Goal: Task Accomplishment & Management: Use online tool/utility

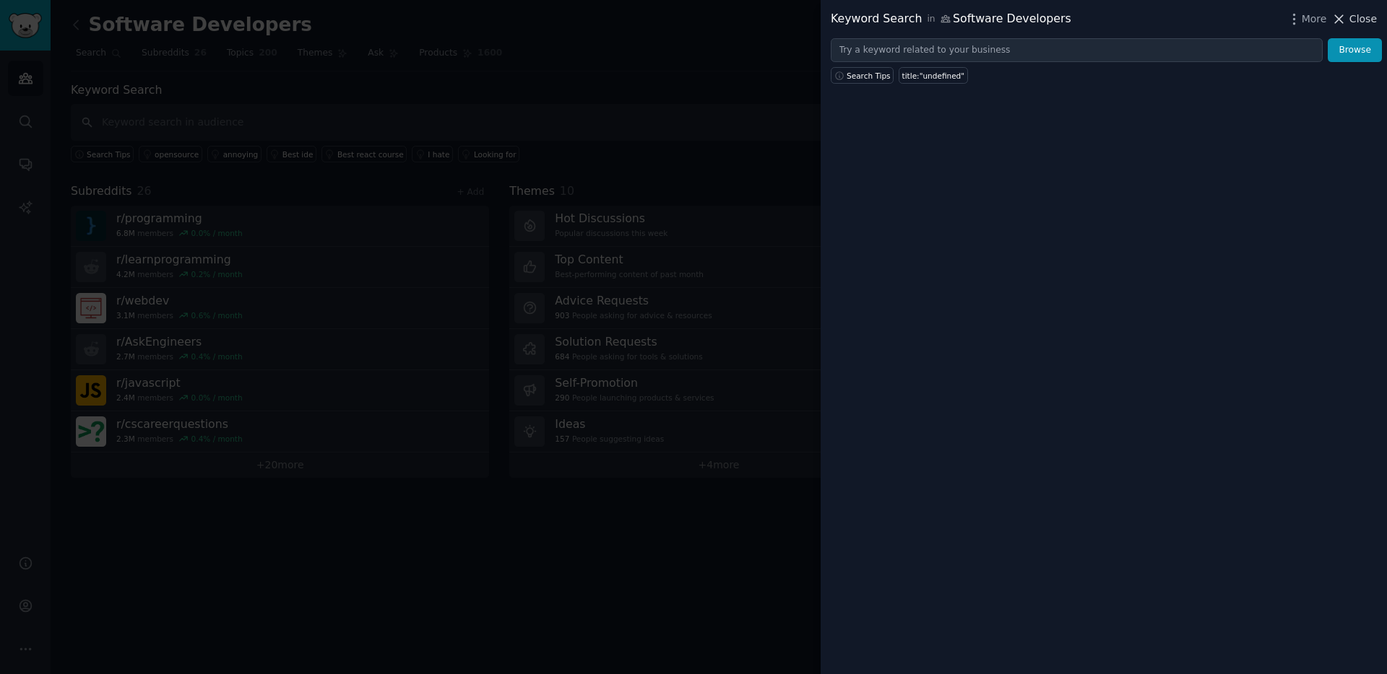
click at [1039, 18] on span "Close" at bounding box center [1362, 19] width 27 height 15
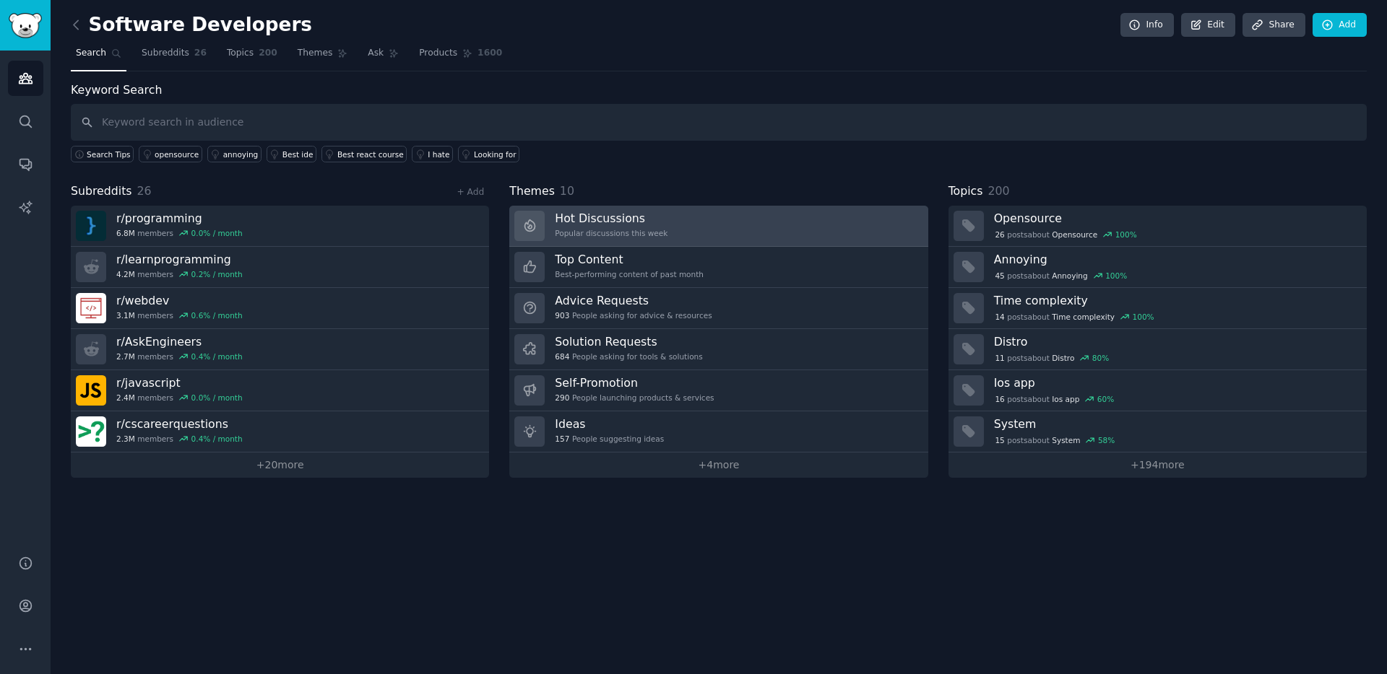
click at [634, 220] on h3 "Hot Discussions" at bounding box center [611, 218] width 113 height 15
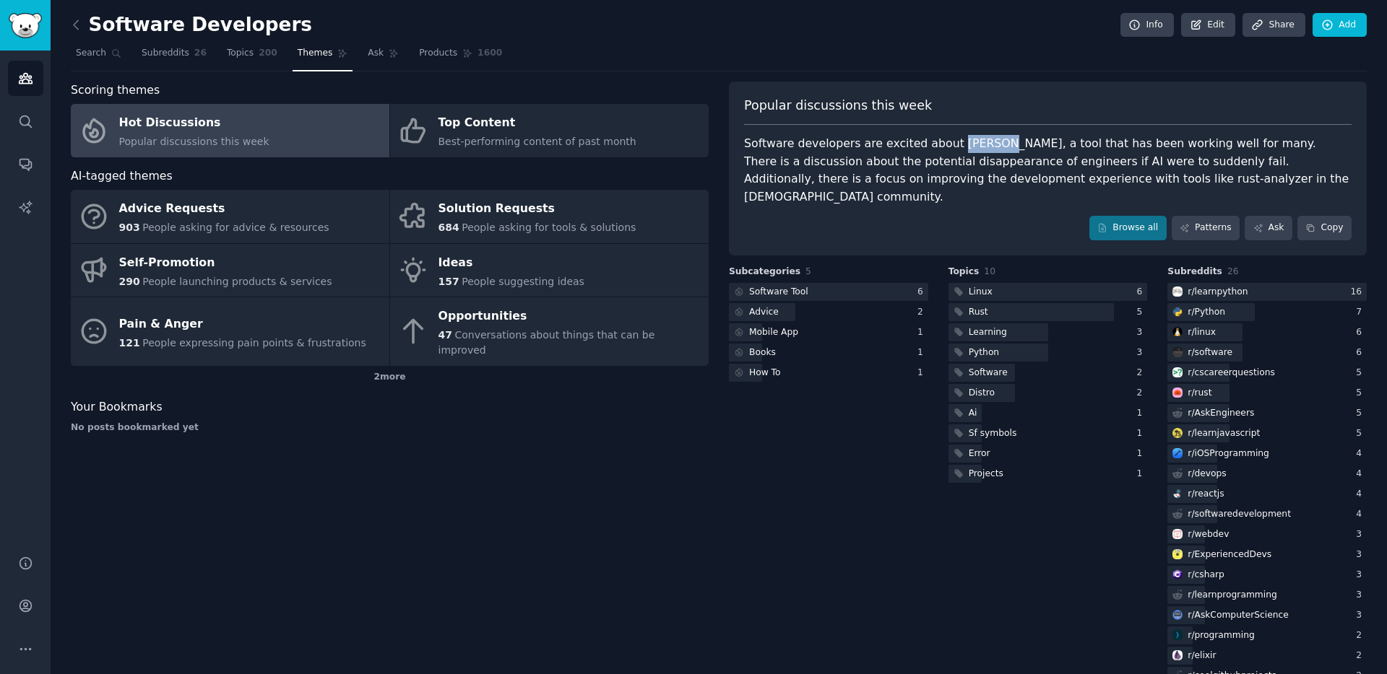
drag, startPoint x: 946, startPoint y: 144, endPoint x: 987, endPoint y: 144, distance: 41.2
click at [987, 144] on div "Software developers are excited about [PERSON_NAME], a tool that has been worki…" at bounding box center [1047, 170] width 607 height 71
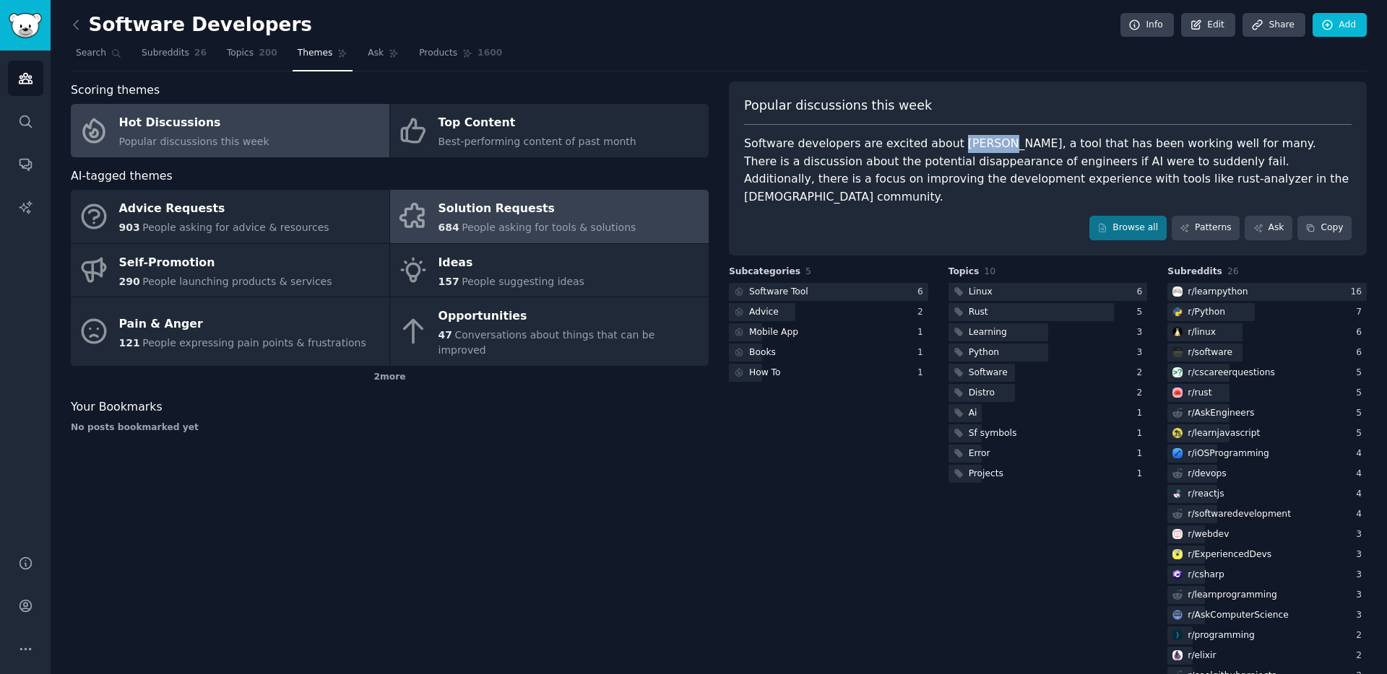
click at [474, 213] on div "Solution Requests" at bounding box center [537, 209] width 198 height 23
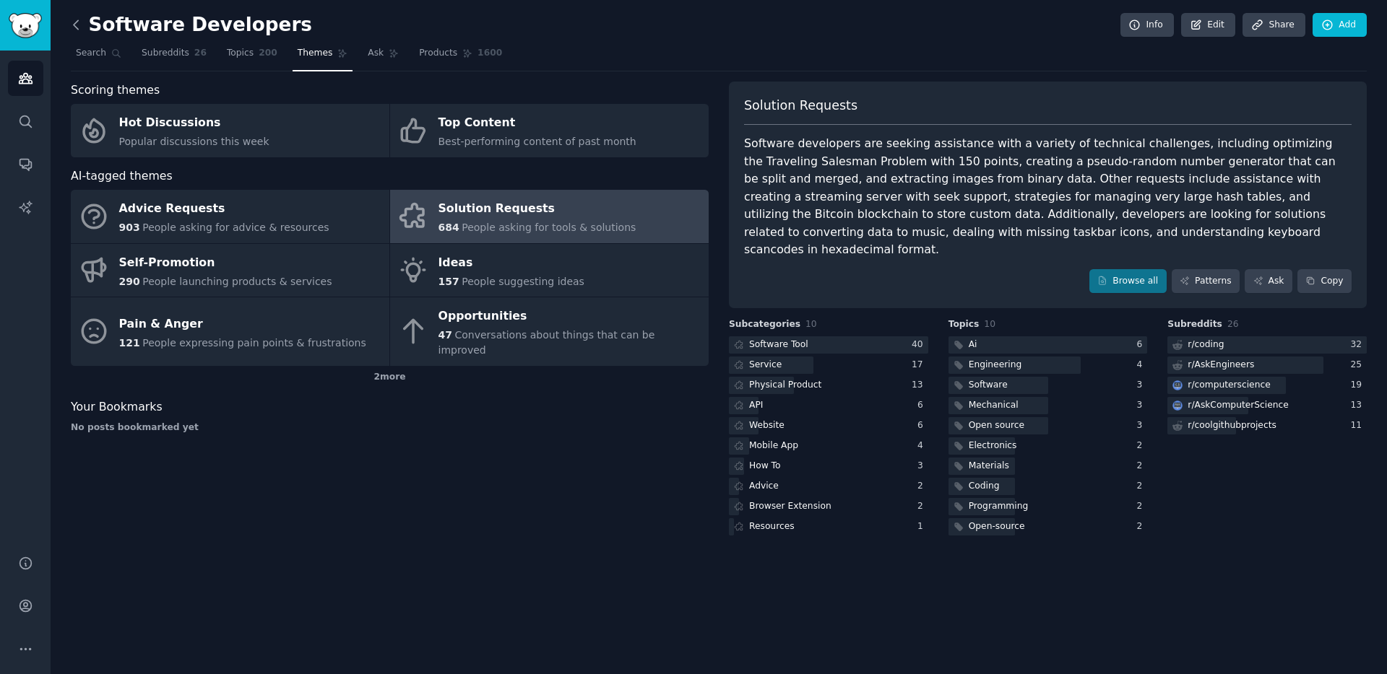
click at [78, 27] on icon at bounding box center [76, 24] width 15 height 15
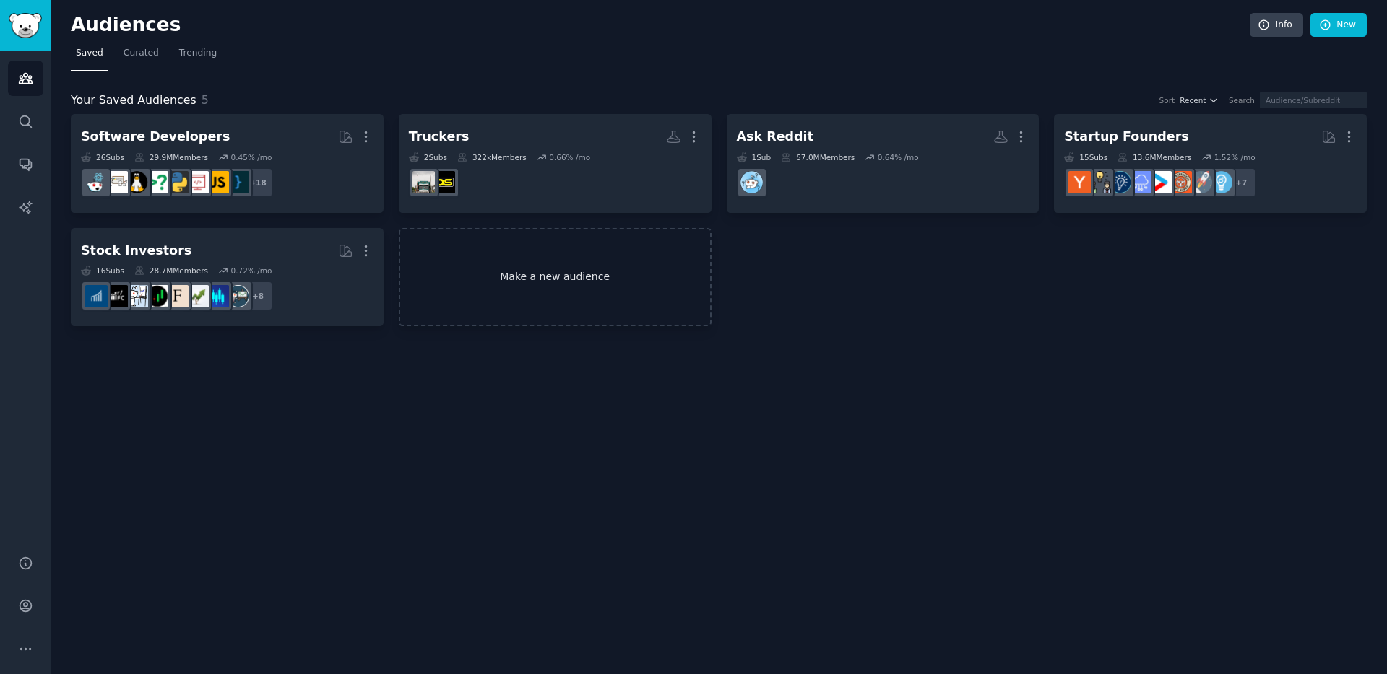
click at [560, 286] on link "Make a new audience" at bounding box center [555, 277] width 313 height 99
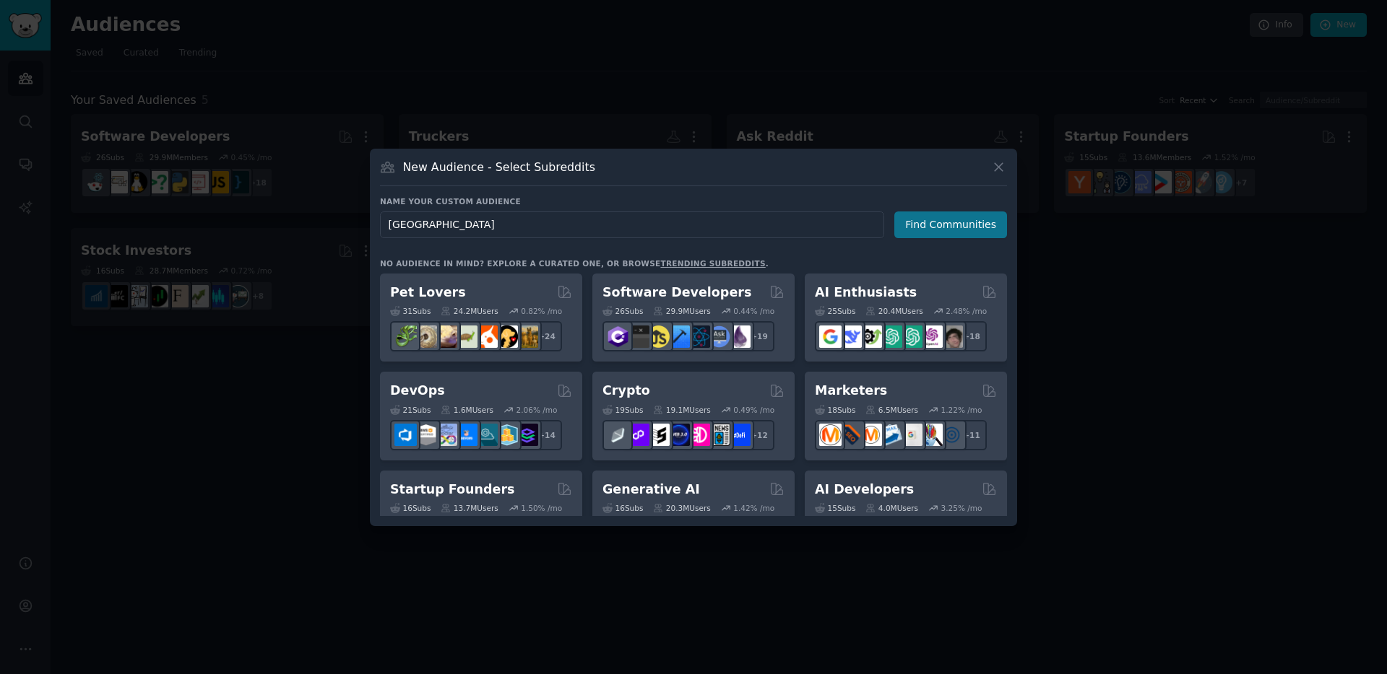
type input "[GEOGRAPHIC_DATA]"
click at [936, 229] on button "Find Communities" at bounding box center [950, 225] width 113 height 27
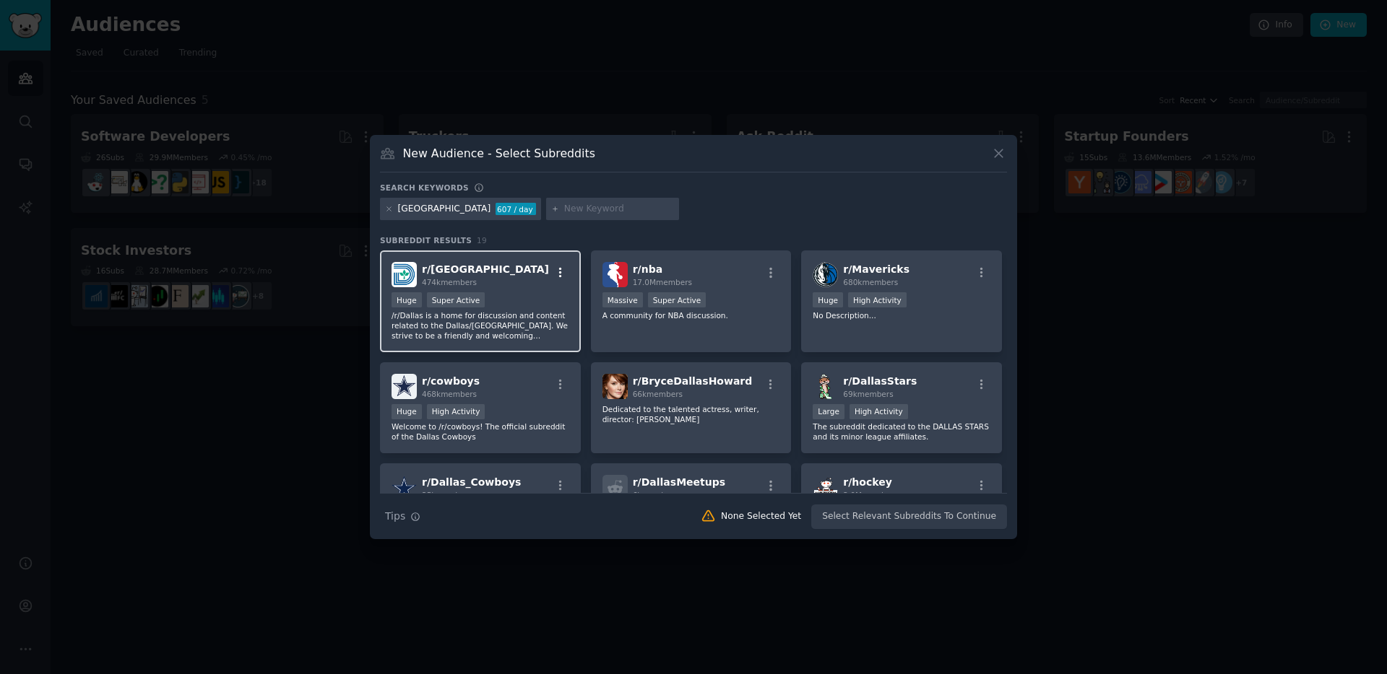
click at [560, 272] on icon "button" at bounding box center [560, 272] width 13 height 13
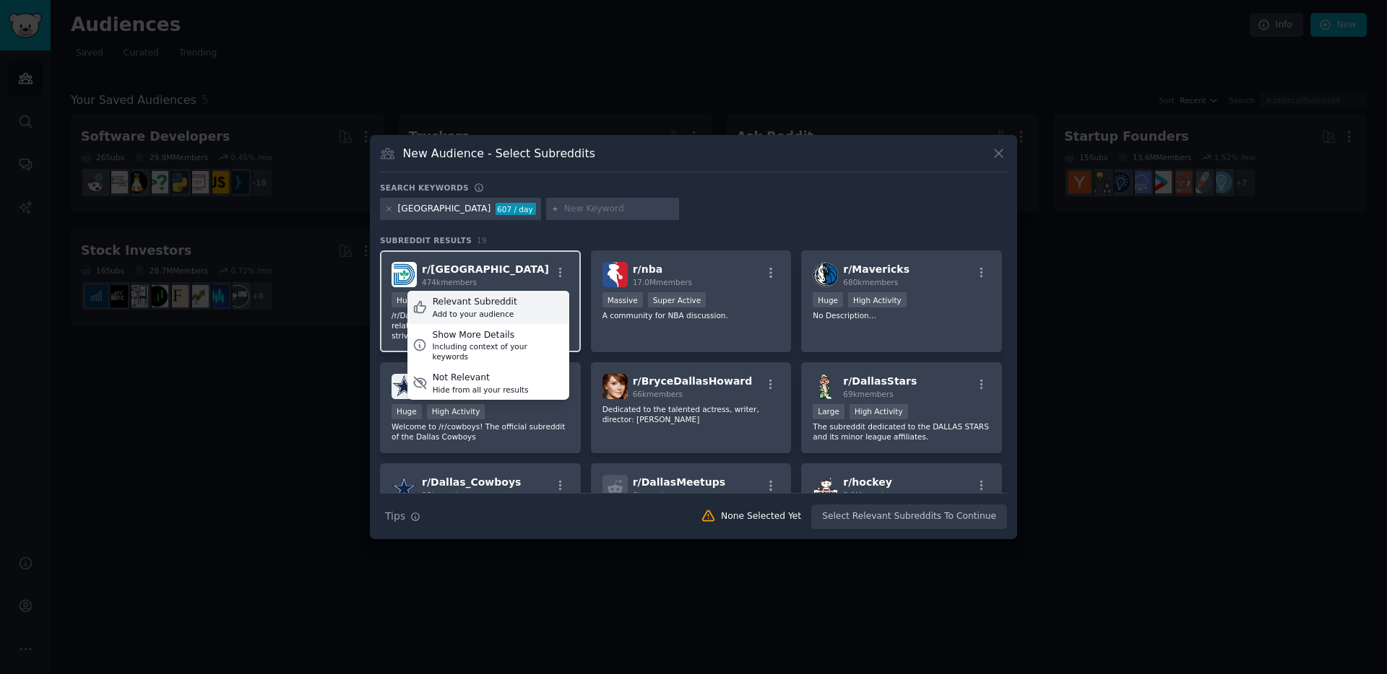
click at [498, 312] on div "Add to your audience" at bounding box center [475, 314] width 84 height 10
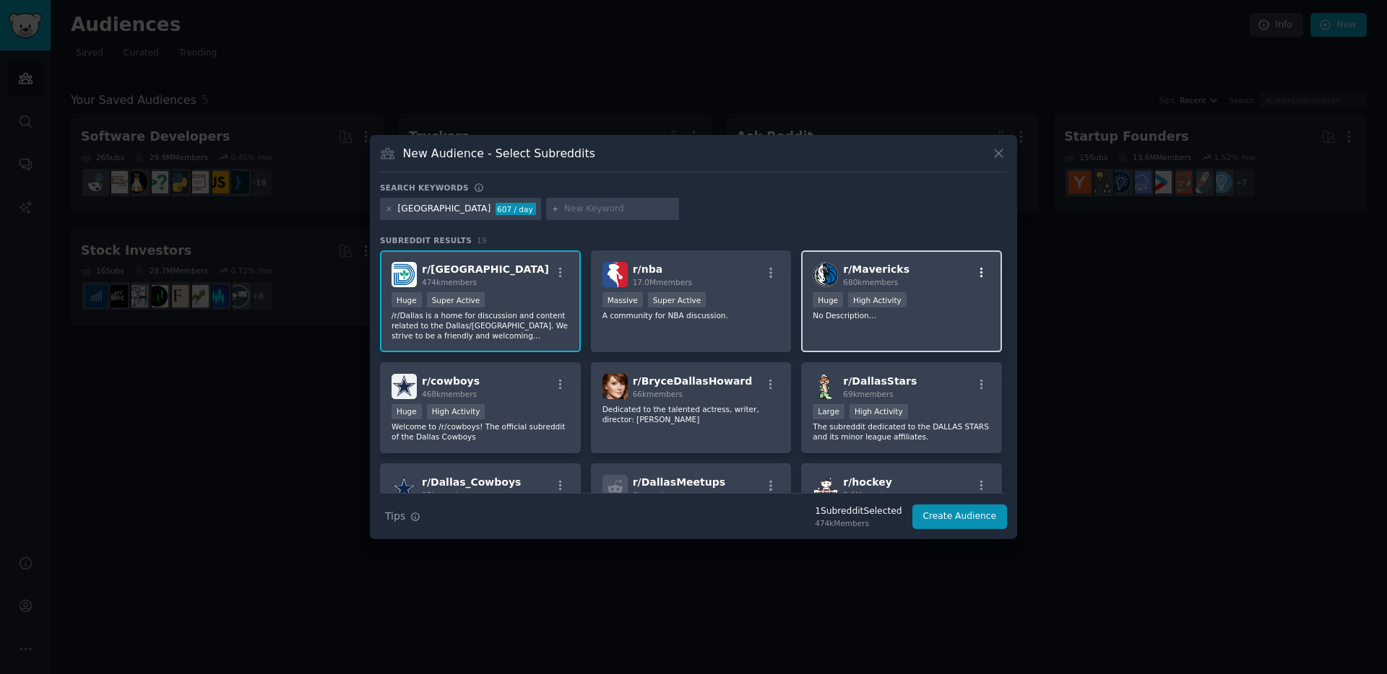
click at [977, 271] on icon "button" at bounding box center [981, 272] width 13 height 13
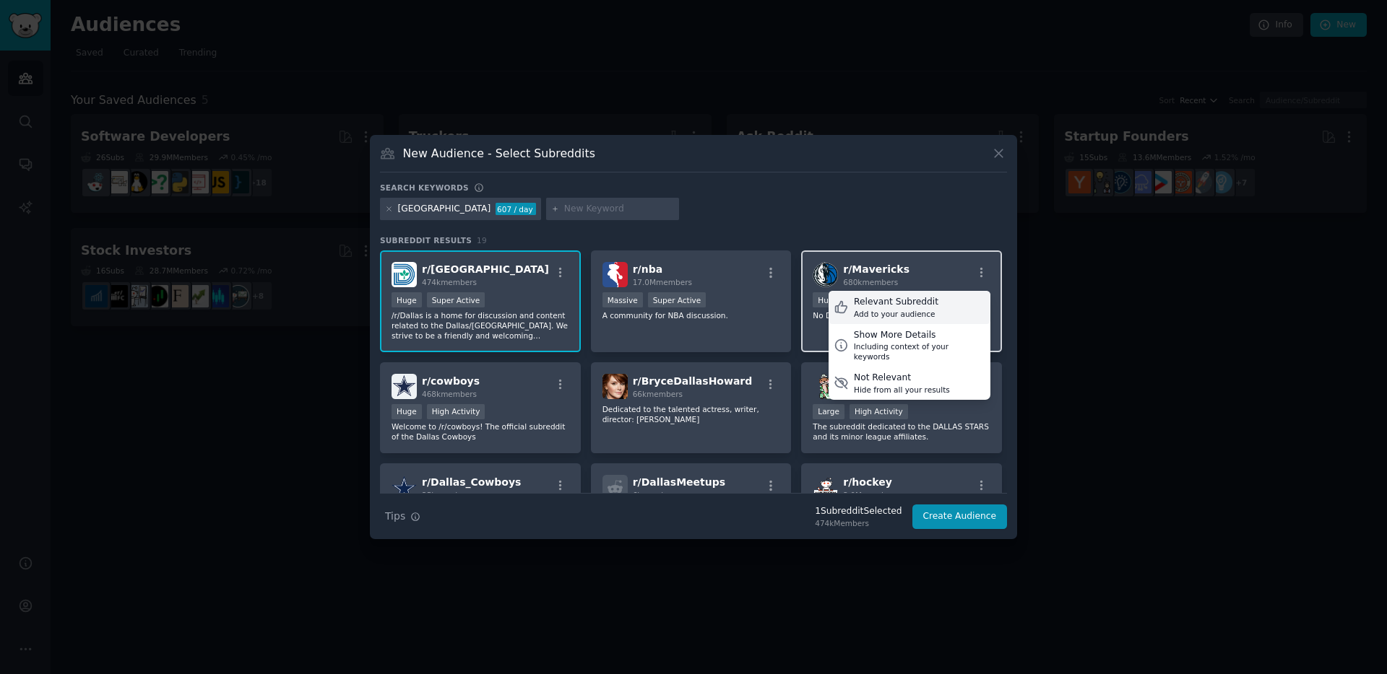
click at [917, 300] on div "Relevant Subreddit" at bounding box center [896, 302] width 84 height 13
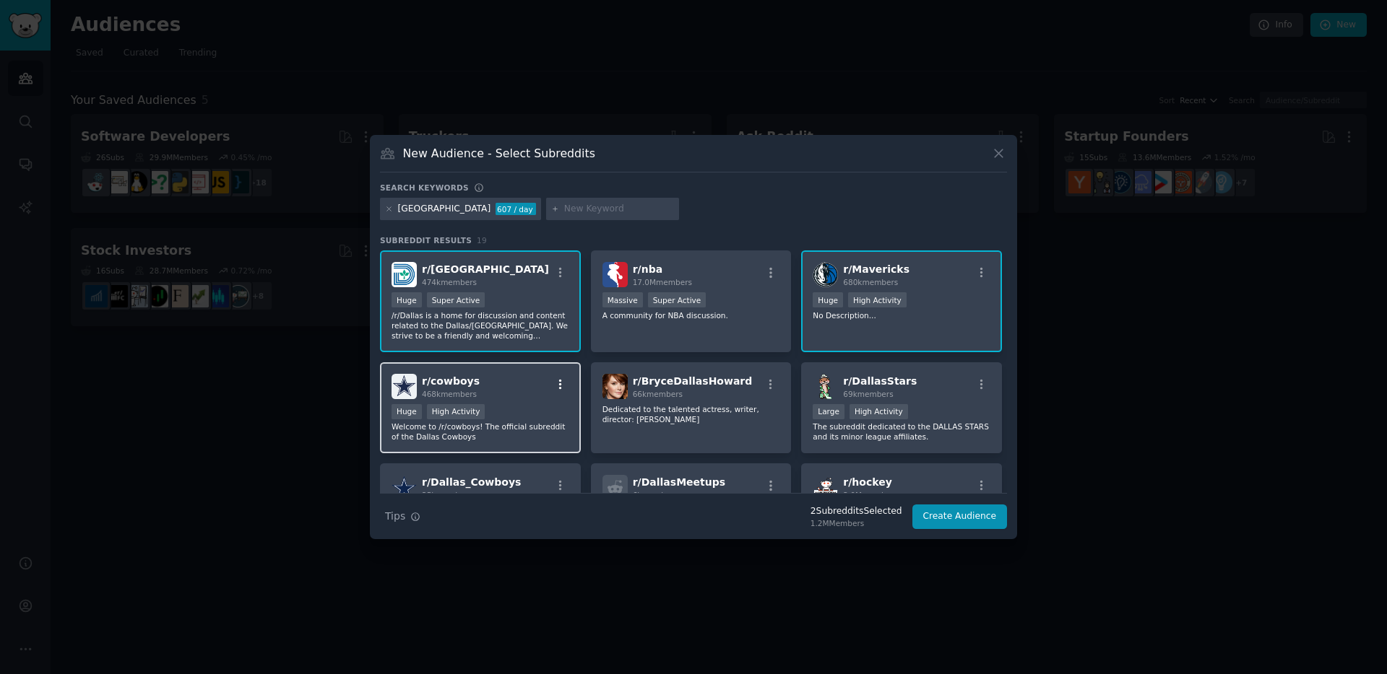
click at [560, 385] on icon "button" at bounding box center [560, 384] width 13 height 13
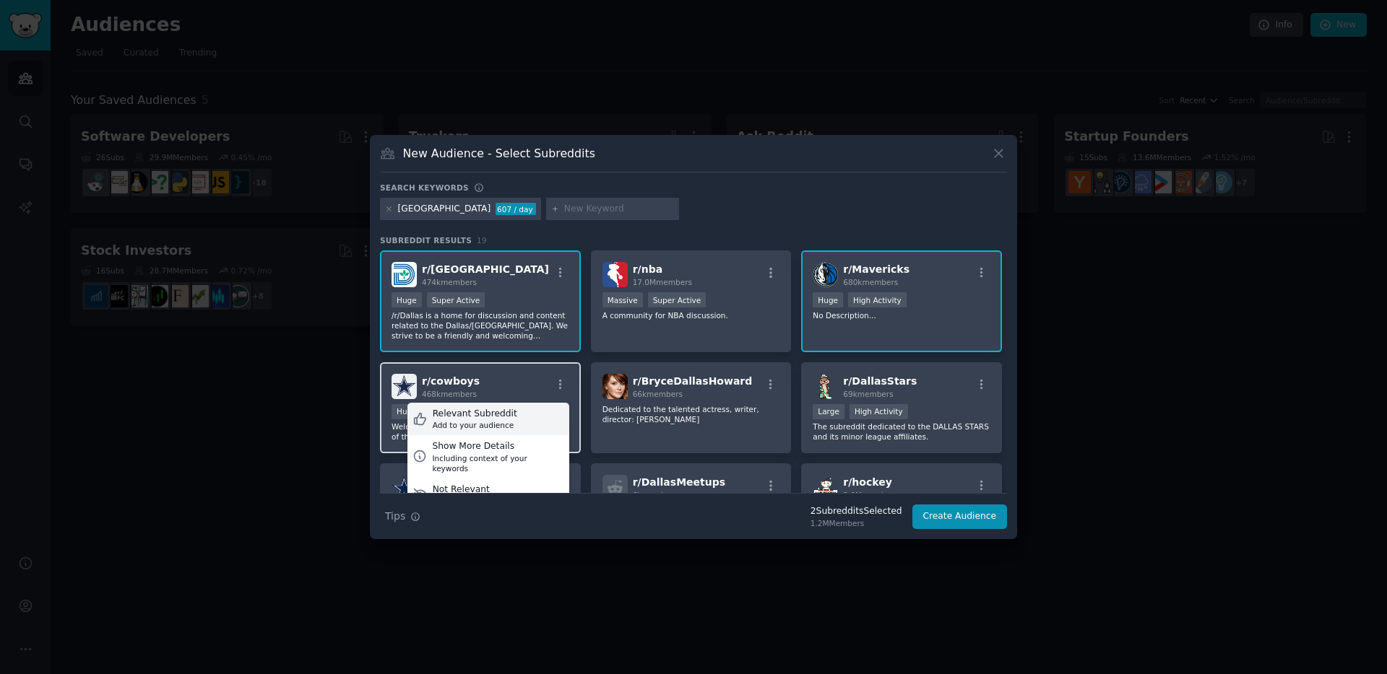
click at [509, 414] on div "Relevant Subreddit" at bounding box center [475, 414] width 84 height 13
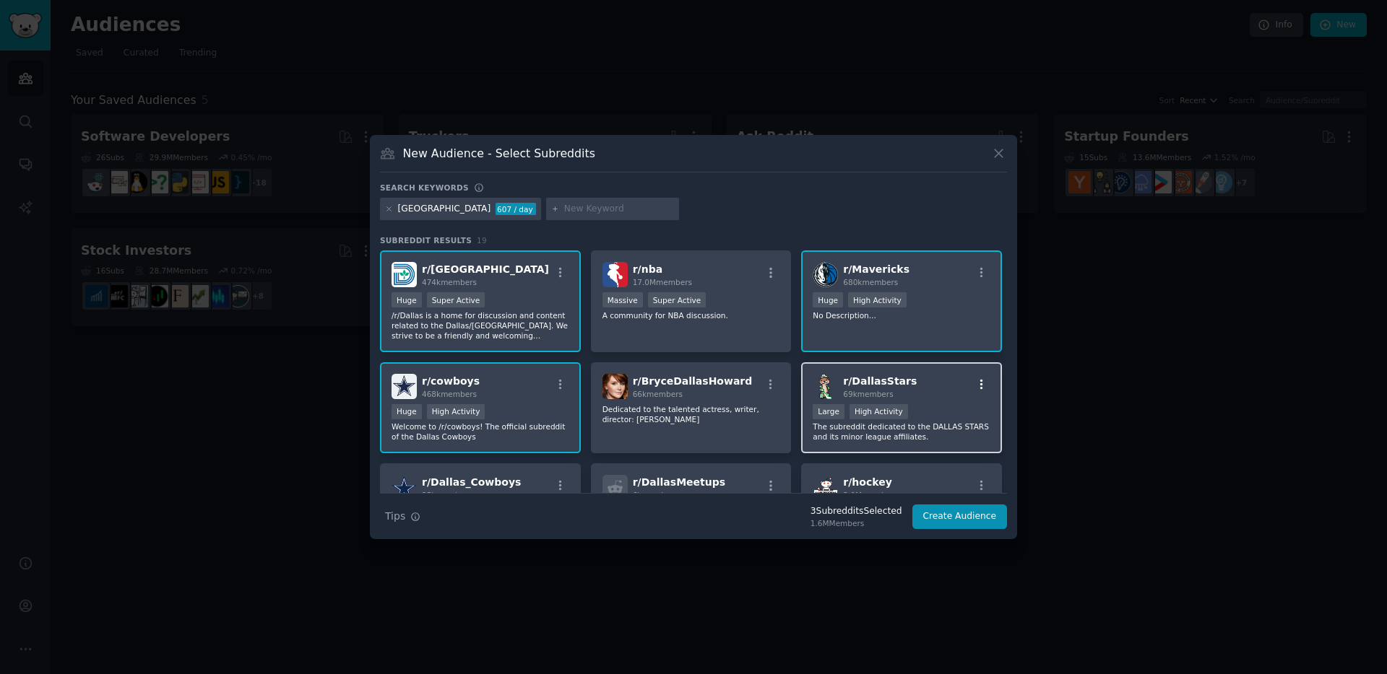
click at [976, 383] on icon "button" at bounding box center [981, 384] width 13 height 13
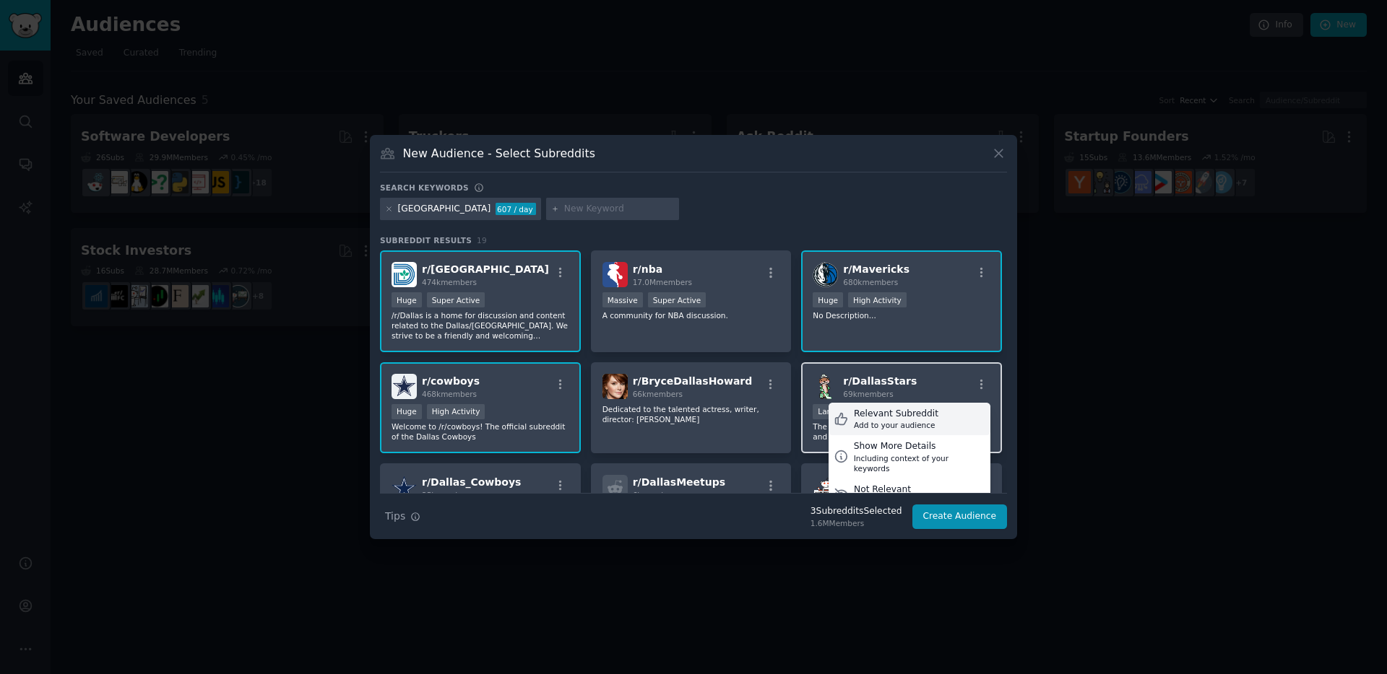
click at [908, 417] on div "Relevant Subreddit" at bounding box center [896, 414] width 84 height 13
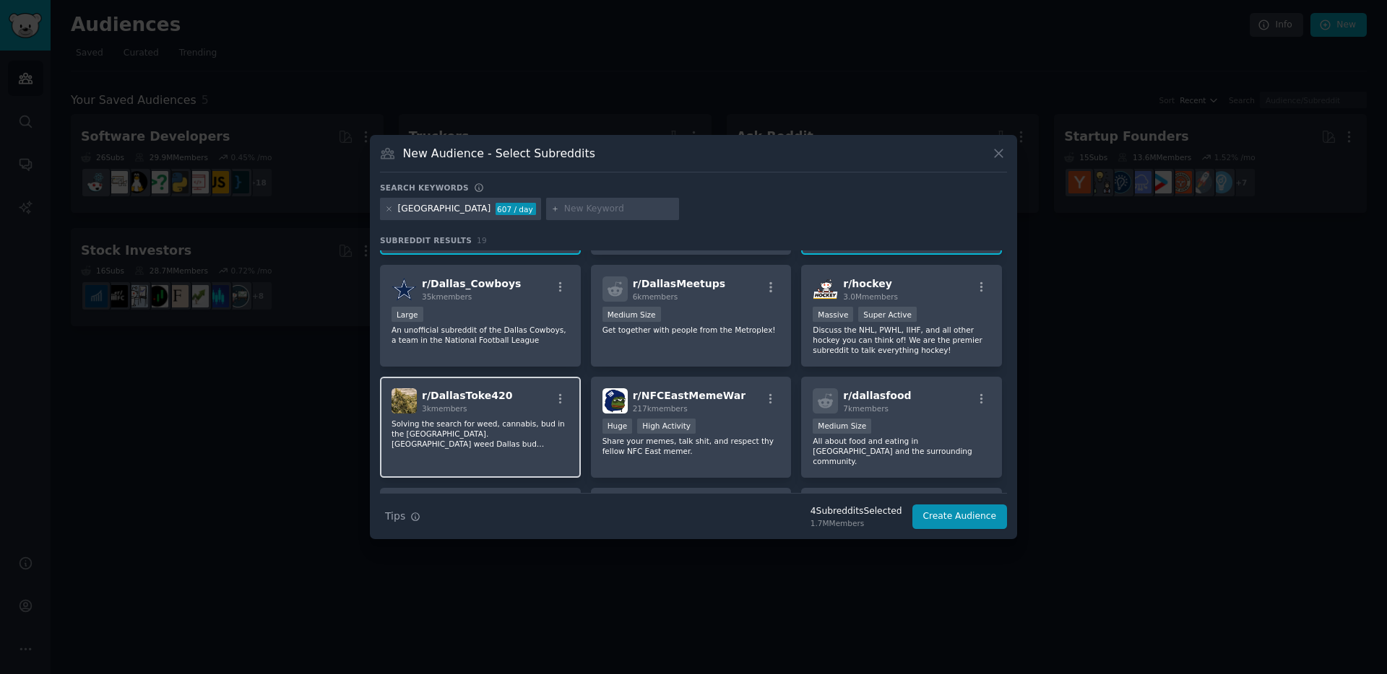
scroll to position [219, 0]
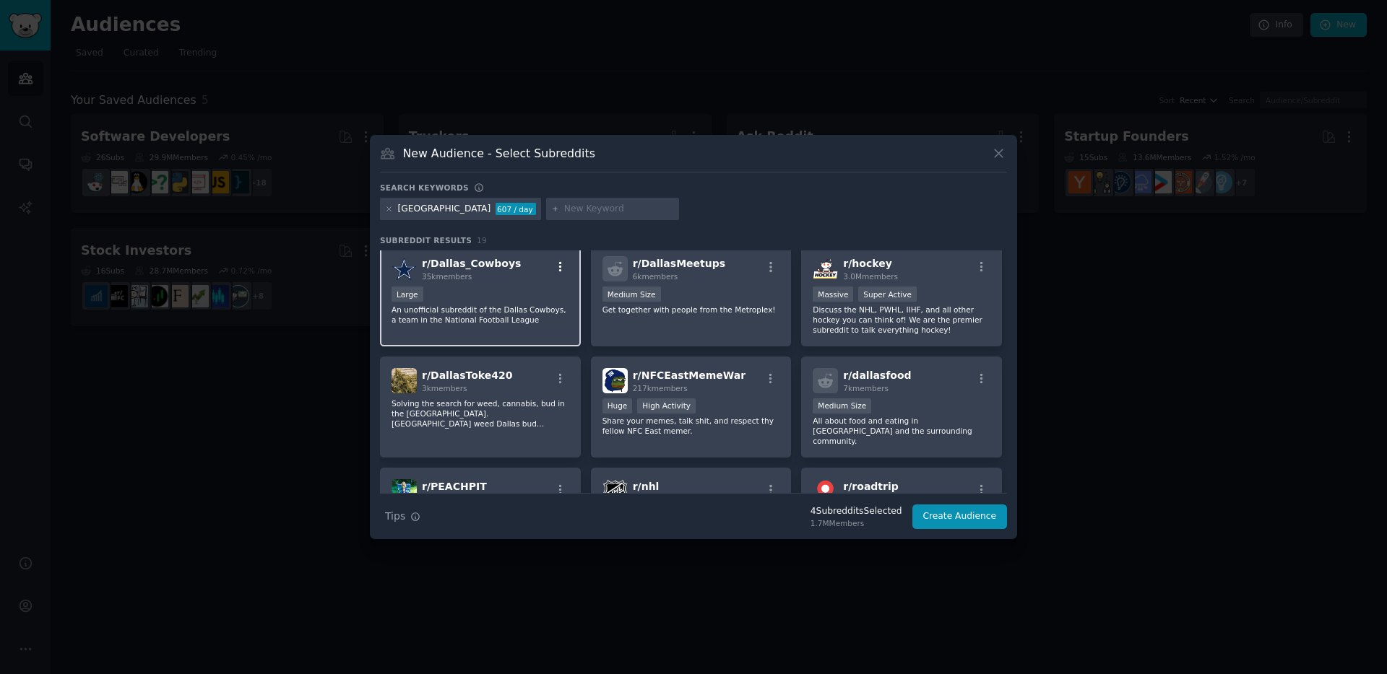
click at [559, 266] on icon "button" at bounding box center [560, 267] width 3 height 10
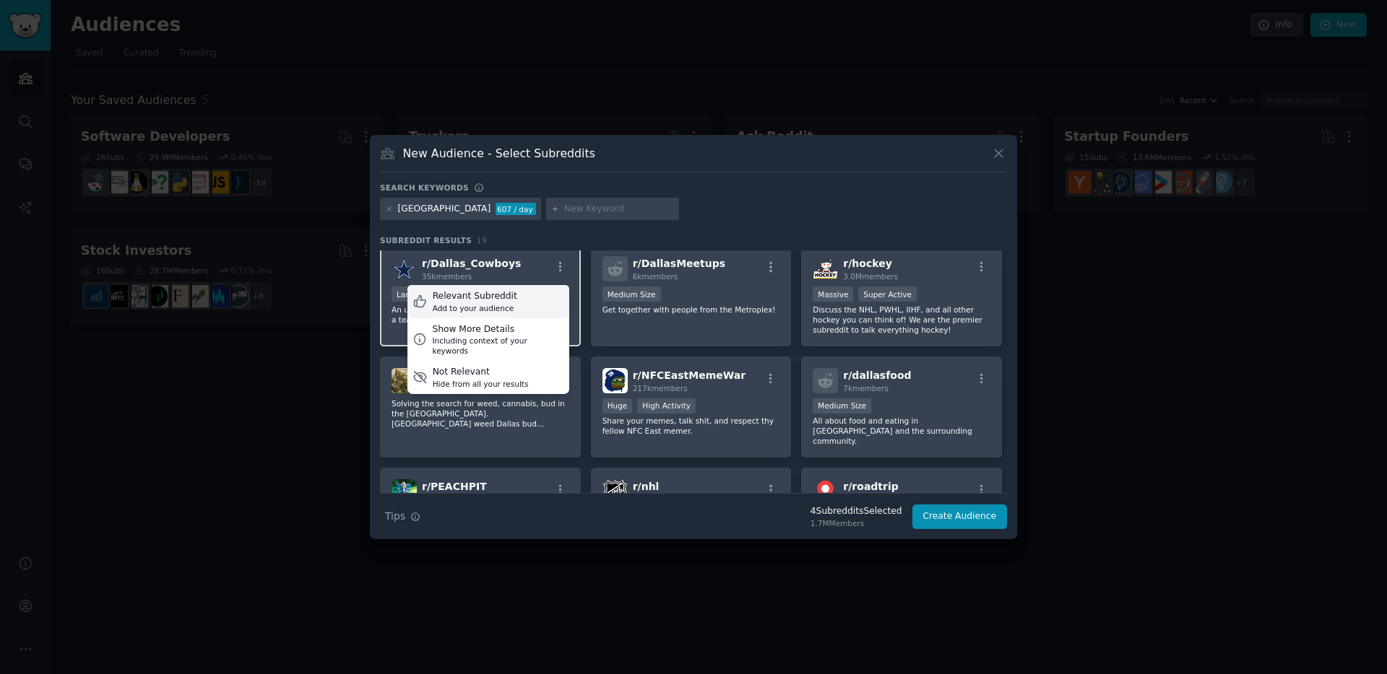
click at [513, 297] on div "Relevant Subreddit Add to your audience" at bounding box center [488, 301] width 162 height 33
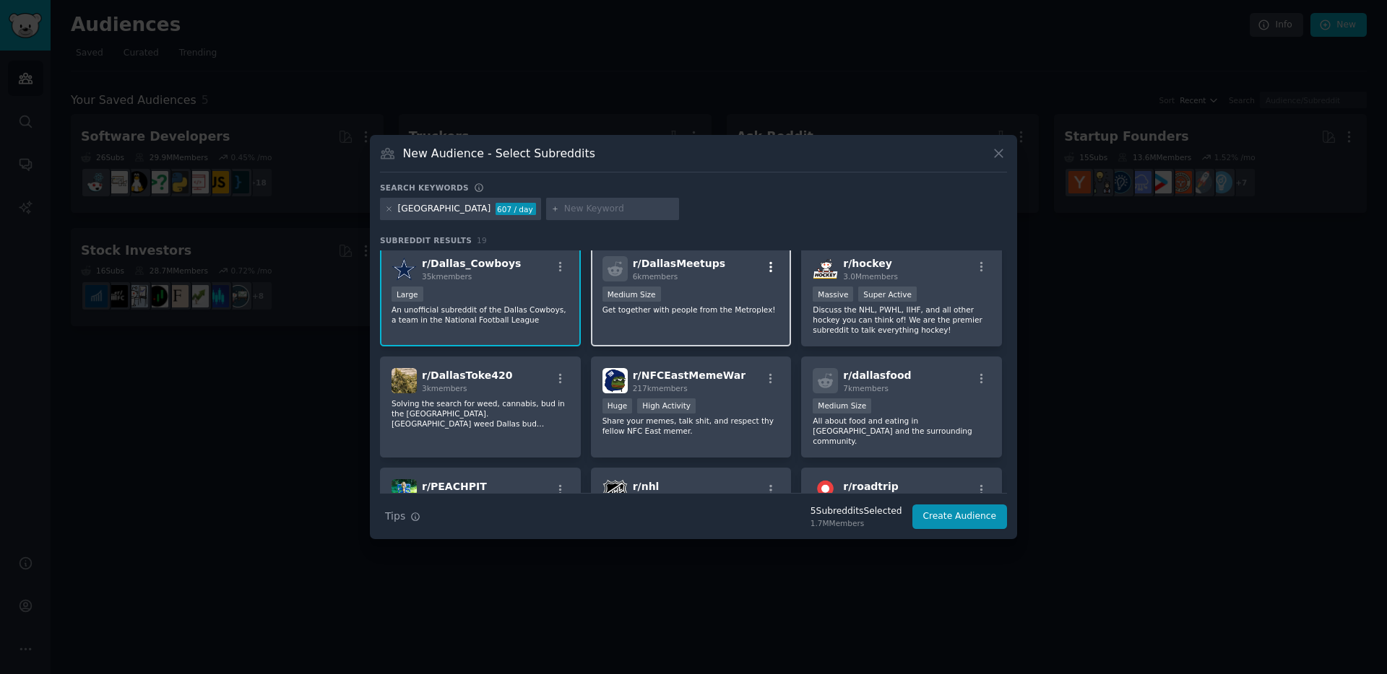
click at [770, 267] on icon "button" at bounding box center [770, 267] width 13 height 13
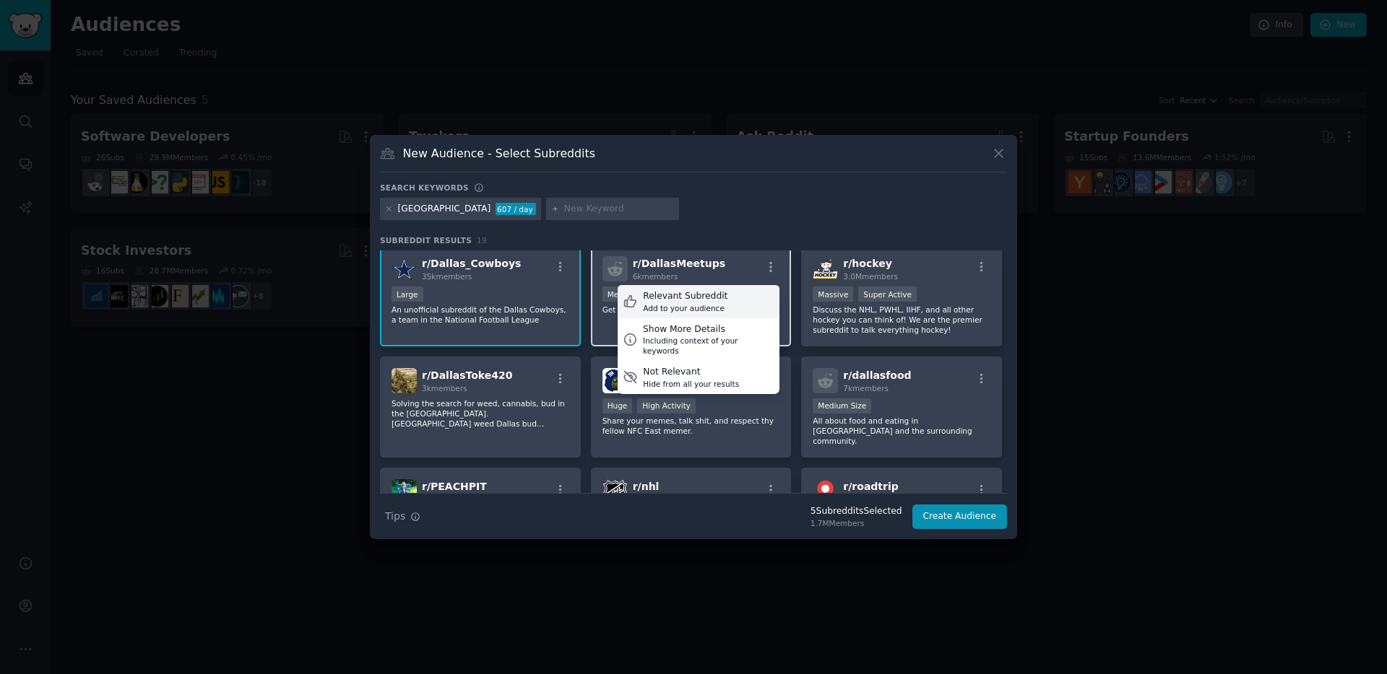
click at [712, 295] on div "Relevant Subreddit" at bounding box center [685, 296] width 84 height 13
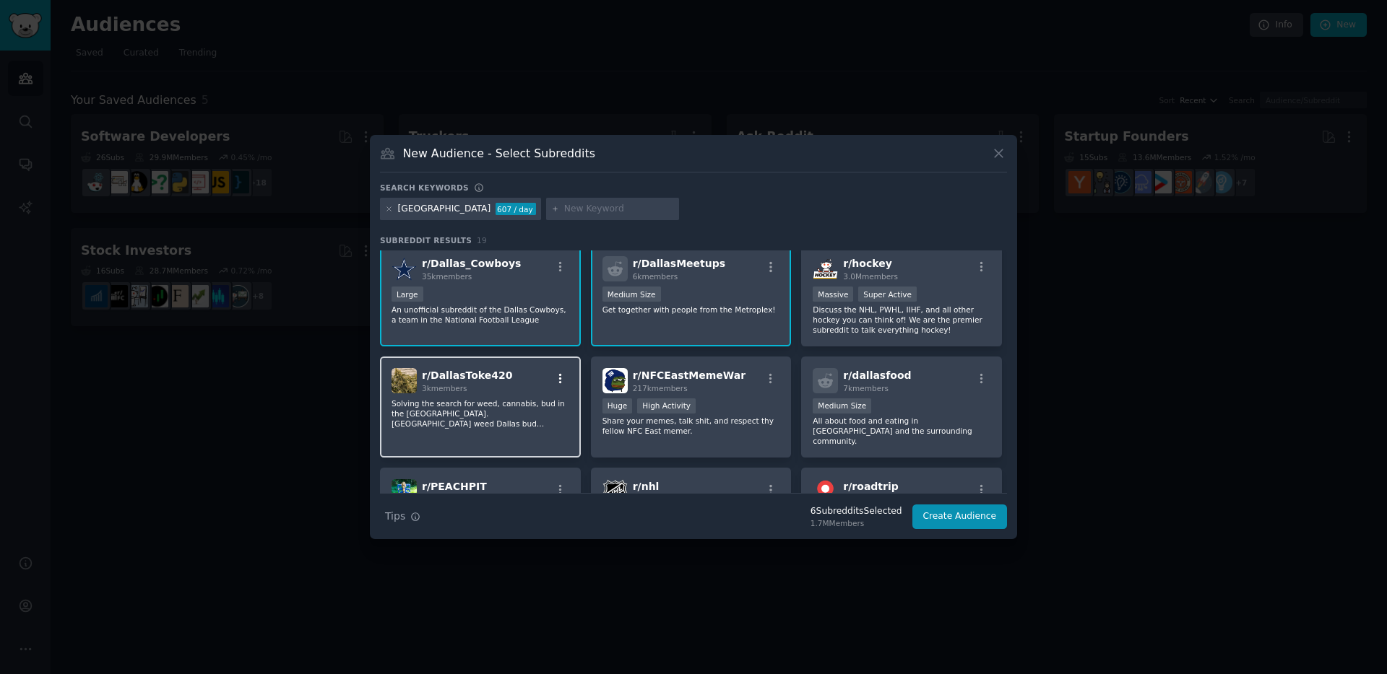
click at [558, 380] on icon "button" at bounding box center [560, 379] width 13 height 13
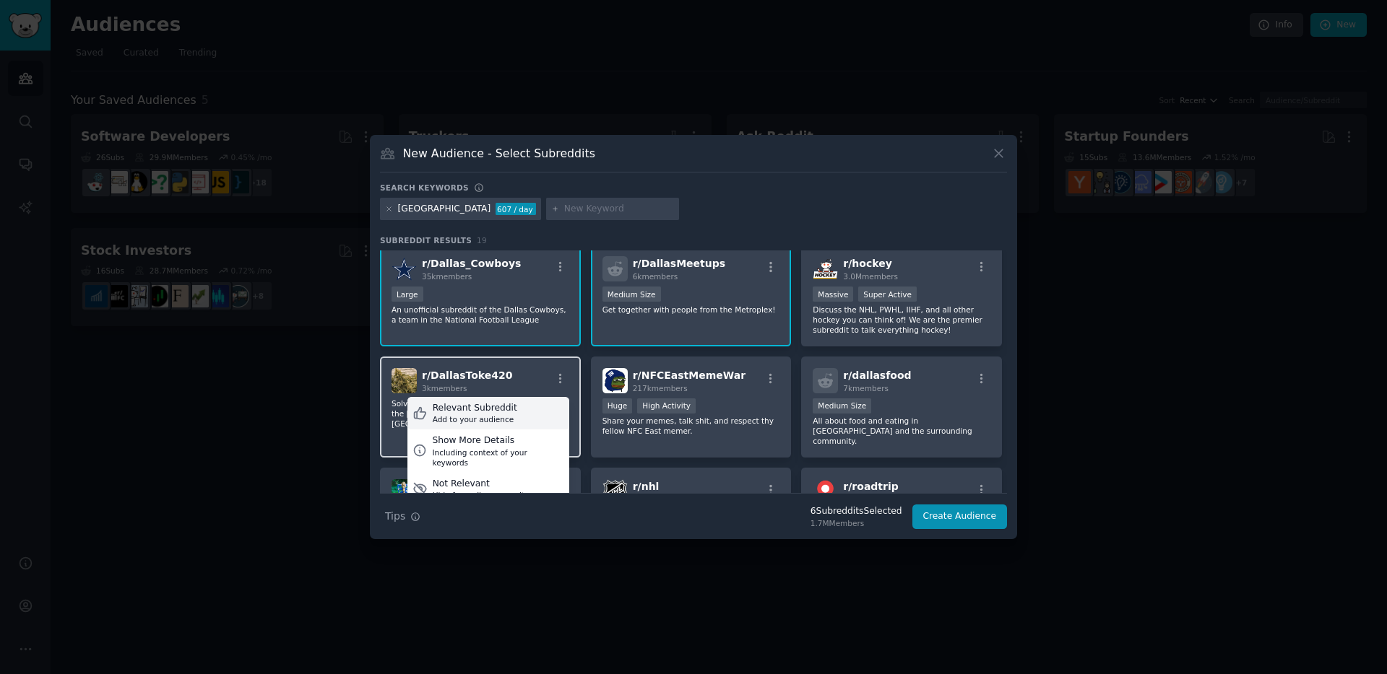
click at [532, 403] on div "Relevant Subreddit Add to your audience" at bounding box center [488, 413] width 162 height 33
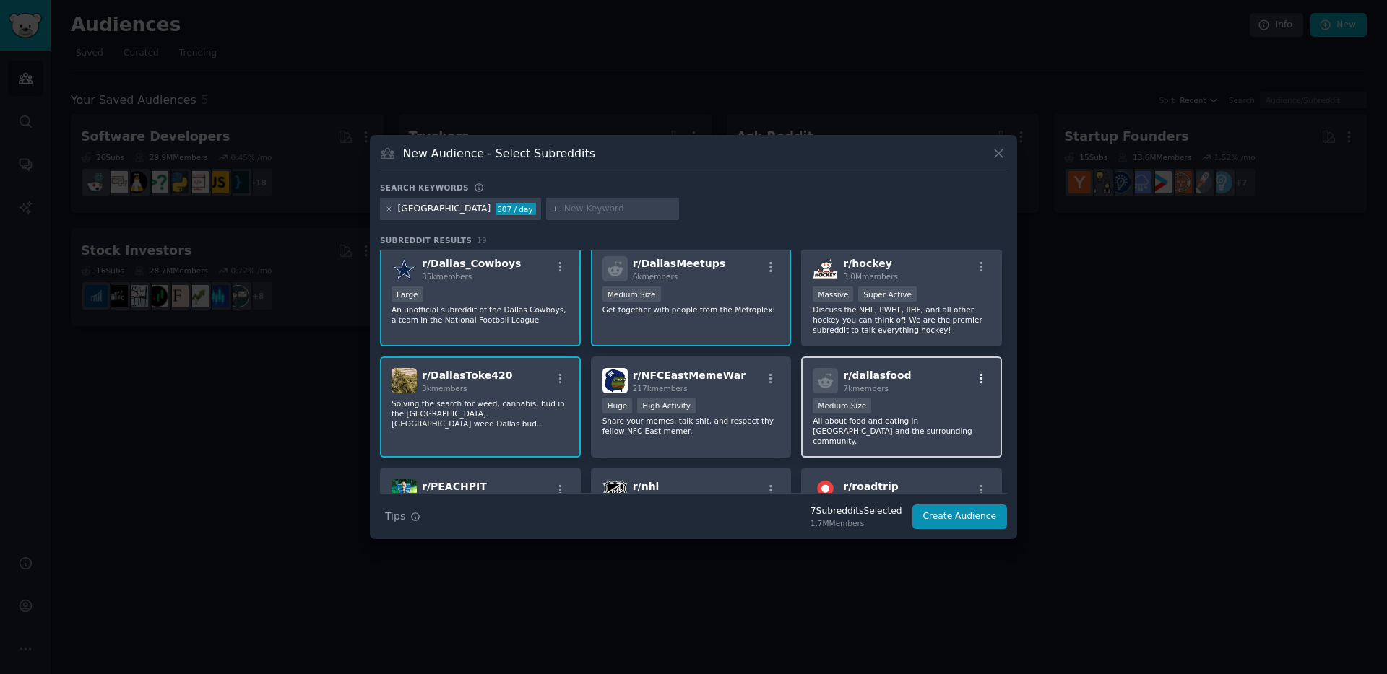
click at [980, 378] on icon "button" at bounding box center [981, 379] width 13 height 13
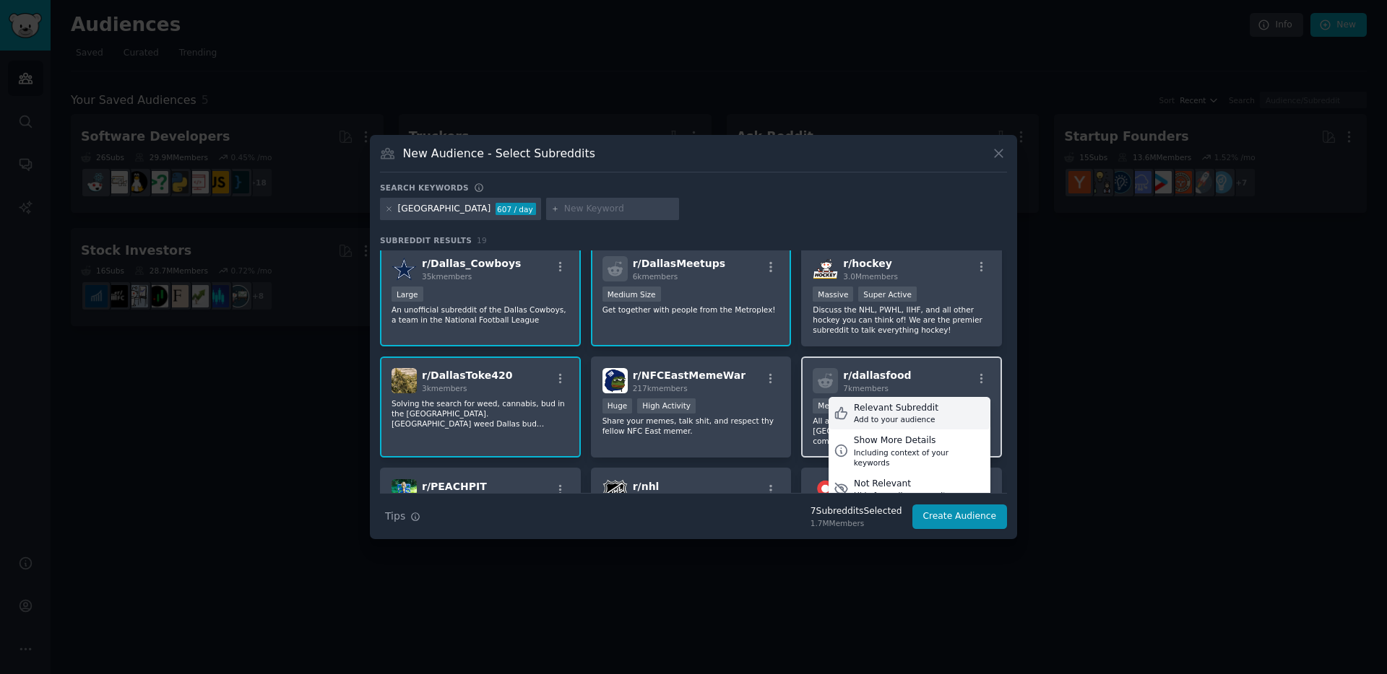
click at [907, 407] on div "Relevant Subreddit" at bounding box center [896, 408] width 84 height 13
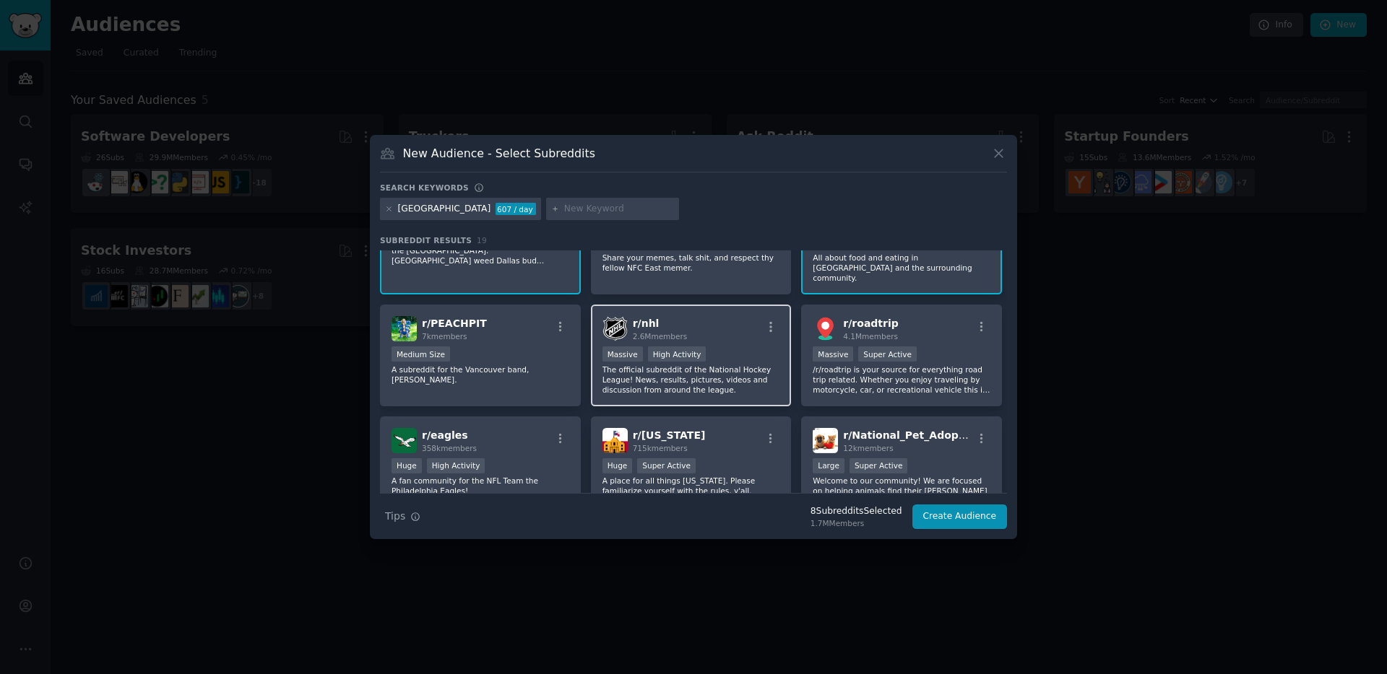
scroll to position [412, 0]
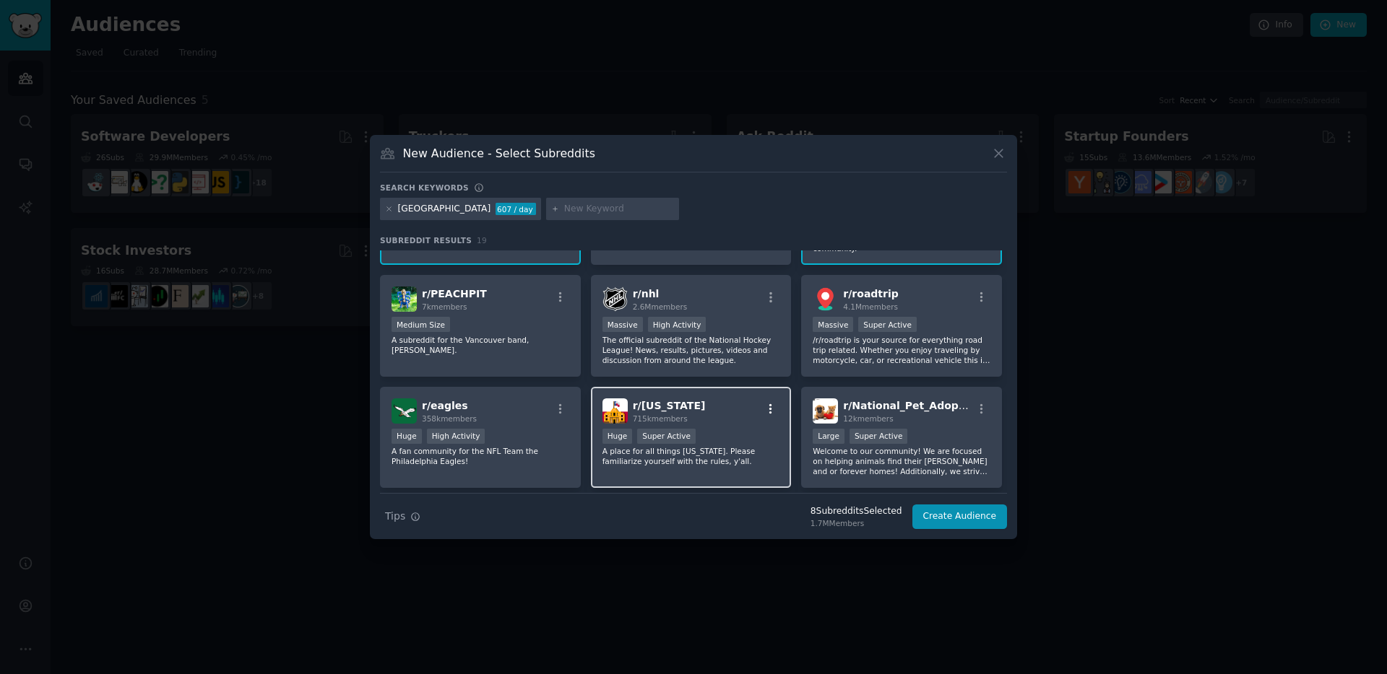
click at [771, 403] on icon "button" at bounding box center [770, 409] width 13 height 13
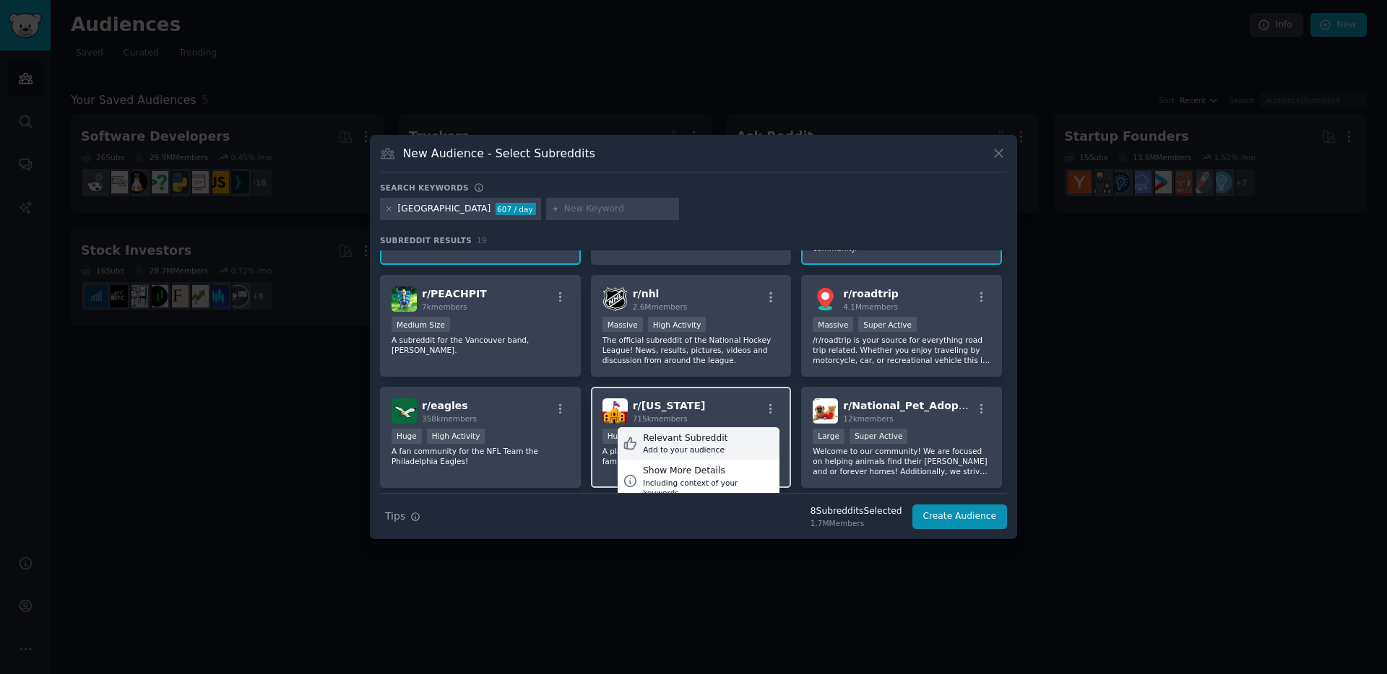
click at [698, 445] on div "Add to your audience" at bounding box center [685, 450] width 84 height 10
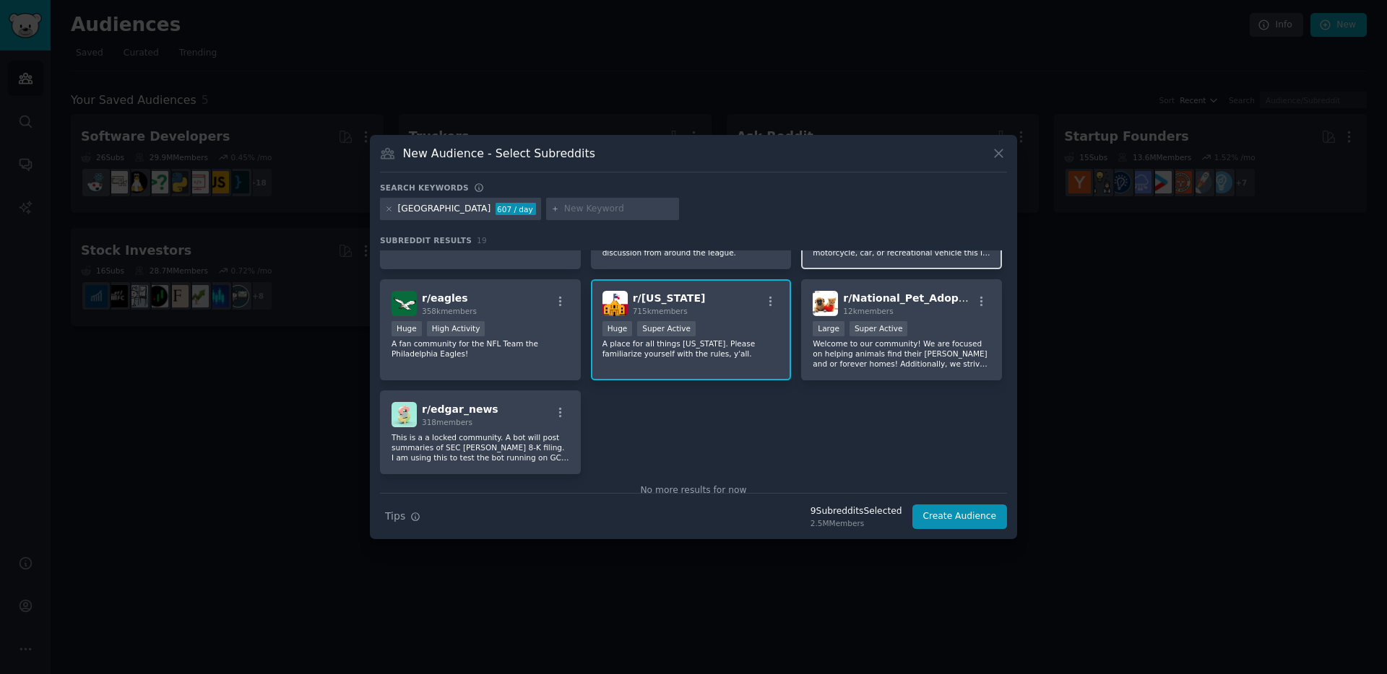
scroll to position [541, 0]
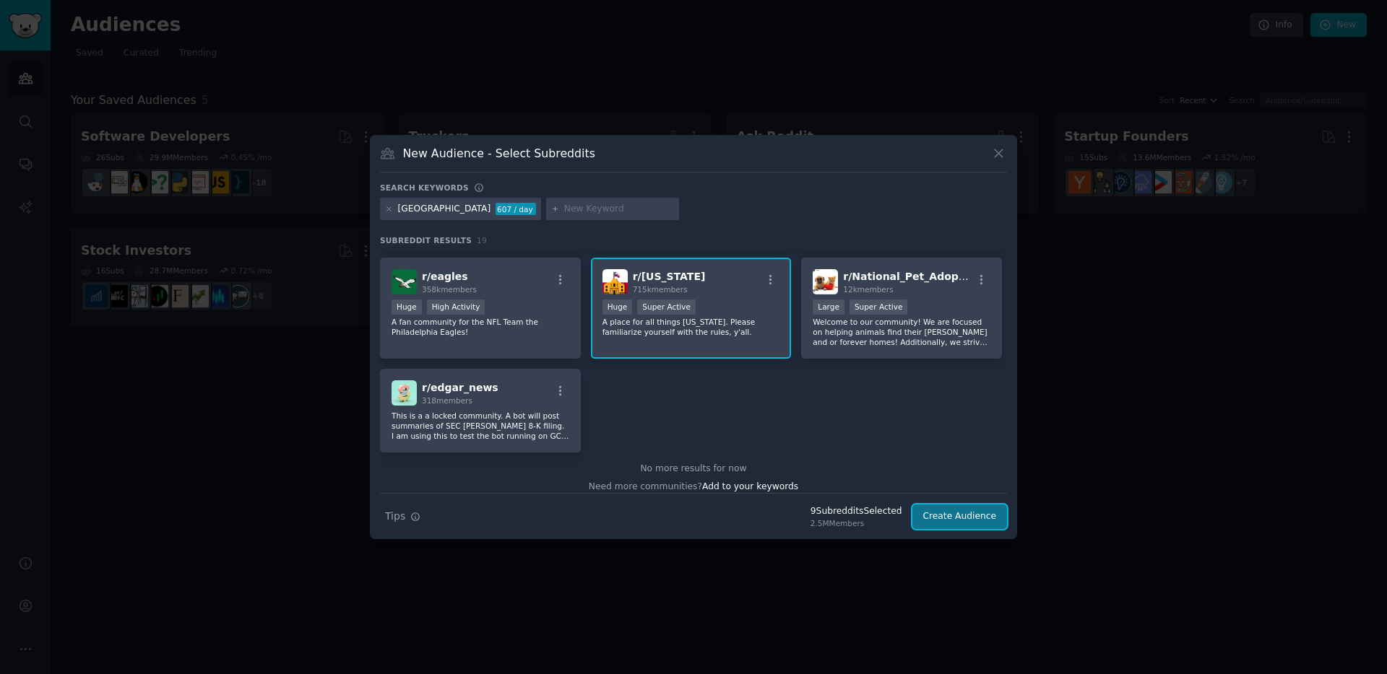
click at [965, 503] on button "Create Audience" at bounding box center [959, 517] width 95 height 25
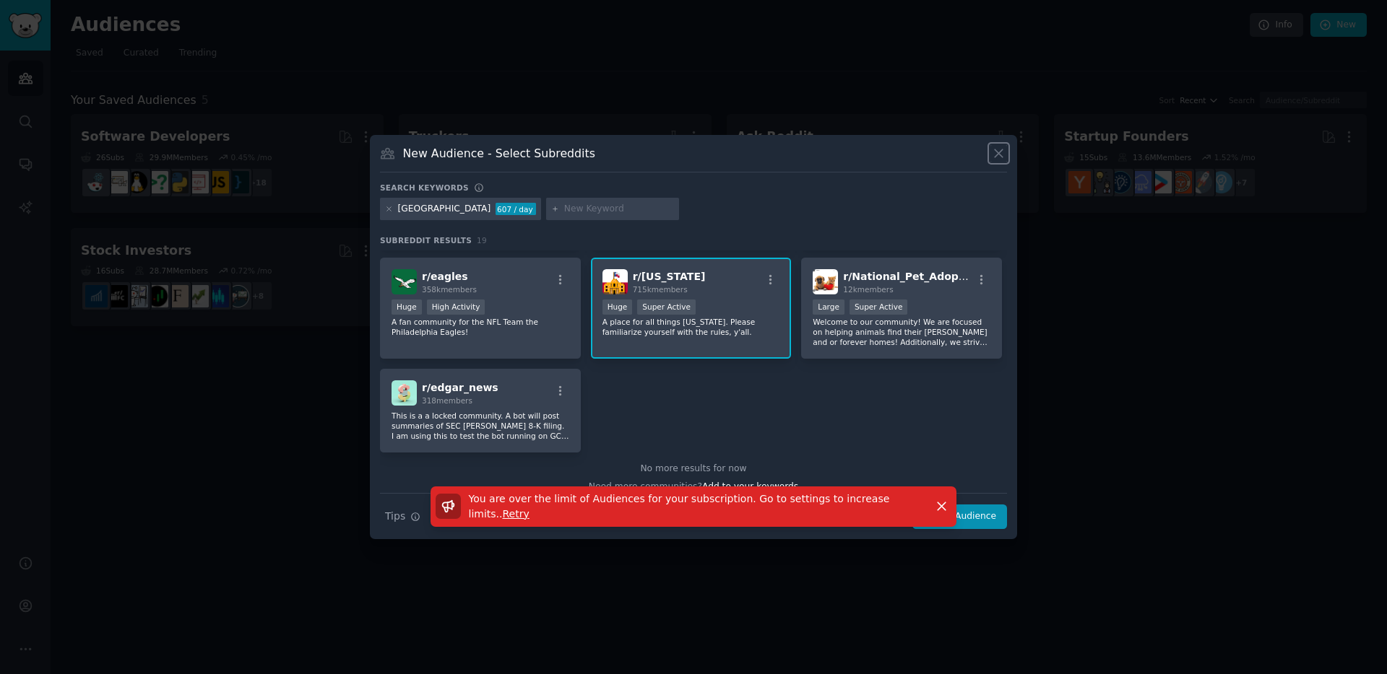
click at [994, 155] on icon at bounding box center [998, 153] width 15 height 15
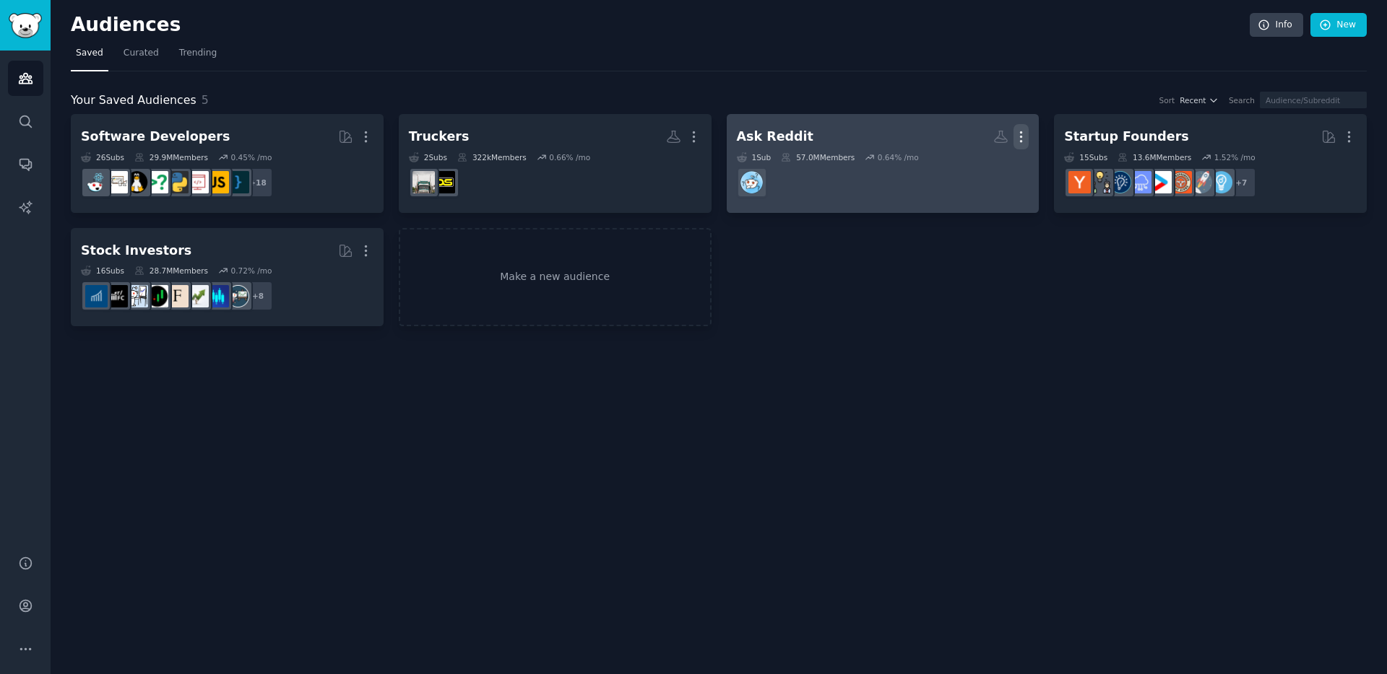
click at [1020, 137] on icon "button" at bounding box center [1020, 137] width 1 height 10
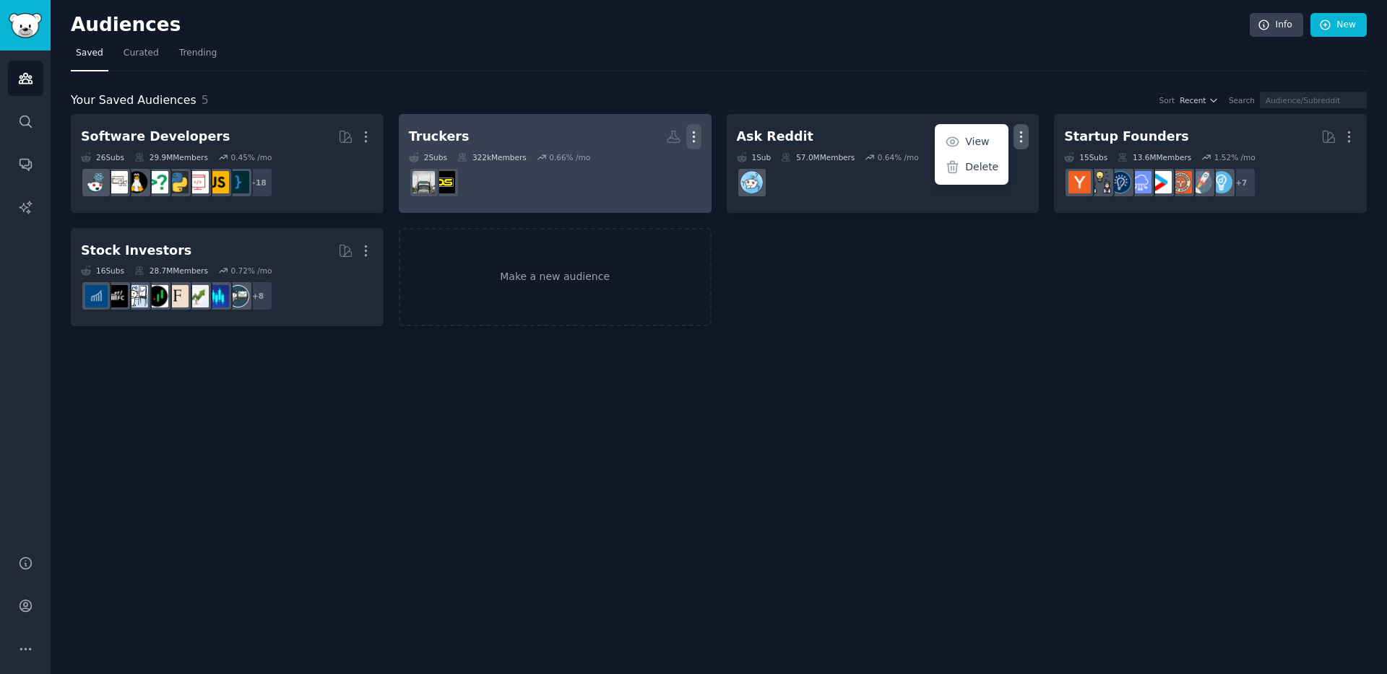
click at [696, 137] on icon "button" at bounding box center [693, 136] width 15 height 15
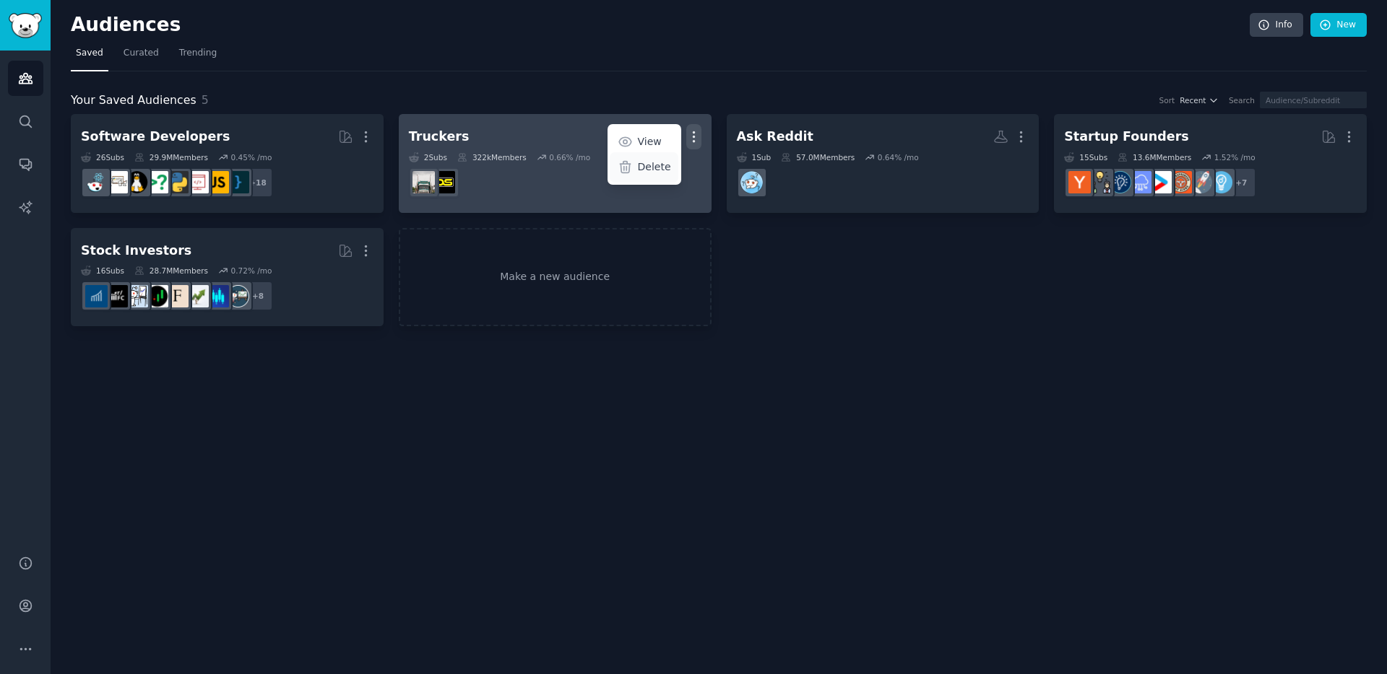
click at [646, 163] on p "Delete" at bounding box center [654, 167] width 33 height 15
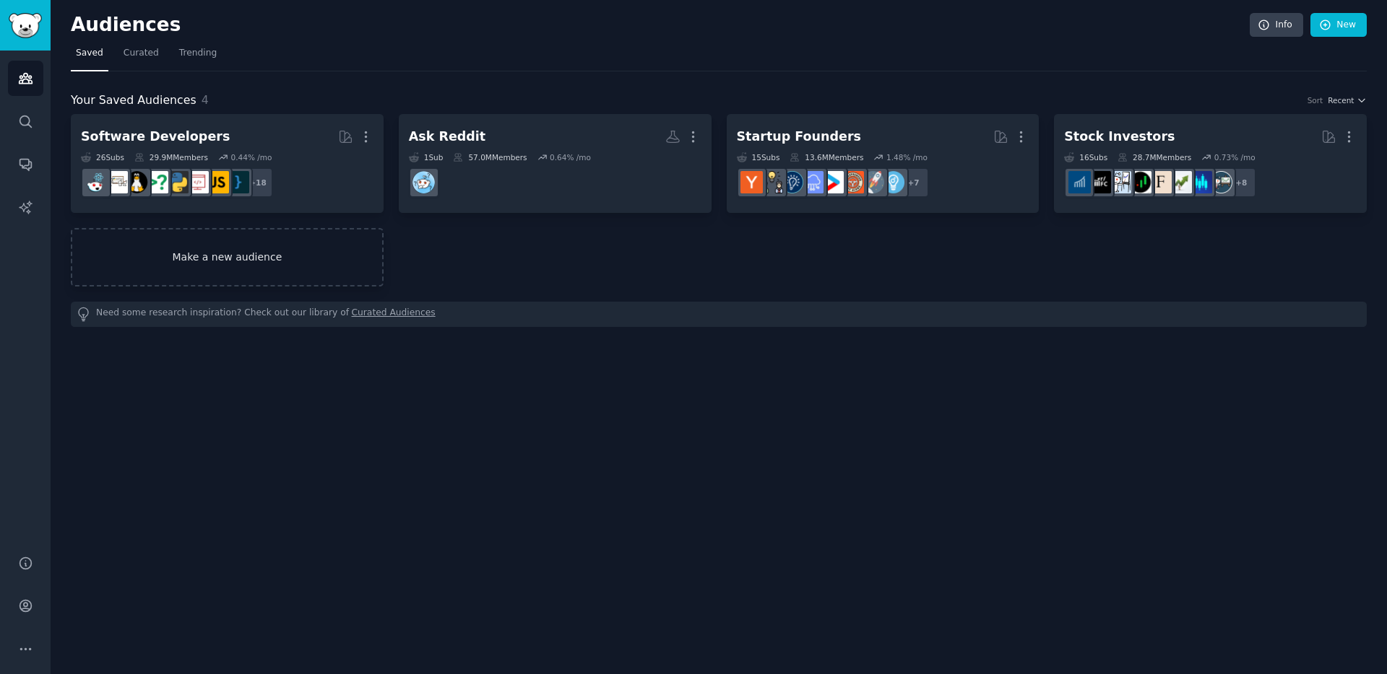
click at [206, 256] on link "Make a new audience" at bounding box center [227, 257] width 313 height 58
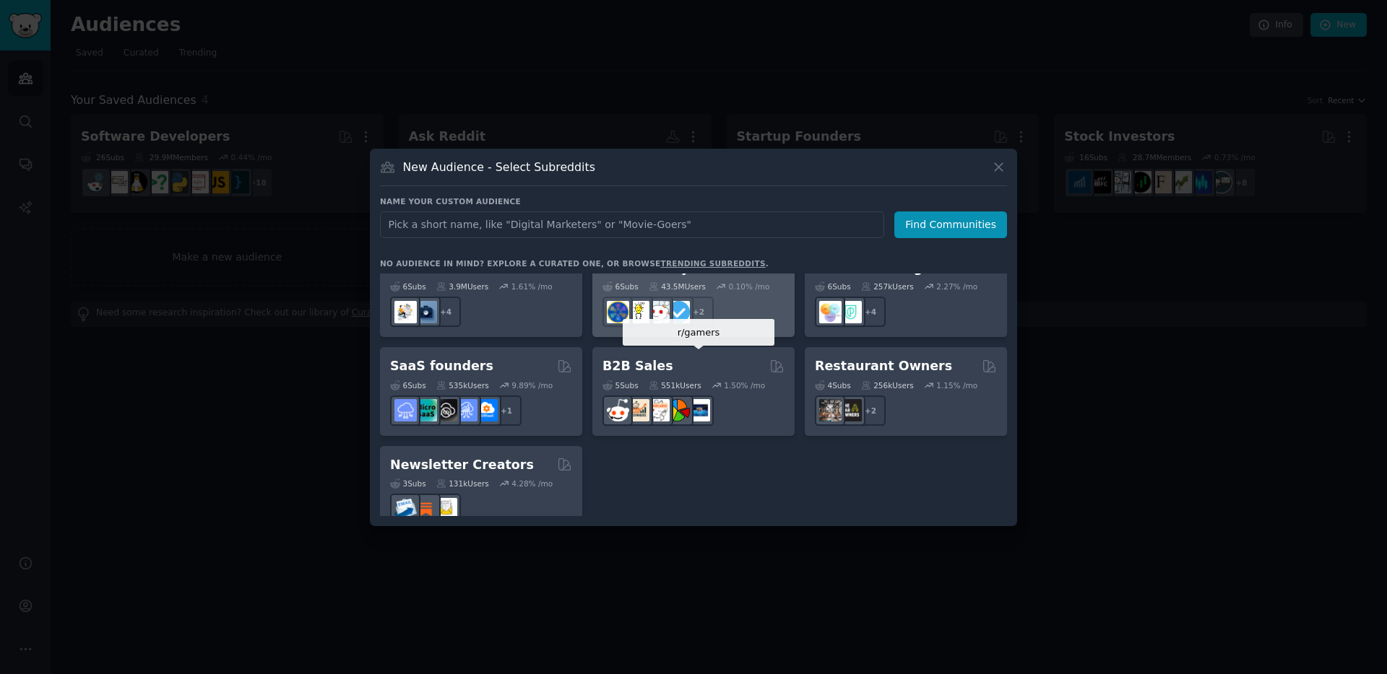
scroll to position [1127, 0]
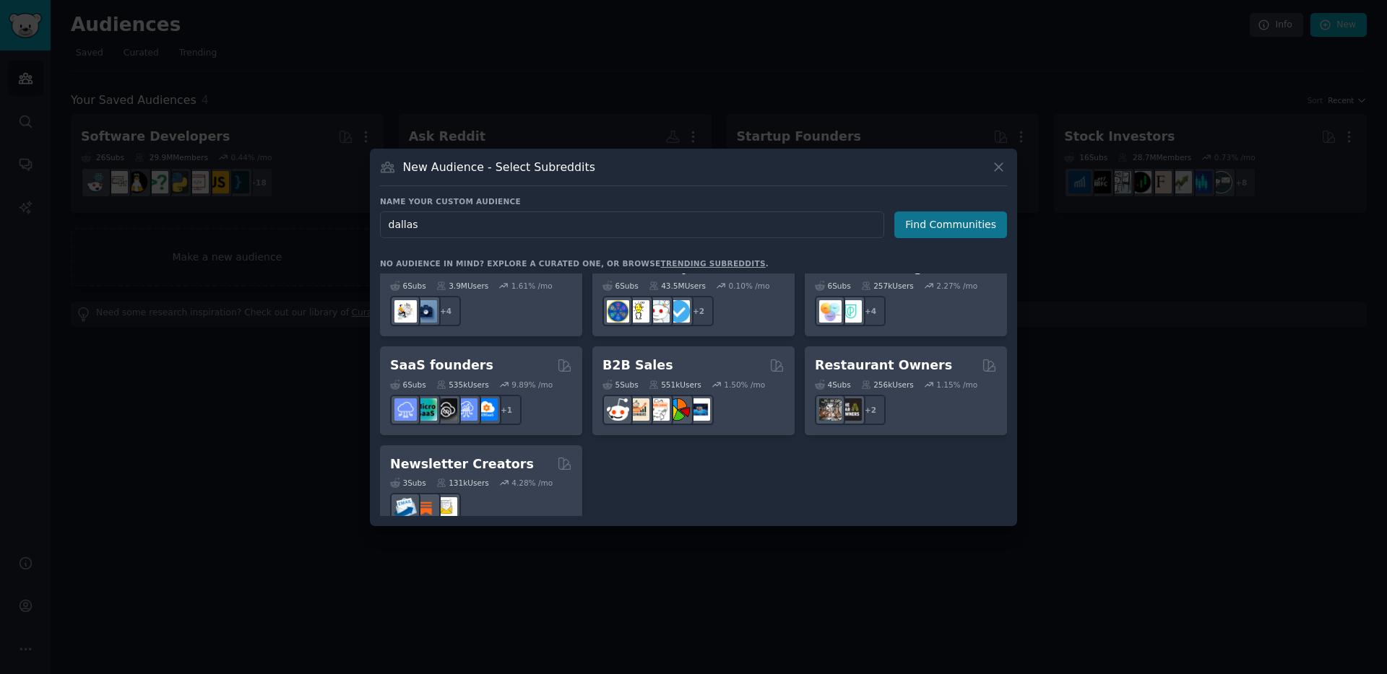
type input "dallas"
click at [979, 235] on button "Find Communities" at bounding box center [950, 225] width 113 height 27
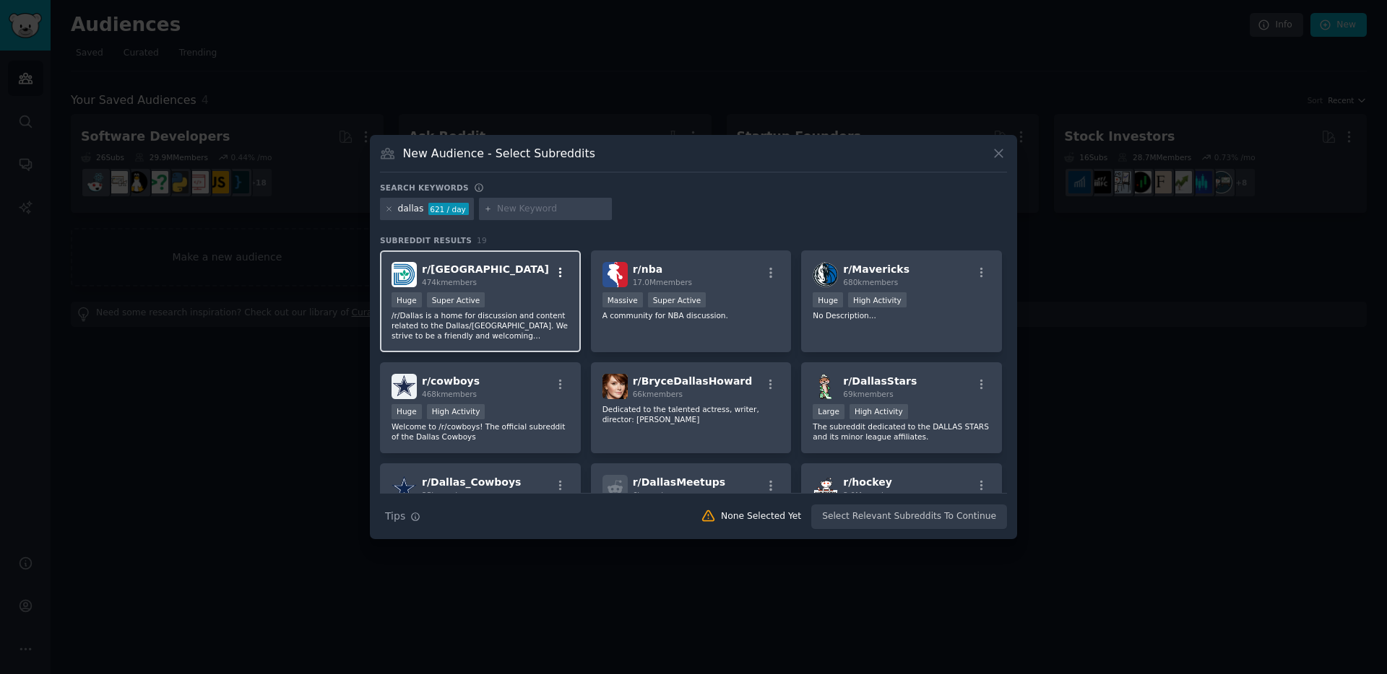
click at [560, 270] on icon "button" at bounding box center [560, 272] width 13 height 13
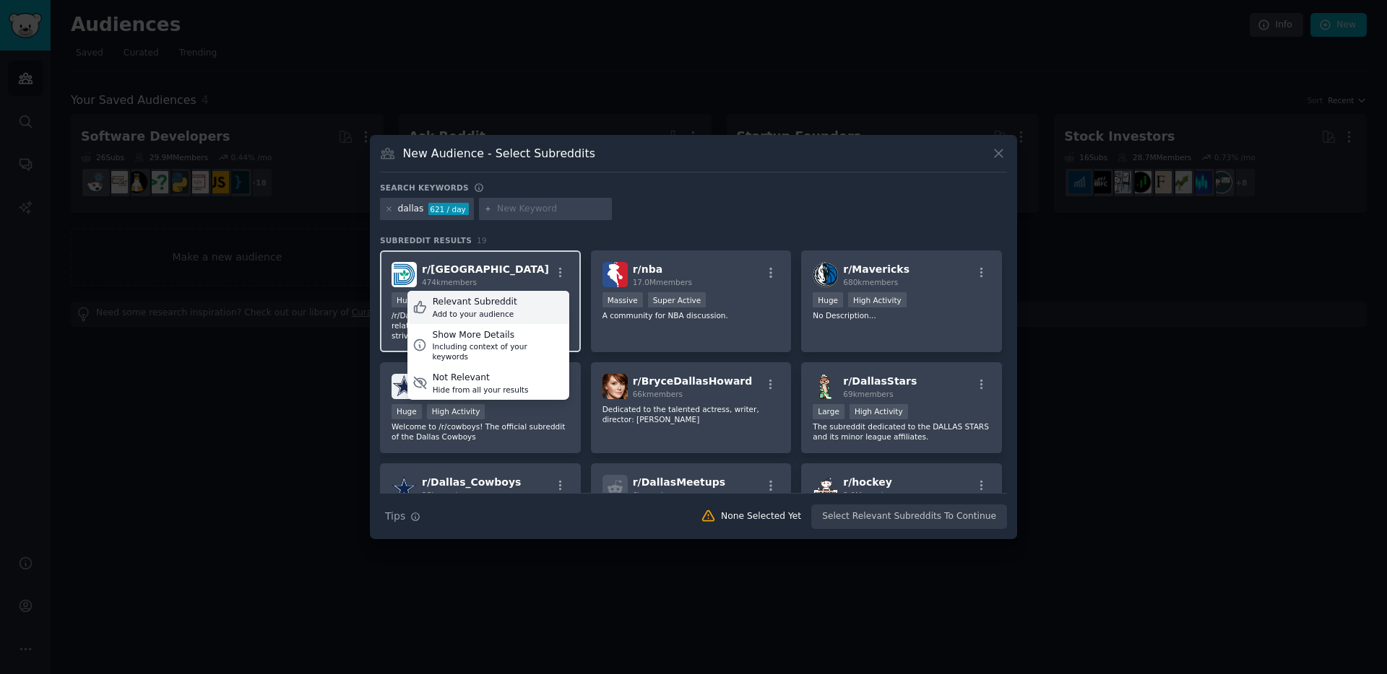
click at [494, 300] on div "Relevant Subreddit" at bounding box center [475, 302] width 84 height 13
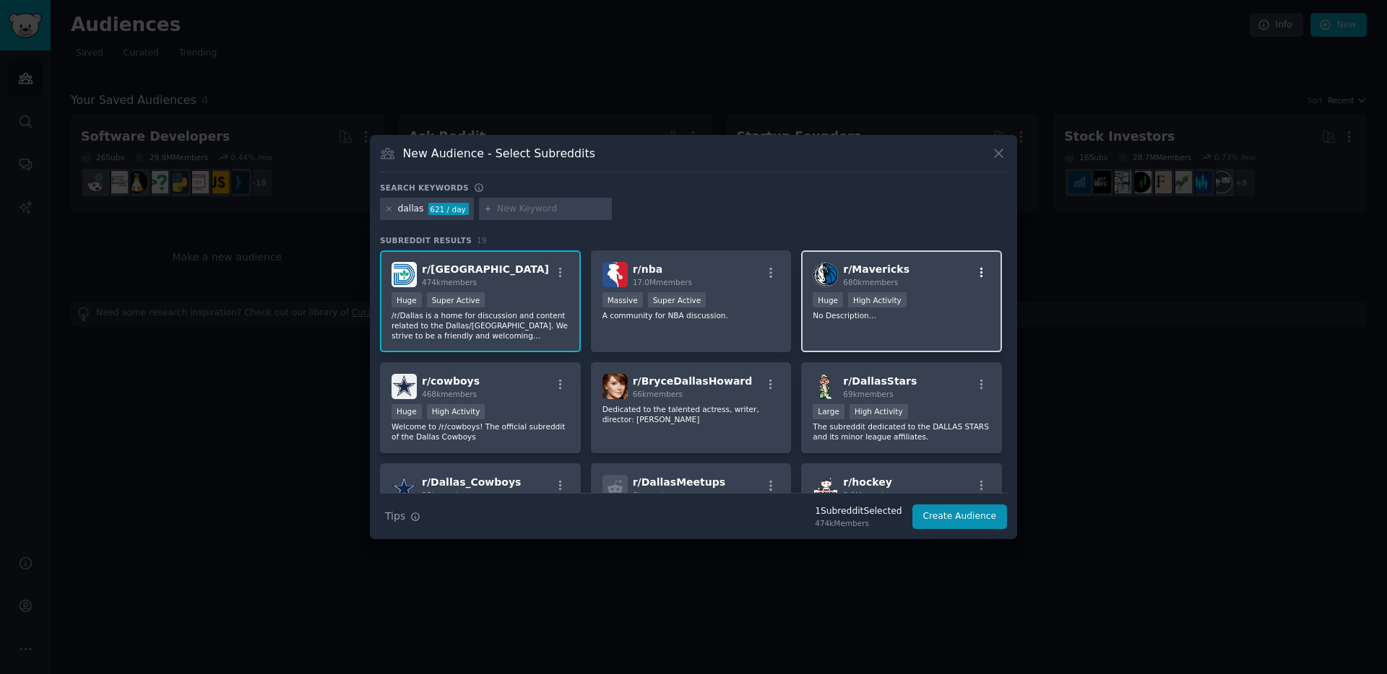
click at [979, 271] on icon "button" at bounding box center [981, 272] width 13 height 13
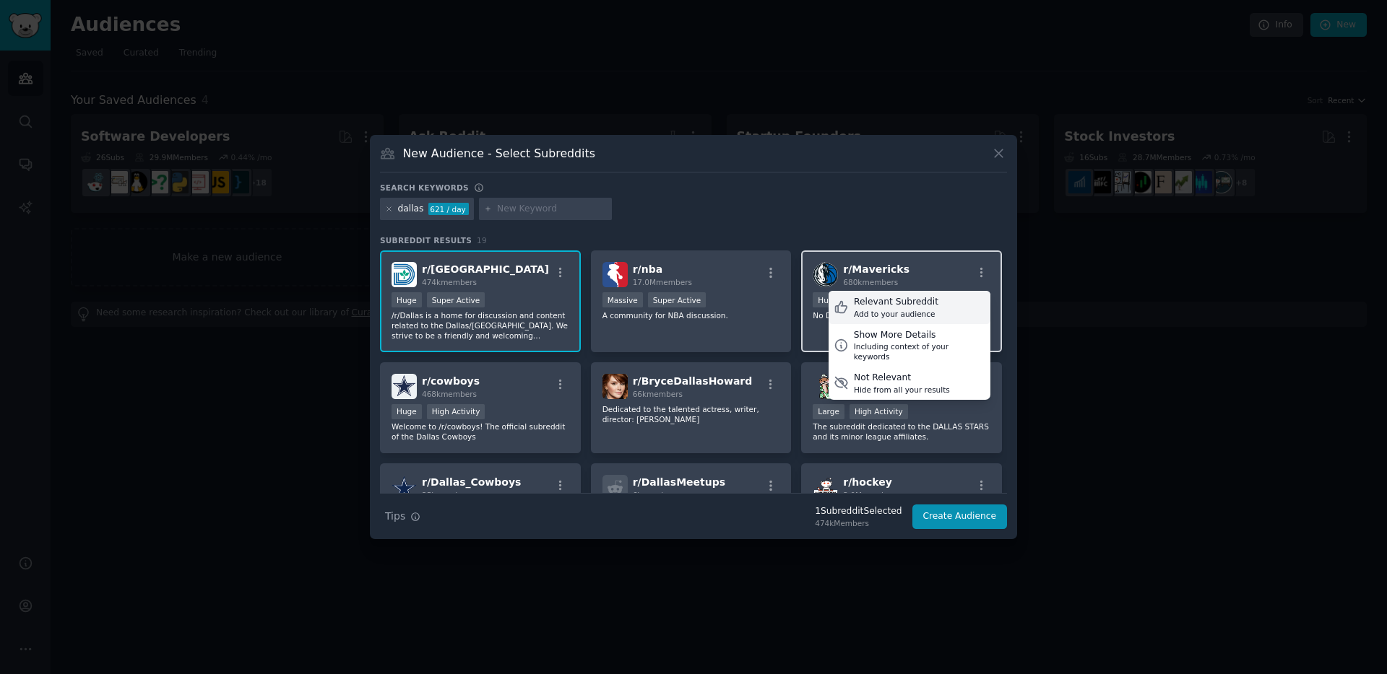
click at [905, 307] on div "Relevant Subreddit" at bounding box center [896, 302] width 84 height 13
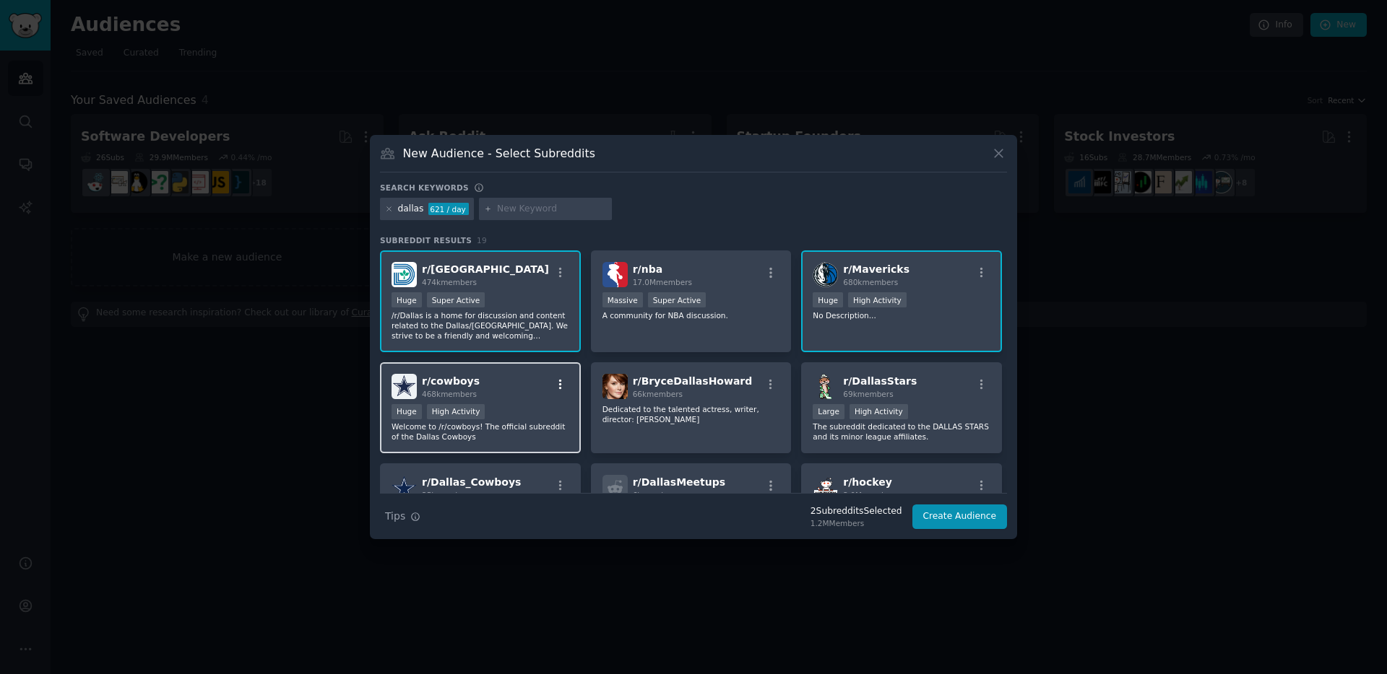
click at [557, 383] on icon "button" at bounding box center [560, 384] width 13 height 13
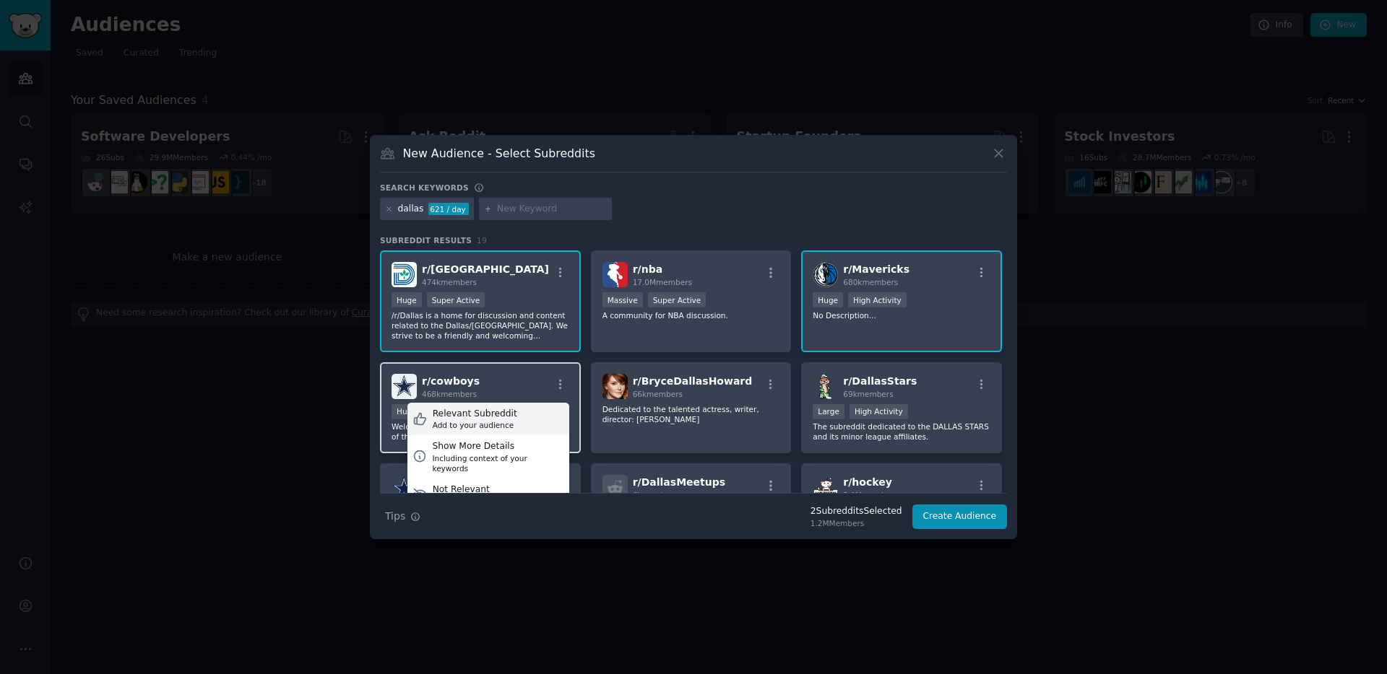
click at [511, 413] on div "Relevant Subreddit Add to your audience" at bounding box center [488, 419] width 162 height 33
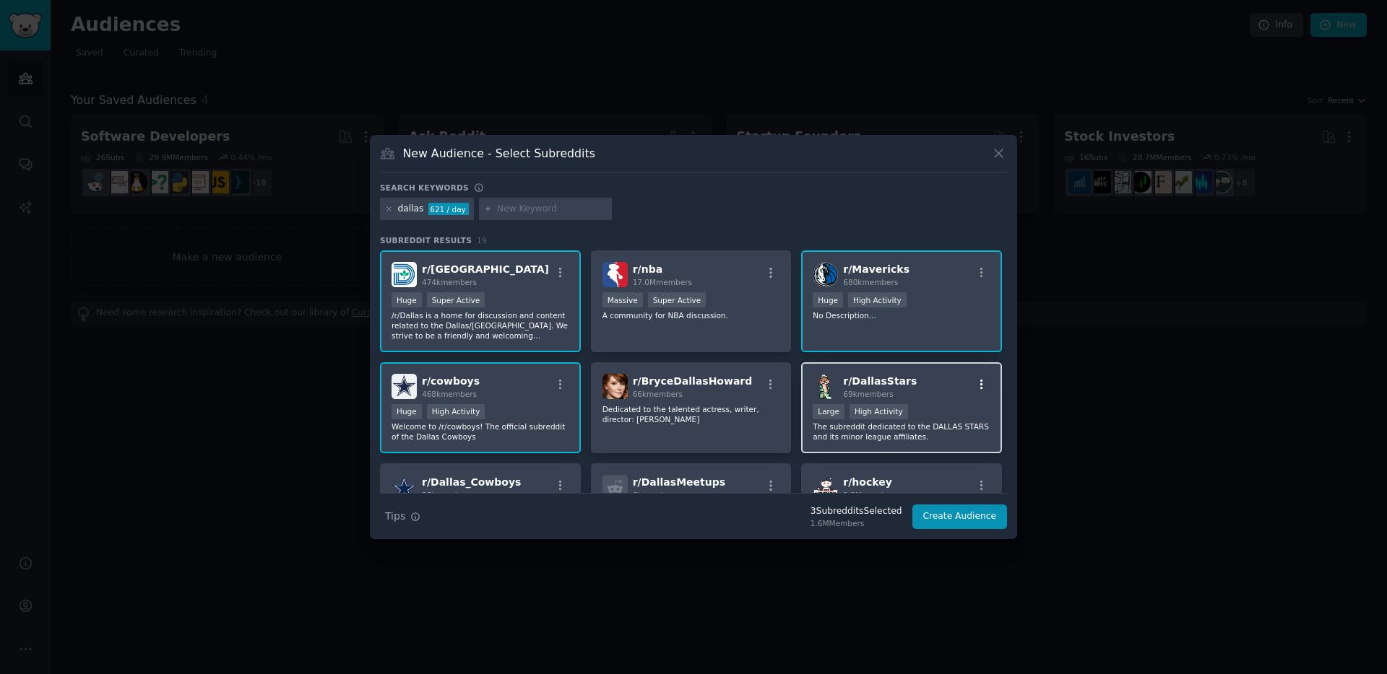
click at [982, 382] on icon "button" at bounding box center [981, 384] width 13 height 13
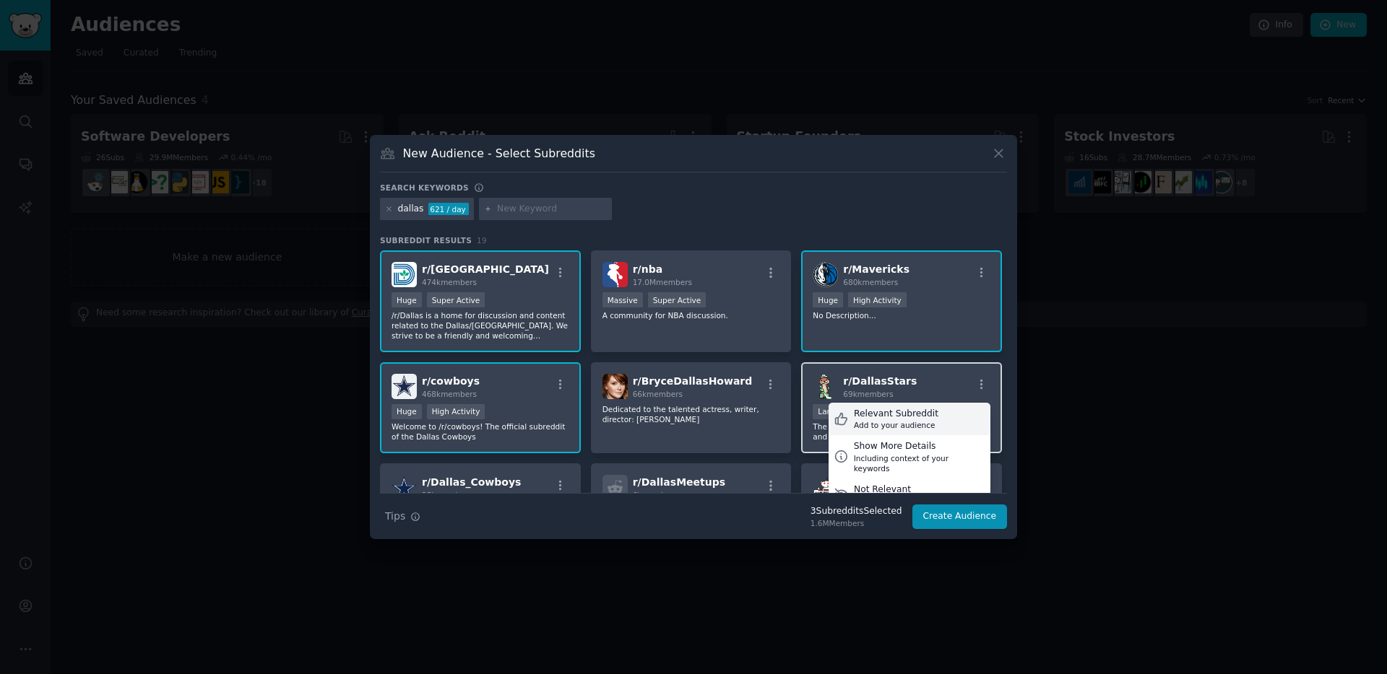
click at [902, 419] on div "Relevant Subreddit" at bounding box center [896, 414] width 84 height 13
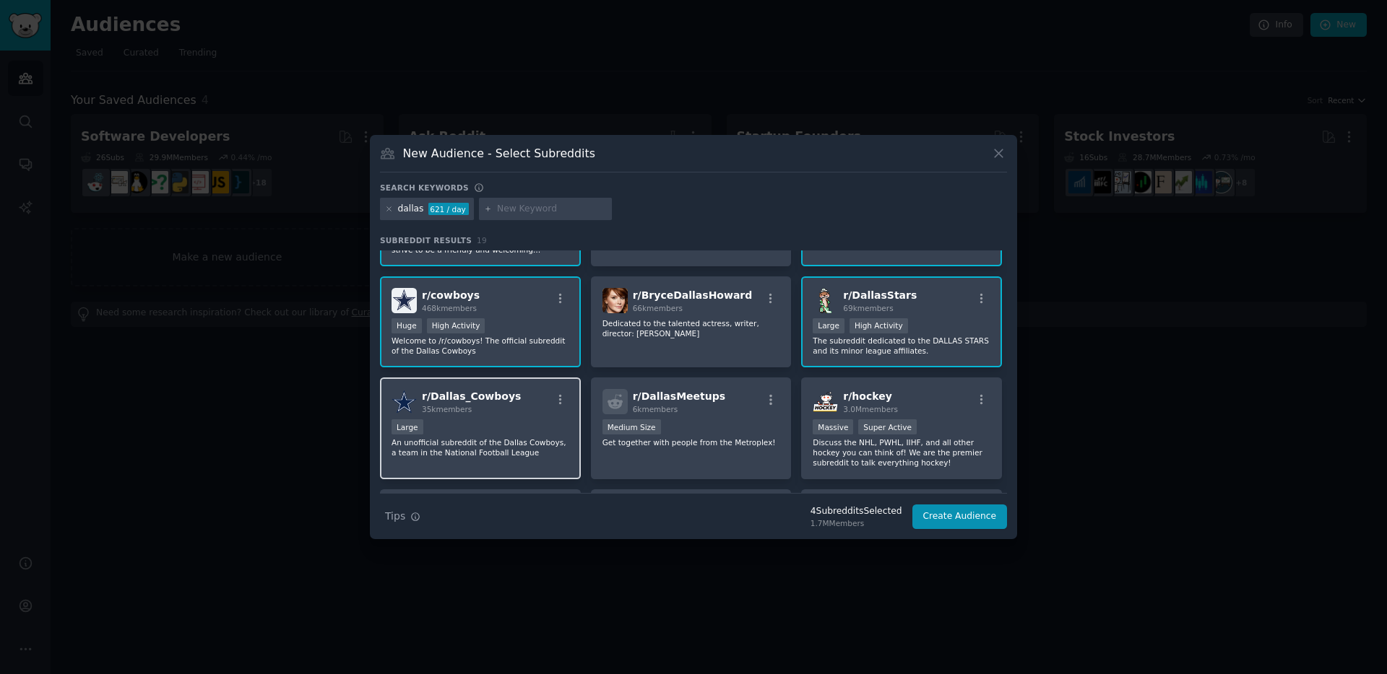
scroll to position [92, 0]
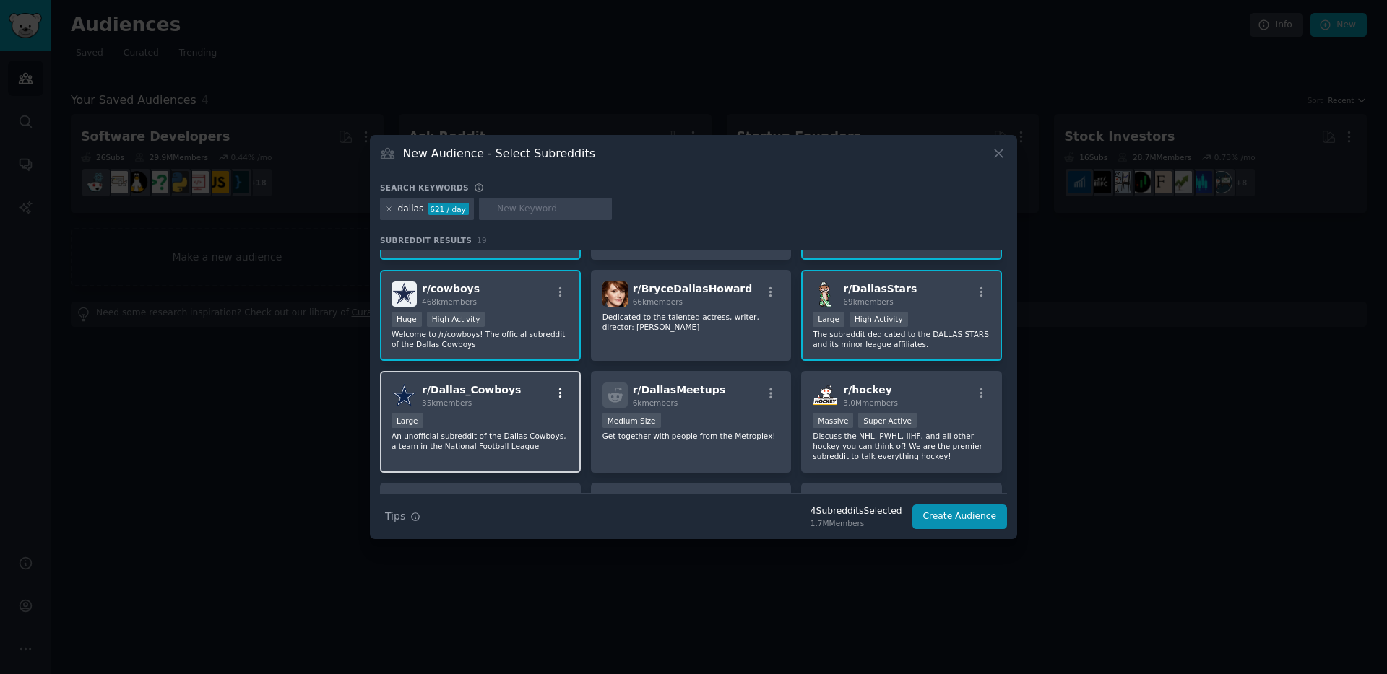
click at [556, 395] on icon "button" at bounding box center [560, 393] width 13 height 13
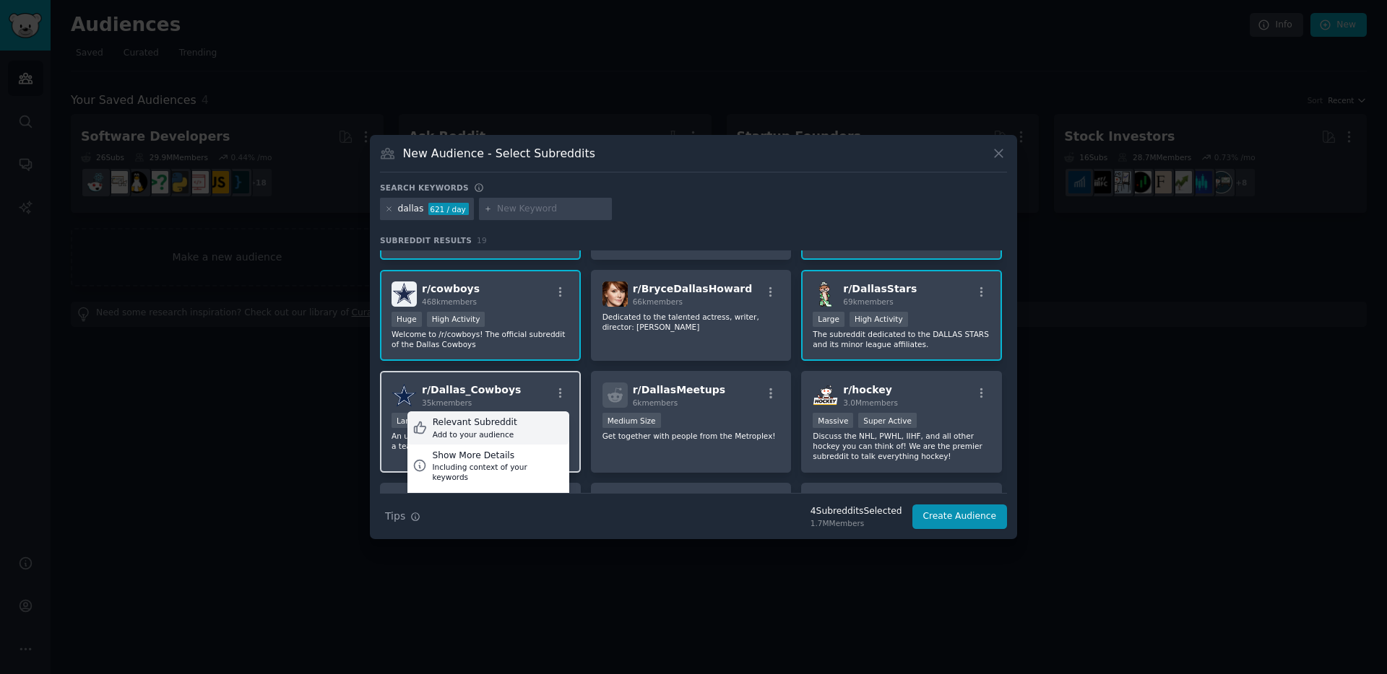
click at [517, 421] on div "Relevant Subreddit Add to your audience" at bounding box center [488, 428] width 162 height 33
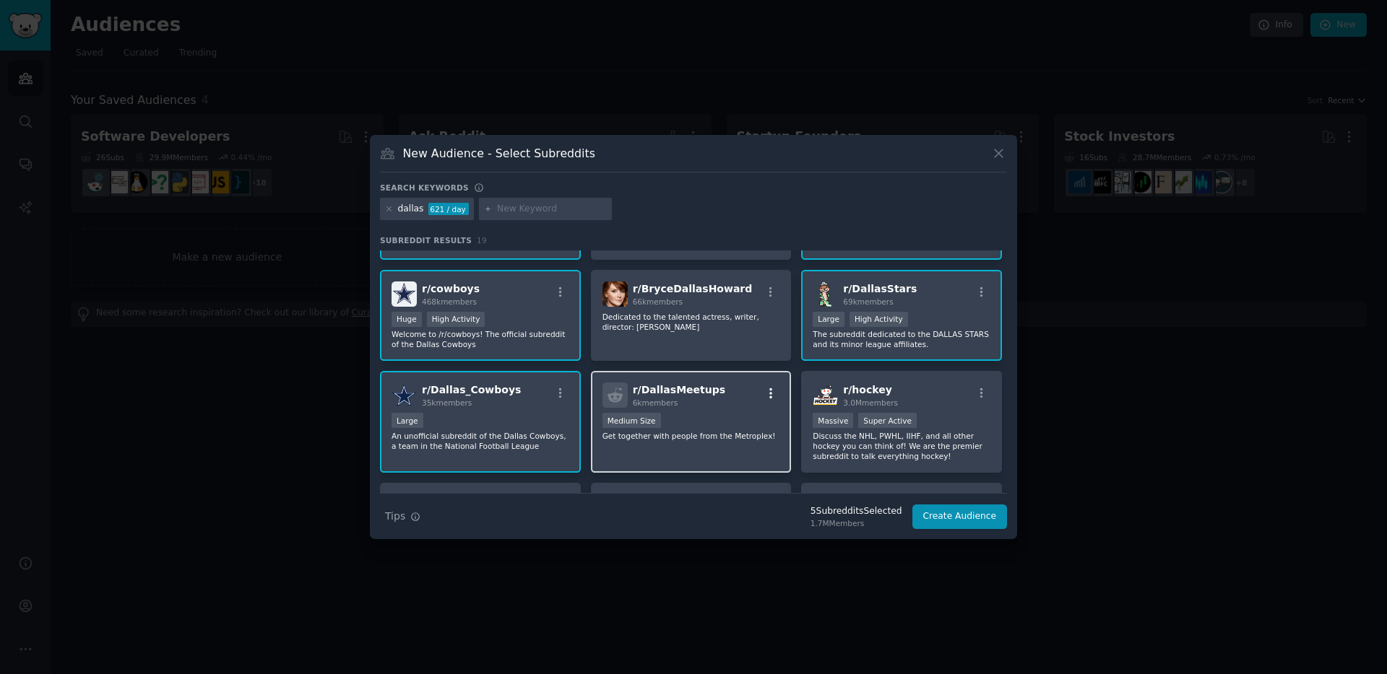
click at [769, 394] on icon "button" at bounding box center [770, 394] width 3 height 10
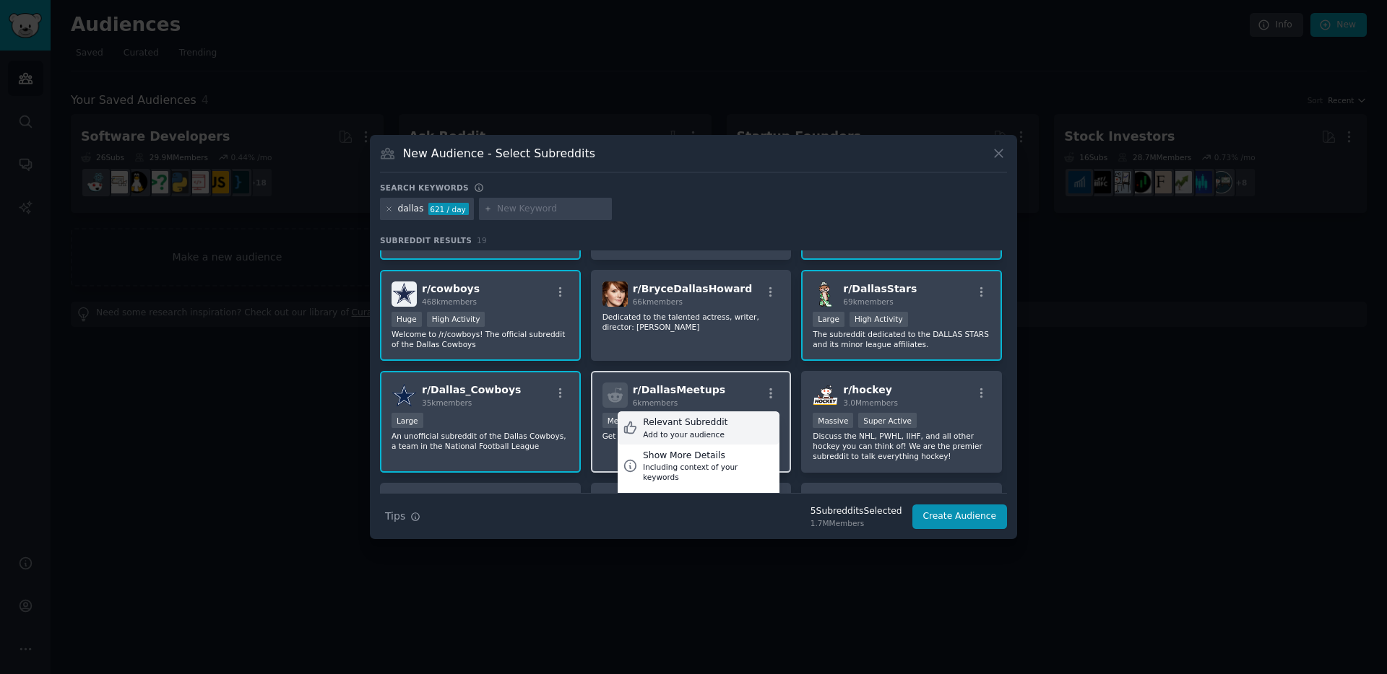
click at [701, 421] on div "Relevant Subreddit" at bounding box center [685, 423] width 84 height 13
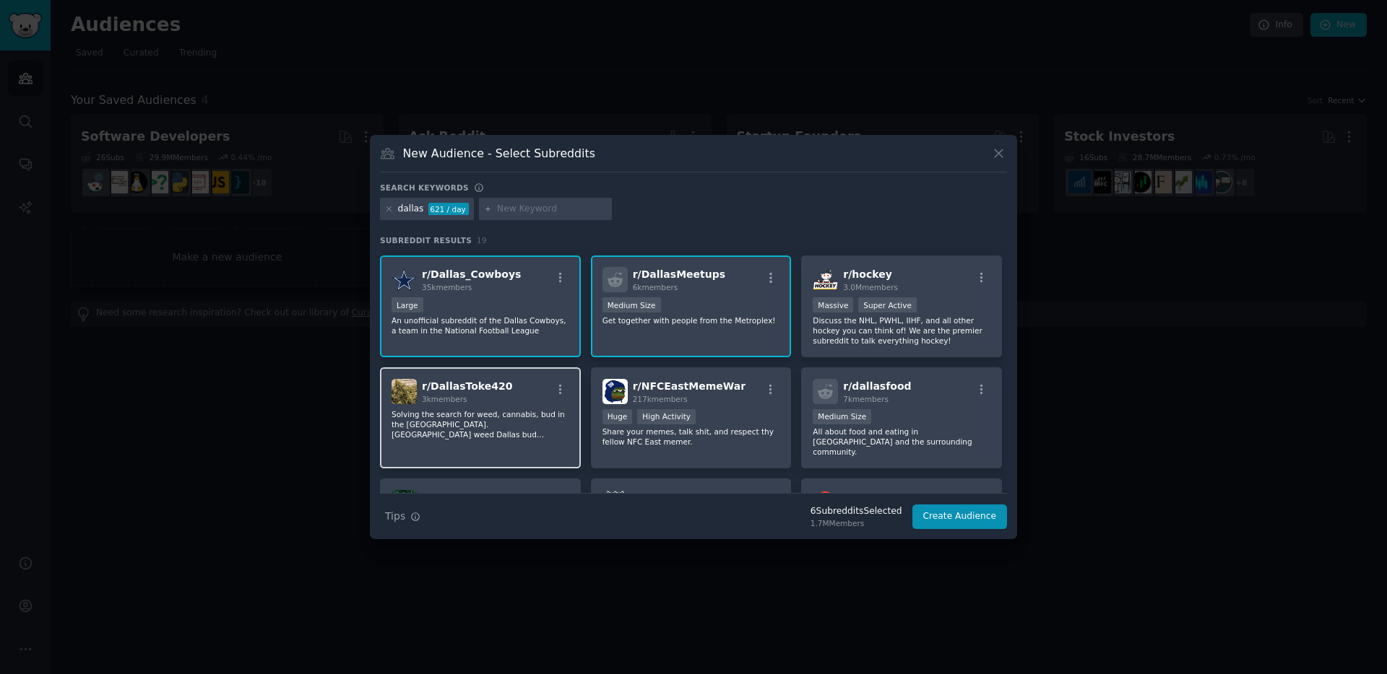
scroll to position [223, 0]
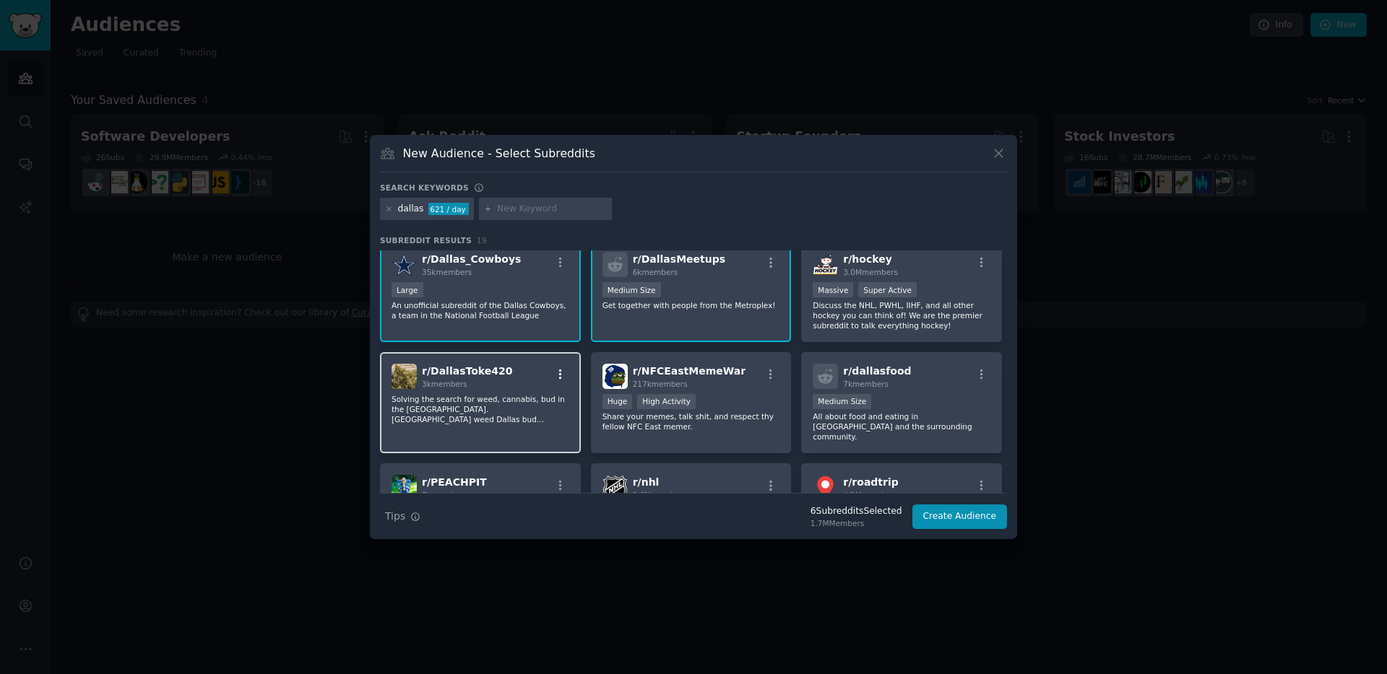
click at [555, 376] on icon "button" at bounding box center [560, 374] width 13 height 13
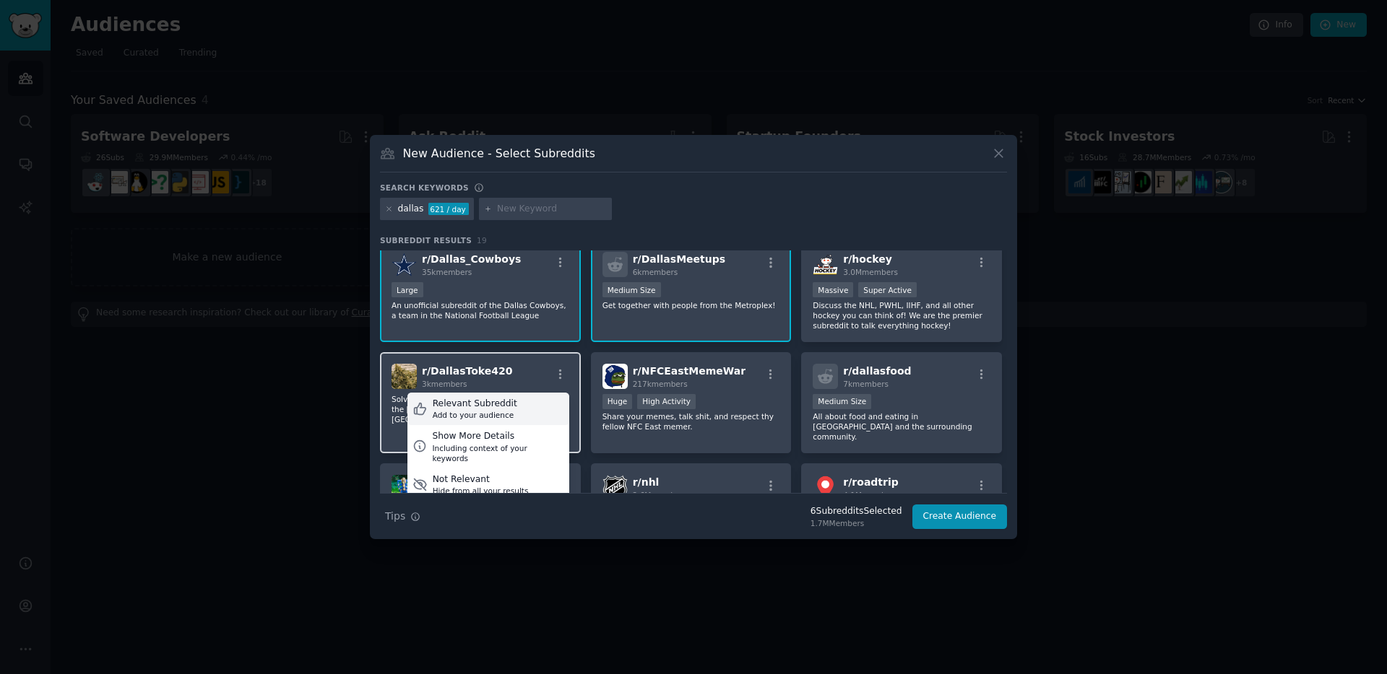
click at [488, 402] on div "Relevant Subreddit" at bounding box center [475, 404] width 84 height 13
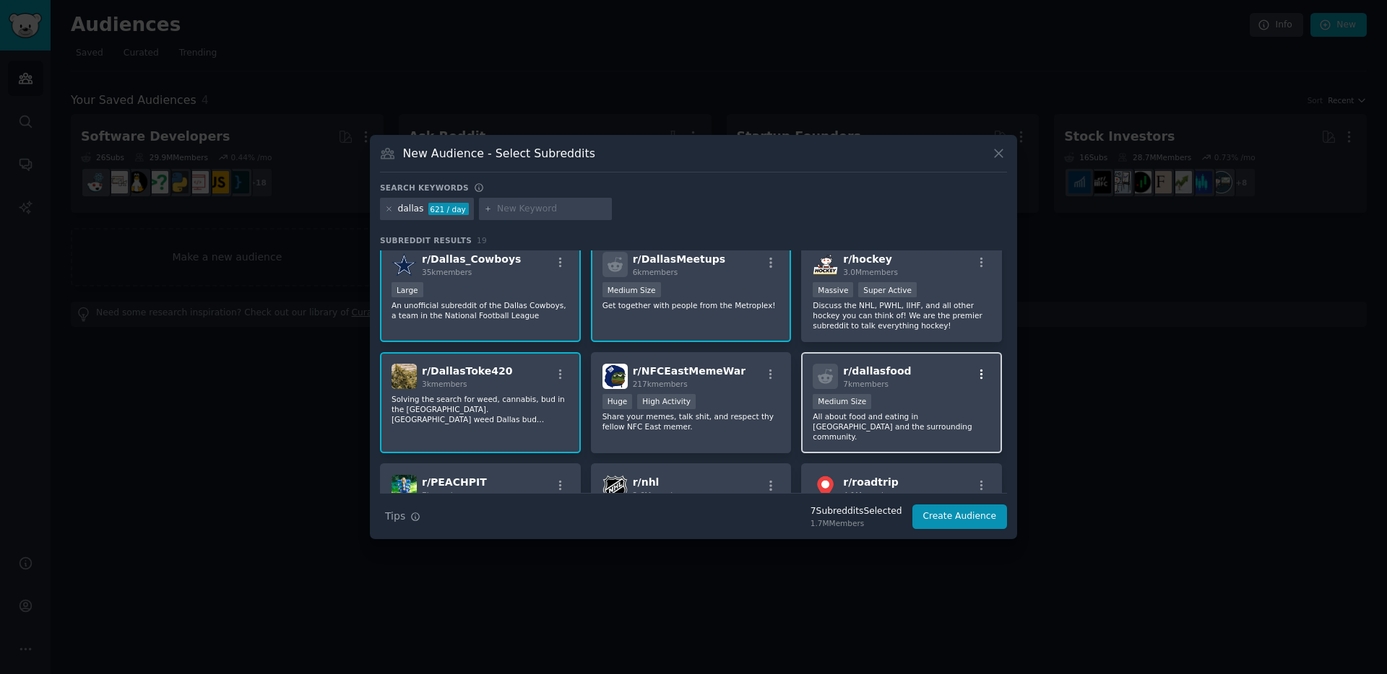
click at [976, 370] on icon "button" at bounding box center [981, 374] width 13 height 13
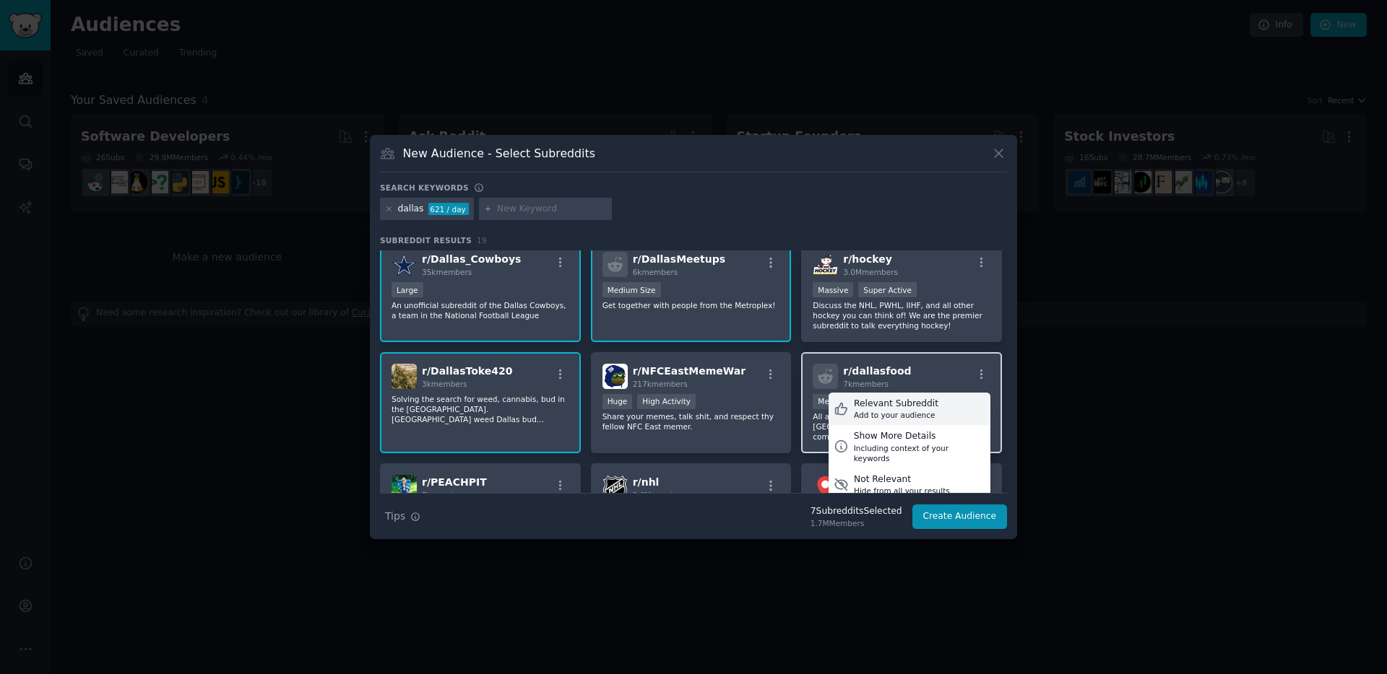
click at [891, 398] on div "Relevant Subreddit" at bounding box center [896, 404] width 84 height 13
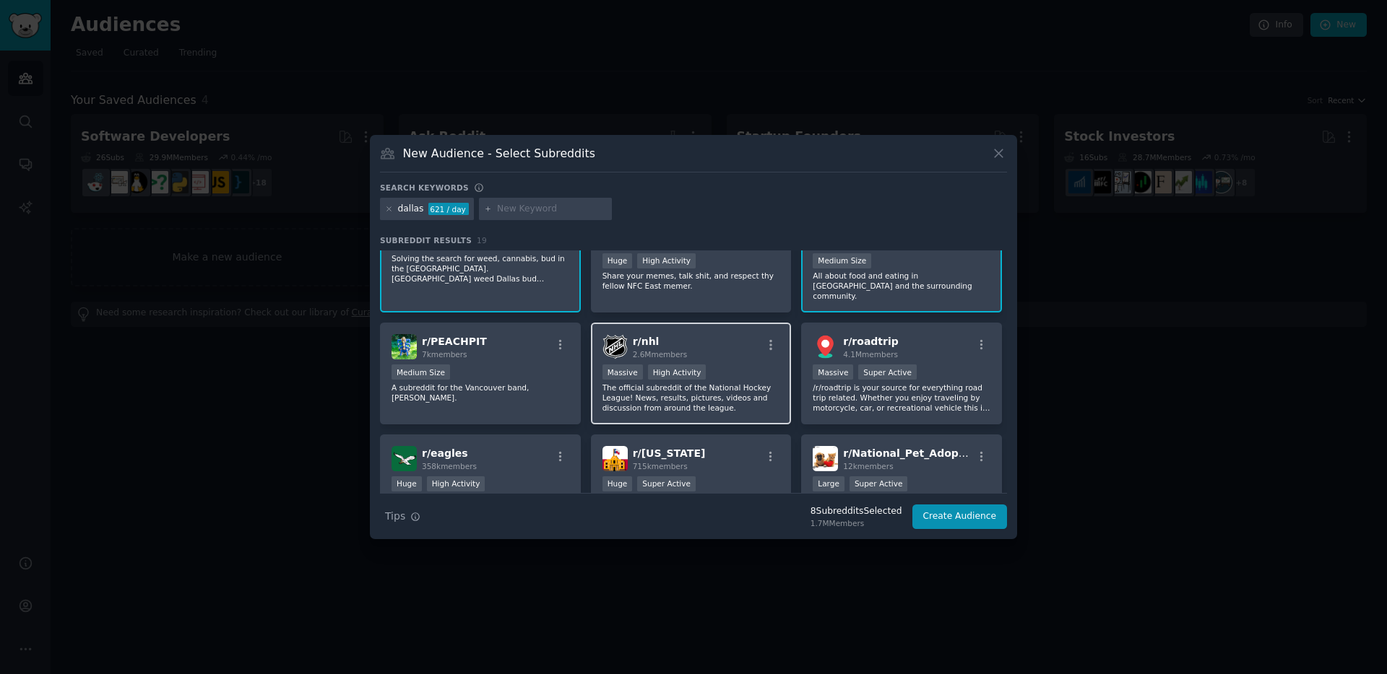
scroll to position [372, 0]
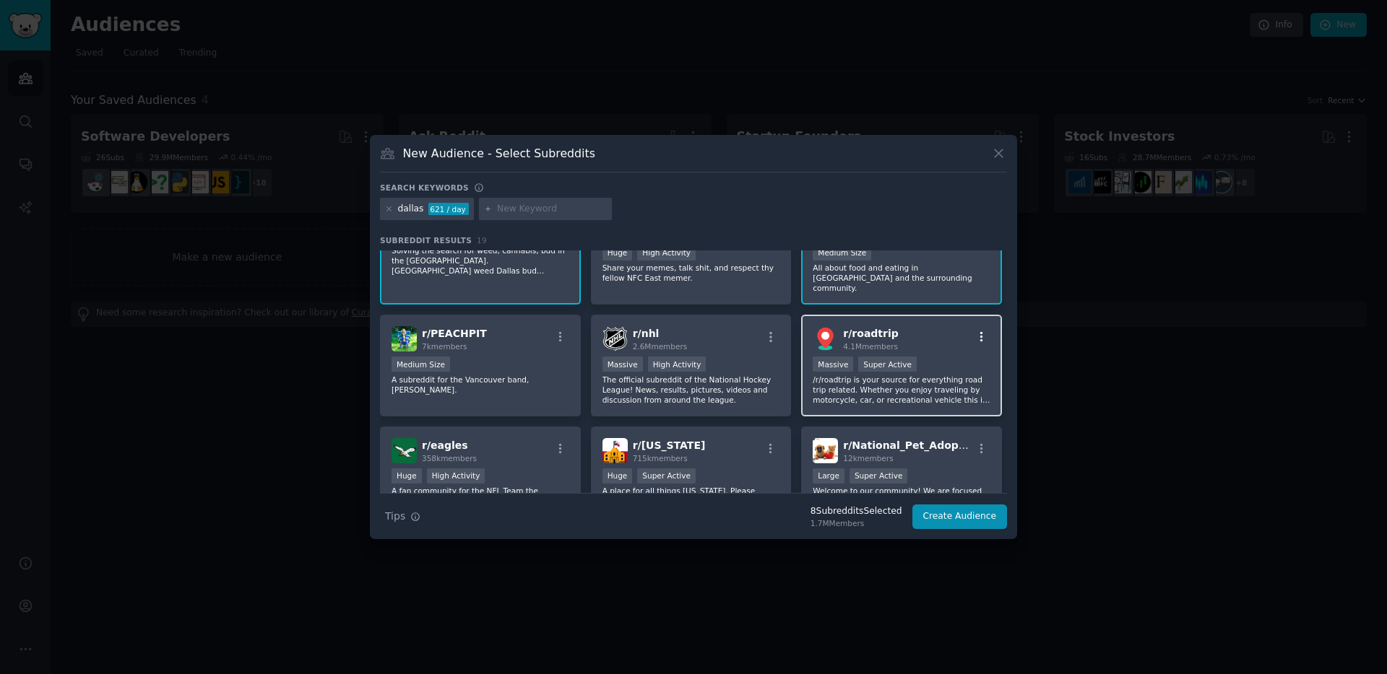
click at [976, 331] on icon "button" at bounding box center [981, 337] width 13 height 13
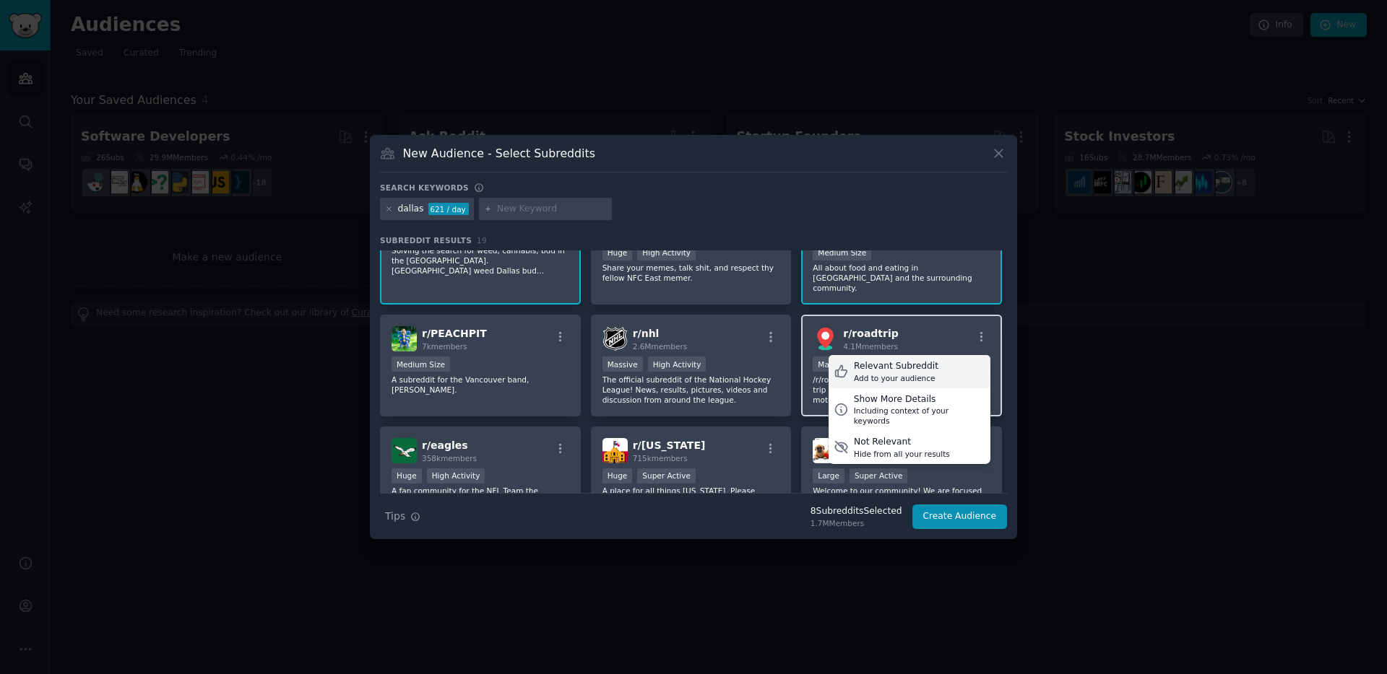
click at [899, 360] on div "Relevant Subreddit" at bounding box center [896, 366] width 84 height 13
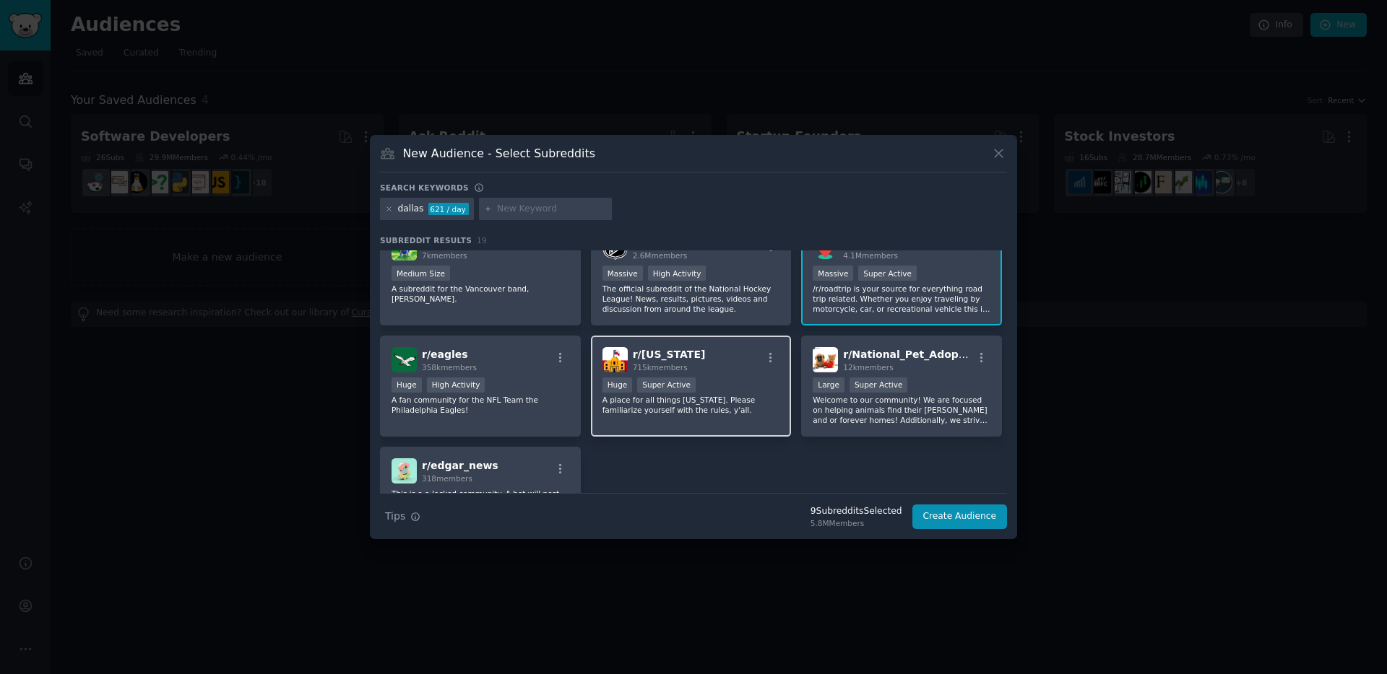
scroll to position [472, 0]
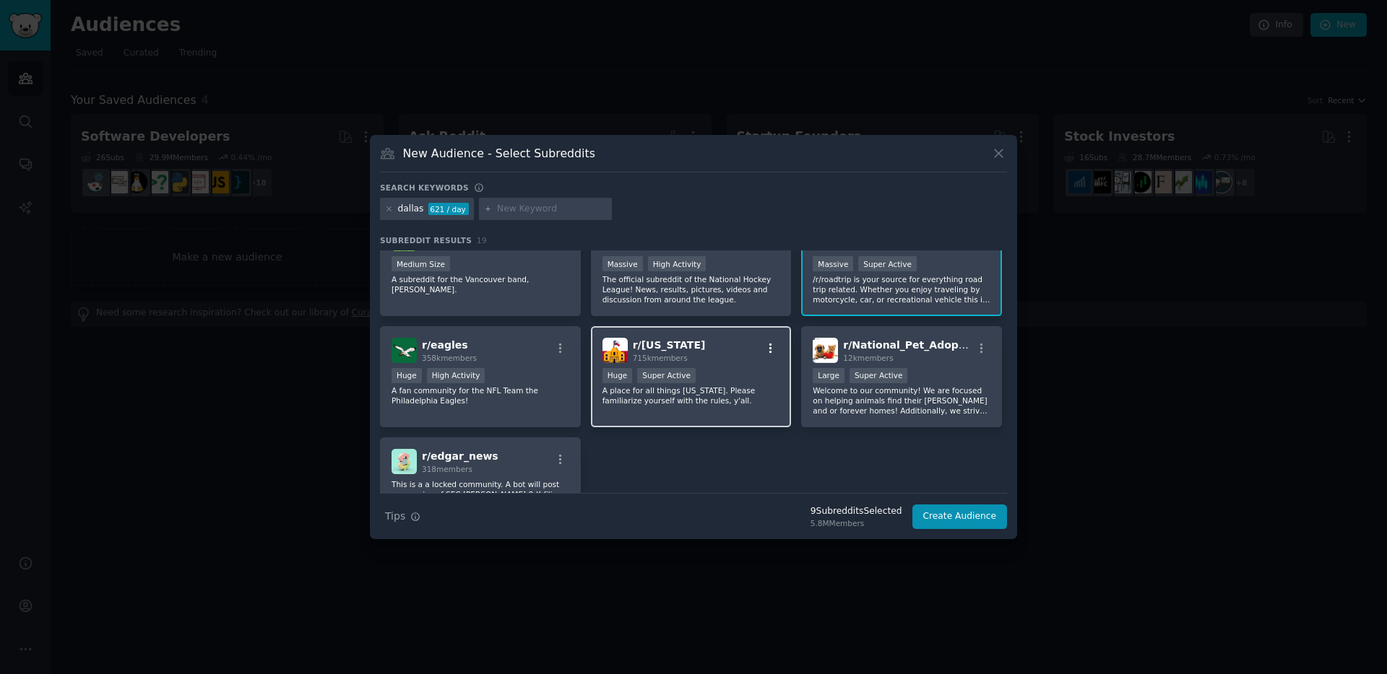
click at [771, 342] on icon "button" at bounding box center [770, 348] width 13 height 13
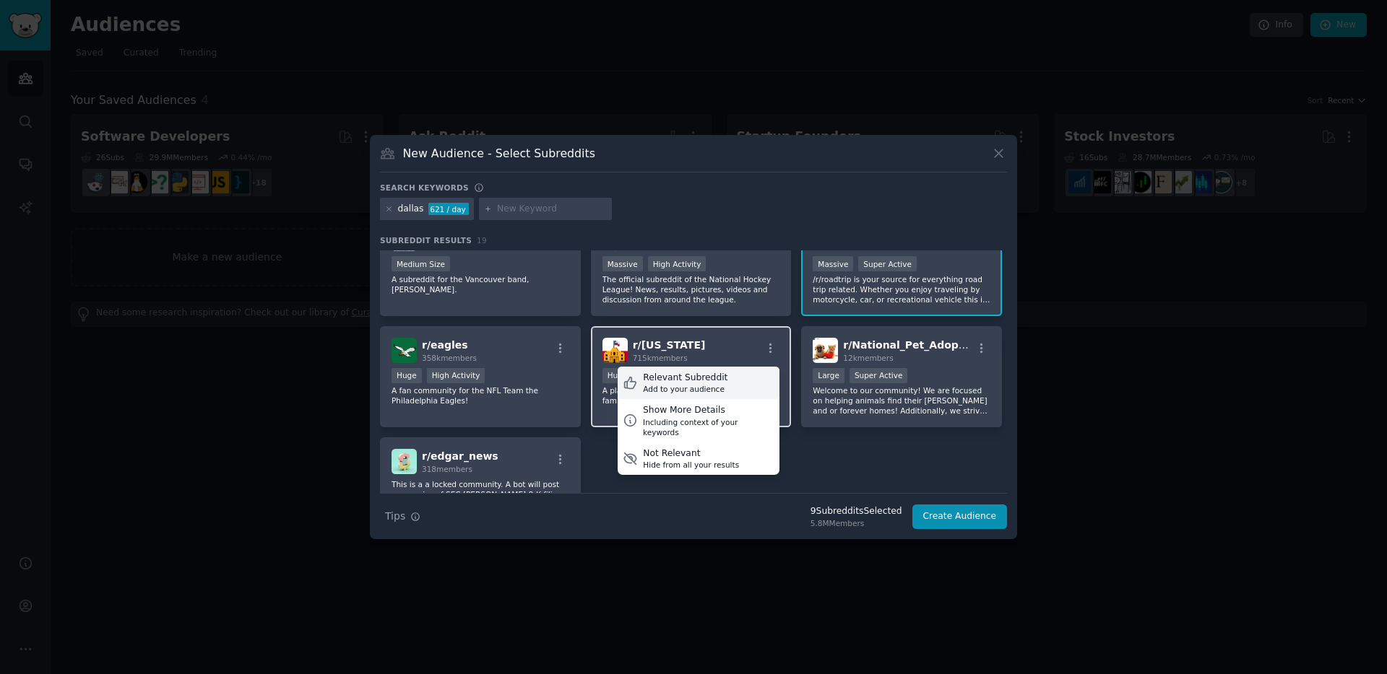
click at [719, 372] on div "Relevant Subreddit" at bounding box center [685, 378] width 84 height 13
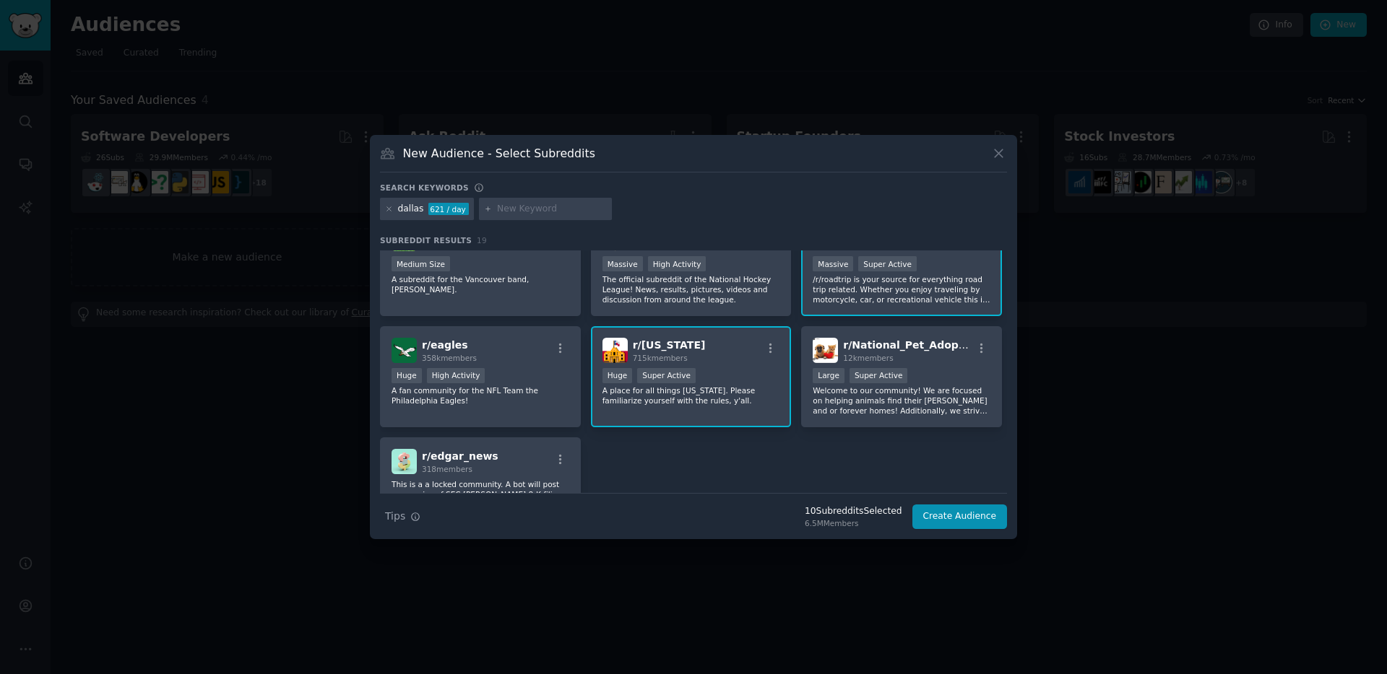
scroll to position [541, 0]
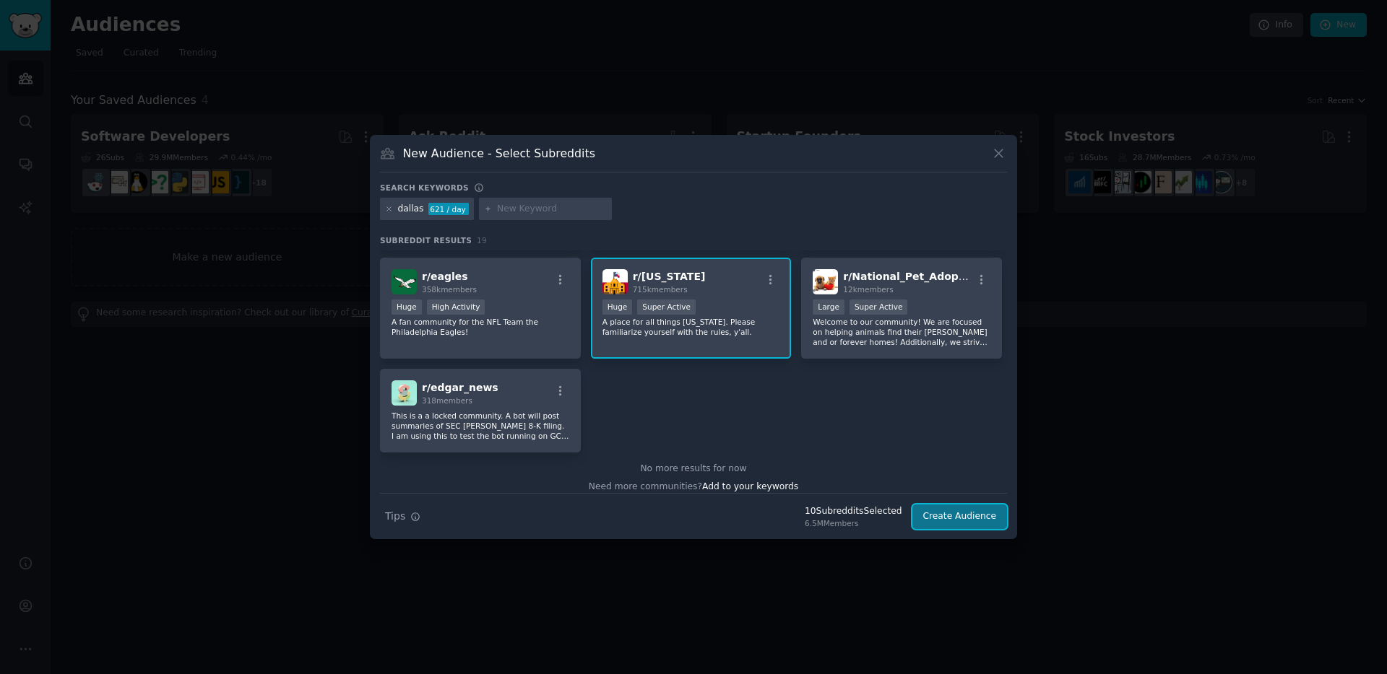
click at [950, 503] on button "Create Audience" at bounding box center [959, 517] width 95 height 25
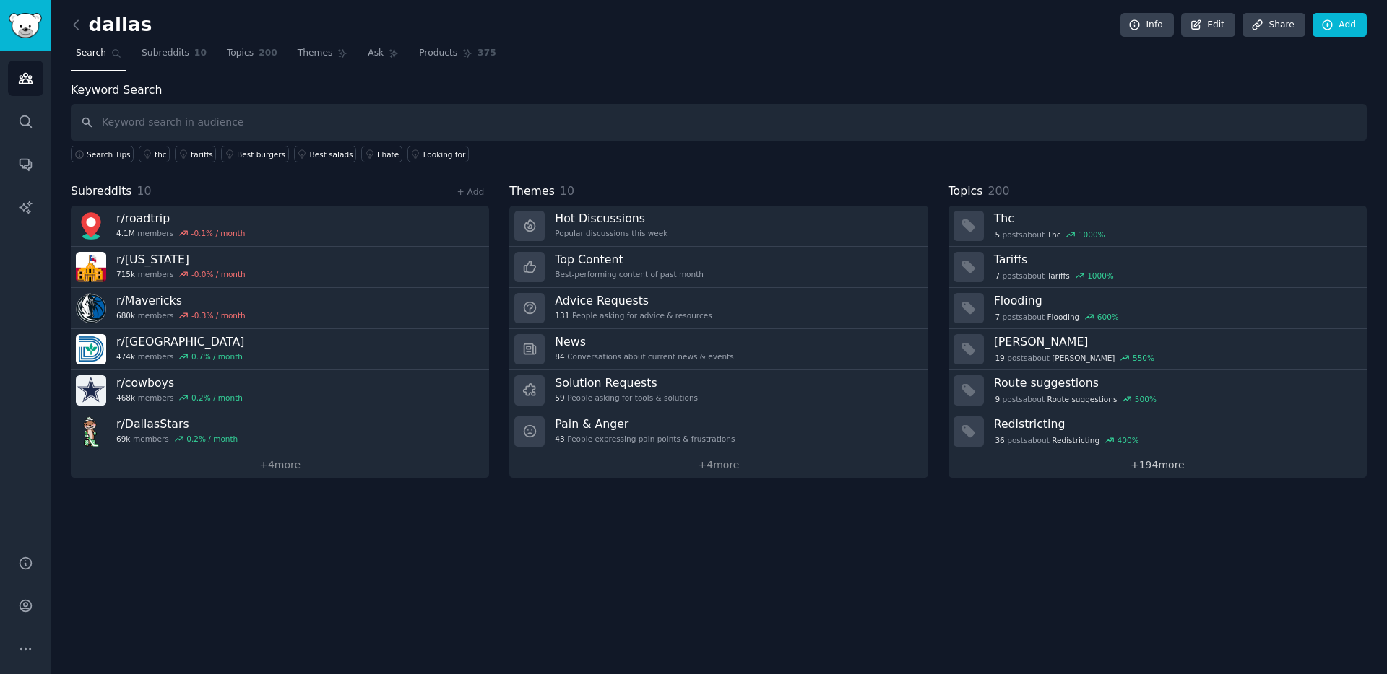
click at [1039, 470] on link "+ 194 more" at bounding box center [1157, 465] width 418 height 25
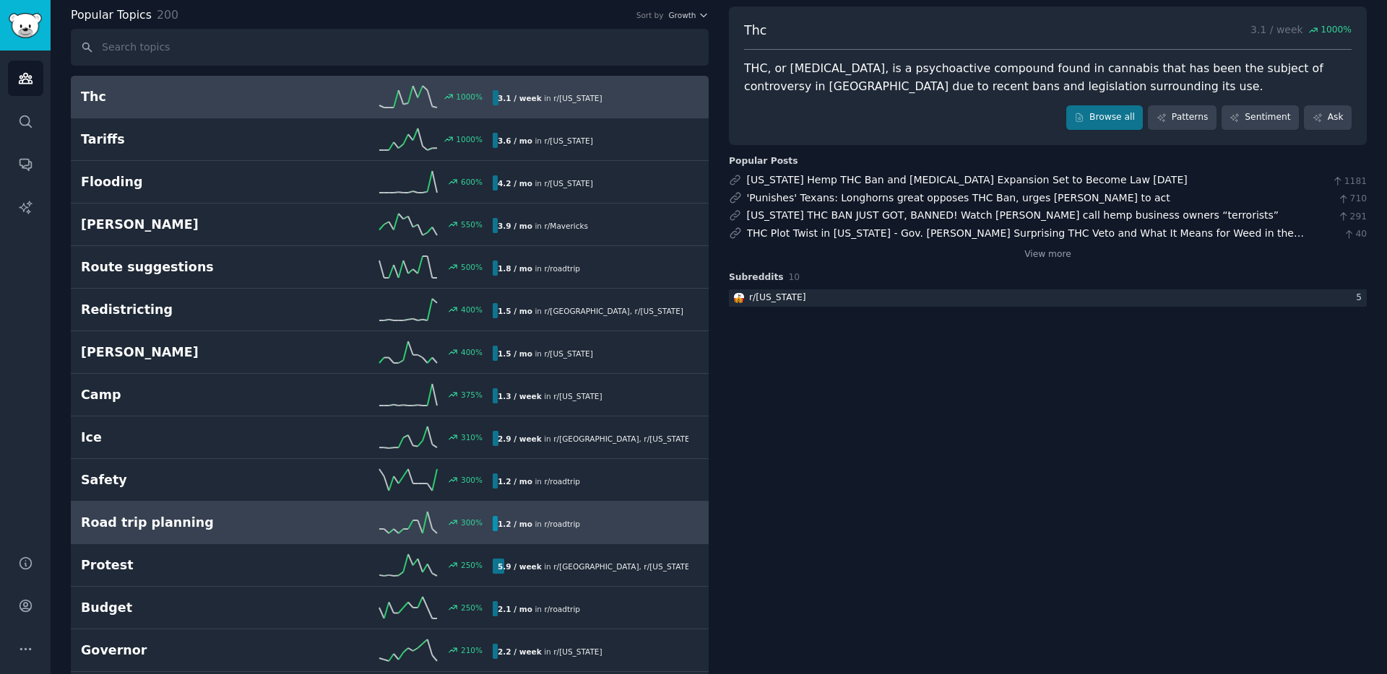
scroll to position [61, 0]
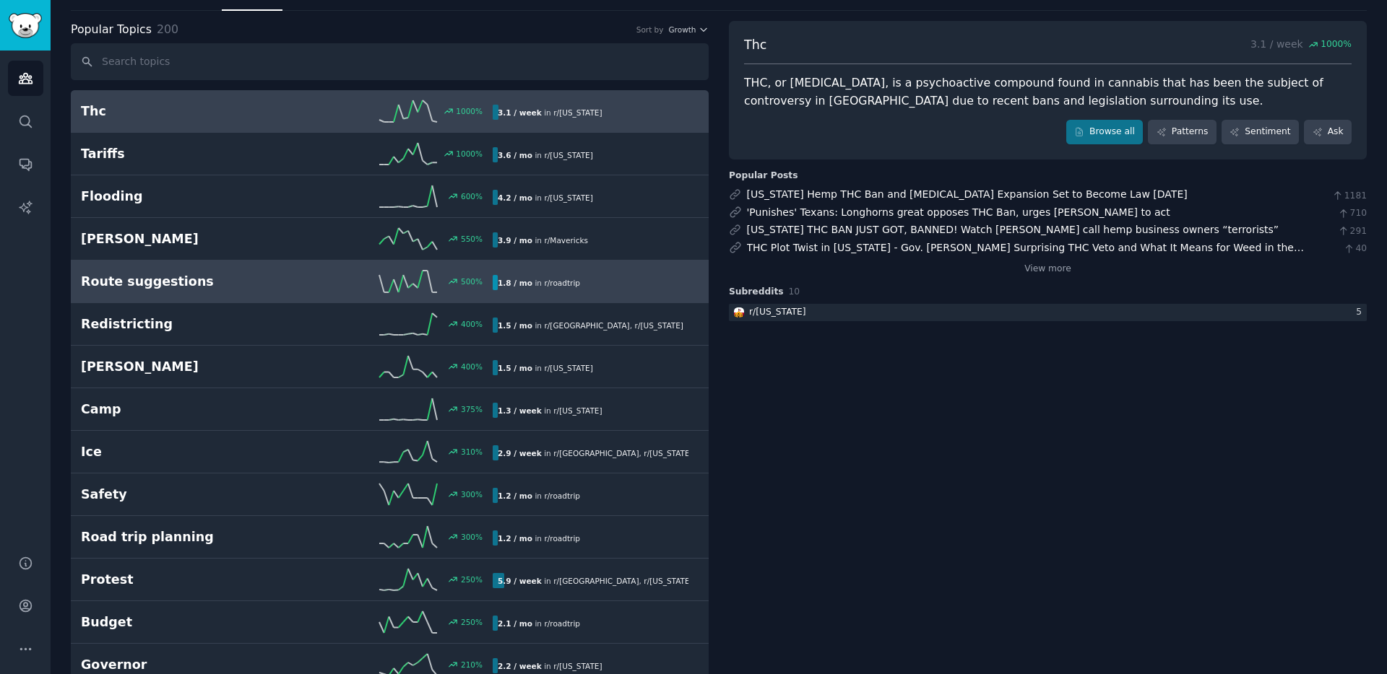
click at [198, 287] on h2 "Route suggestions" at bounding box center [184, 282] width 206 height 18
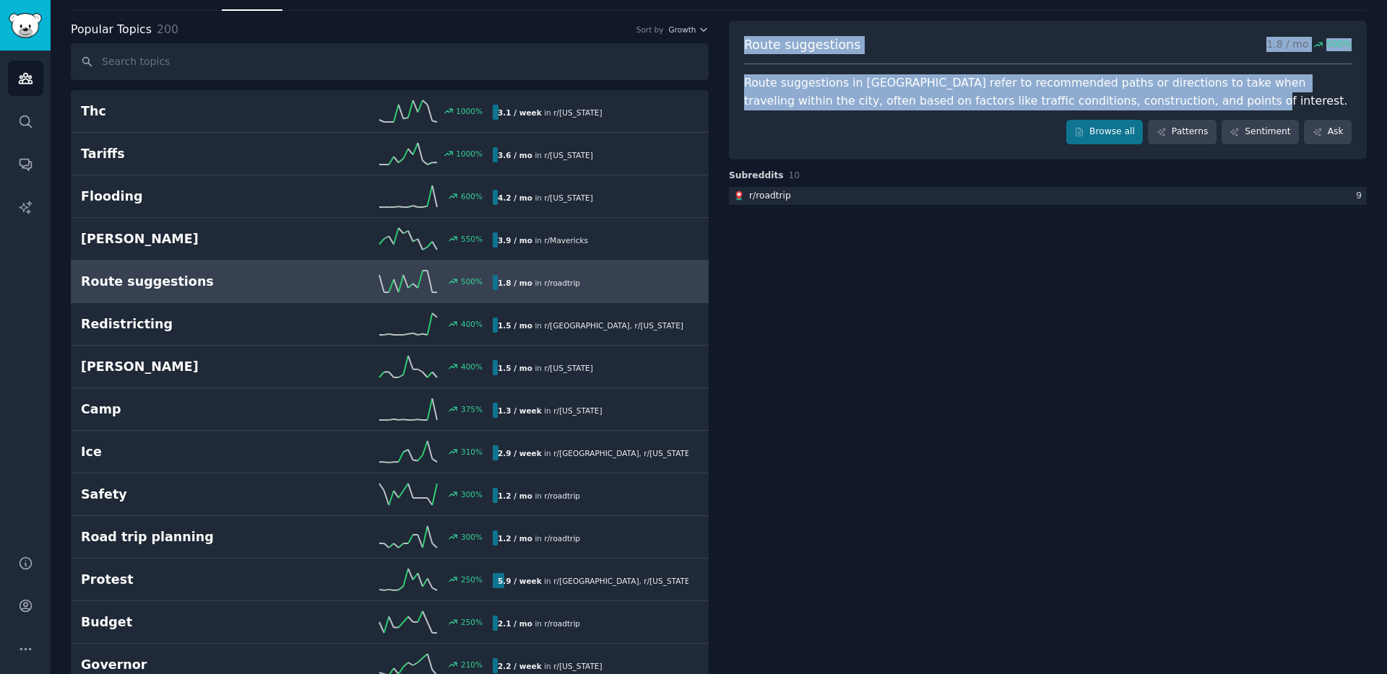
drag, startPoint x: 742, startPoint y: 42, endPoint x: 1167, endPoint y: 98, distance: 428.3
click at [1039, 98] on div "Route suggestions 1.8 / mo 500 % Route suggestions in [GEOGRAPHIC_DATA] refer t…" at bounding box center [1048, 90] width 638 height 139
copy div "Route suggestions 1.8 / mo 500 % Route suggestions in [GEOGRAPHIC_DATA] refer t…"
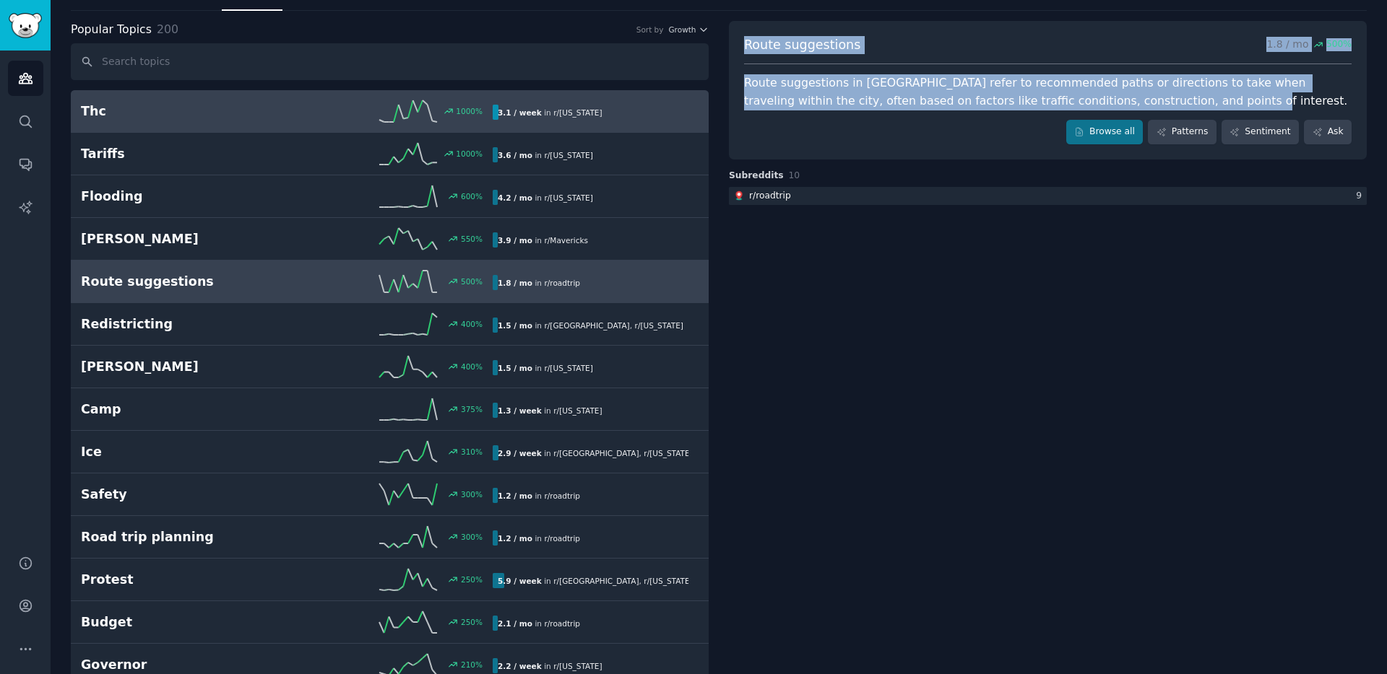
click at [238, 111] on h2 "Thc" at bounding box center [184, 112] width 206 height 18
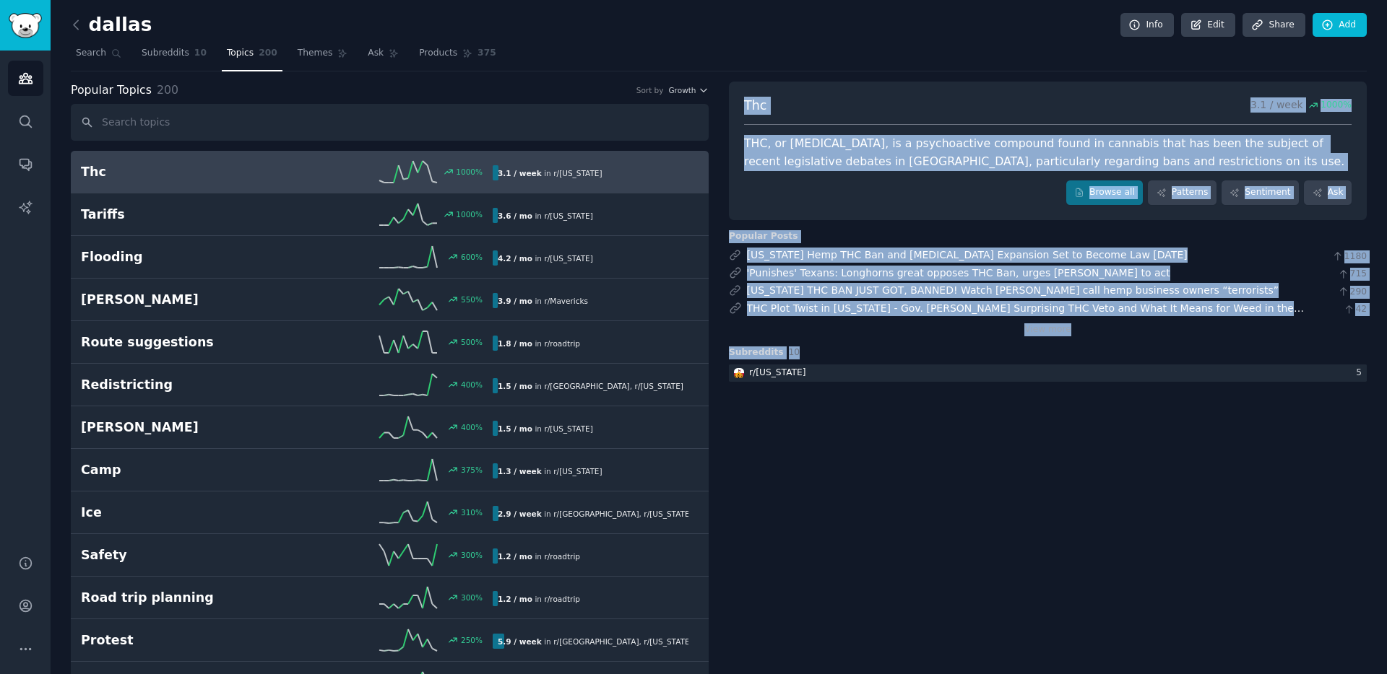
drag, startPoint x: 742, startPoint y: 103, endPoint x: 962, endPoint y: 386, distance: 357.7
copy div "Thc 3.1 / week 1000 % THC, or [MEDICAL_DATA], is a psychoactive compound found …"
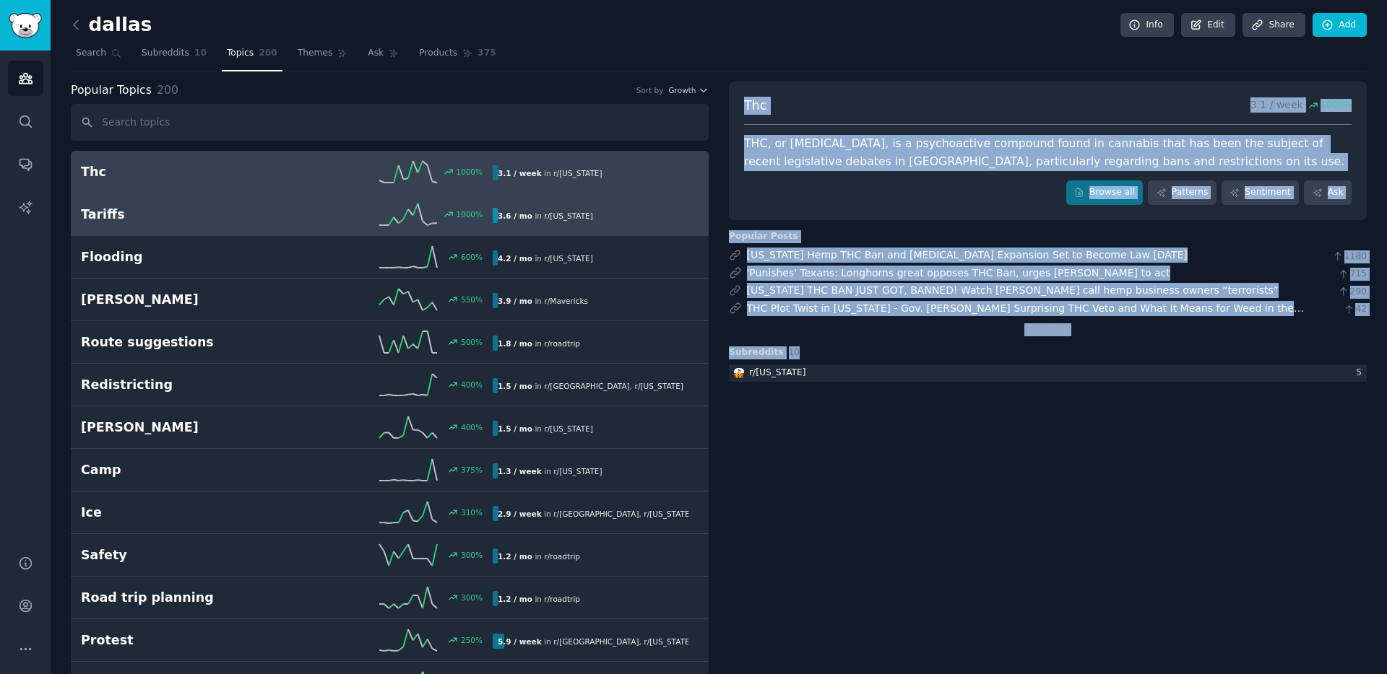
click at [277, 219] on h2 "Tariffs" at bounding box center [184, 215] width 206 height 18
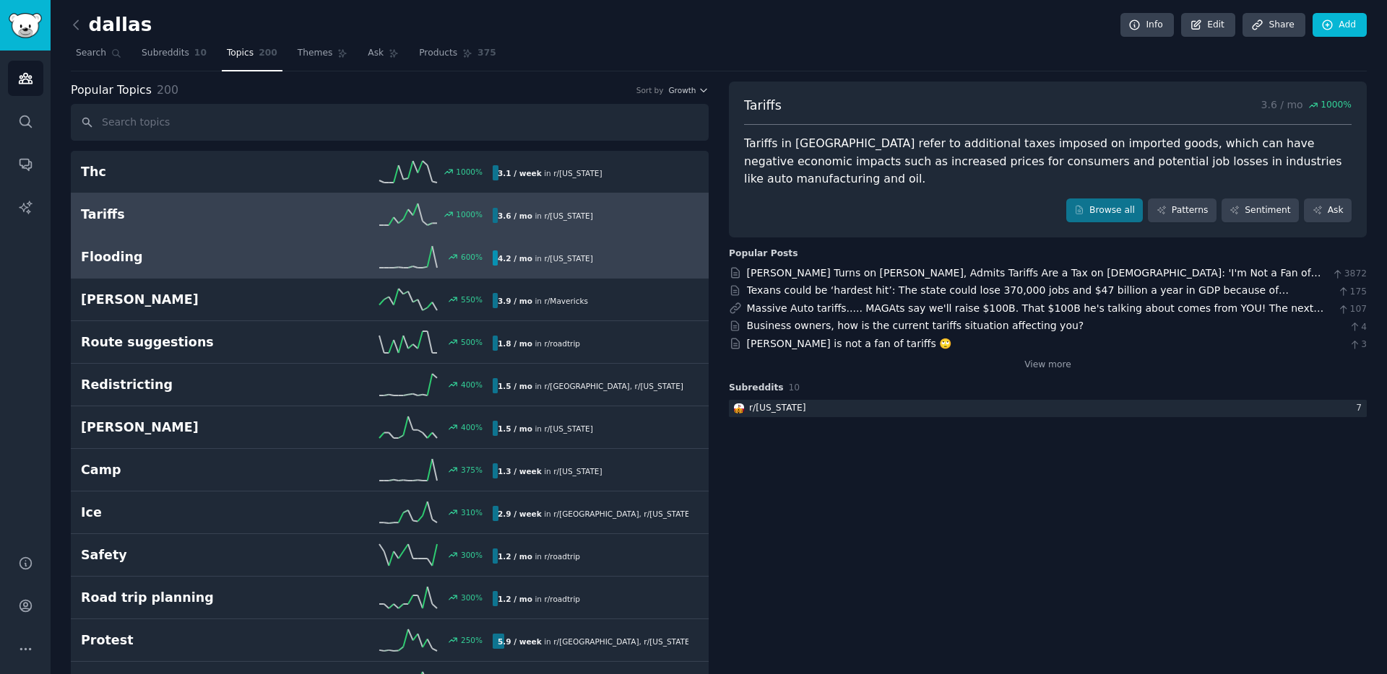
click at [269, 244] on link "Flooding 600 % 4.2 / mo in r/ [US_STATE] 600% increase in mentions recently" at bounding box center [390, 257] width 638 height 43
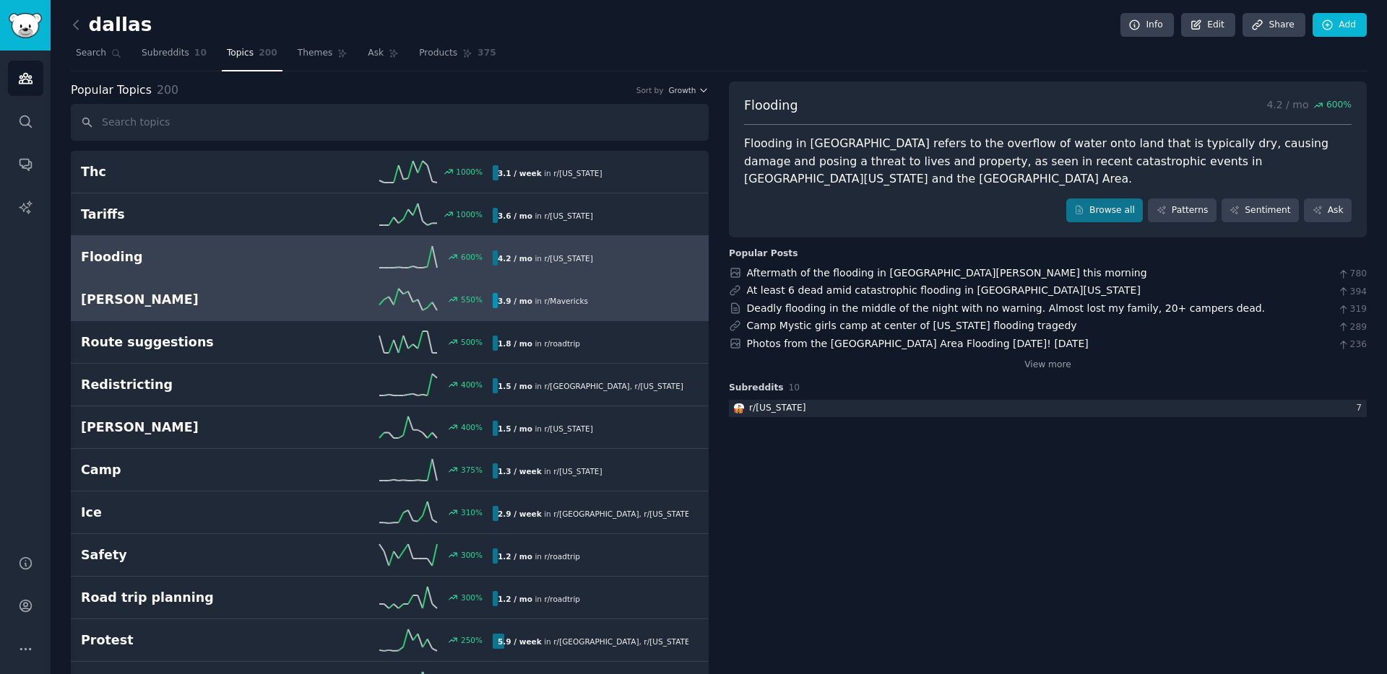
click at [211, 294] on h2 "[PERSON_NAME]" at bounding box center [184, 300] width 206 height 18
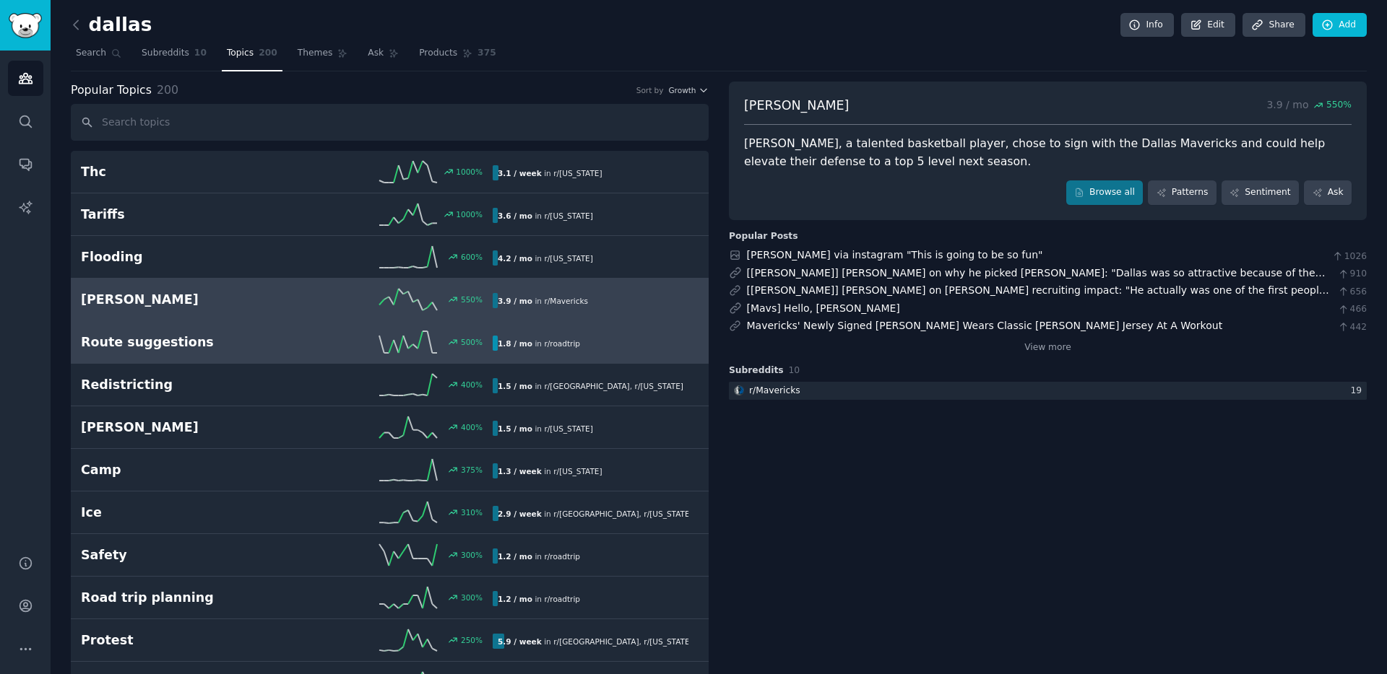
click at [198, 340] on h2 "Route suggestions" at bounding box center [184, 343] width 206 height 18
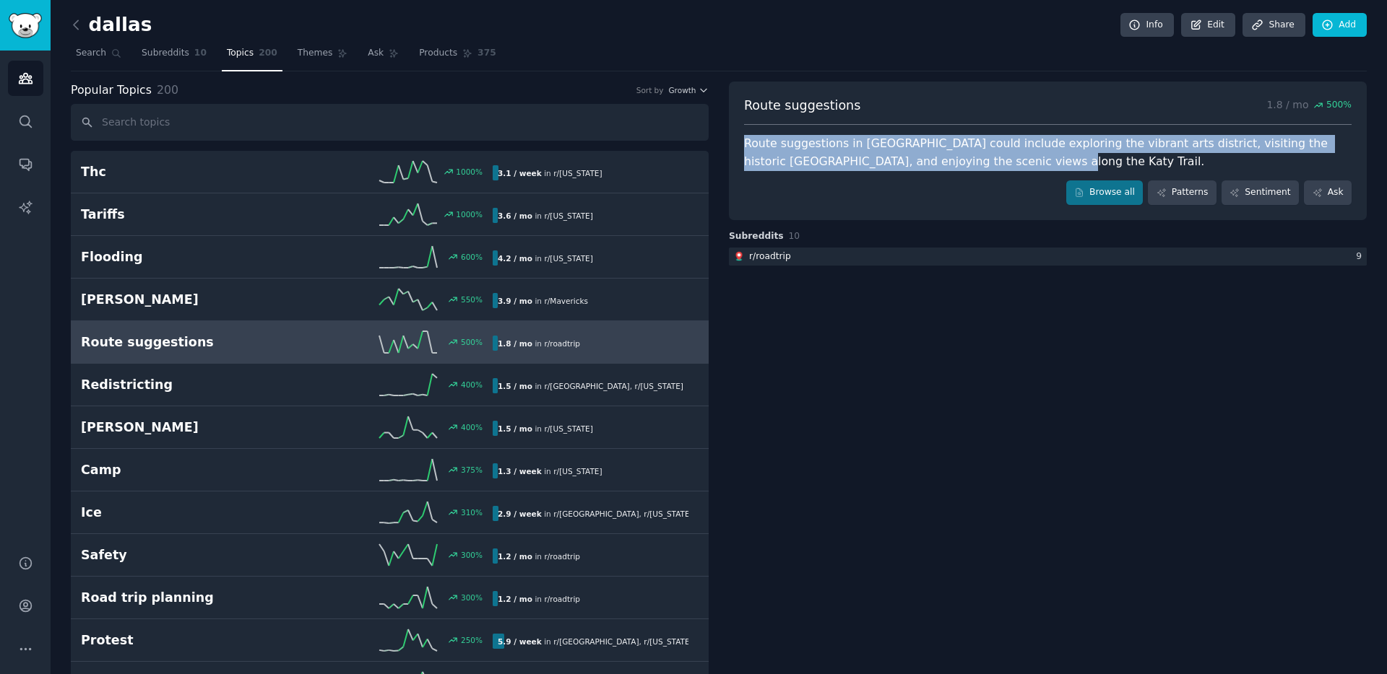
drag, startPoint x: 986, startPoint y: 164, endPoint x: 742, endPoint y: 144, distance: 244.9
click at [744, 144] on div "Route suggestions in [GEOGRAPHIC_DATA] could include exploring the vibrant arts…" at bounding box center [1047, 152] width 607 height 35
copy div "Route suggestions in [GEOGRAPHIC_DATA] could include exploring the vibrant arts…"
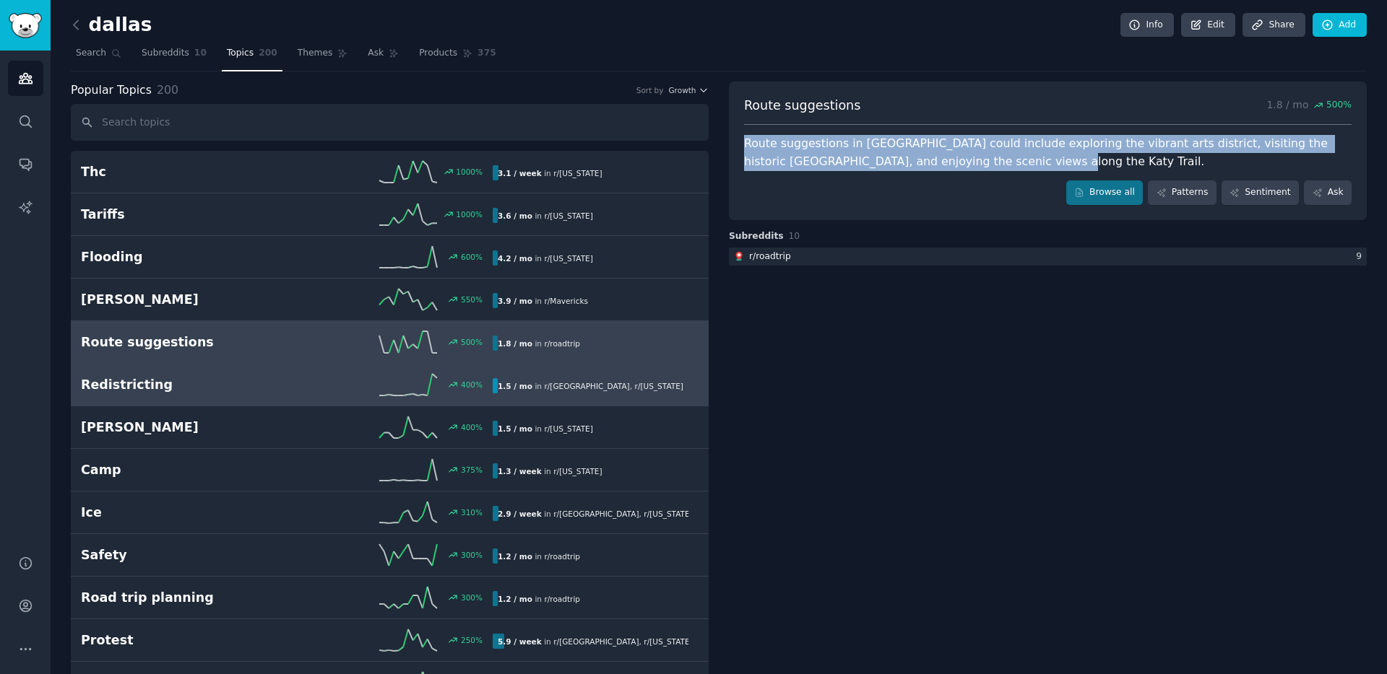
click at [160, 386] on h2 "Redistricting" at bounding box center [184, 385] width 206 height 18
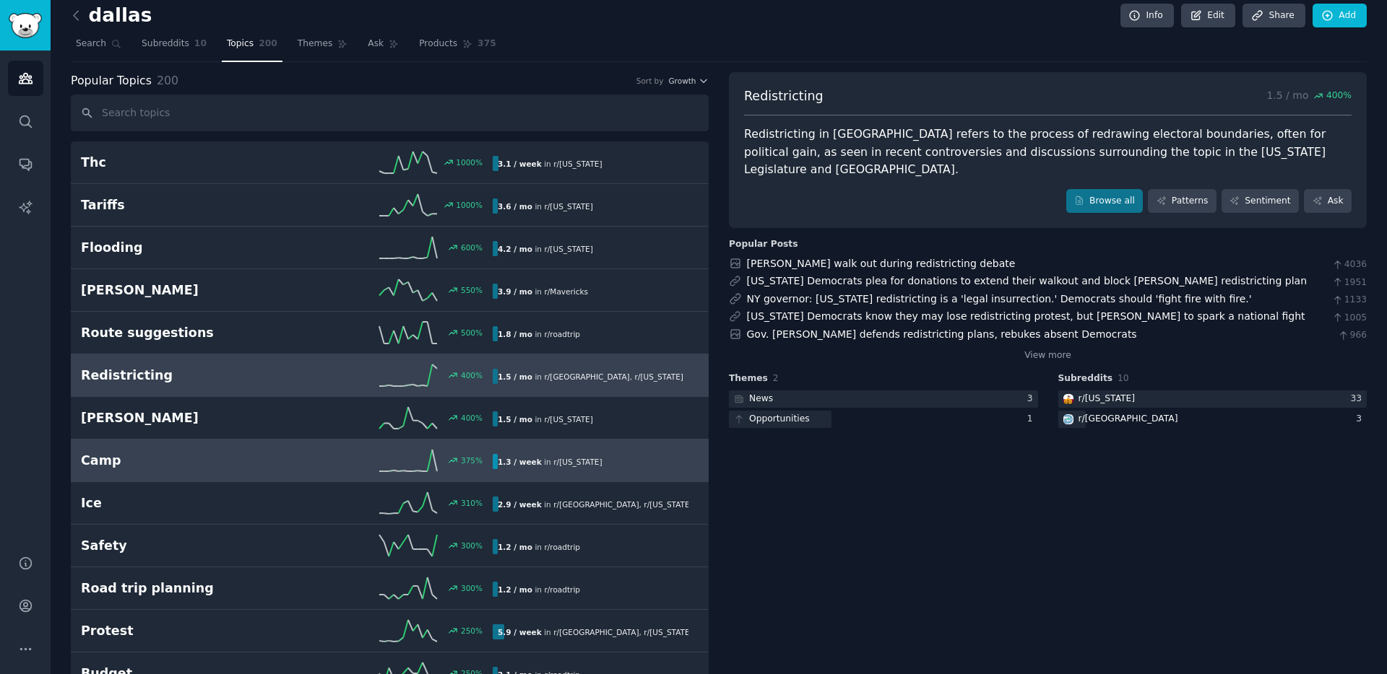
scroll to position [12, 0]
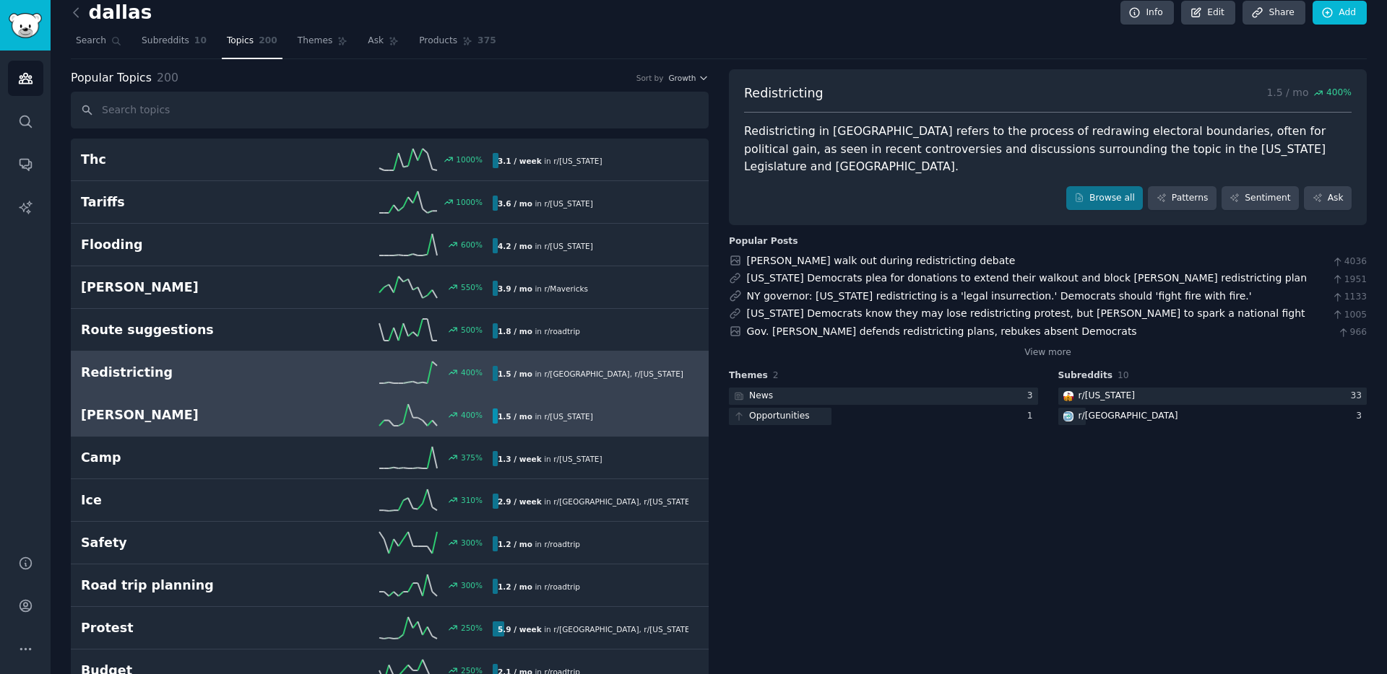
click at [161, 407] on h2 "[PERSON_NAME]" at bounding box center [184, 416] width 206 height 18
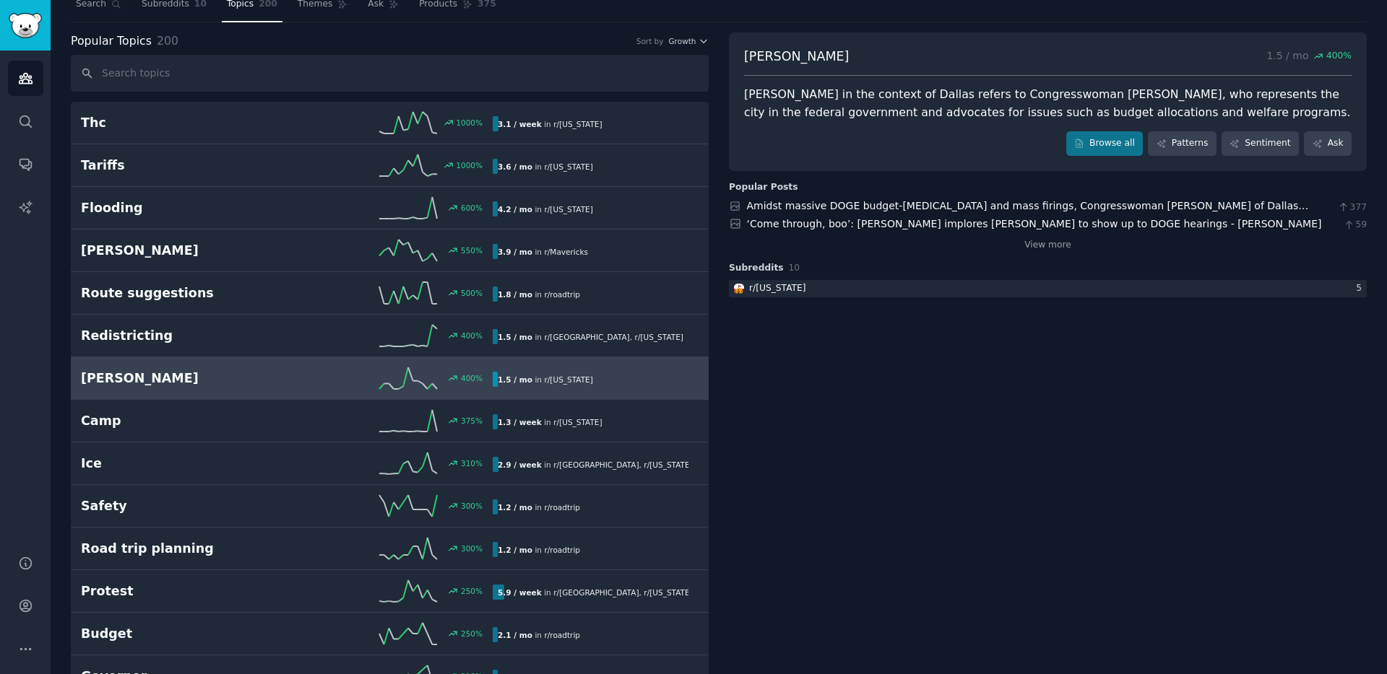
scroll to position [63, 0]
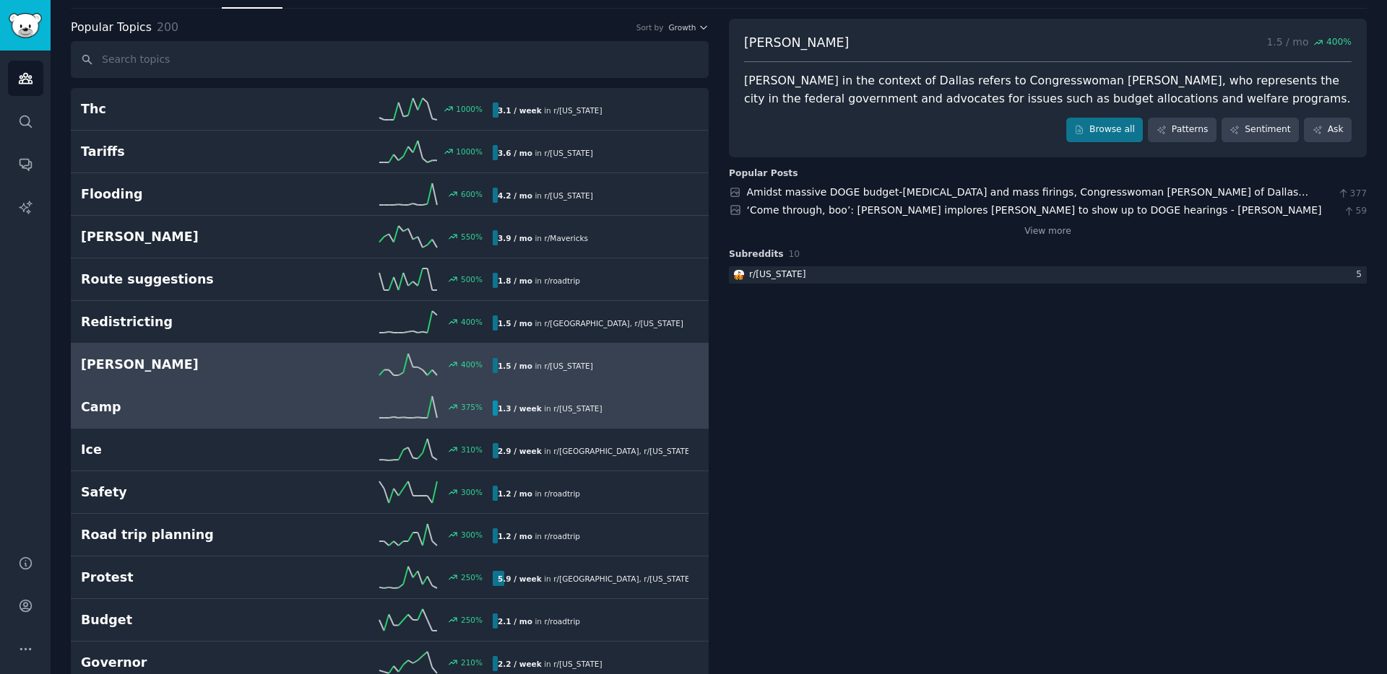
click at [154, 406] on h2 "Camp" at bounding box center [184, 408] width 206 height 18
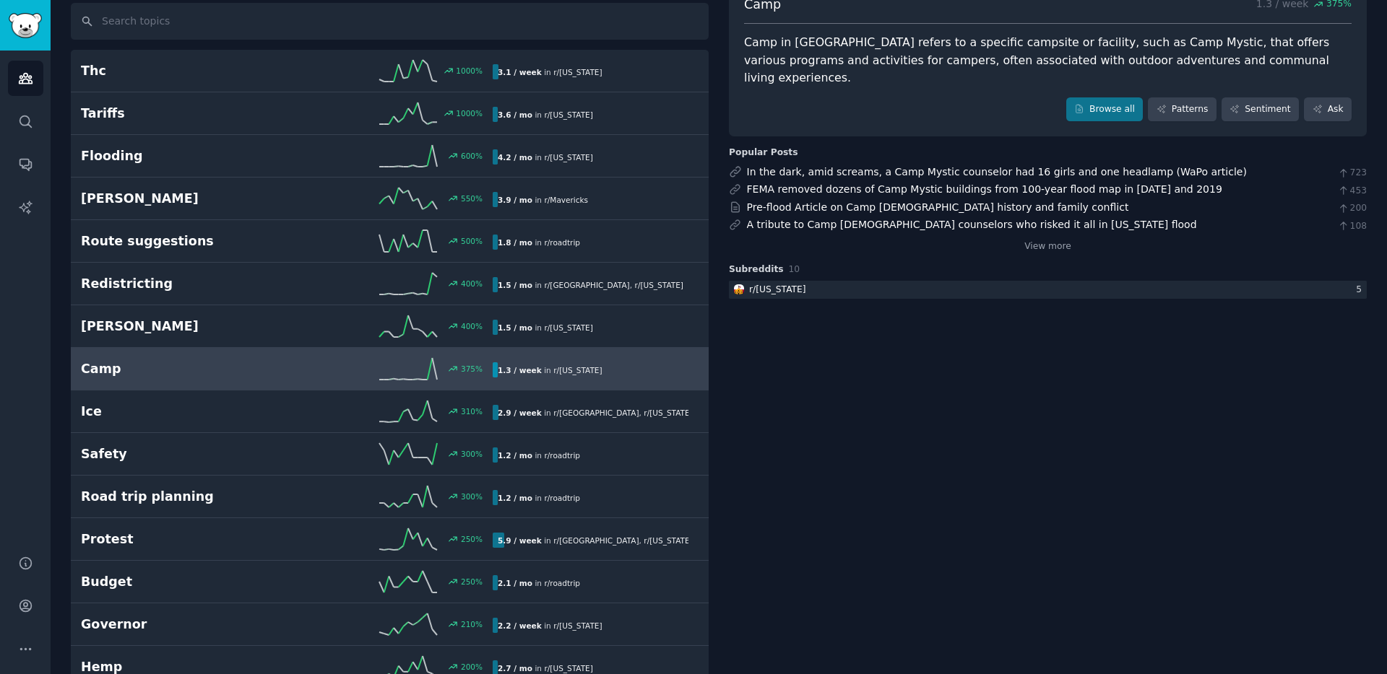
scroll to position [108, 0]
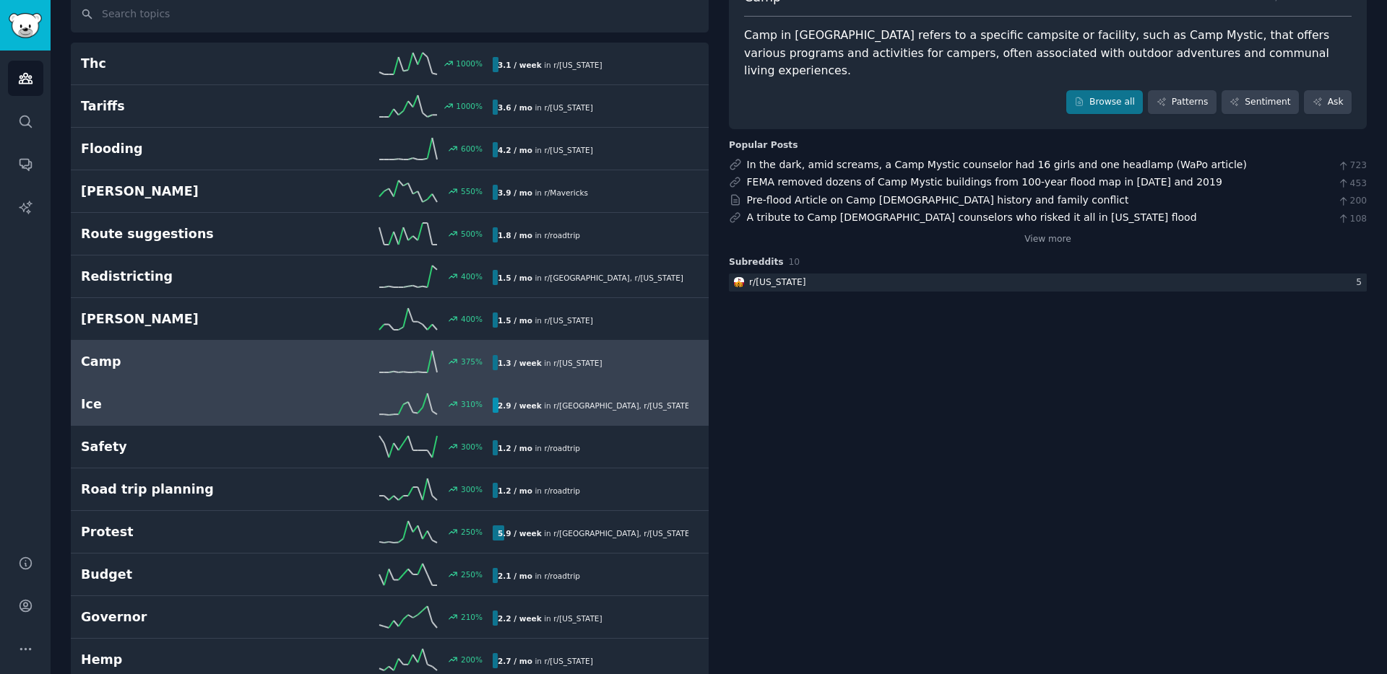
click at [153, 407] on h2 "Ice" at bounding box center [184, 405] width 206 height 18
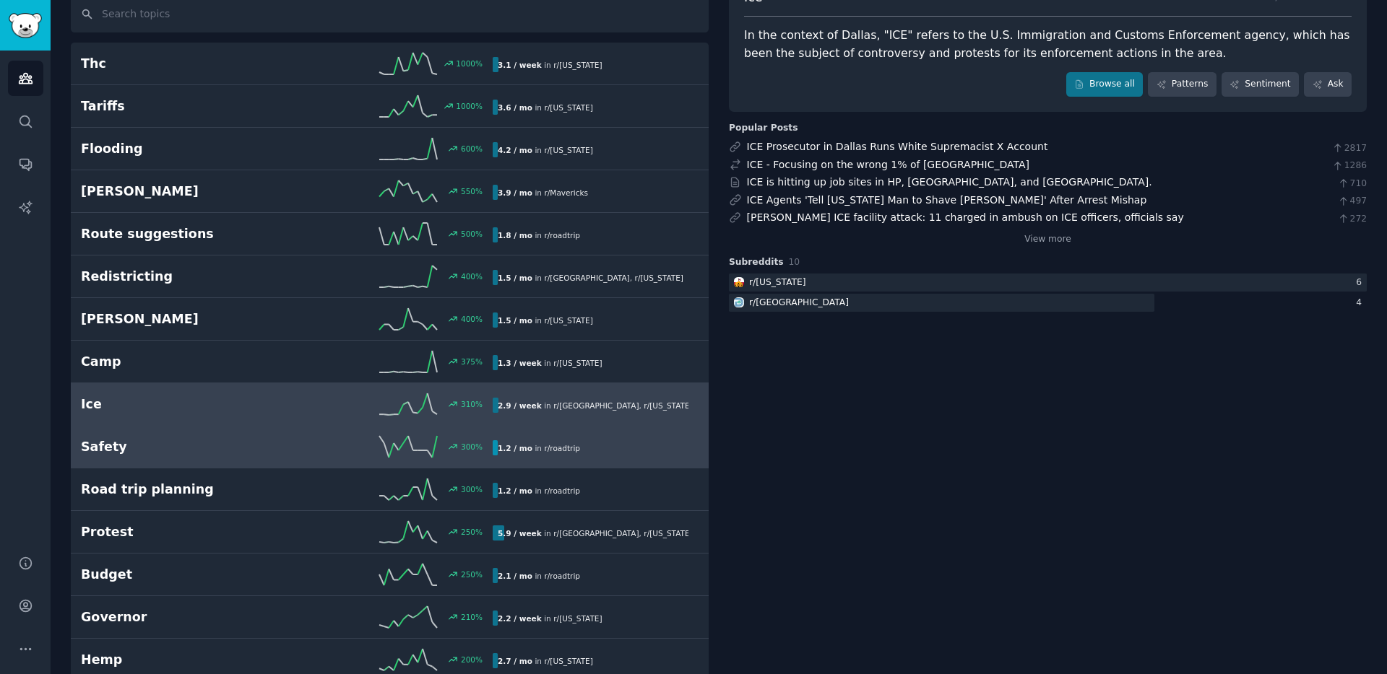
click at [154, 443] on h2 "Safety" at bounding box center [184, 447] width 206 height 18
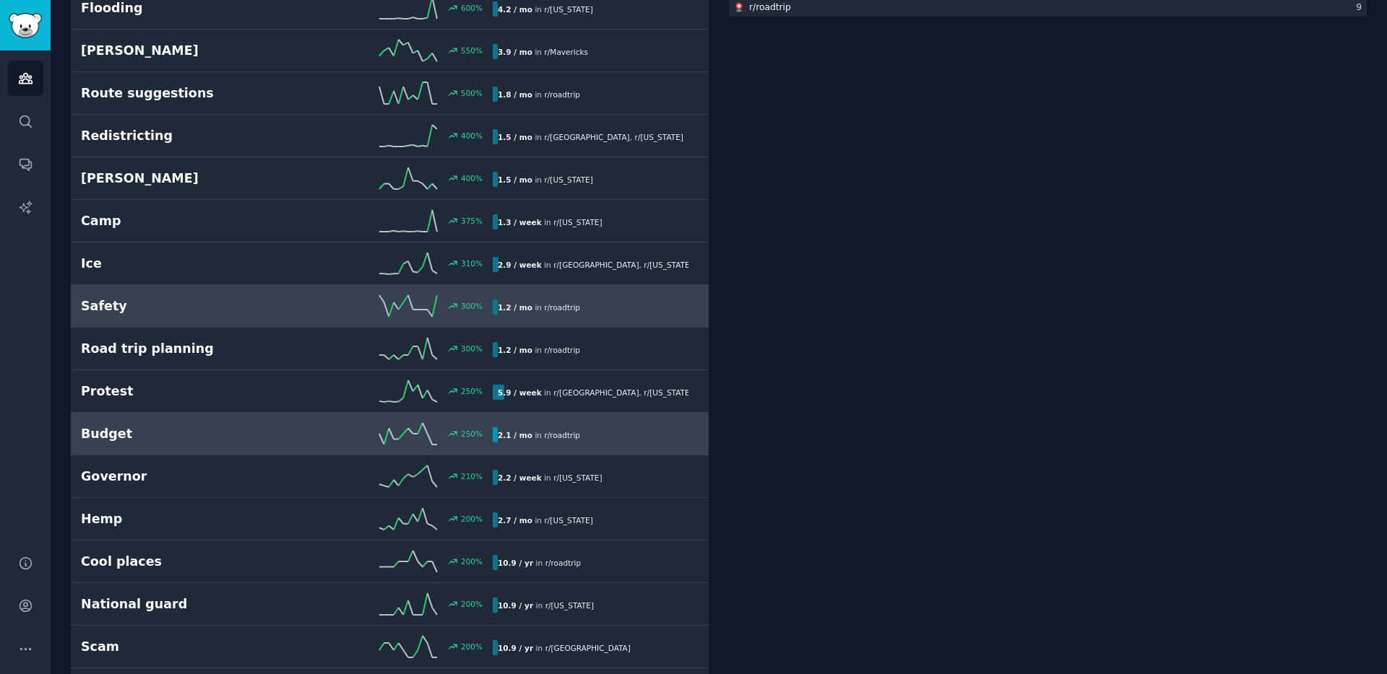
scroll to position [262, 0]
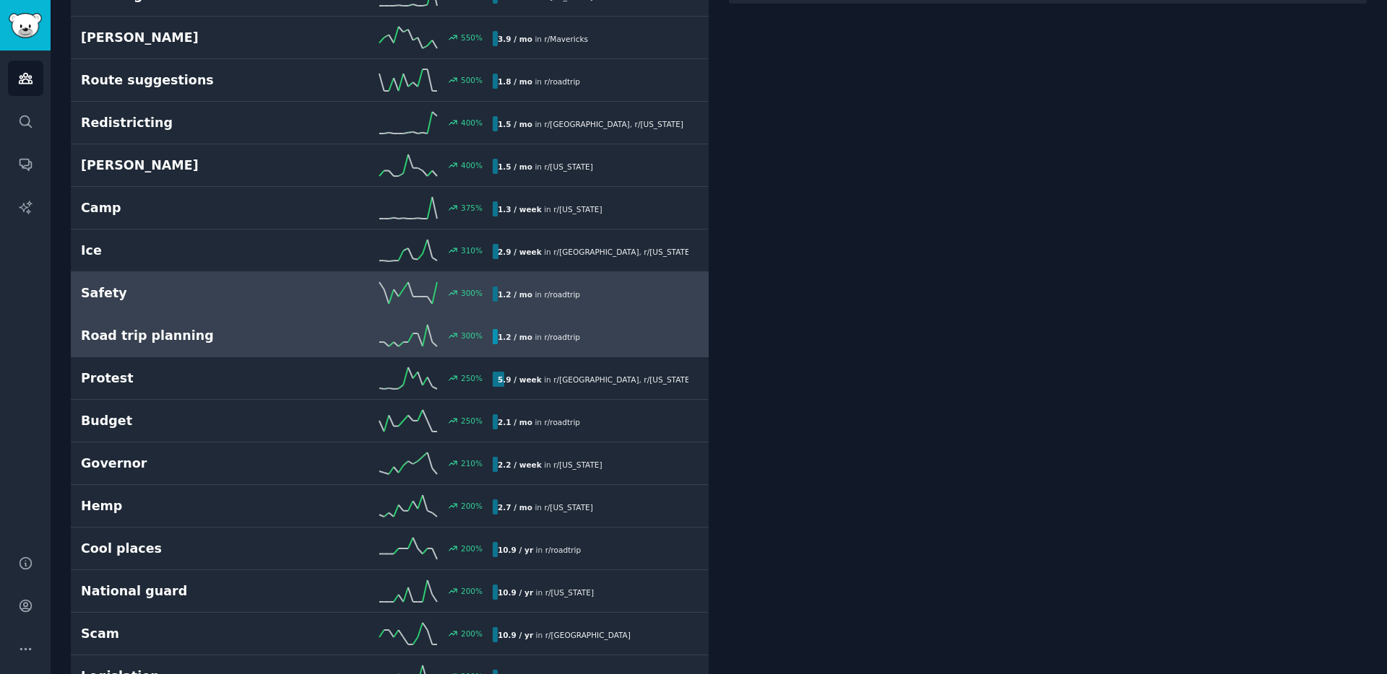
click at [178, 342] on h2 "Road trip planning" at bounding box center [184, 336] width 206 height 18
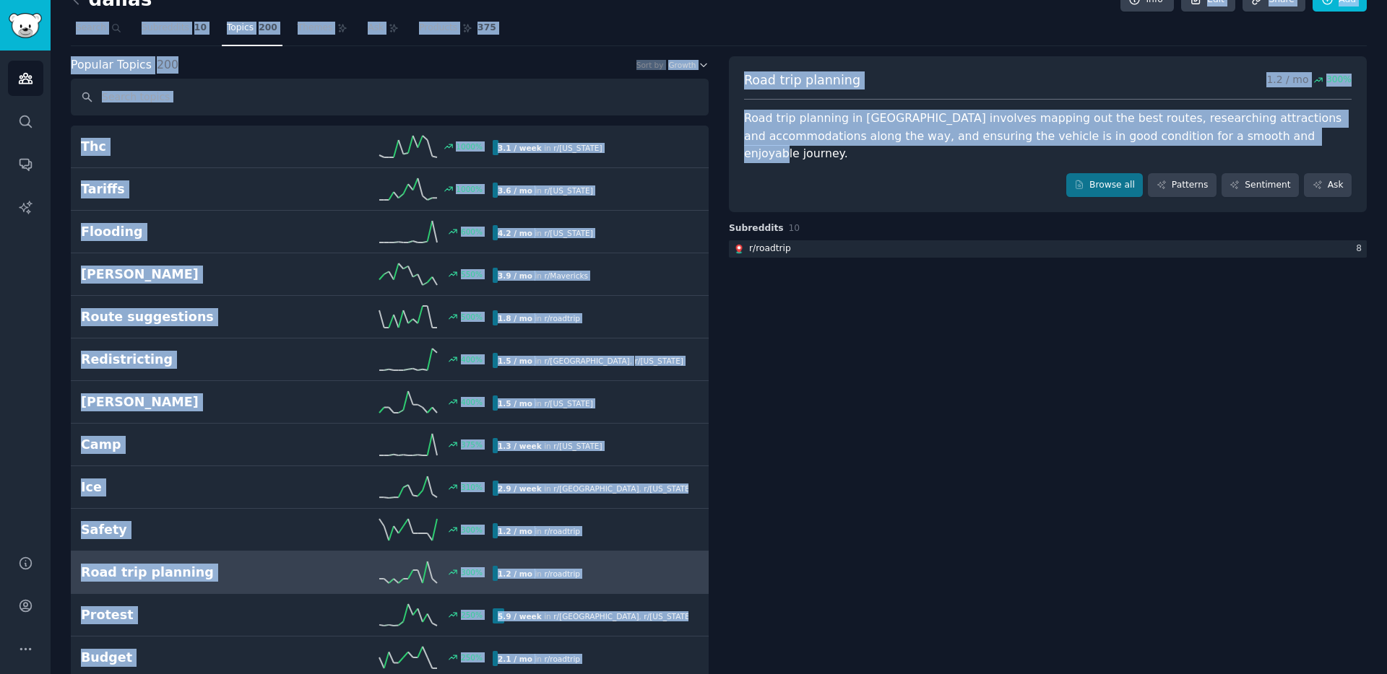
scroll to position [5, 0]
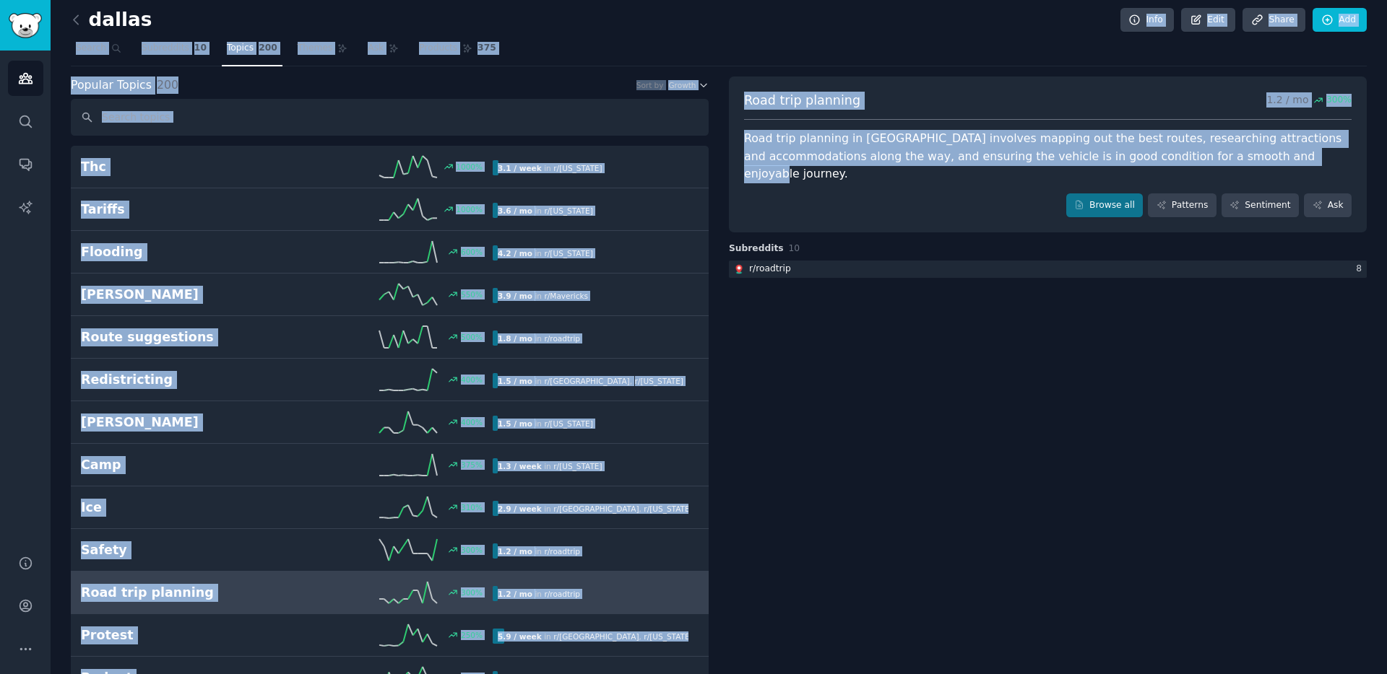
drag, startPoint x: 1212, startPoint y: 82, endPoint x: 743, endPoint y: 19, distance: 473.5
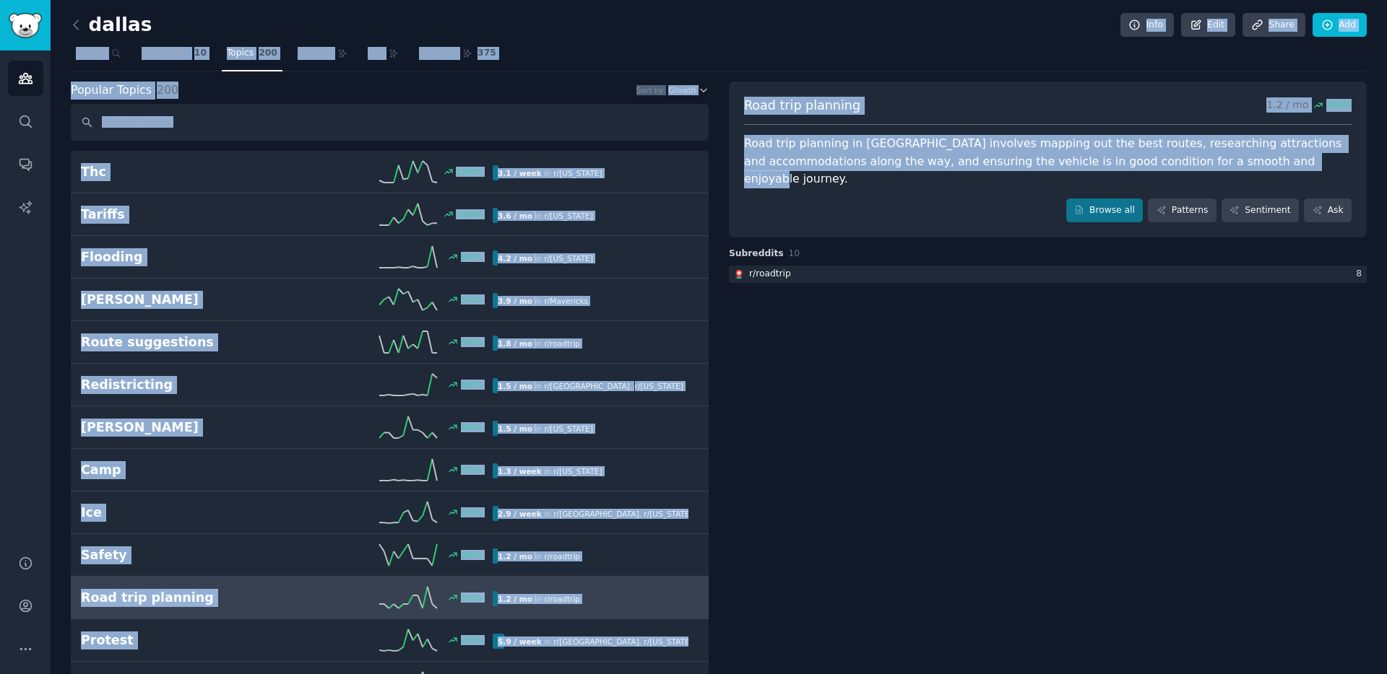
copy div "Info Edit Share Add Search Subreddits 10 Topics 200 Themes Ask Products 375 Pop…"
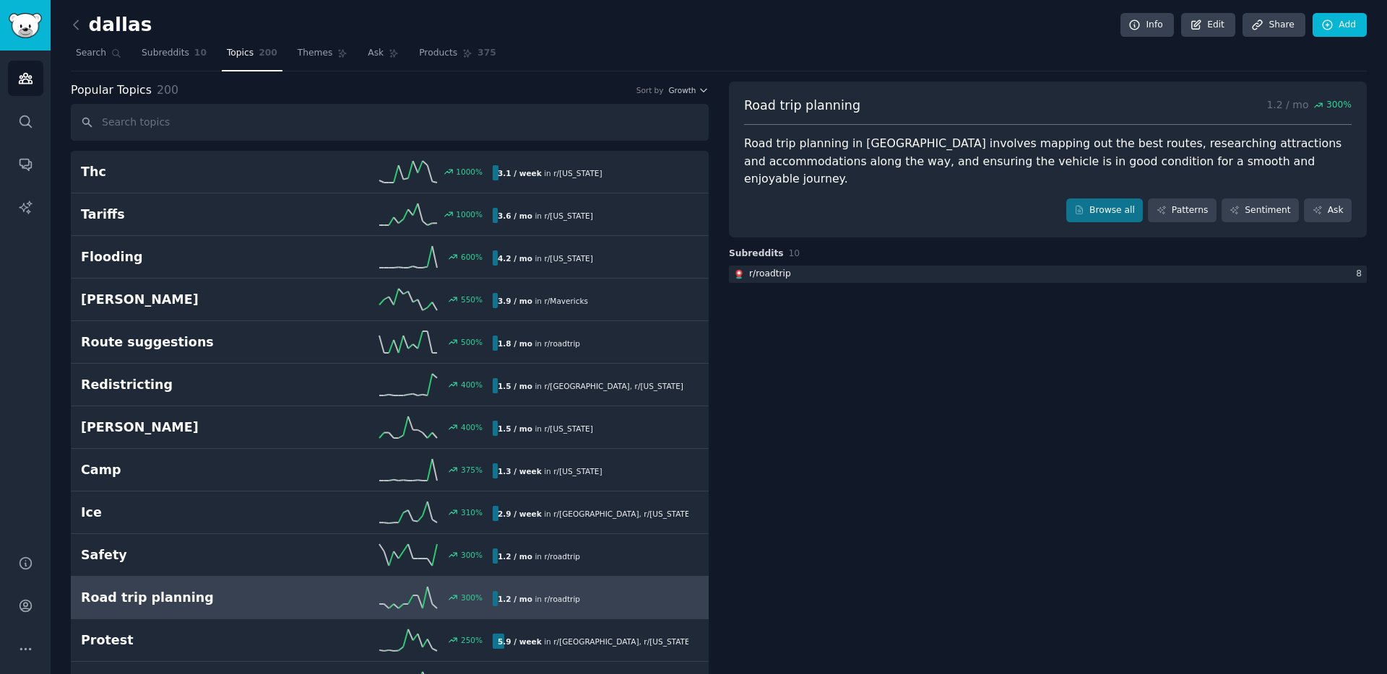
click at [956, 62] on nav "Search Subreddits 10 Topics 200 Themes Ask Products 375" at bounding box center [719, 57] width 1296 height 30
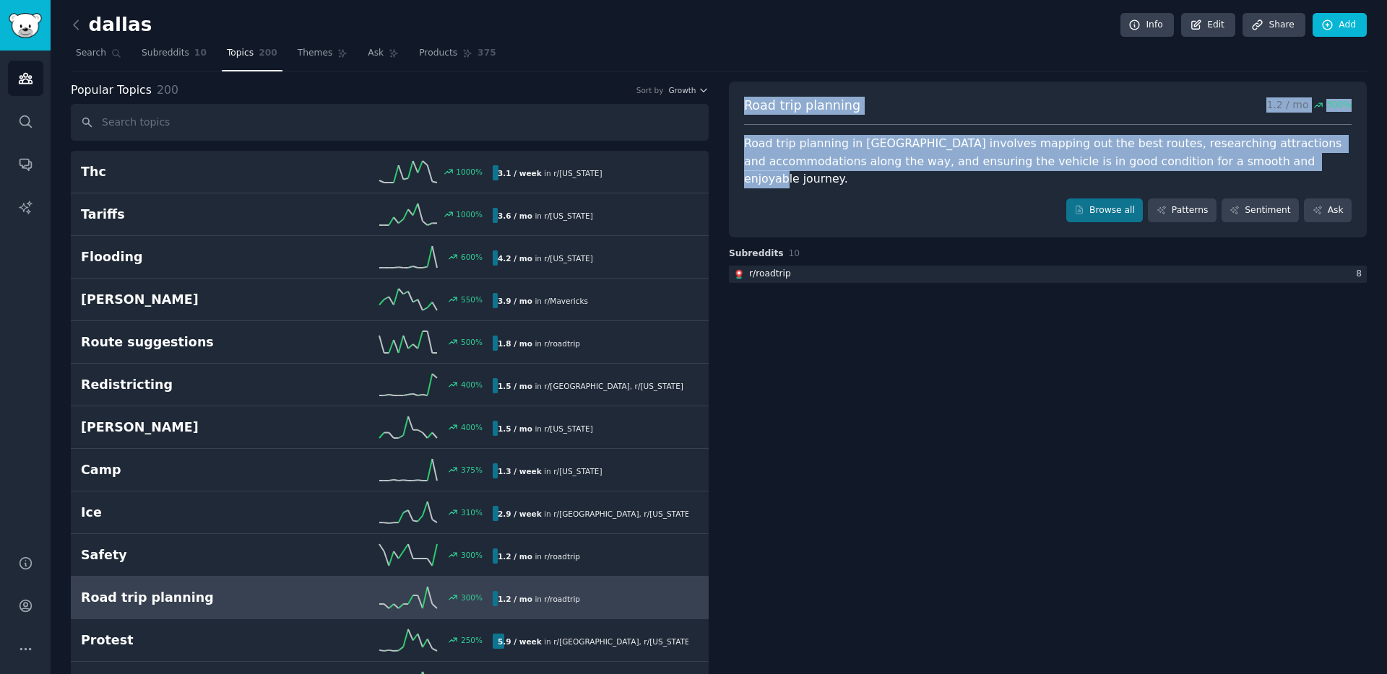
drag, startPoint x: 742, startPoint y: 108, endPoint x: 1202, endPoint y: 160, distance: 462.2
click at [1039, 160] on div "Road trip planning 1.2 / mo 300 % Road trip planning in [GEOGRAPHIC_DATA] invol…" at bounding box center [1048, 160] width 638 height 157
copy div "Road trip planning 1.2 / mo 300 % Road trip planning in [GEOGRAPHIC_DATA] invol…"
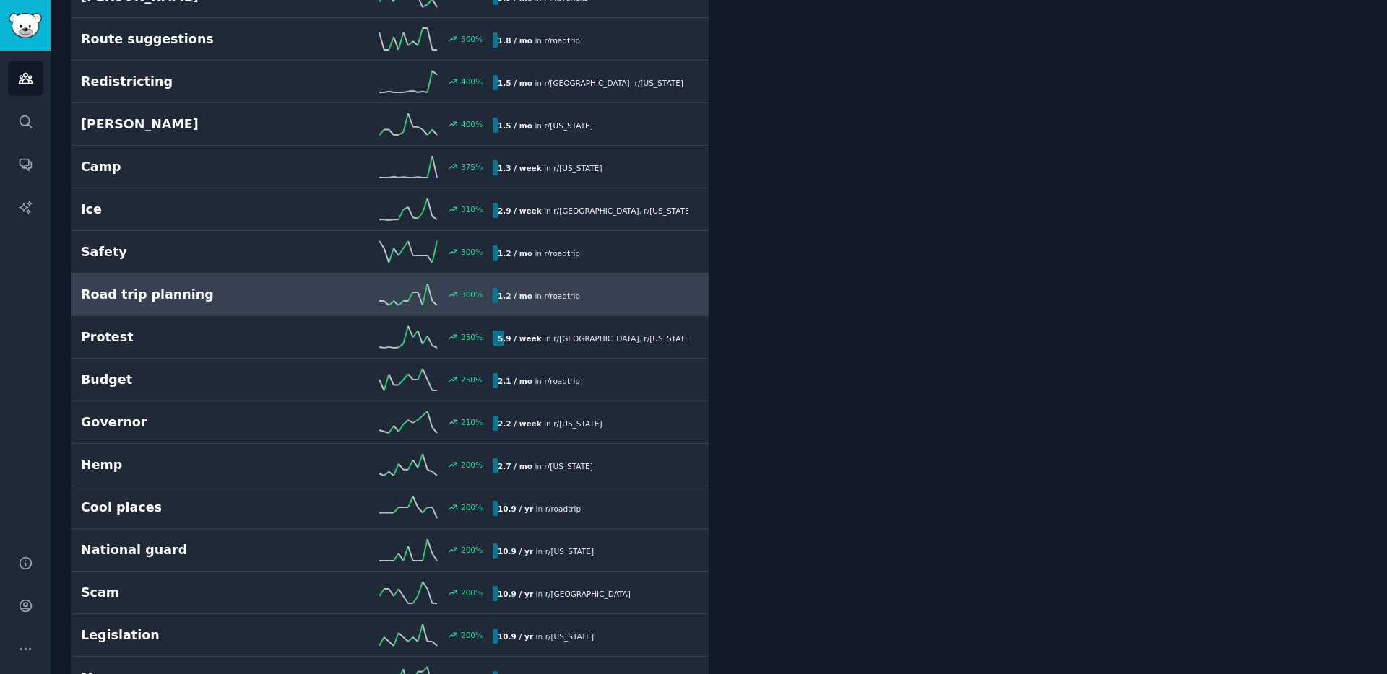
scroll to position [378, 0]
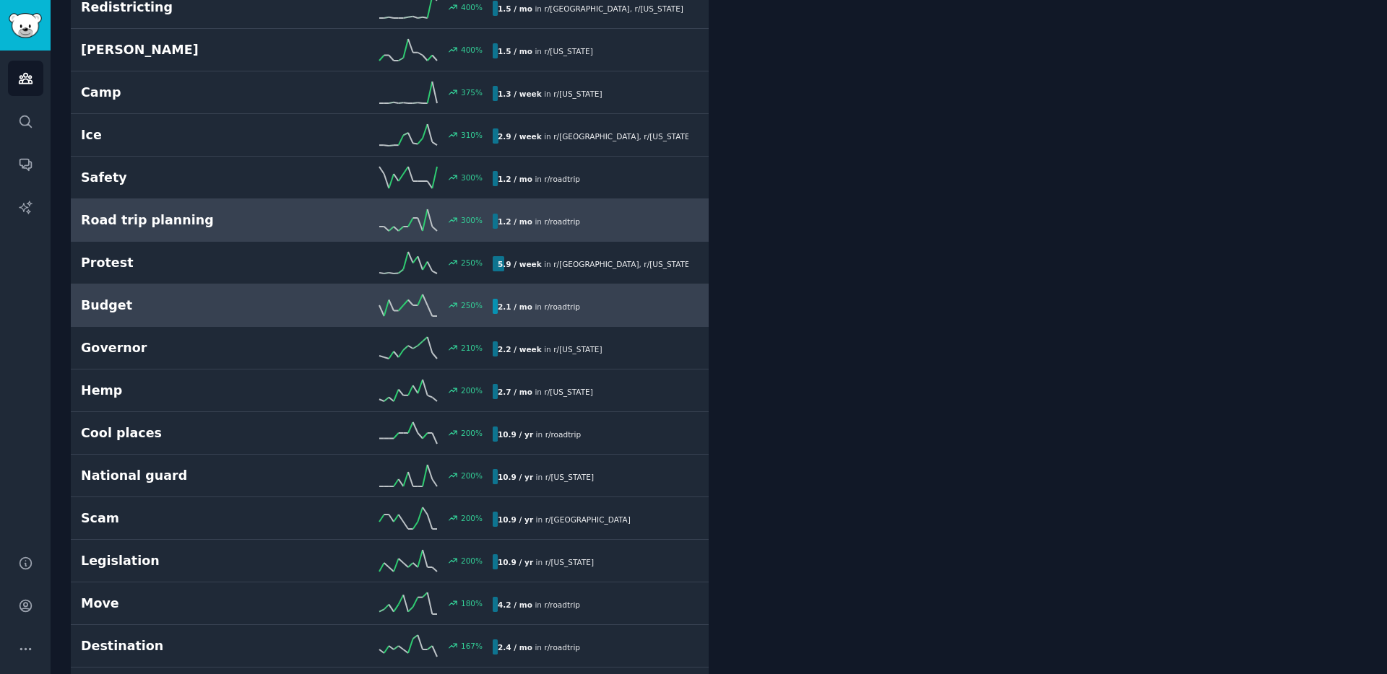
click at [164, 308] on h2 "Budget" at bounding box center [184, 306] width 206 height 18
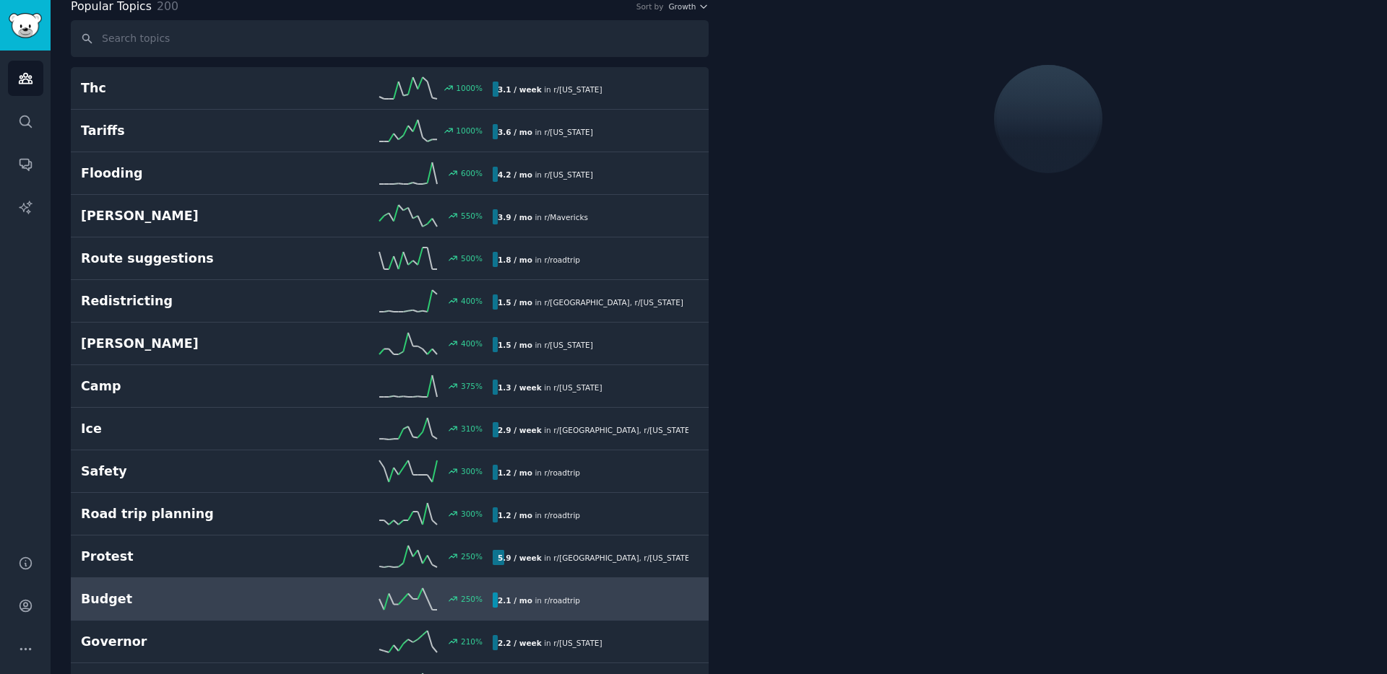
scroll to position [82, 0]
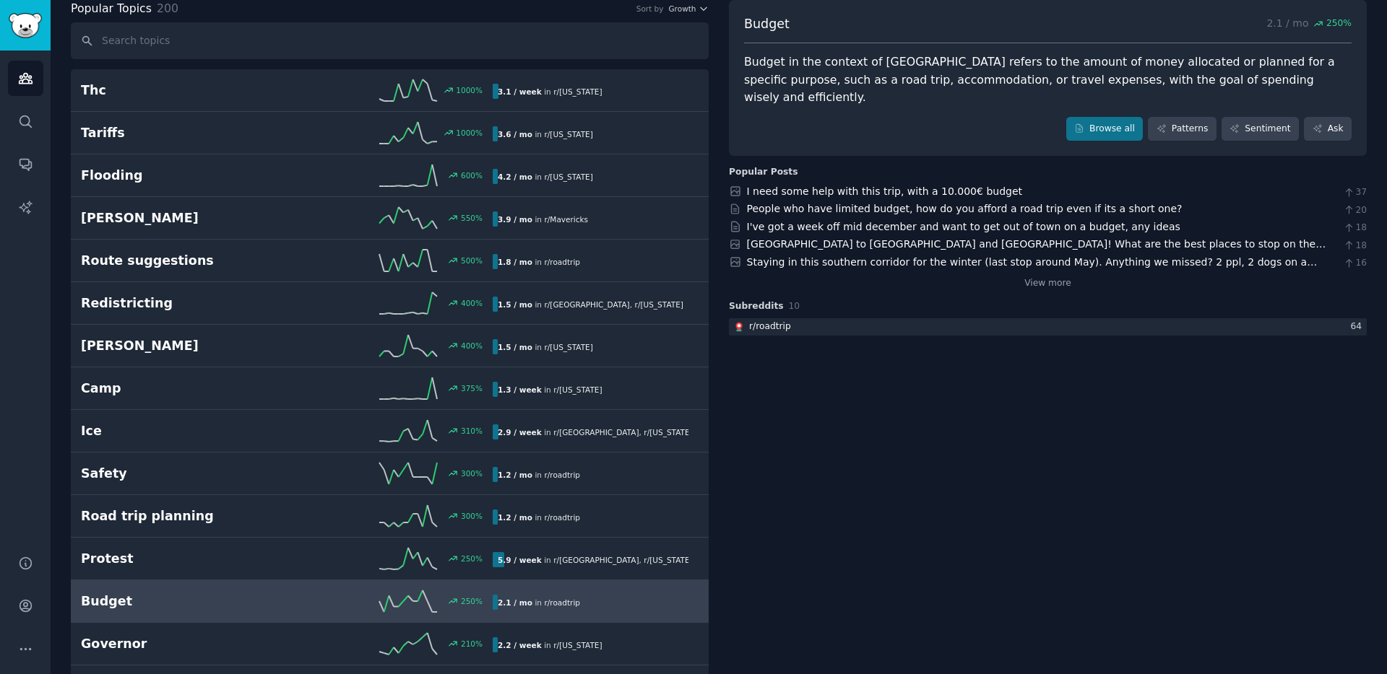
click at [773, 64] on div "Budget in the context of [GEOGRAPHIC_DATA] refers to the amount of money alloca…" at bounding box center [1047, 79] width 607 height 53
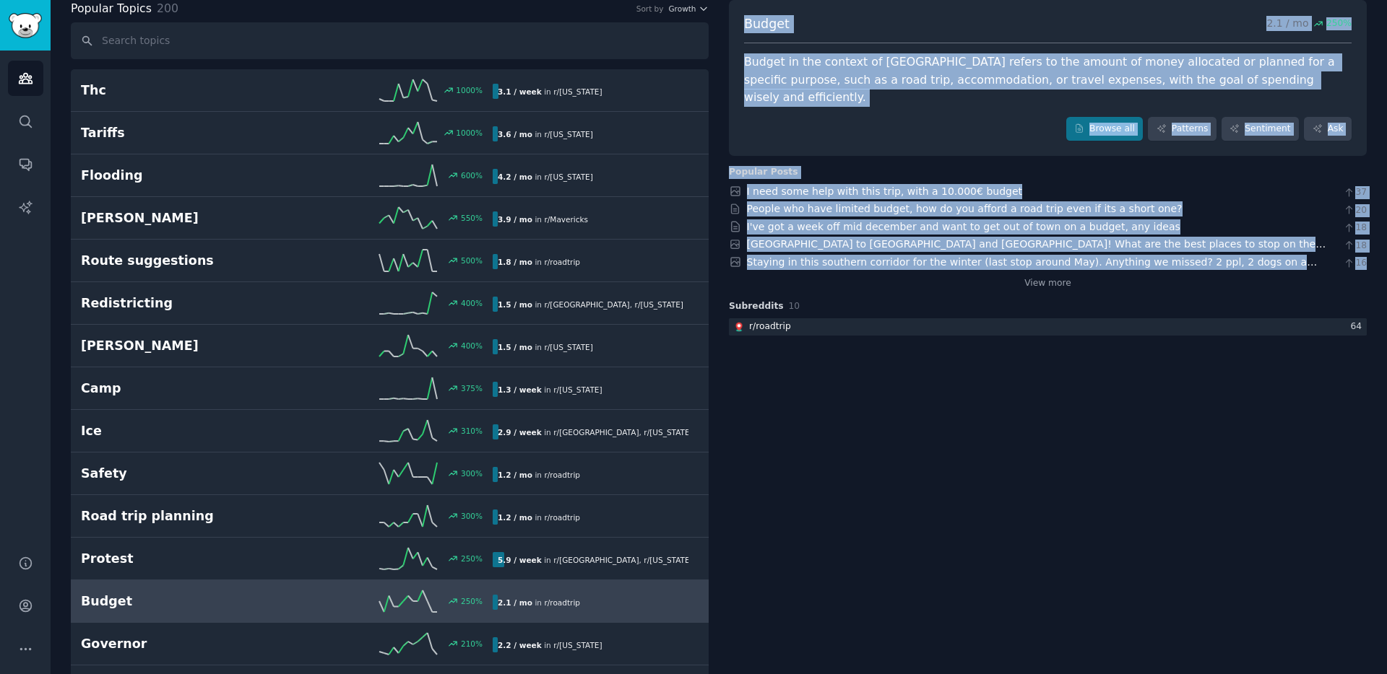
drag, startPoint x: 746, startPoint y: 23, endPoint x: 1225, endPoint y: 253, distance: 531.7
click at [1039, 253] on div "Budget 2.1 / mo 250 % Budget in the context of [GEOGRAPHIC_DATA] refers to the …" at bounding box center [1048, 228] width 638 height 124
copy div "Budget 2.1 / mo 250 % Budget in the context of [GEOGRAPHIC_DATA] refers to the …"
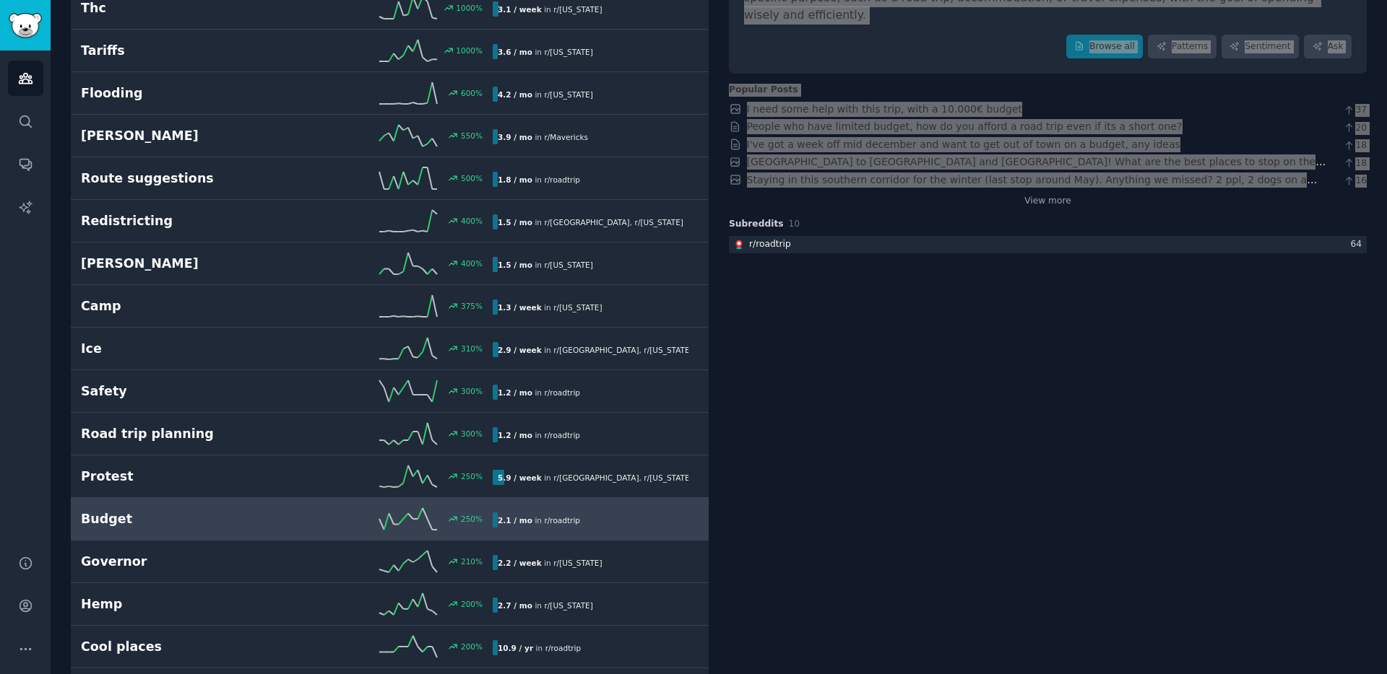
scroll to position [337, 0]
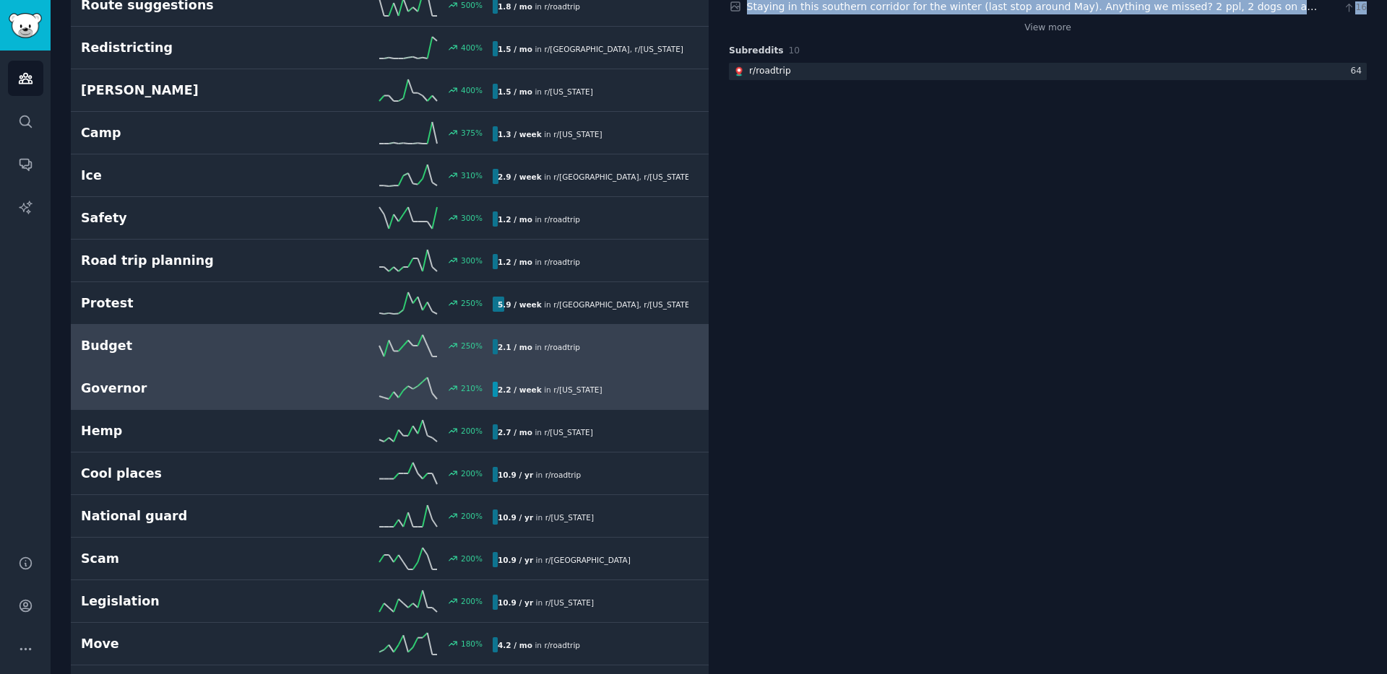
click at [261, 389] on h2 "Governor" at bounding box center [184, 389] width 206 height 18
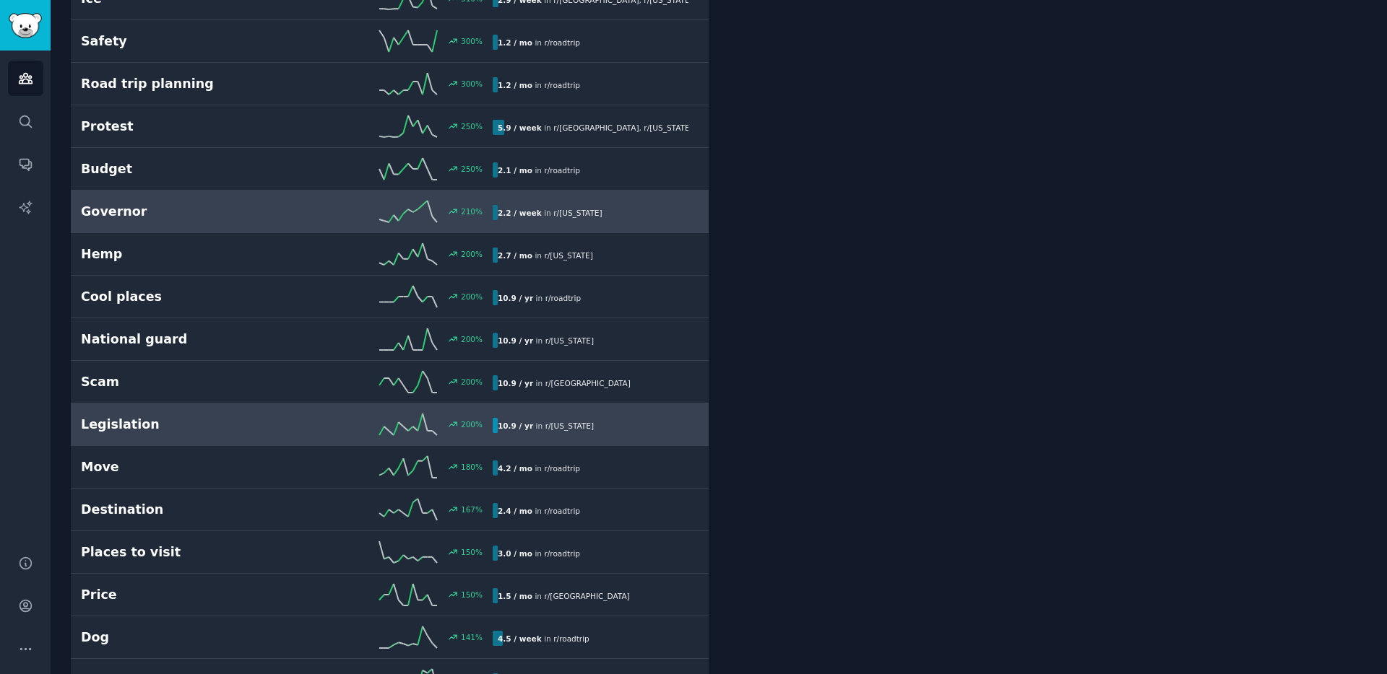
scroll to position [520, 0]
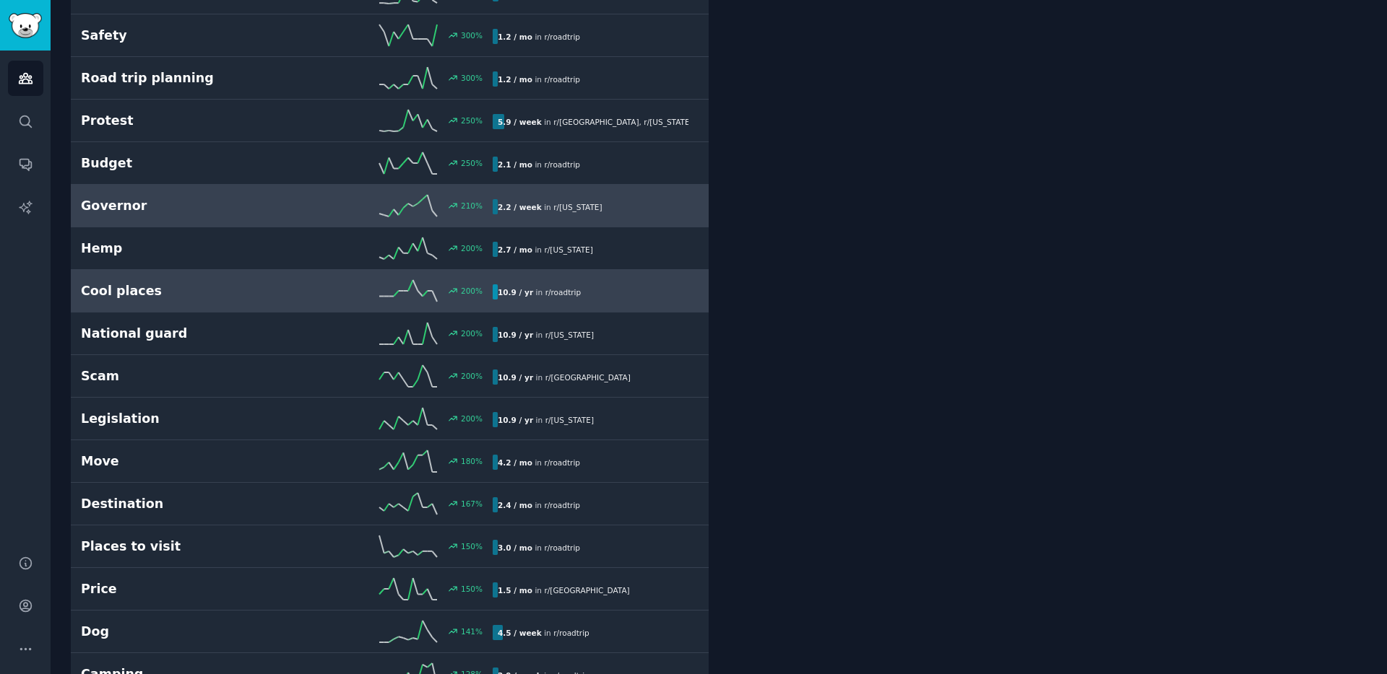
click at [215, 292] on h2 "Cool places" at bounding box center [184, 291] width 206 height 18
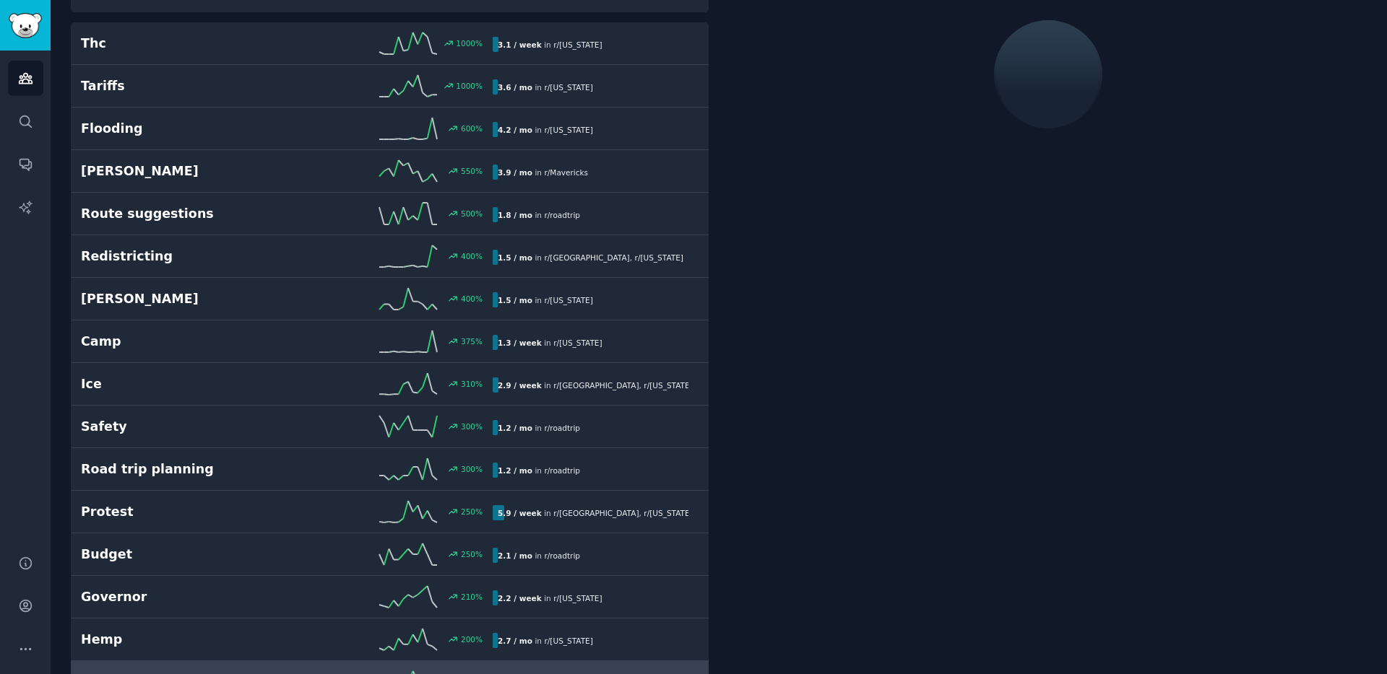
scroll to position [82, 0]
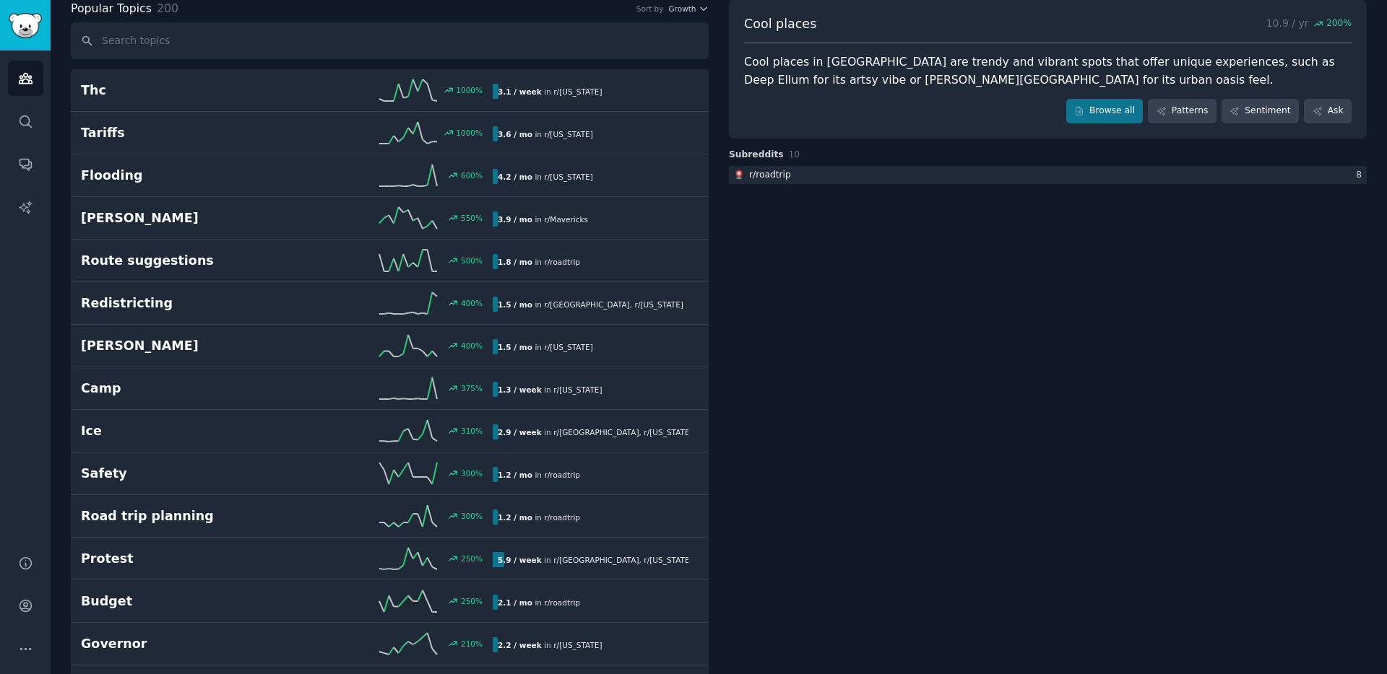
click at [776, 67] on div "Cool places in [GEOGRAPHIC_DATA] are trendy and vibrant spots that offer unique…" at bounding box center [1047, 70] width 607 height 35
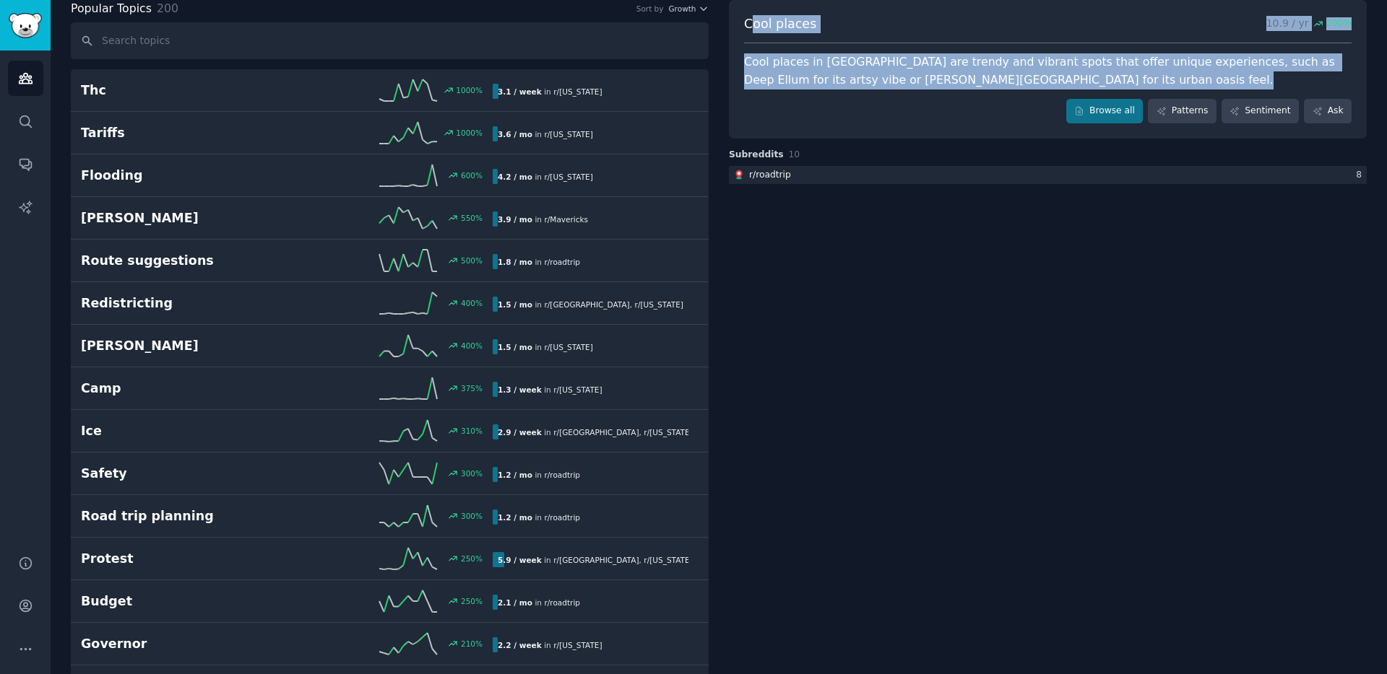
drag, startPoint x: 747, startPoint y: 22, endPoint x: 988, endPoint y: 89, distance: 250.4
click at [988, 89] on div "Cool places 10.9 / yr 200 % Cool places in [GEOGRAPHIC_DATA] are trendy and vib…" at bounding box center [1048, 69] width 638 height 139
click at [768, 26] on span "Cool places" at bounding box center [780, 24] width 72 height 18
drag, startPoint x: 745, startPoint y: 20, endPoint x: 984, endPoint y: 86, distance: 247.9
click at [984, 86] on div "Cool places 10.9 / yr 200 % Cool places in [GEOGRAPHIC_DATA] are trendy and vib…" at bounding box center [1048, 69] width 638 height 139
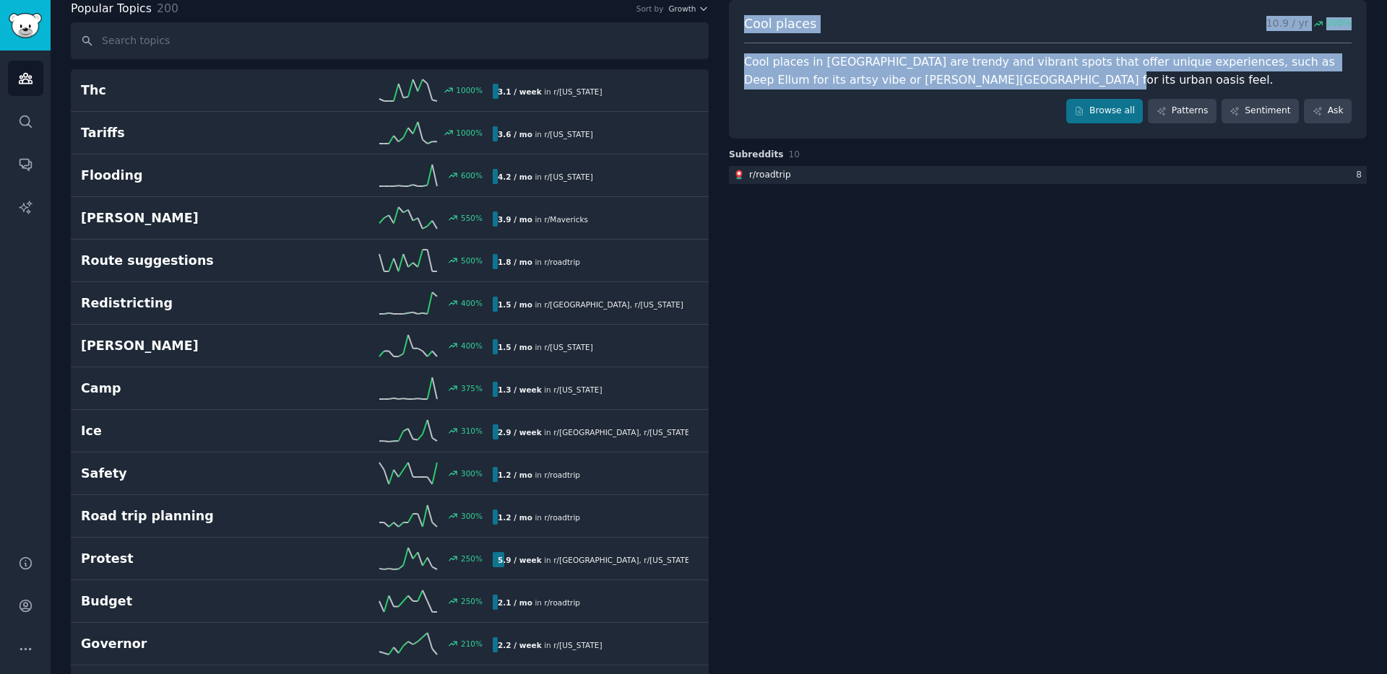
copy div "Cool places 10.9 / yr 200 % Cool places in [GEOGRAPHIC_DATA] are trendy and vib…"
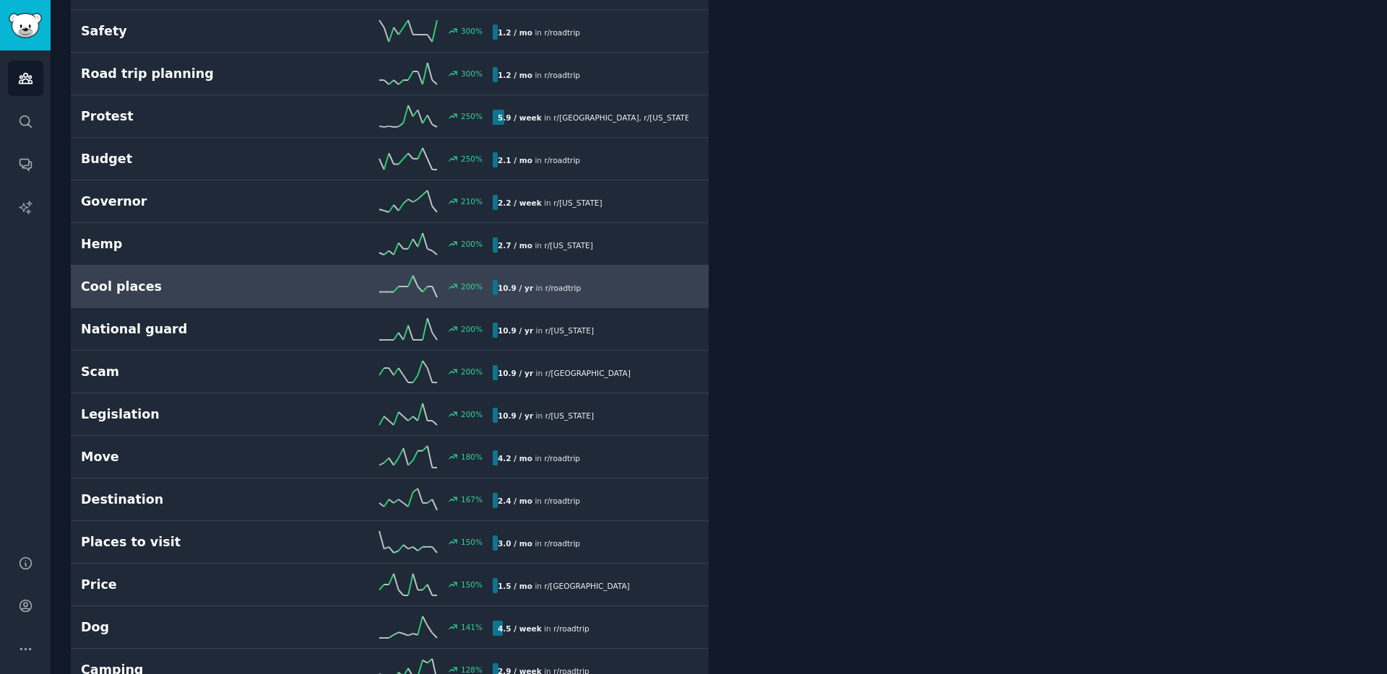
scroll to position [677, 0]
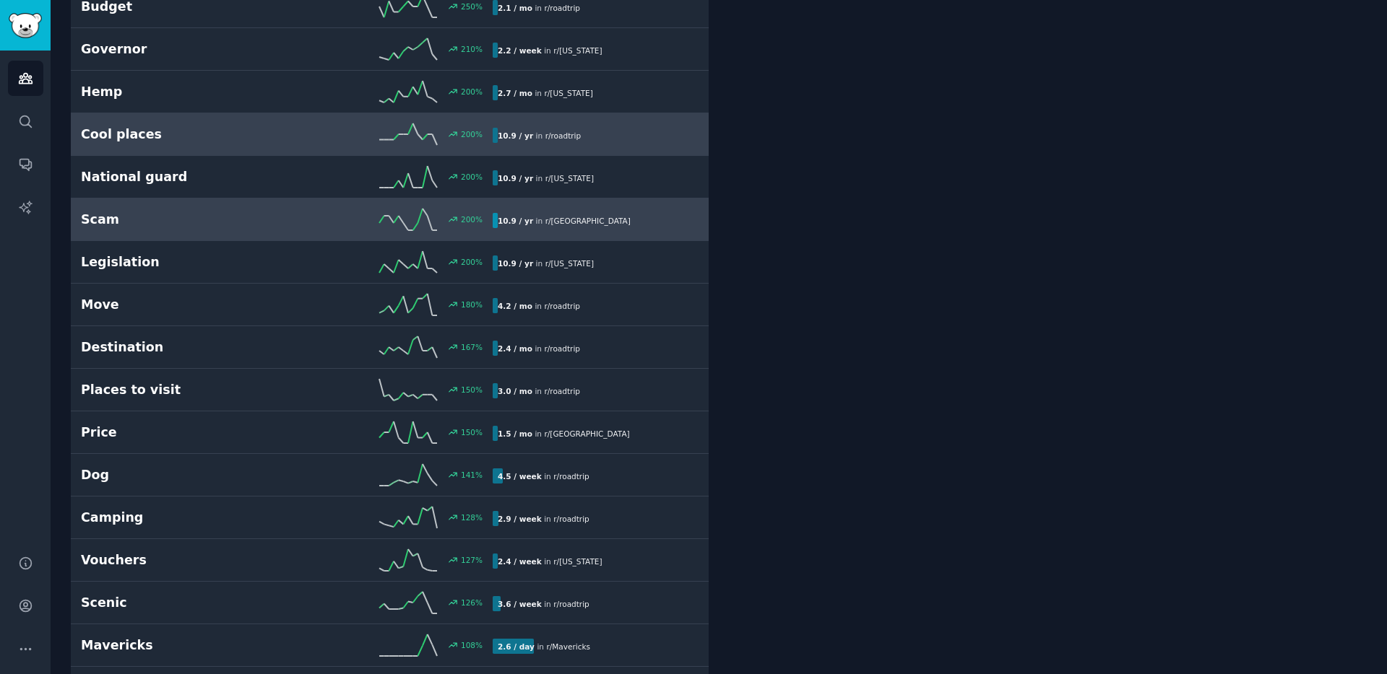
click at [208, 221] on h2 "Scam" at bounding box center [184, 220] width 206 height 18
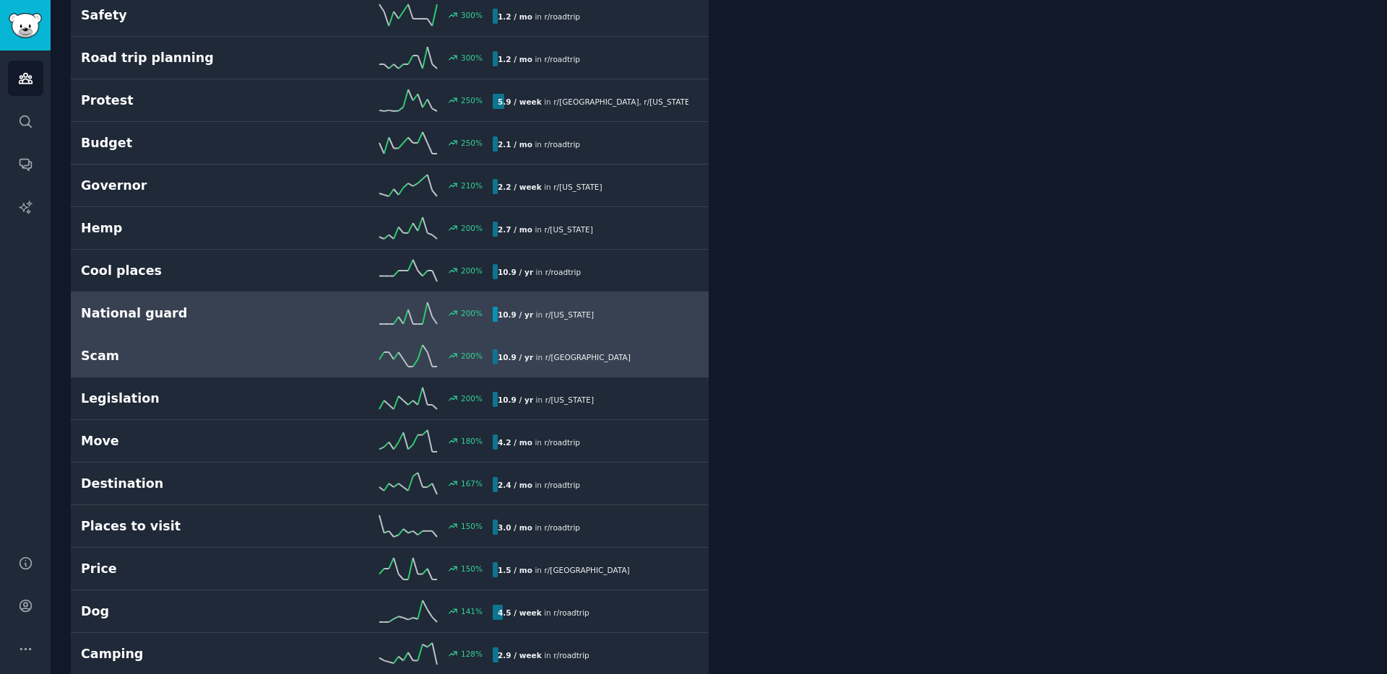
scroll to position [542, 0]
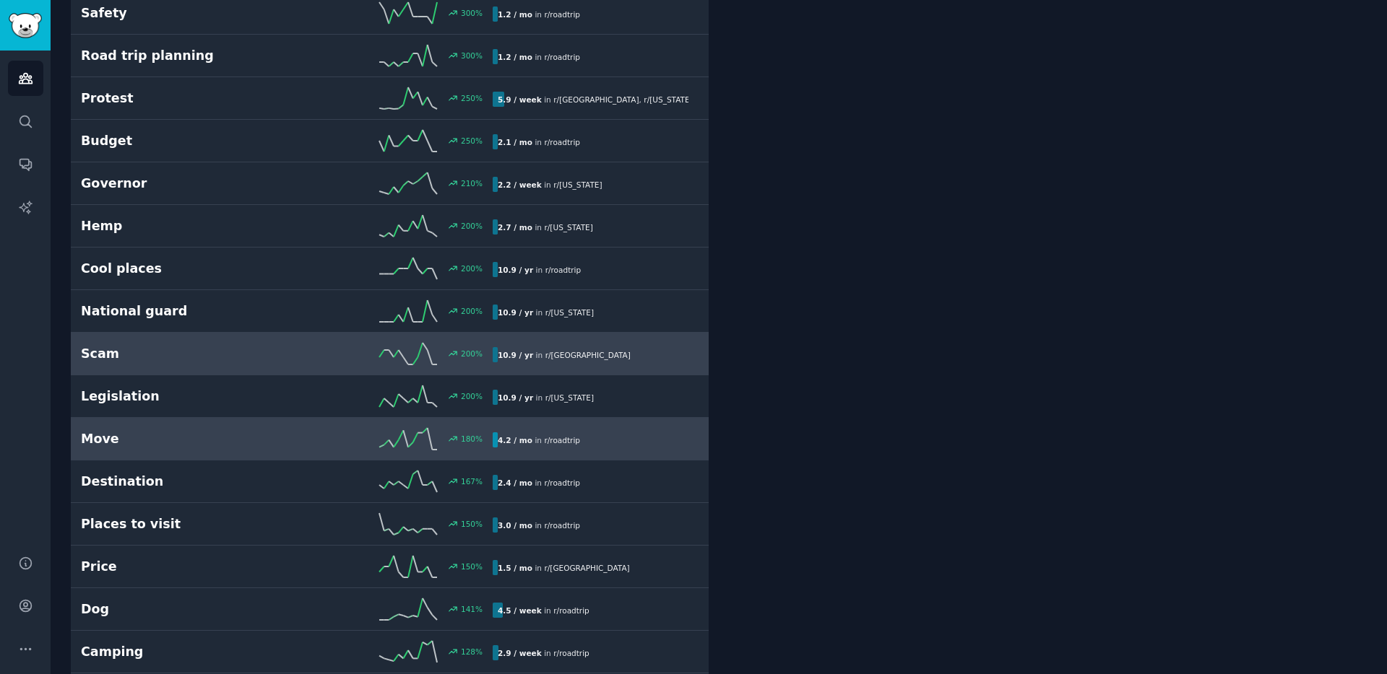
click at [192, 439] on h2 "Move" at bounding box center [184, 439] width 206 height 18
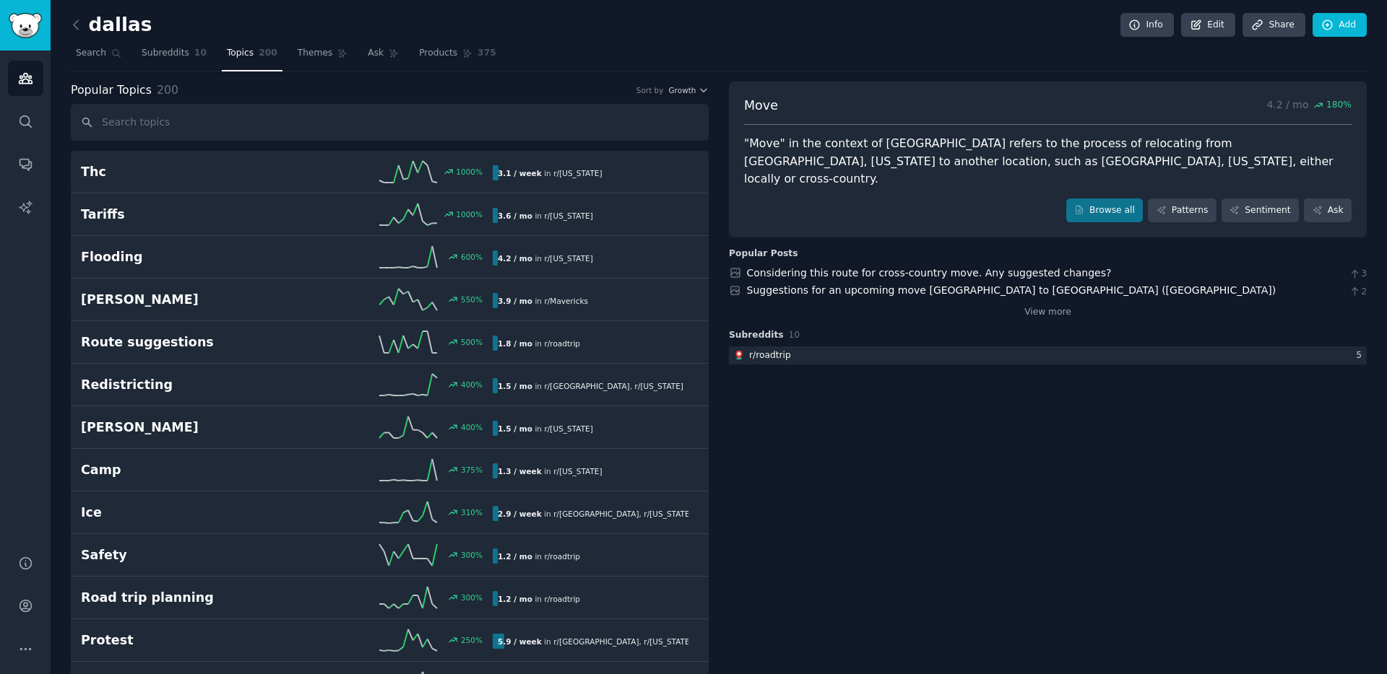
click at [756, 114] on div "Move 4.2 / mo 180 %" at bounding box center [1047, 111] width 607 height 29
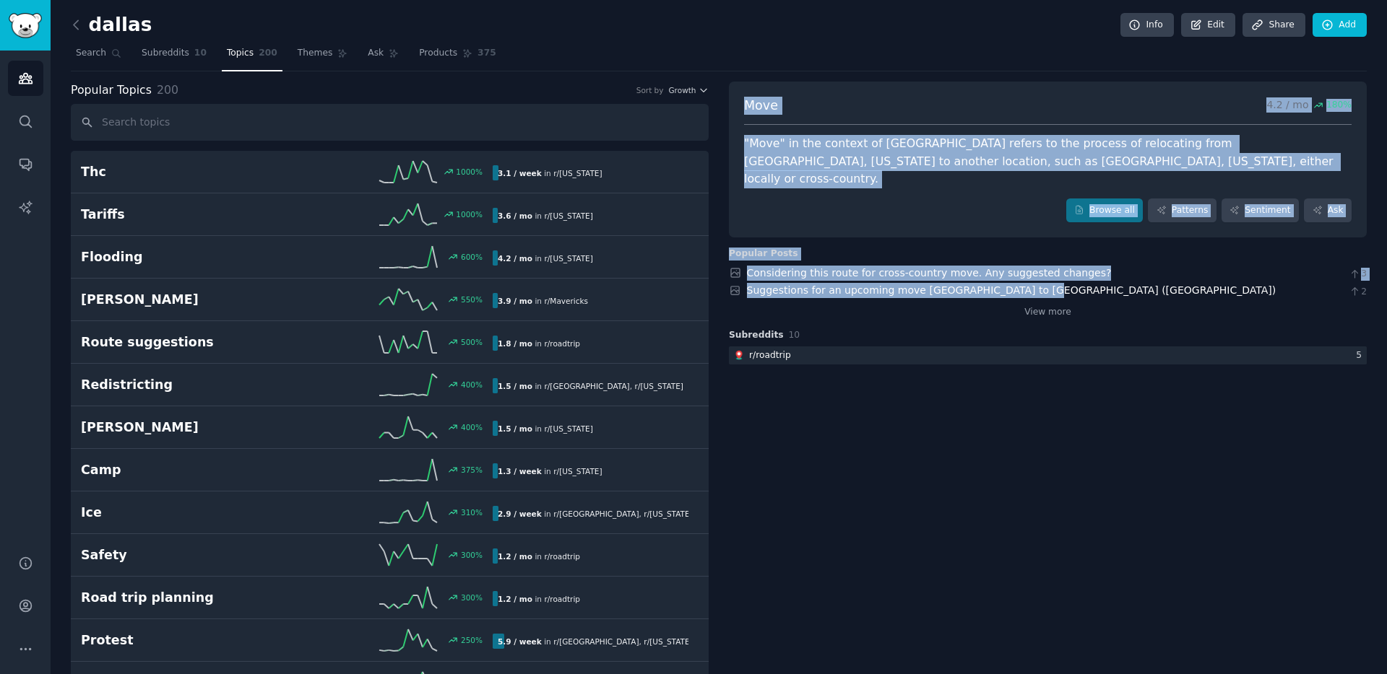
drag, startPoint x: 745, startPoint y: 103, endPoint x: 1025, endPoint y: 274, distance: 328.9
click at [1025, 274] on div "Move 4.2 / mo 180 % "Move" in the context of [GEOGRAPHIC_DATA] refers to the pr…" at bounding box center [1048, 283] width 638 height 71
copy div "Move 4.2 / mo 180 % "Move" in the context of [GEOGRAPHIC_DATA] refers to the pr…"
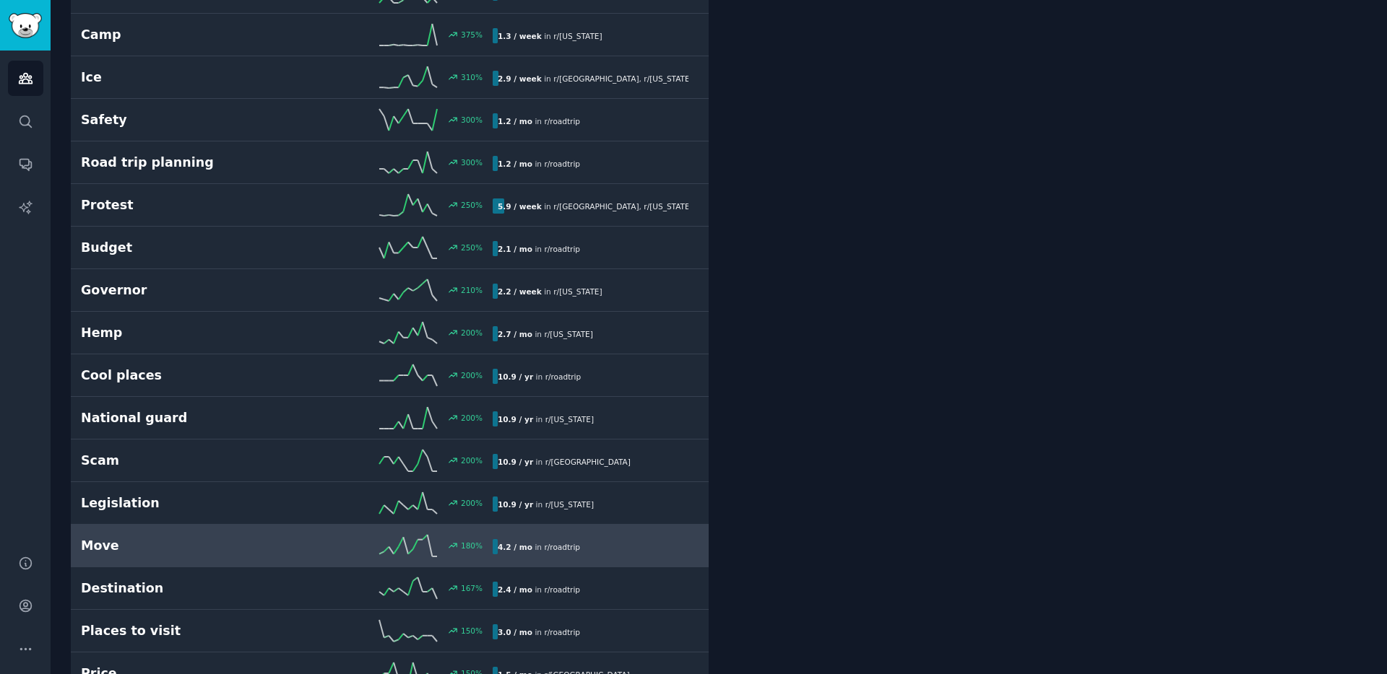
scroll to position [710, 0]
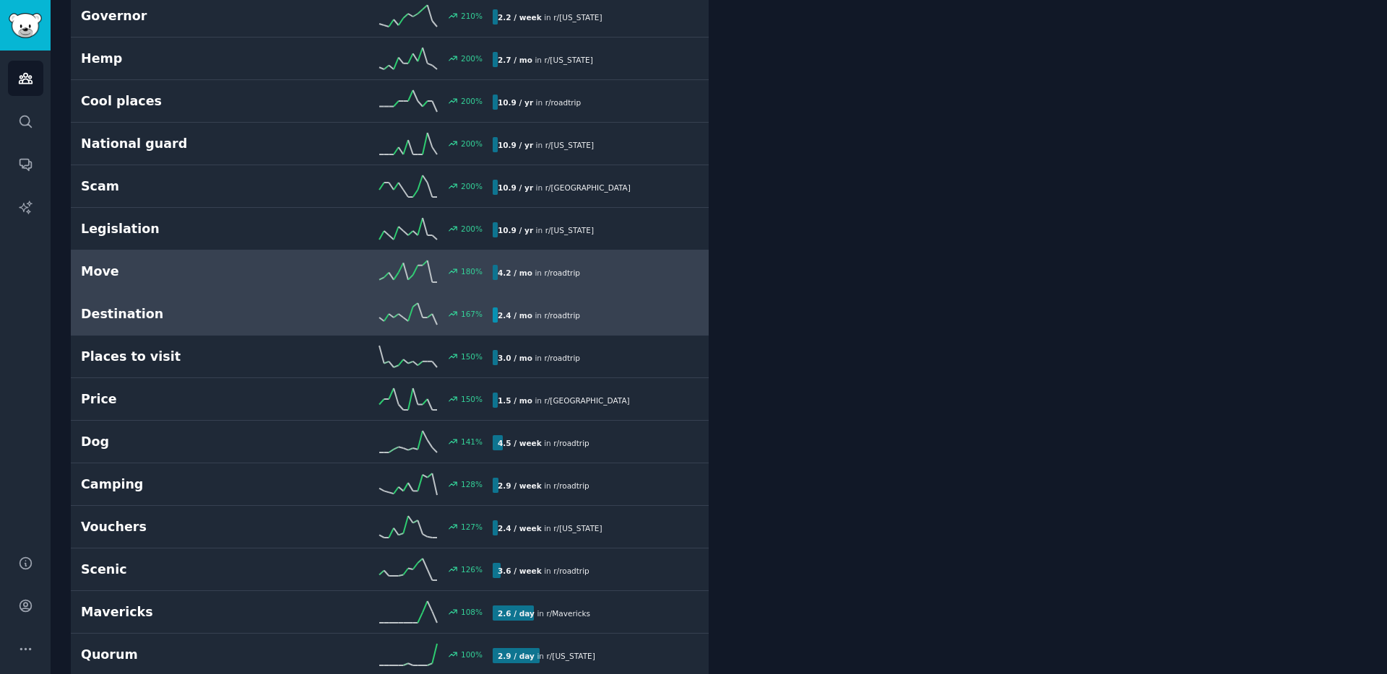
click at [188, 317] on h2 "Destination" at bounding box center [184, 314] width 206 height 18
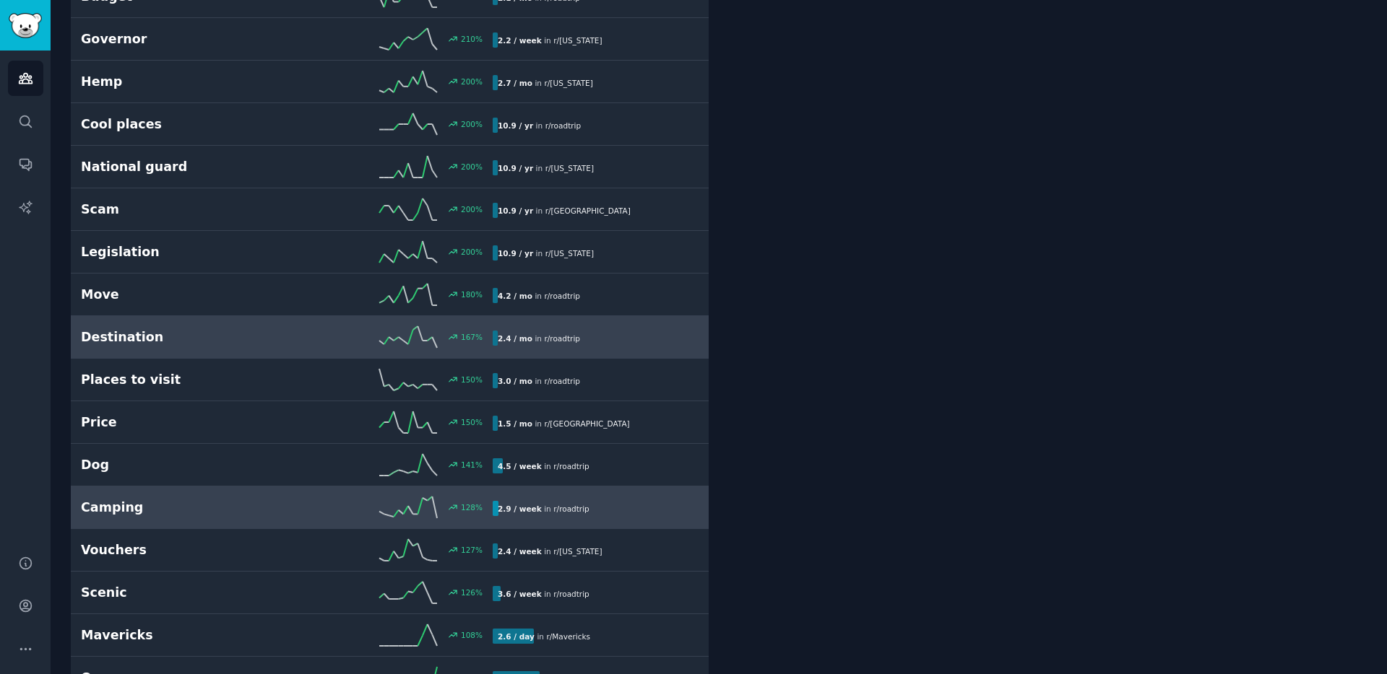
scroll to position [701, 0]
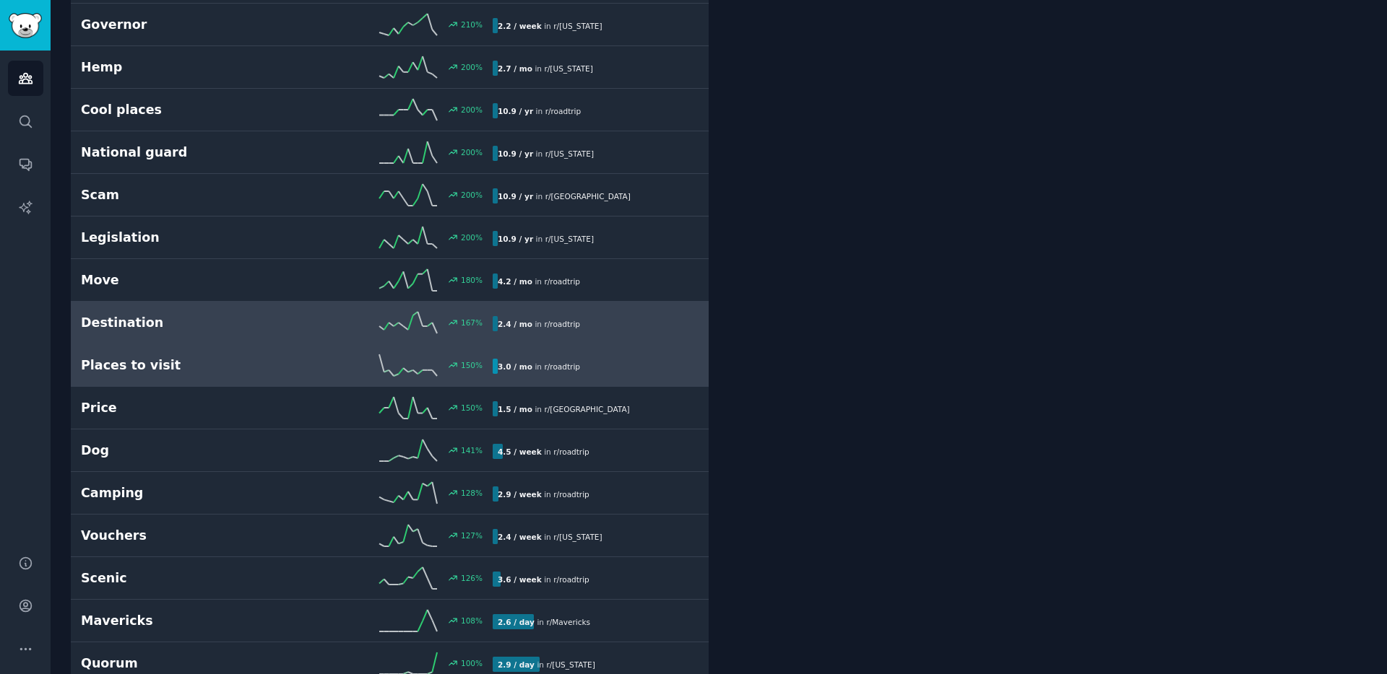
click at [198, 370] on h2 "Places to visit" at bounding box center [184, 366] width 206 height 18
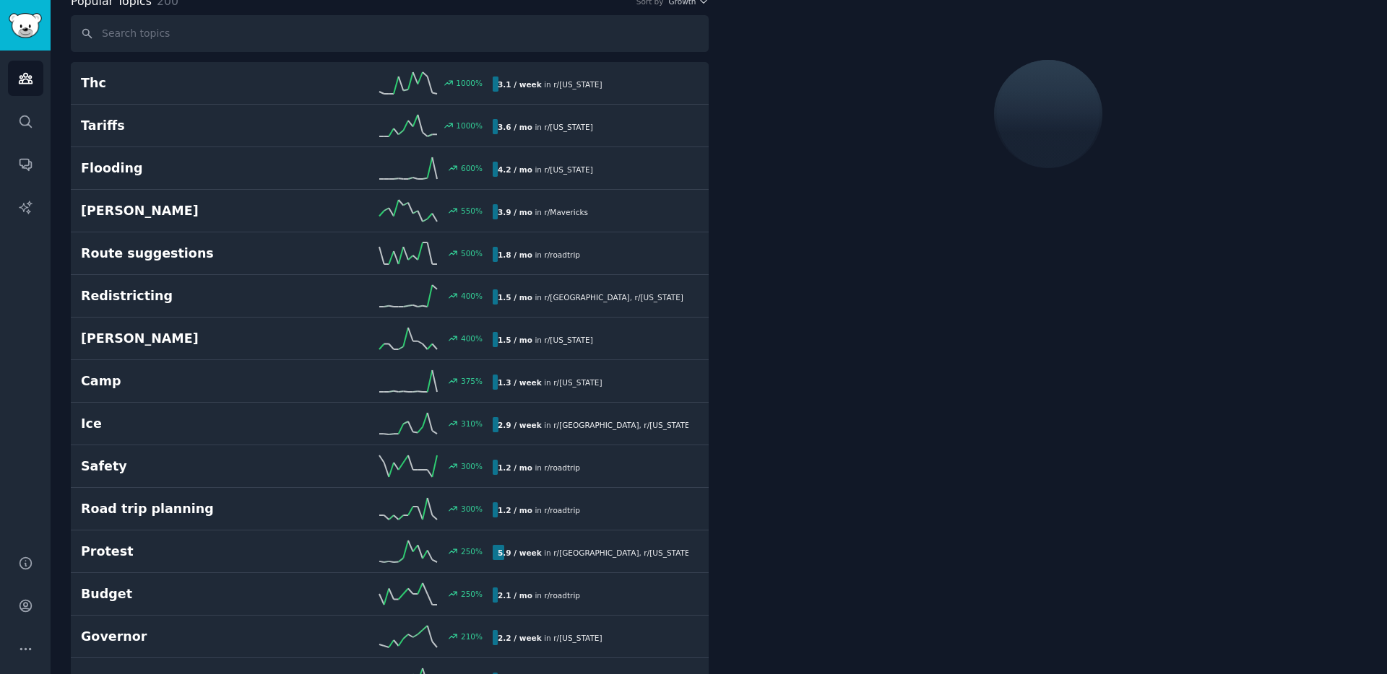
scroll to position [82, 0]
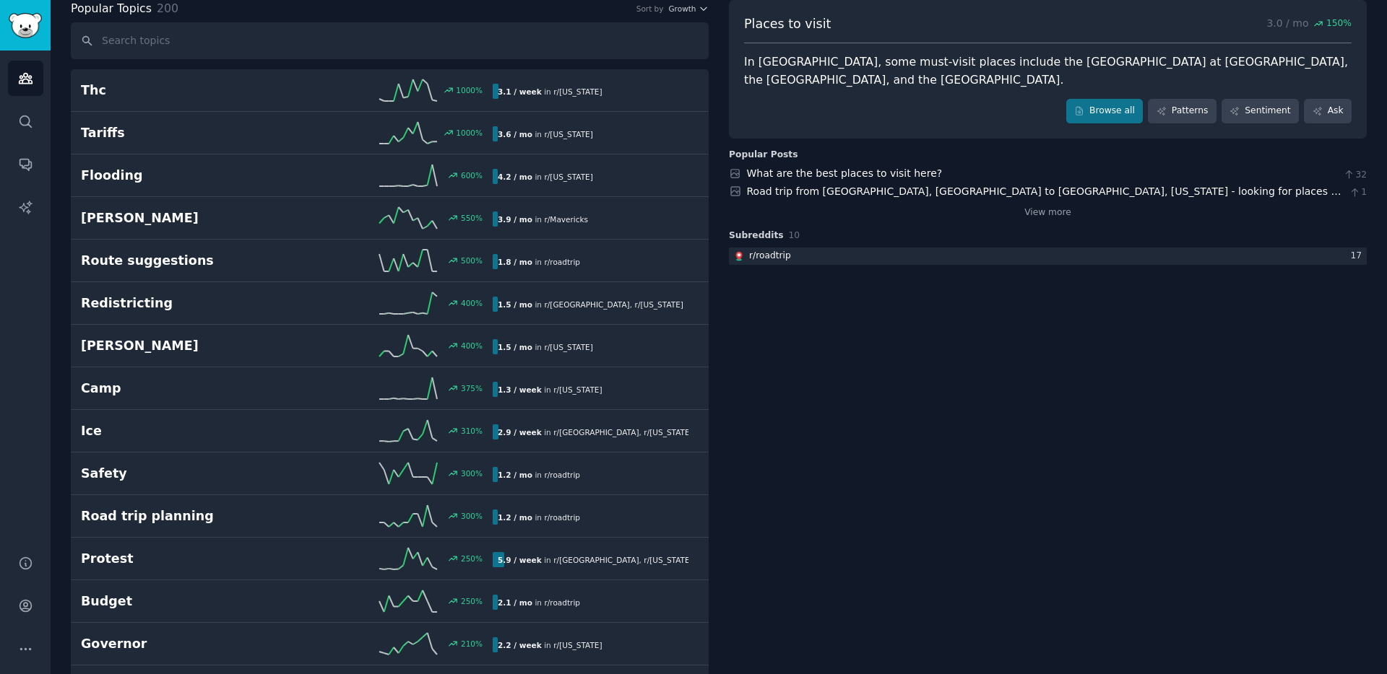
click at [763, 58] on div "In [GEOGRAPHIC_DATA], some must-visit places include the [GEOGRAPHIC_DATA] at […" at bounding box center [1047, 70] width 607 height 35
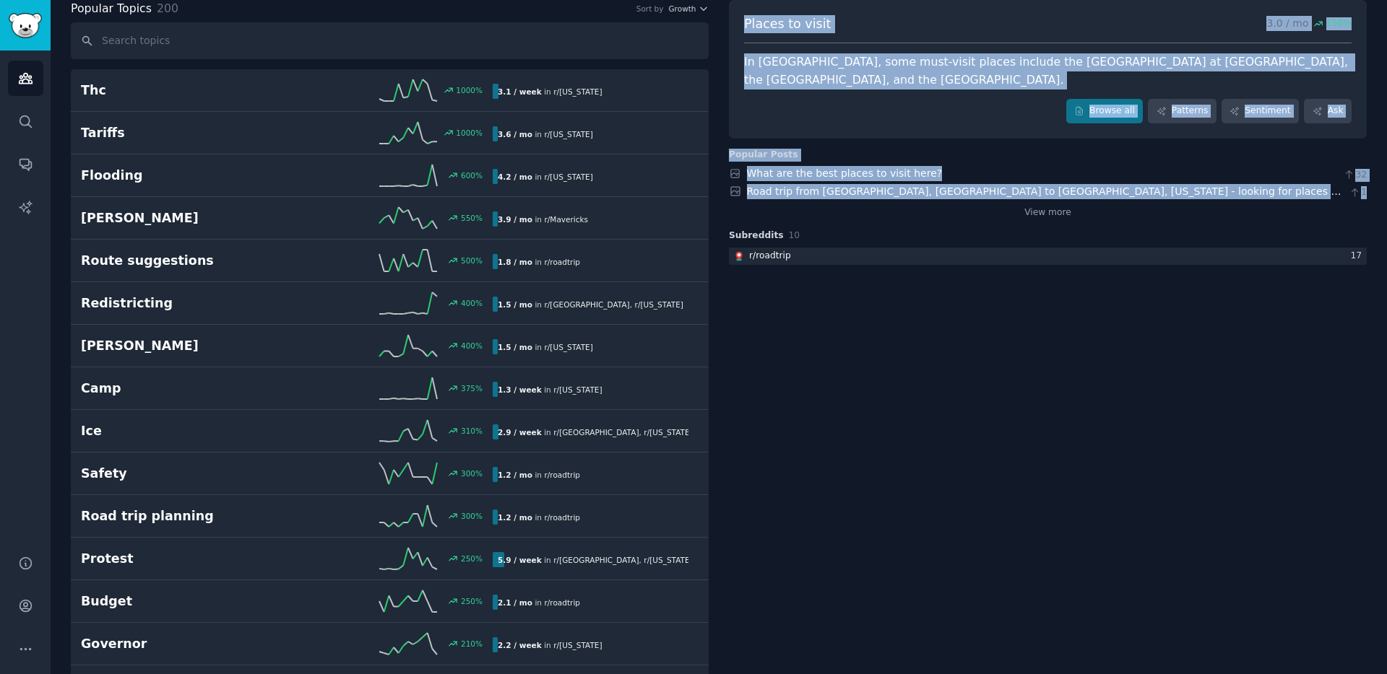
drag, startPoint x: 744, startPoint y: 22, endPoint x: 1178, endPoint y: 200, distance: 469.2
click at [1039, 200] on div "Places to visit 3.0 / mo 150 % In [GEOGRAPHIC_DATA], some must-visit places inc…" at bounding box center [1048, 184] width 638 height 71
copy div "Places to visit 3.0 / mo 150 % In [GEOGRAPHIC_DATA], some must-visit places inc…"
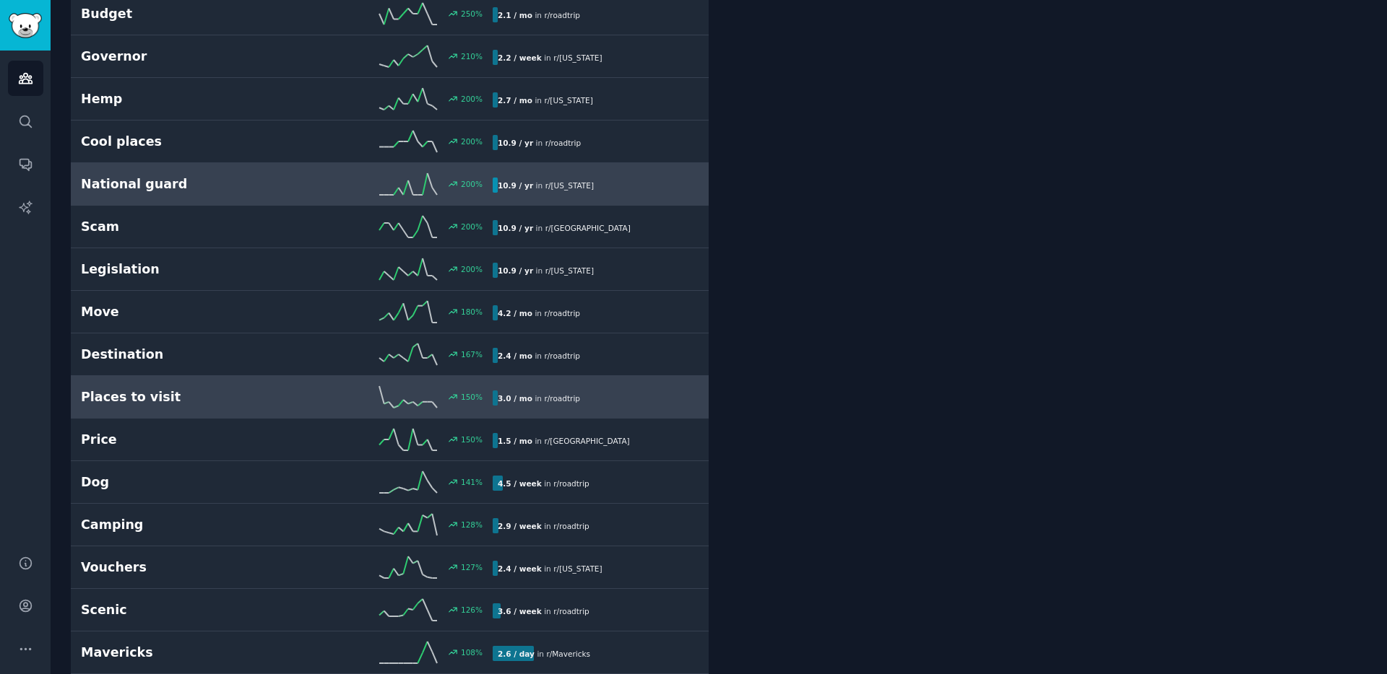
scroll to position [803, 0]
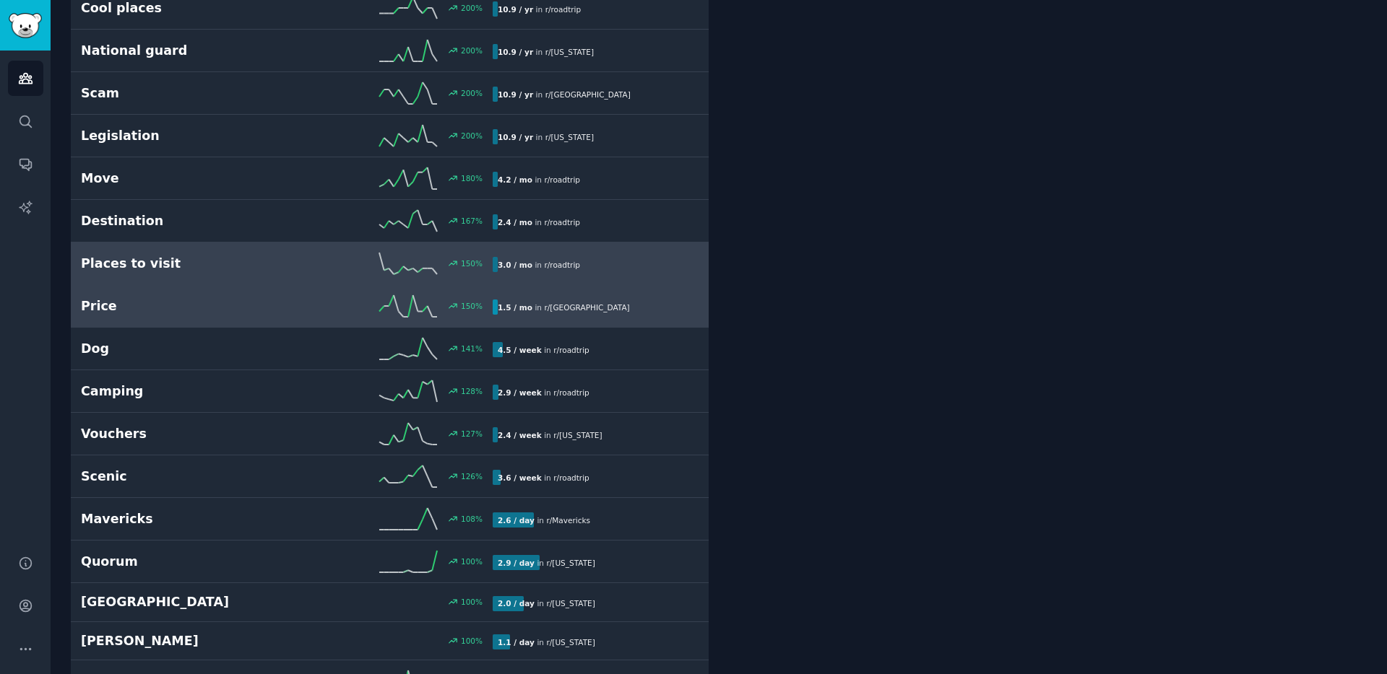
click at [233, 313] on h2 "Price" at bounding box center [184, 307] width 206 height 18
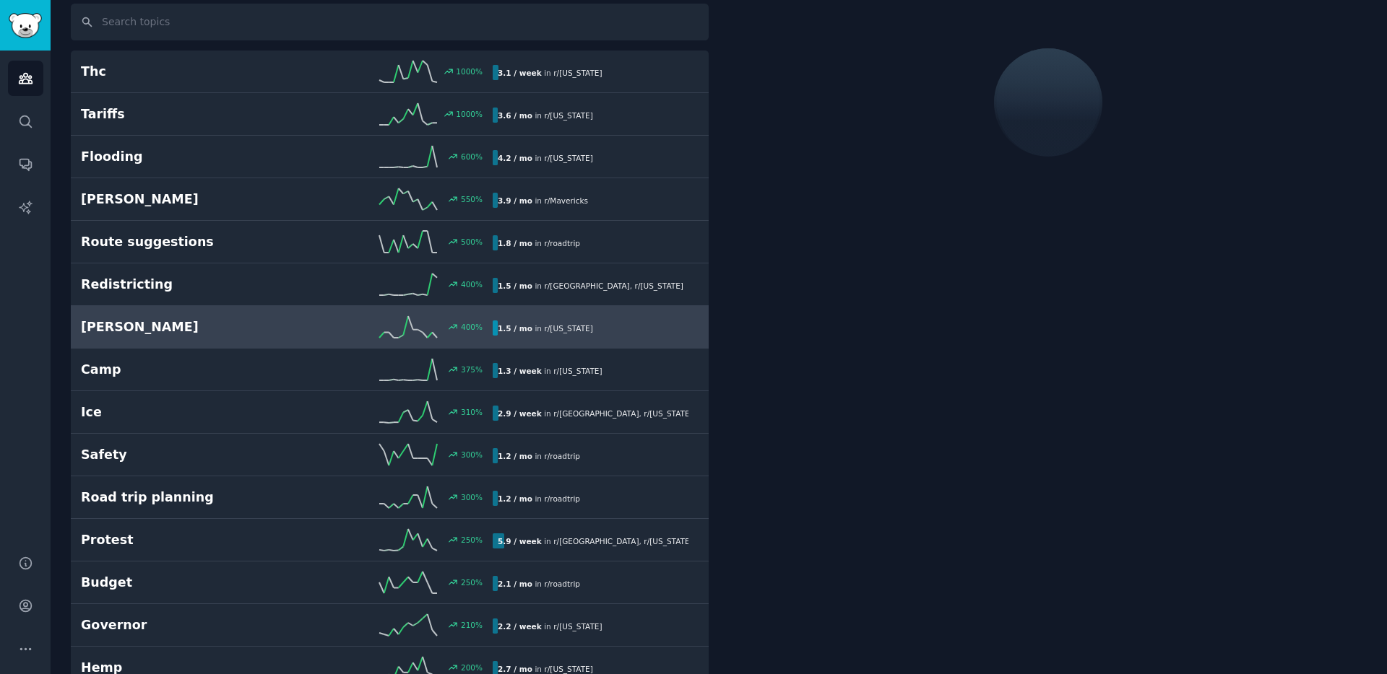
scroll to position [82, 0]
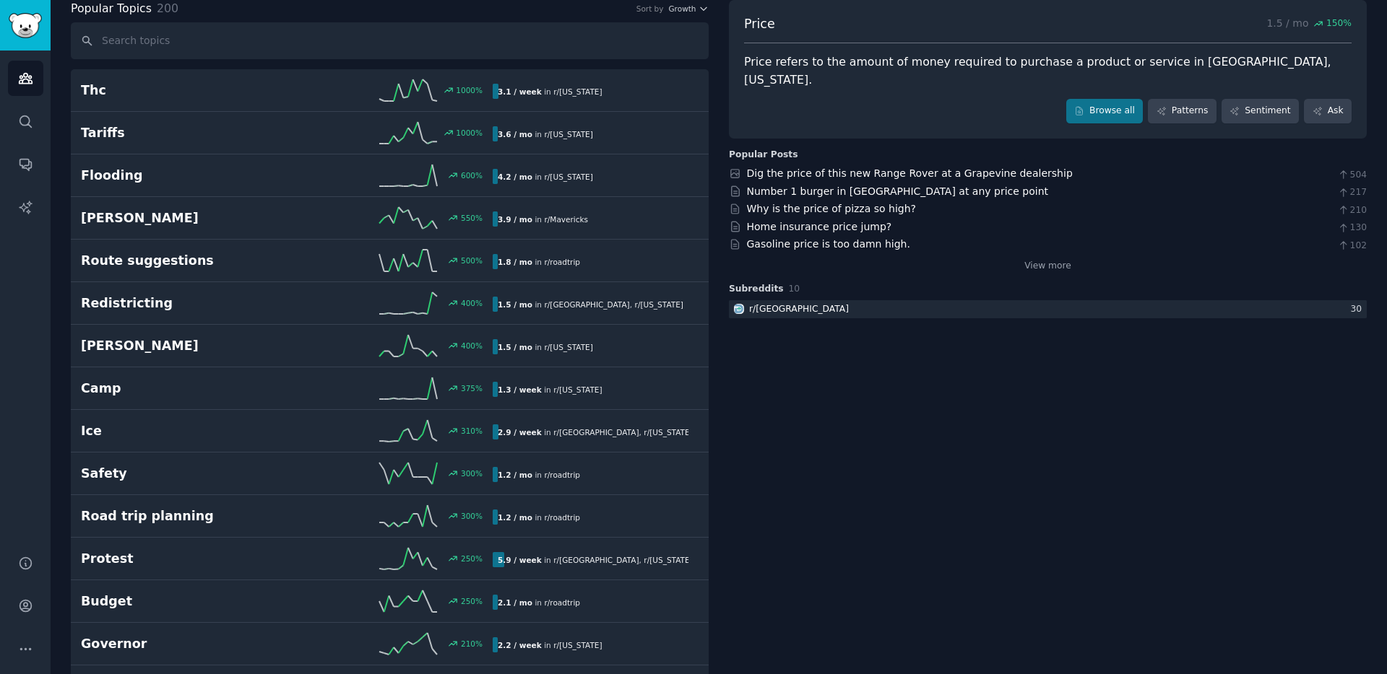
click at [757, 59] on div "Price refers to the amount of money required to purchase a product or service i…" at bounding box center [1047, 70] width 607 height 35
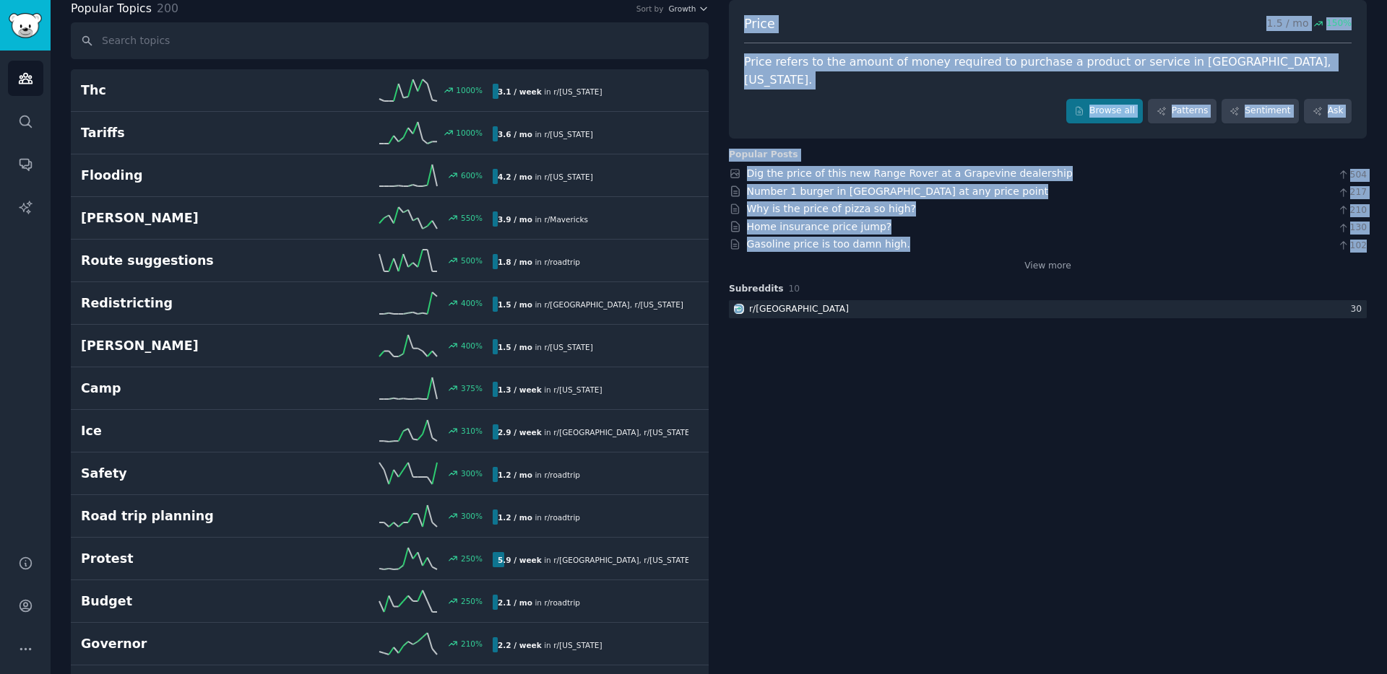
drag, startPoint x: 744, startPoint y: 25, endPoint x: 890, endPoint y: 240, distance: 260.0
click at [890, 240] on div "Price 1.5 / mo 150 % Price refers to the amount of money required to purchase a…" at bounding box center [1048, 211] width 638 height 124
copy div "Price 1.5 / mo 150 % Price refers to the amount of money required to purchase a…"
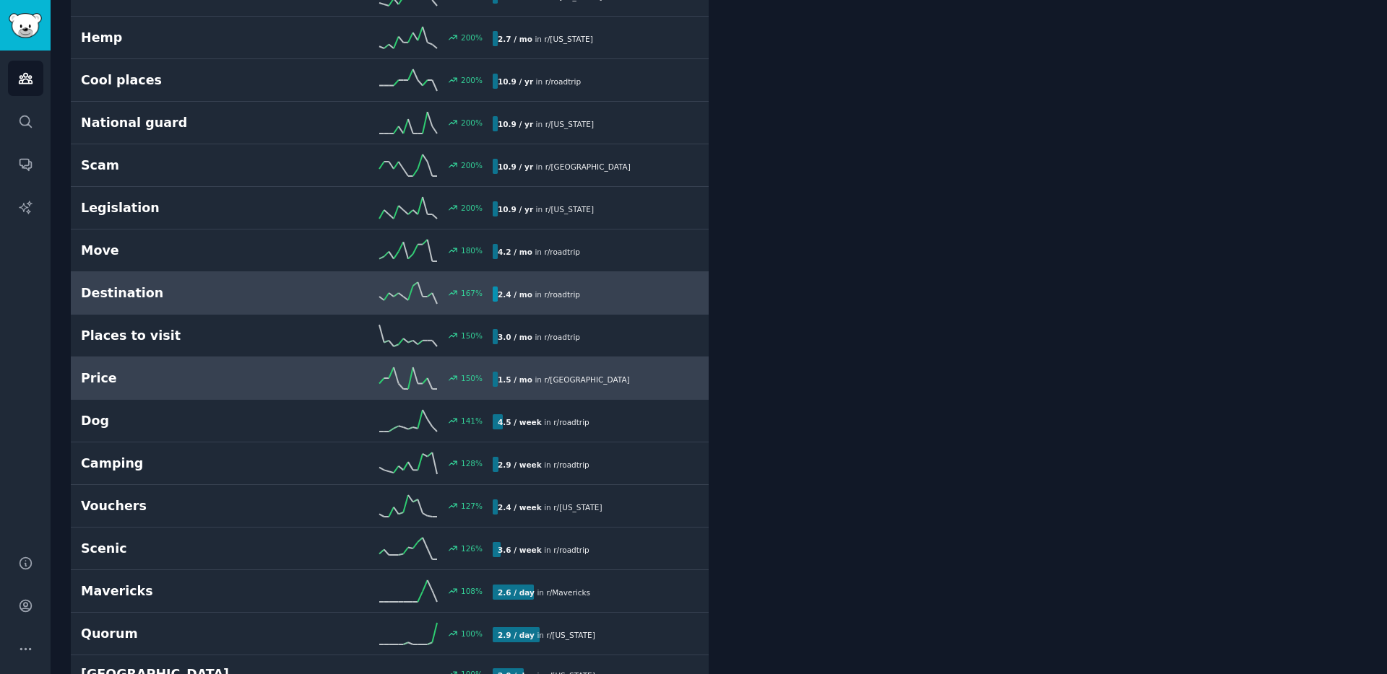
scroll to position [820, 0]
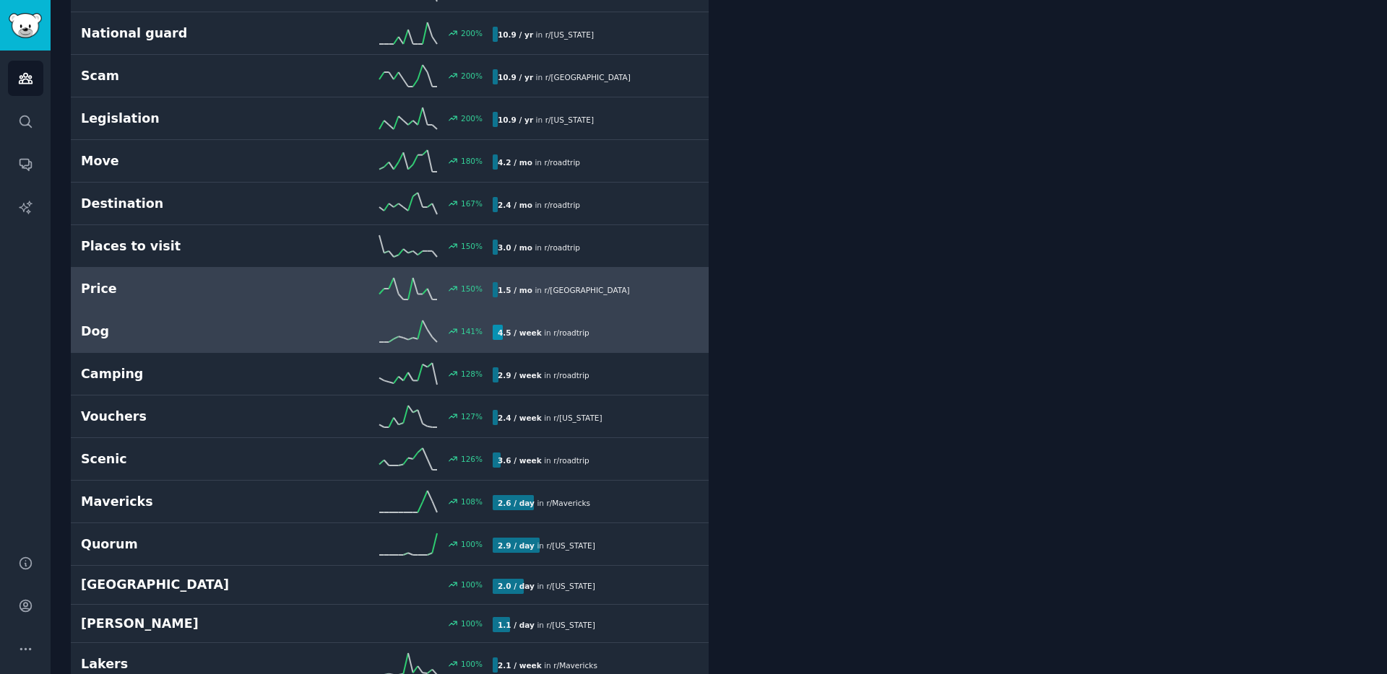
click at [192, 338] on h2 "Dog" at bounding box center [184, 332] width 206 height 18
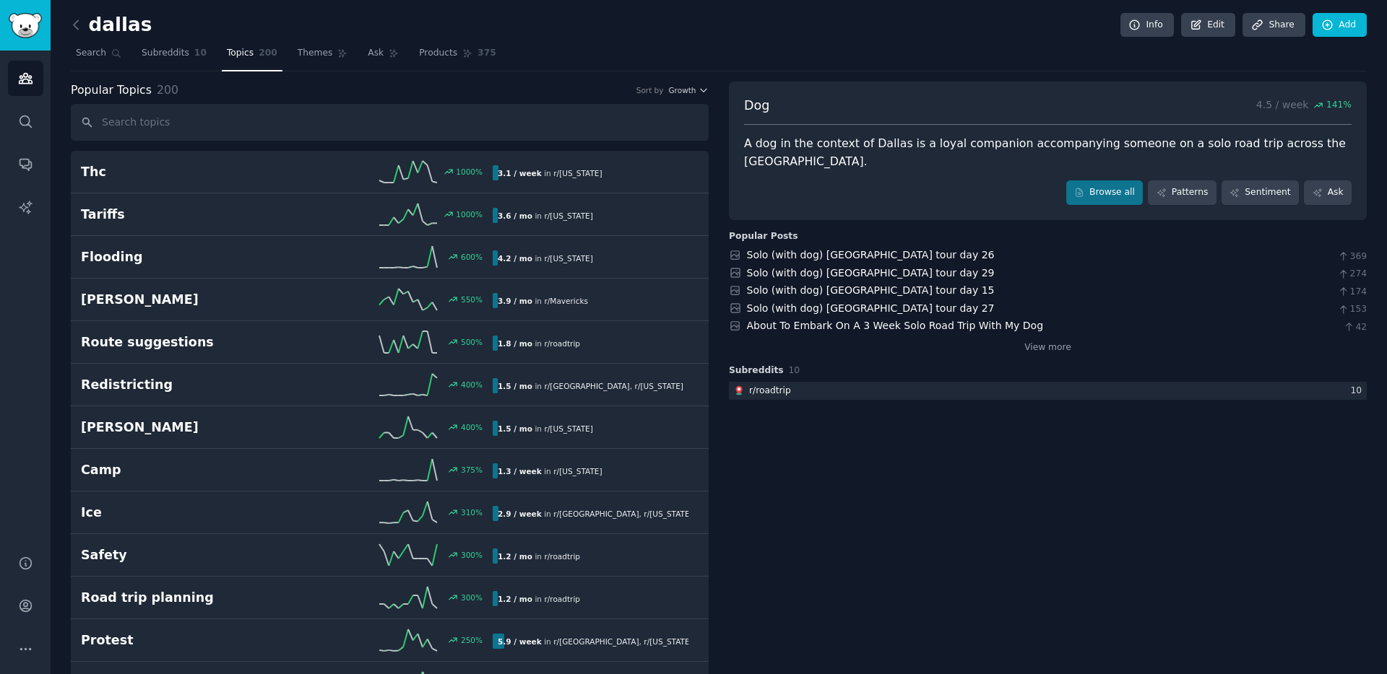
click at [752, 113] on span "Dog" at bounding box center [756, 106] width 25 height 18
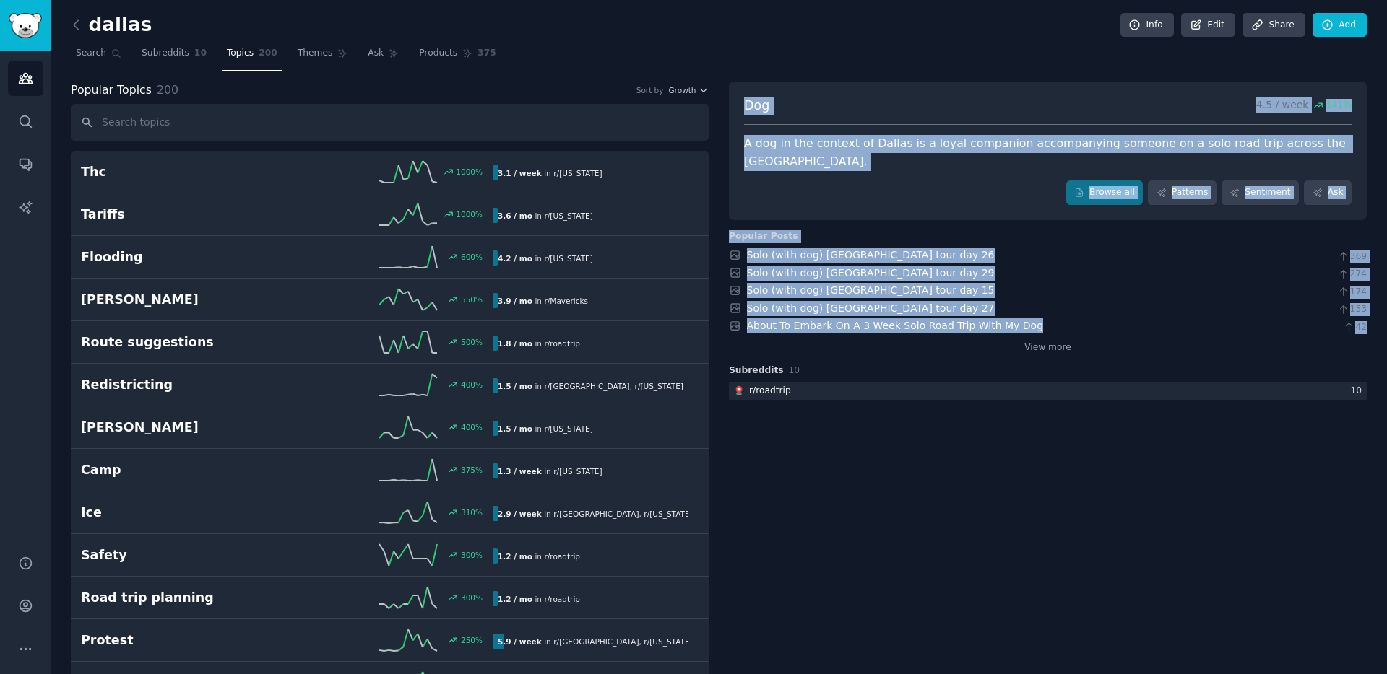
drag, startPoint x: 744, startPoint y: 105, endPoint x: 987, endPoint y: 318, distance: 323.4
click at [987, 318] on div "Dog 4.5 / week 141 % A dog in the context of [GEOGRAPHIC_DATA] is a loyal compa…" at bounding box center [1048, 292] width 638 height 124
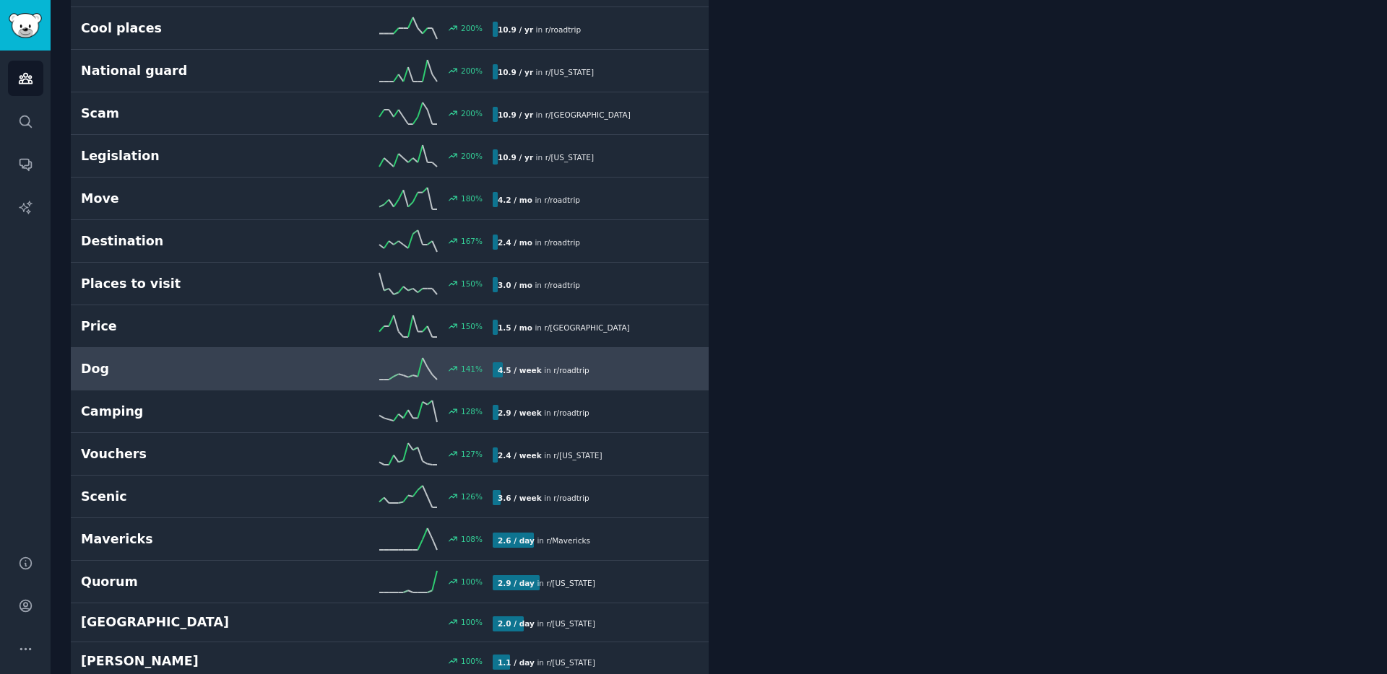
scroll to position [880, 0]
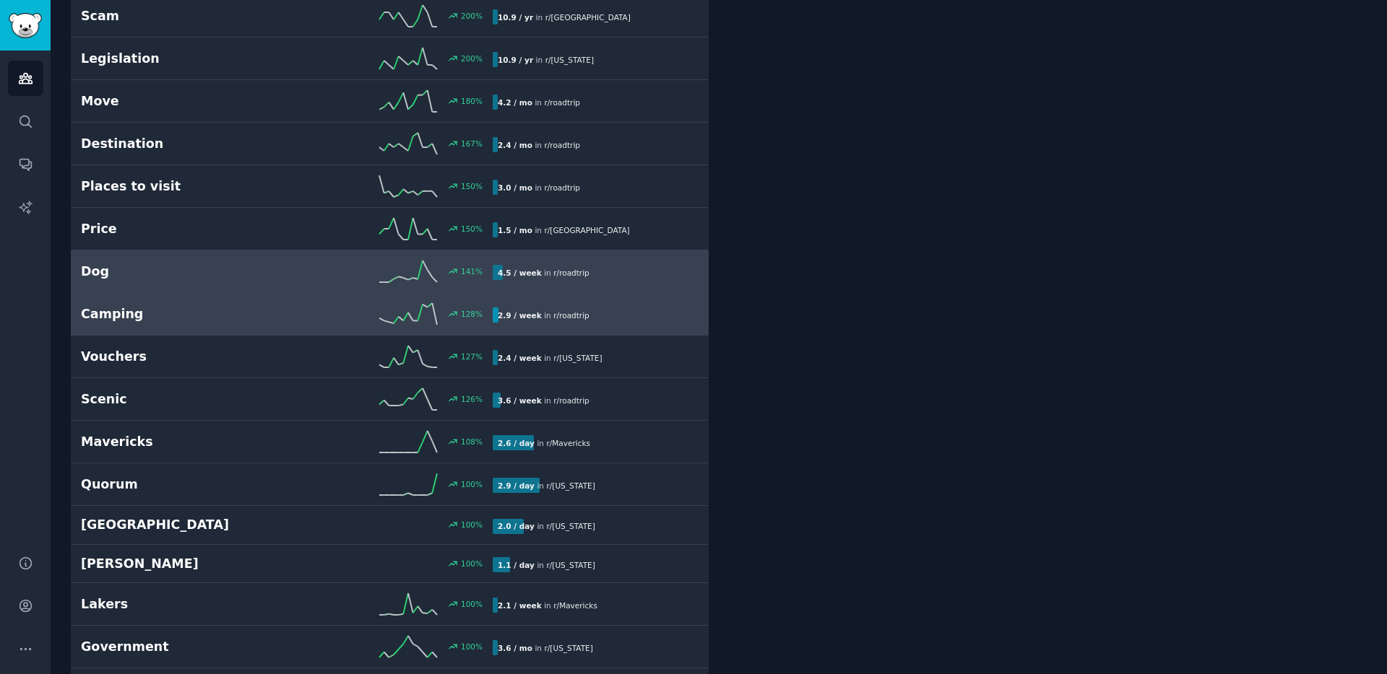
click at [168, 318] on h2 "Camping" at bounding box center [184, 314] width 206 height 18
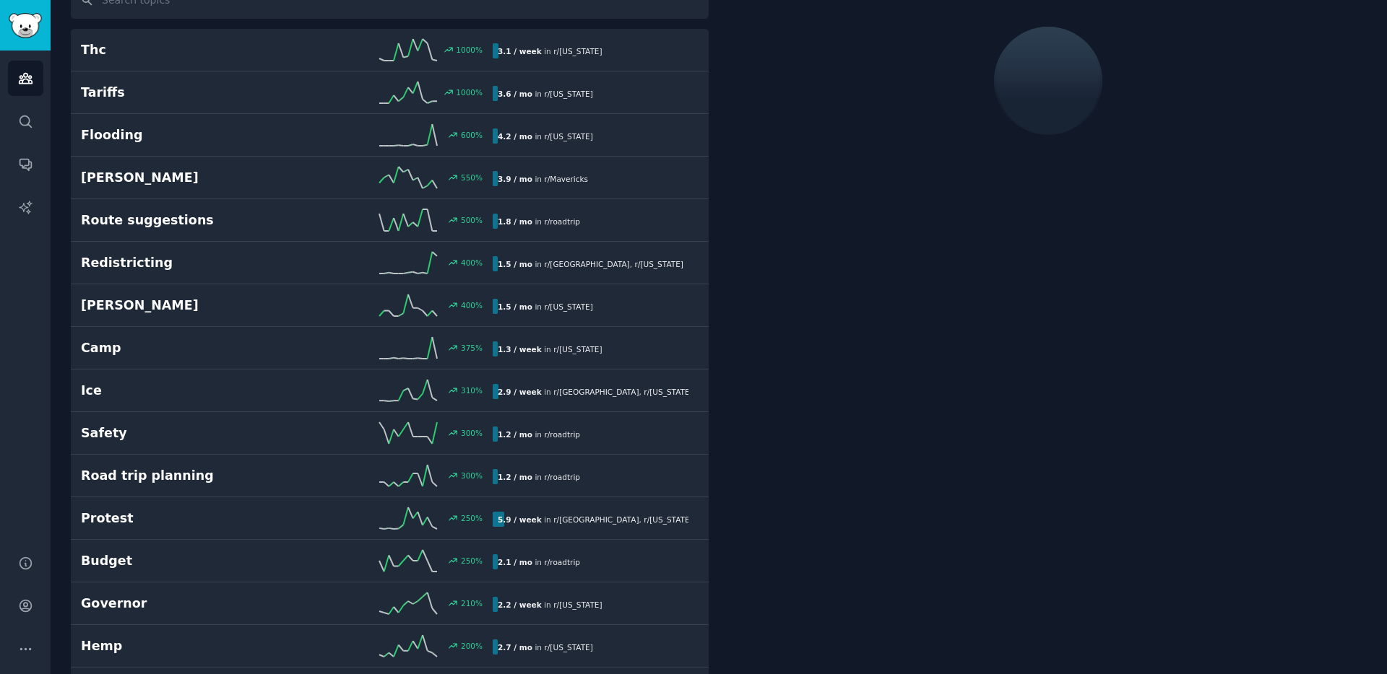
scroll to position [82, 0]
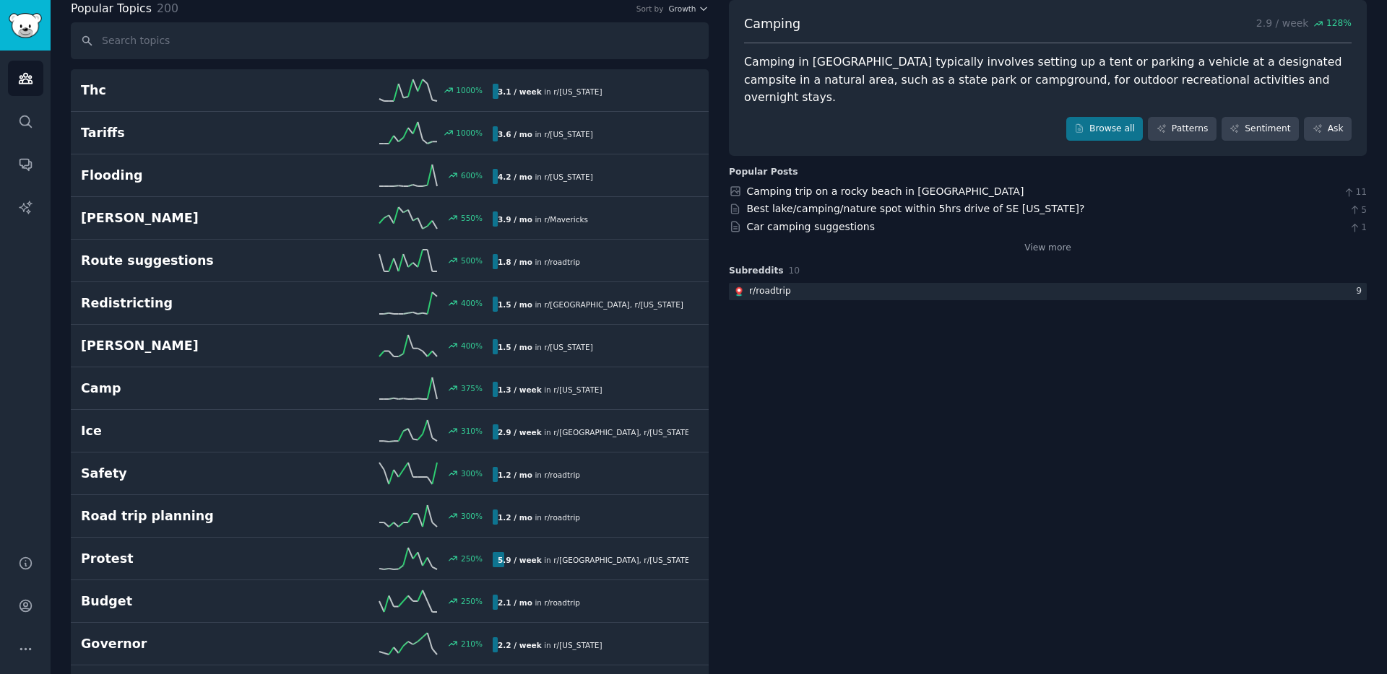
click at [760, 61] on div "Camping in [GEOGRAPHIC_DATA] typically involves setting up a tent or parking a …" at bounding box center [1047, 79] width 607 height 53
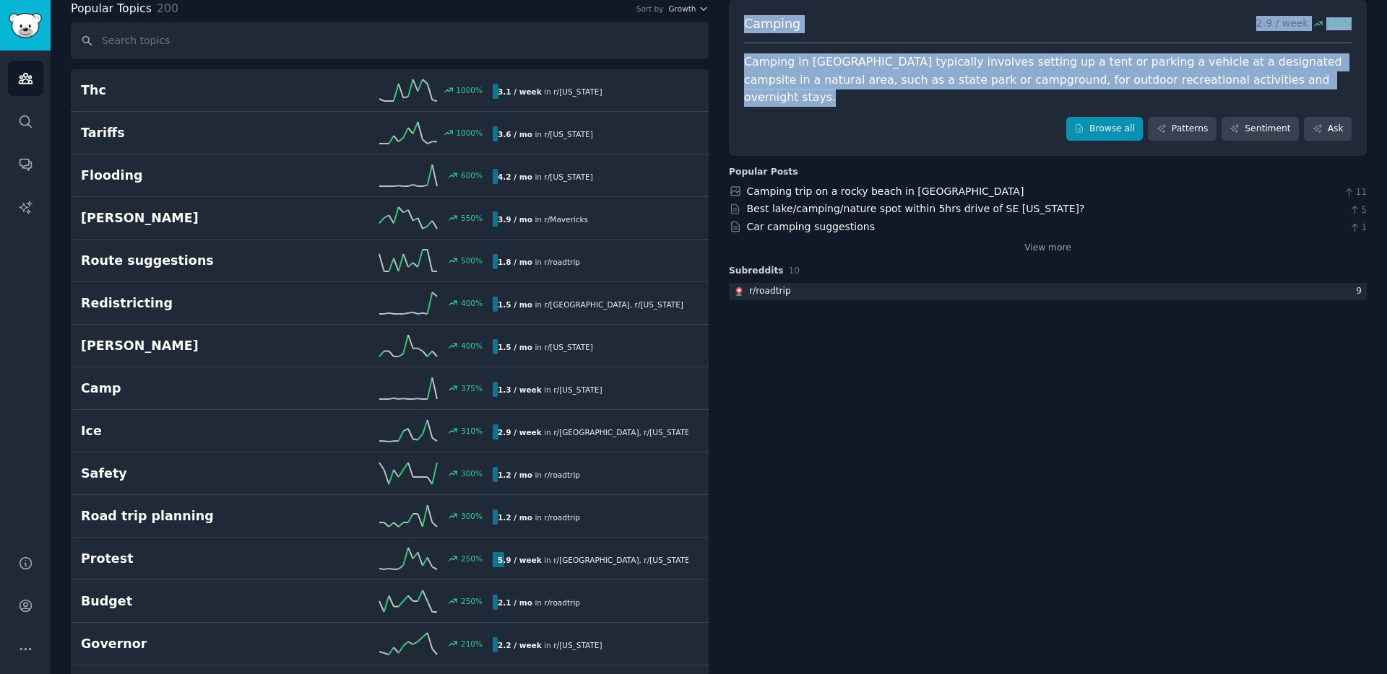
drag, startPoint x: 744, startPoint y: 25, endPoint x: 1127, endPoint y: 104, distance: 391.6
click at [1039, 104] on div "Camping 2.9 / week 128 % Camping in [GEOGRAPHIC_DATA] typically involves settin…" at bounding box center [1048, 78] width 638 height 157
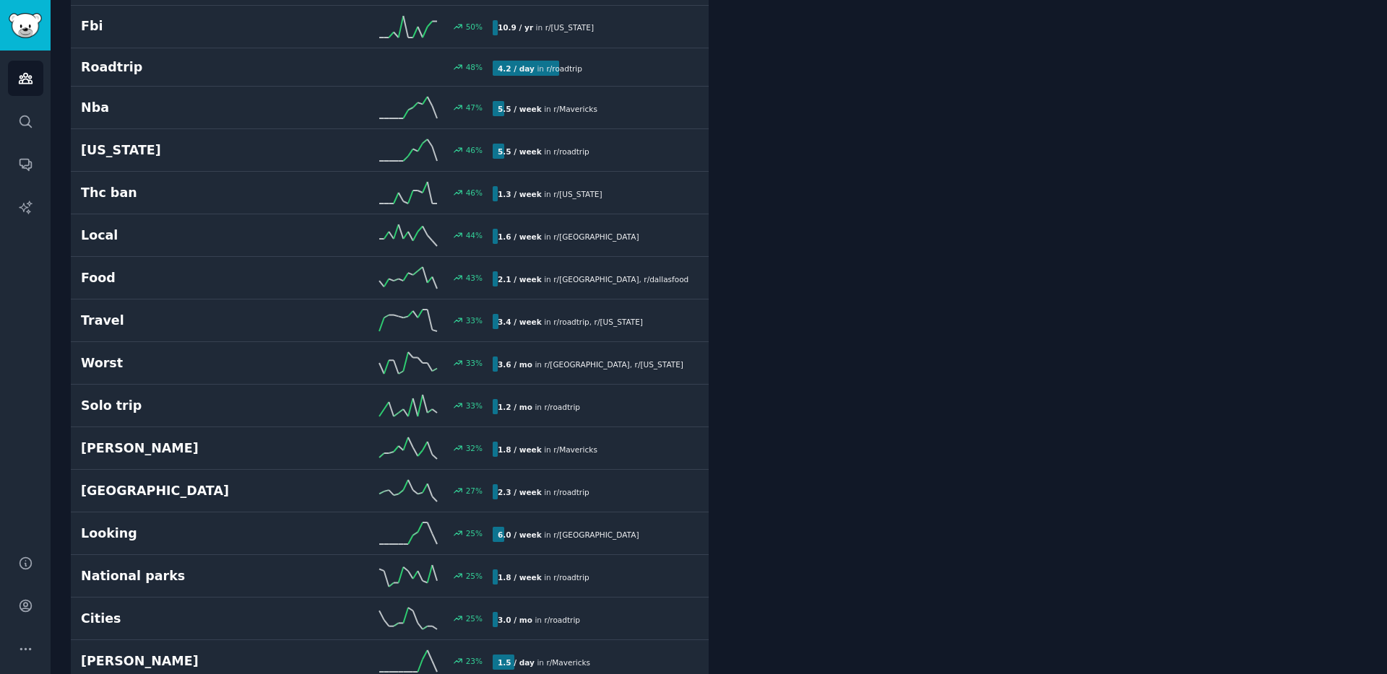
scroll to position [3021, 0]
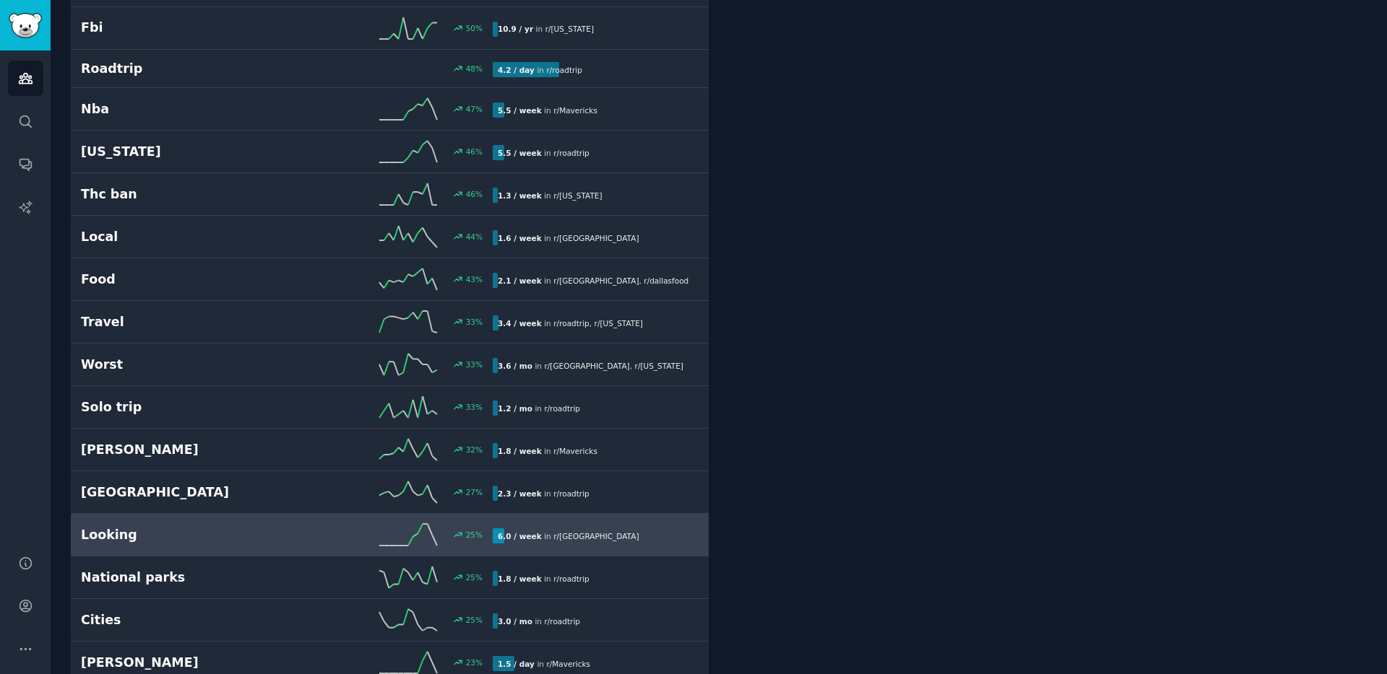
click at [247, 503] on h2 "Looking" at bounding box center [184, 535] width 206 height 18
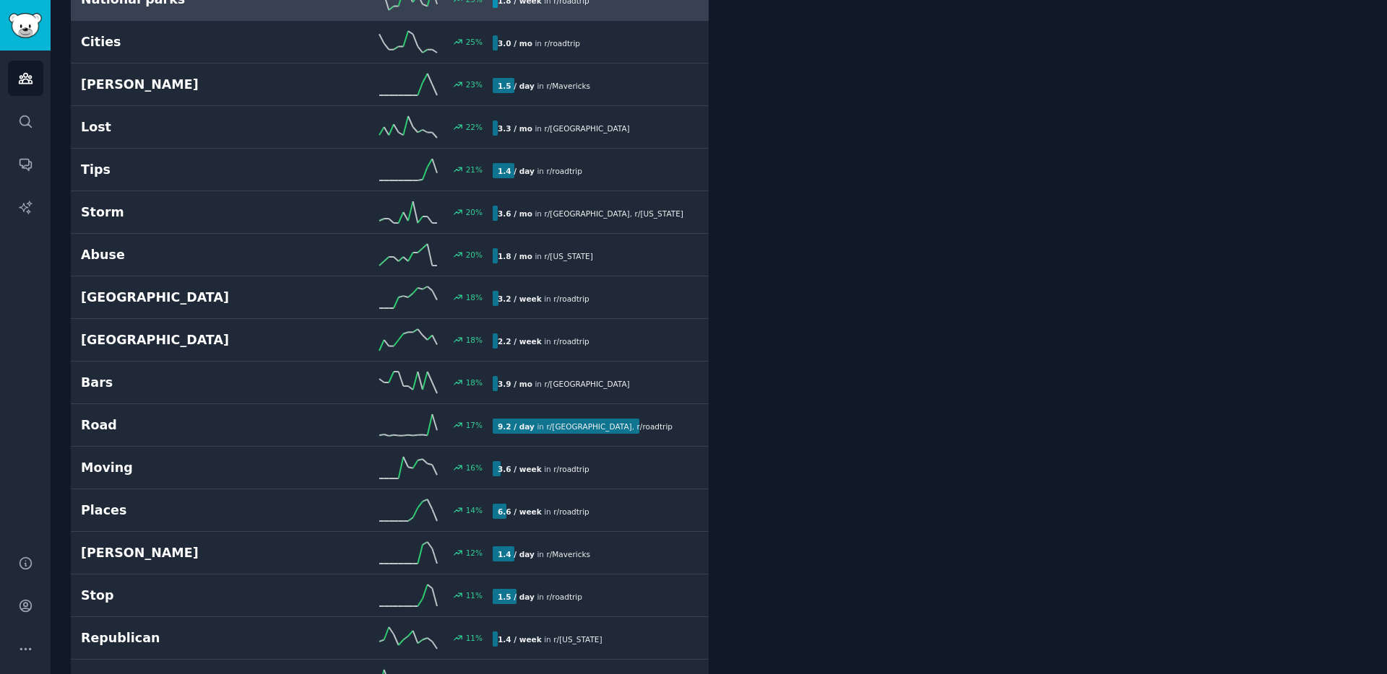
scroll to position [3601, 0]
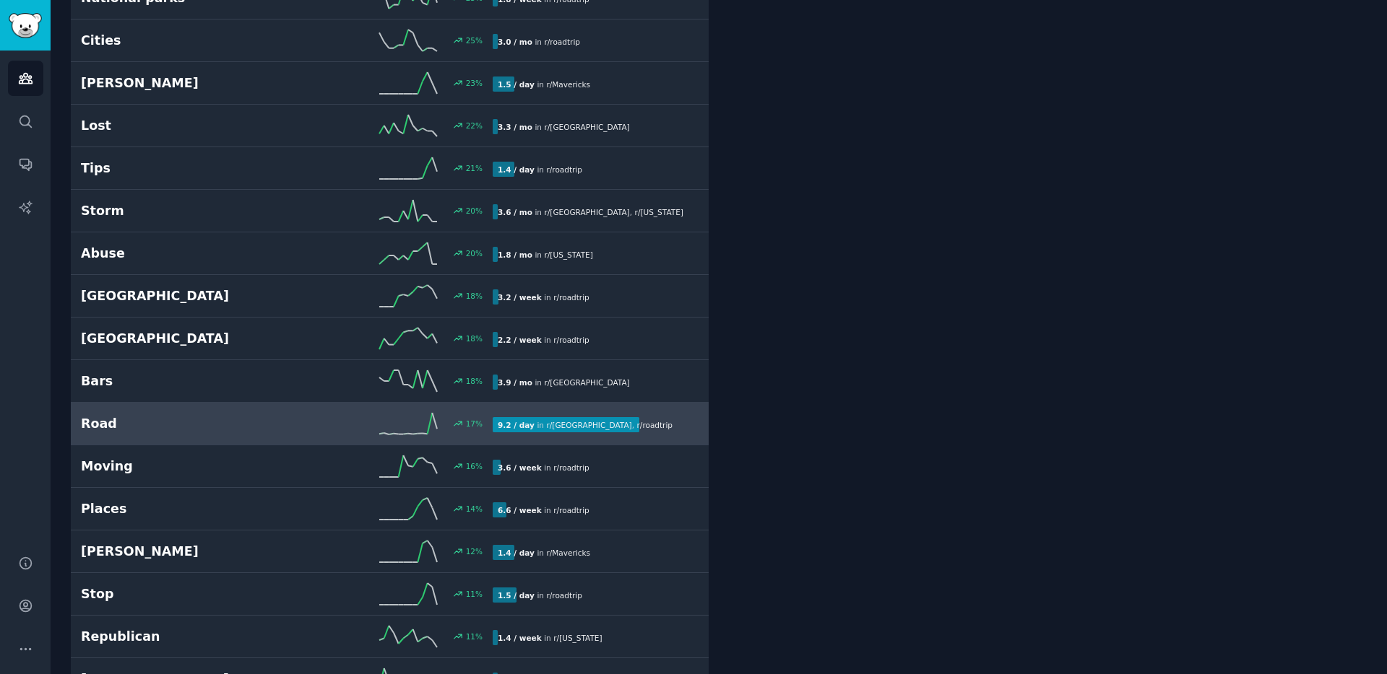
click at [227, 413] on div "Road 17 % 9.2 / day in r/ [GEOGRAPHIC_DATA] , r/ roadtrip" at bounding box center [389, 424] width 617 height 22
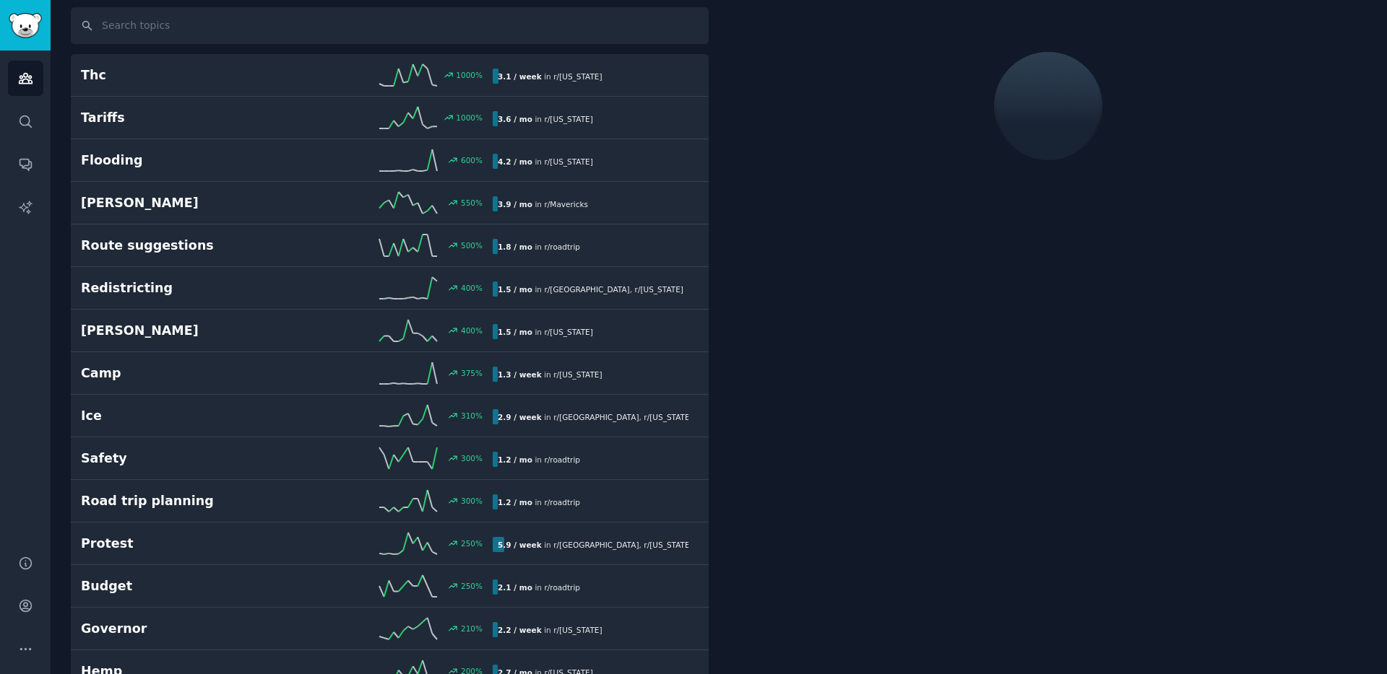
scroll to position [82, 0]
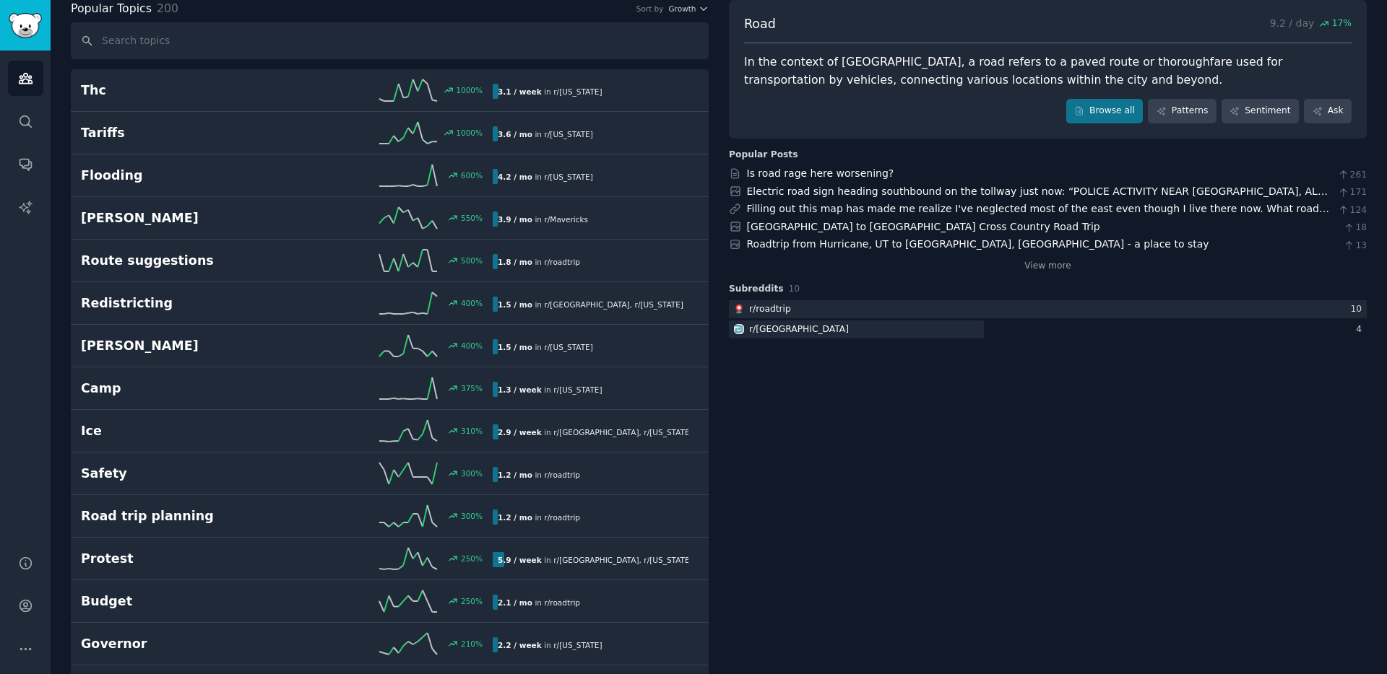
click at [774, 76] on div "In the context of [GEOGRAPHIC_DATA], a road refers to a paved route or thorough…" at bounding box center [1047, 70] width 607 height 35
click at [760, 64] on div "In the context of [GEOGRAPHIC_DATA], a road refers to a paved route or thorough…" at bounding box center [1047, 70] width 607 height 35
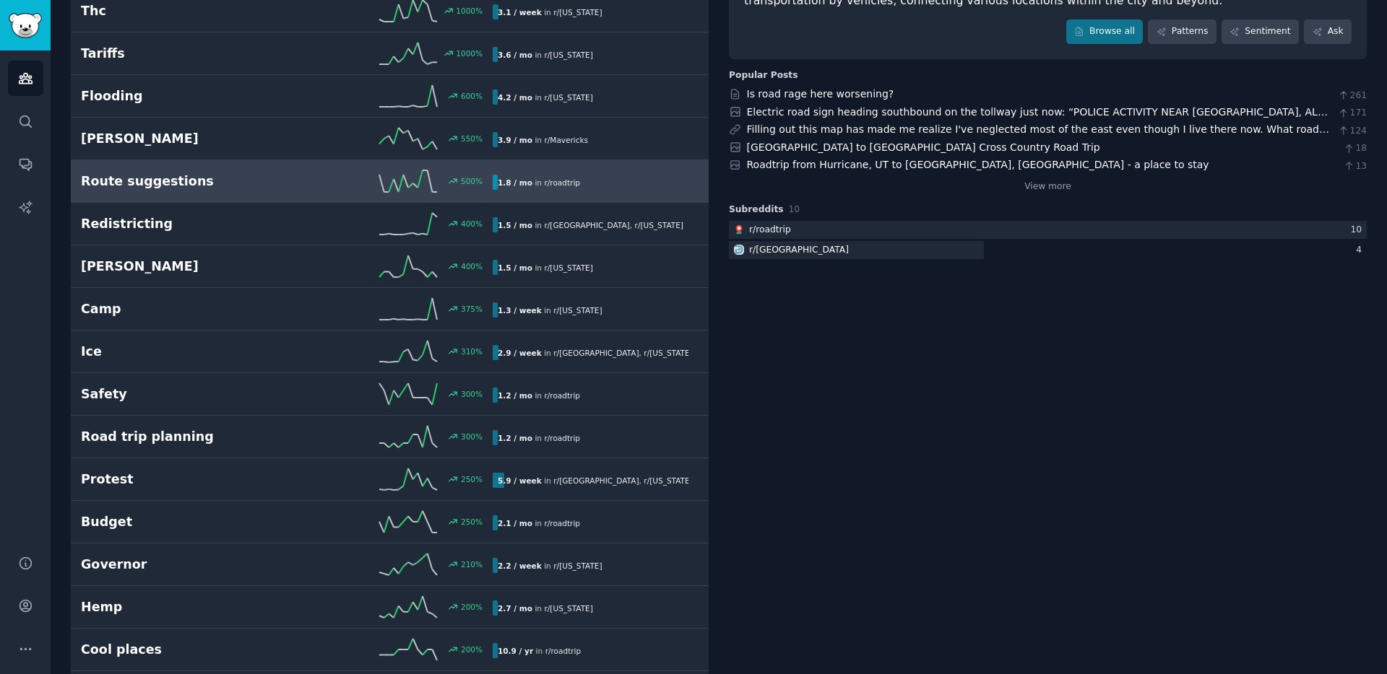
scroll to position [0, 0]
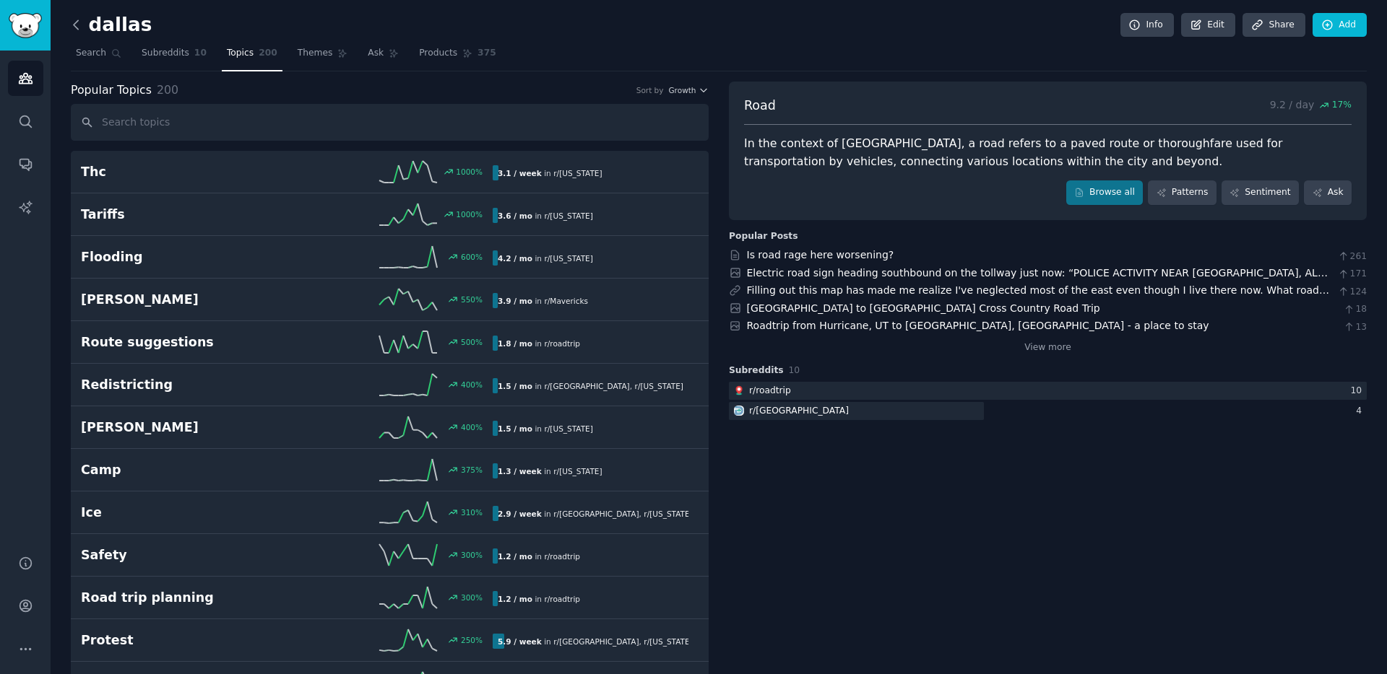
click at [76, 25] on icon at bounding box center [76, 24] width 15 height 15
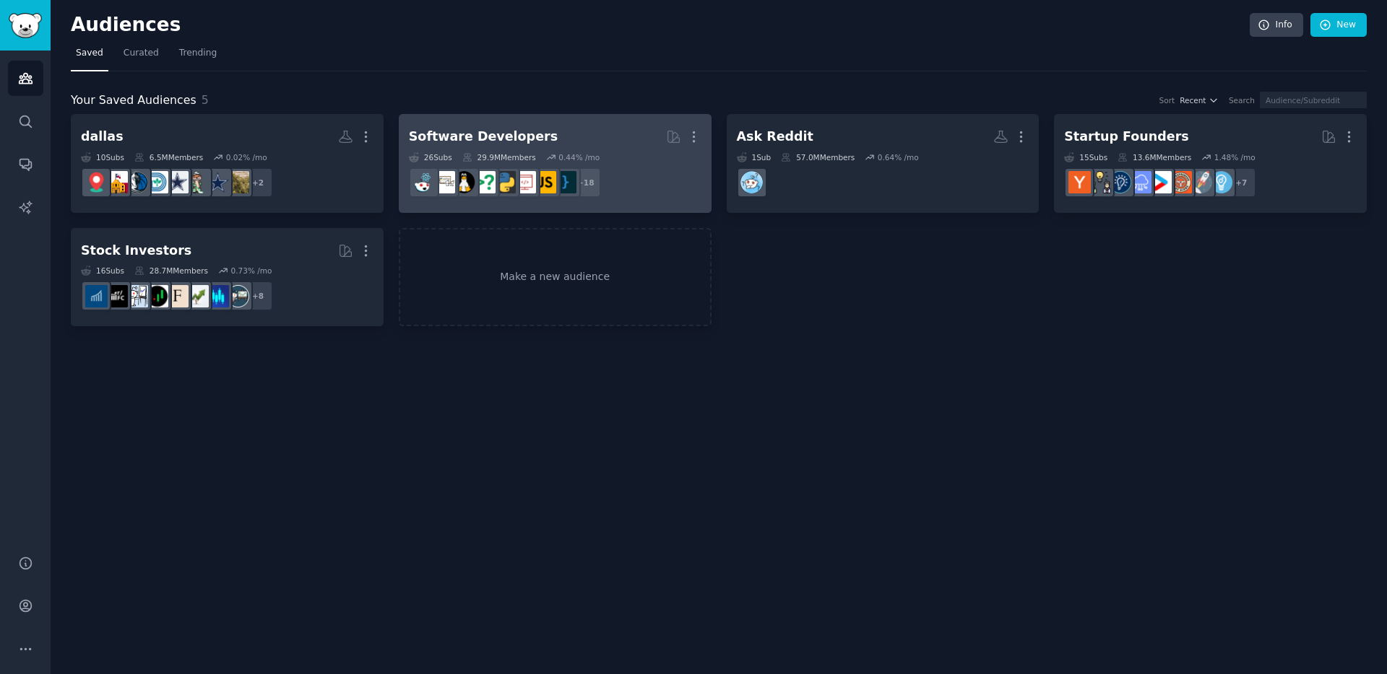
click at [524, 134] on div "Software Developers" at bounding box center [483, 137] width 149 height 18
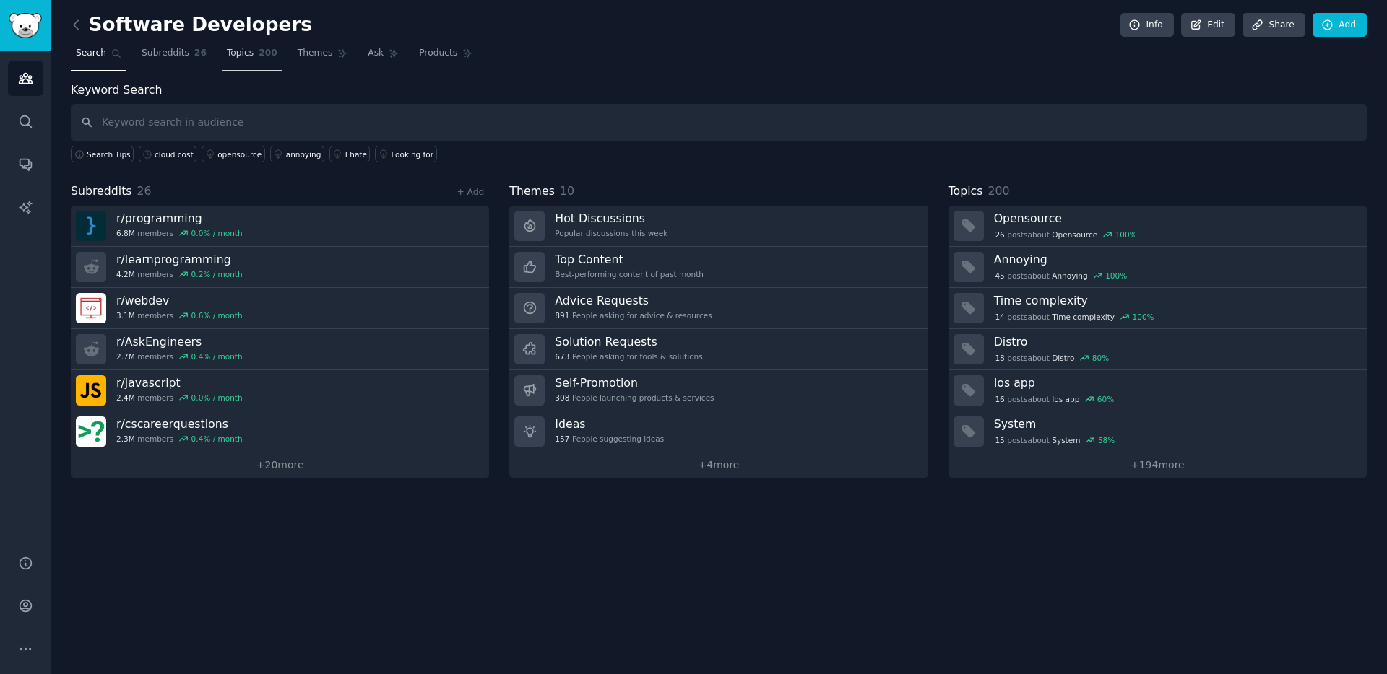
click at [259, 54] on span "200" at bounding box center [268, 53] width 19 height 13
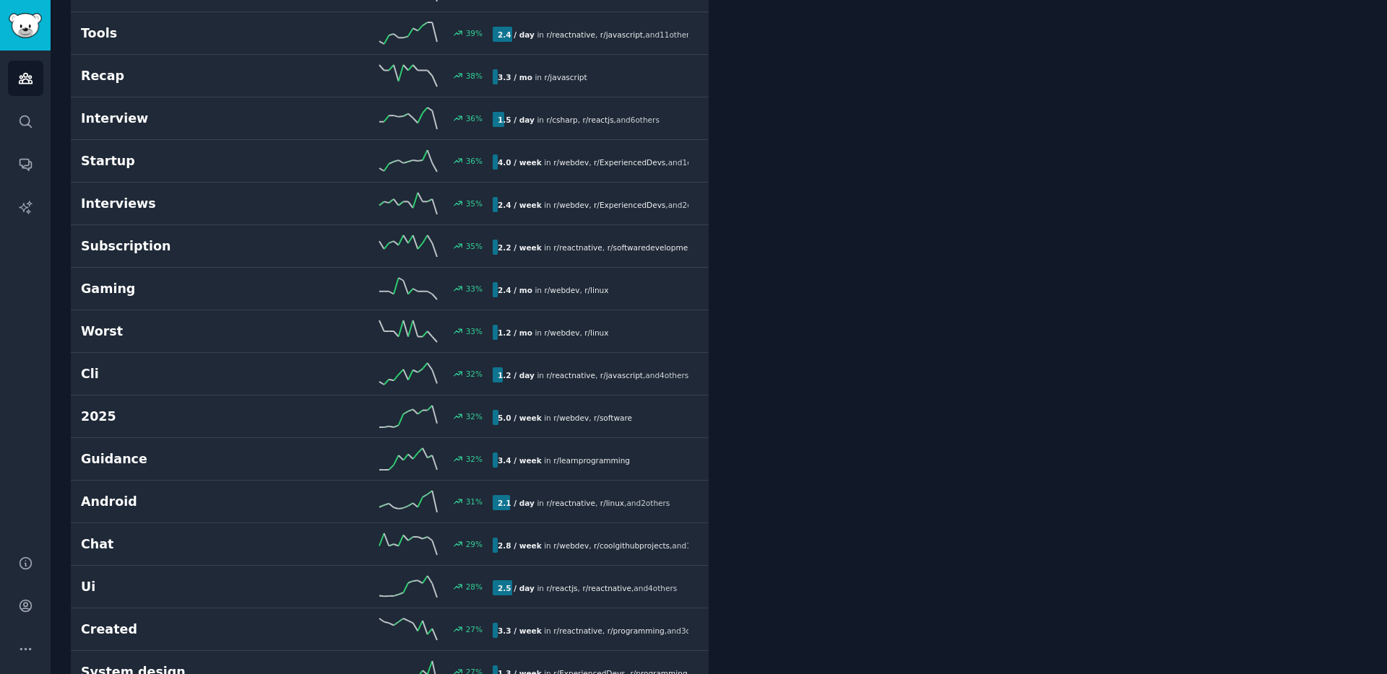
scroll to position [545, 0]
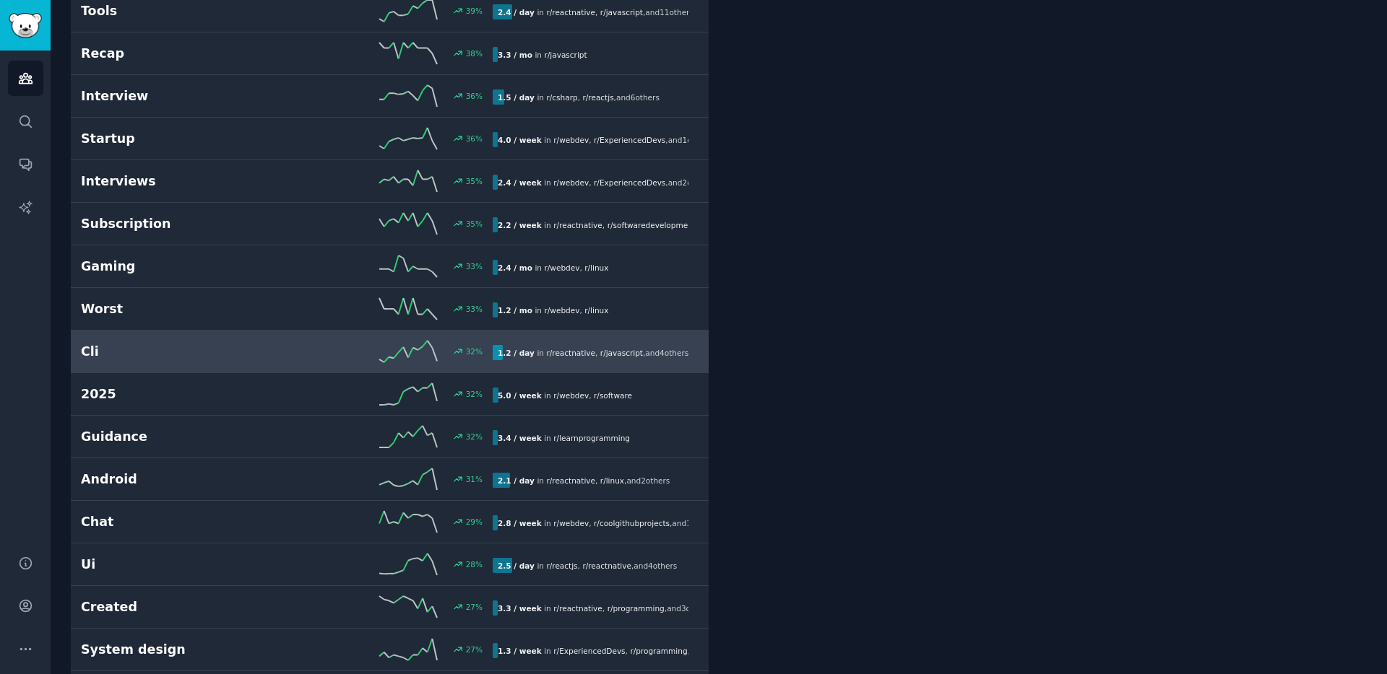
click at [329, 351] on div "32 %" at bounding box center [390, 352] width 206 height 22
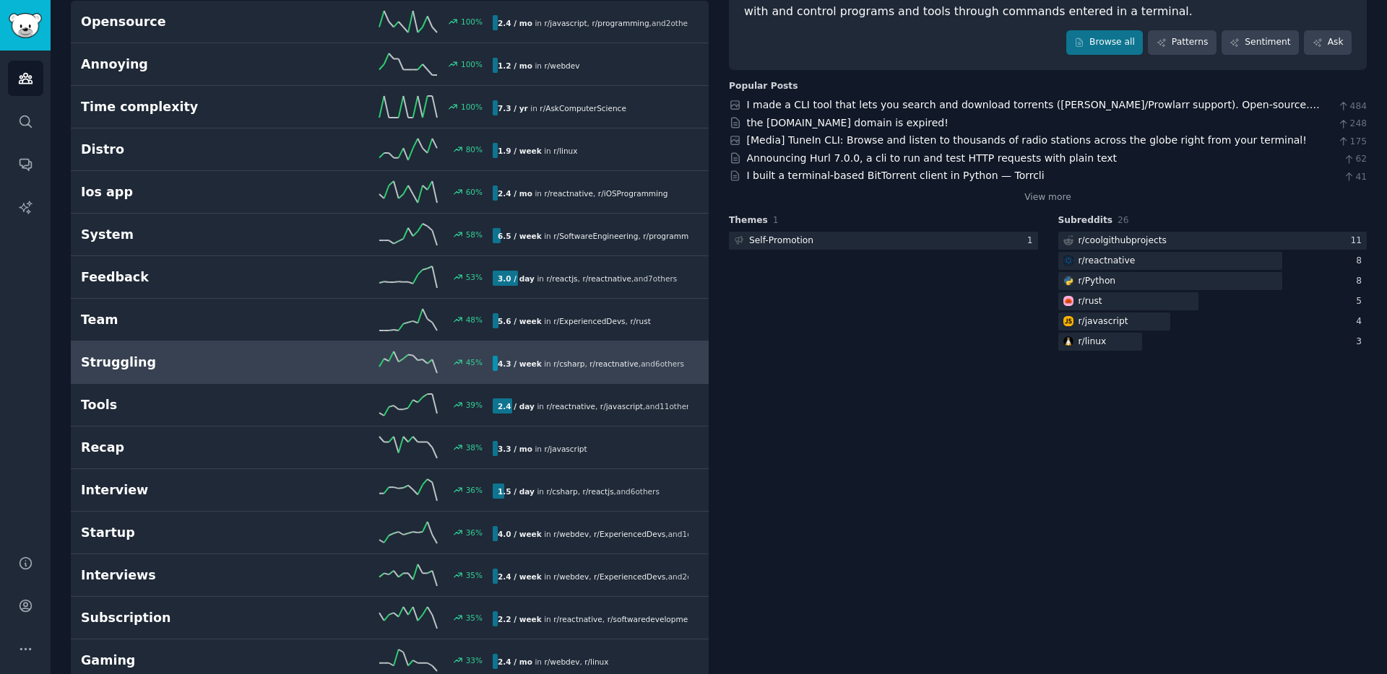
scroll to position [167, 0]
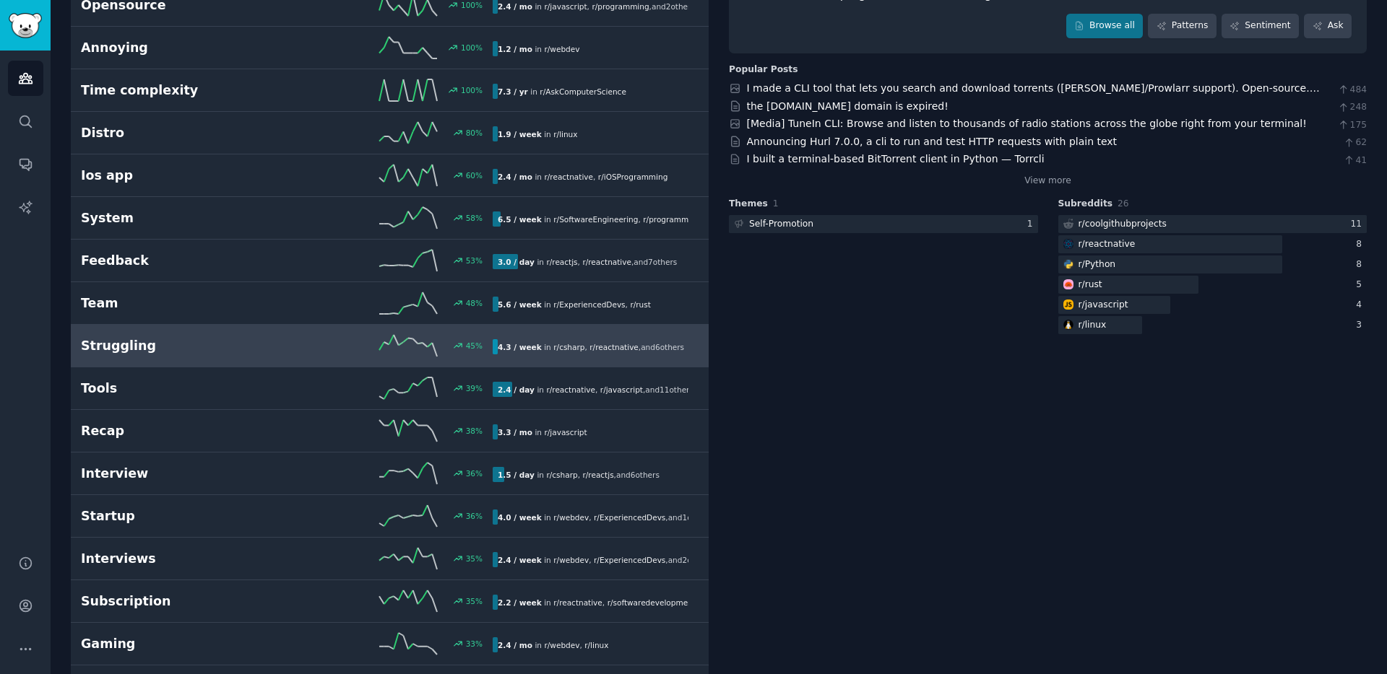
click at [290, 339] on div "45 %" at bounding box center [390, 346] width 206 height 22
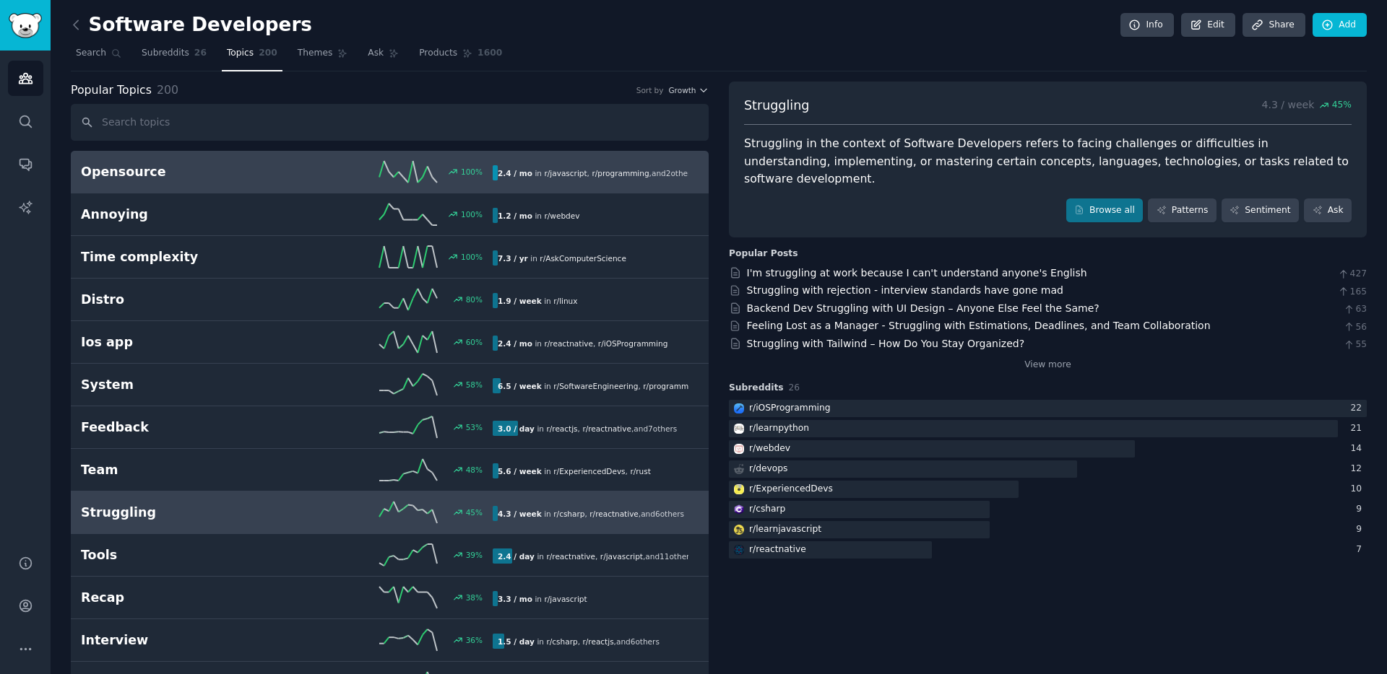
click at [226, 183] on link "Opensource 100 % 2.4 / mo in r/ javascript , r/ programming , and 2 other s" at bounding box center [390, 172] width 638 height 43
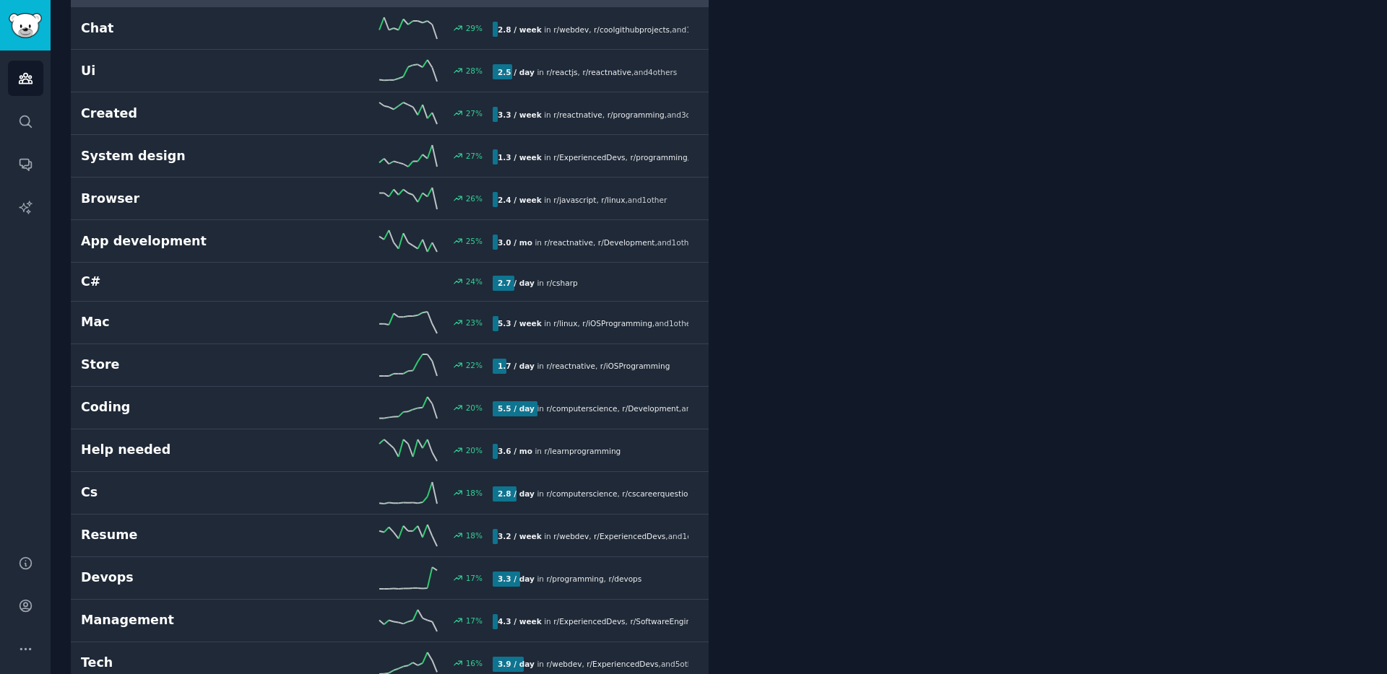
scroll to position [1067, 0]
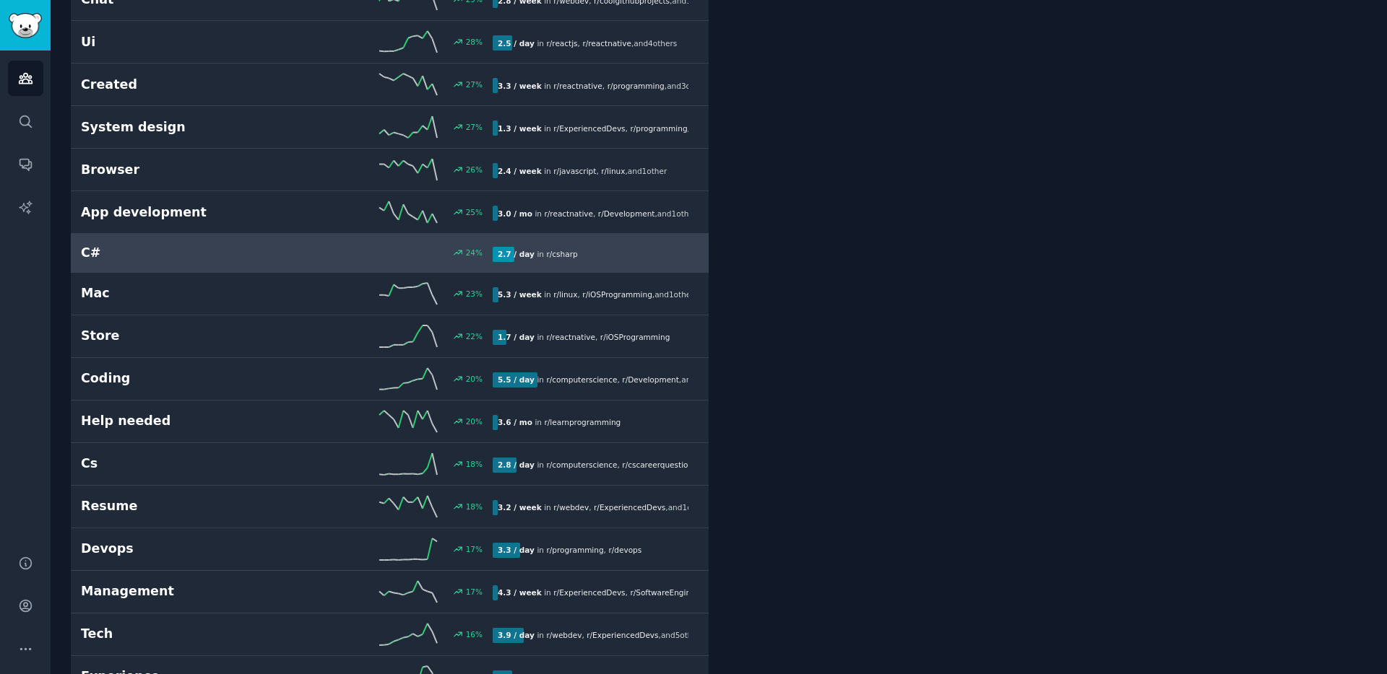
click at [272, 254] on h2 "C#" at bounding box center [184, 253] width 206 height 18
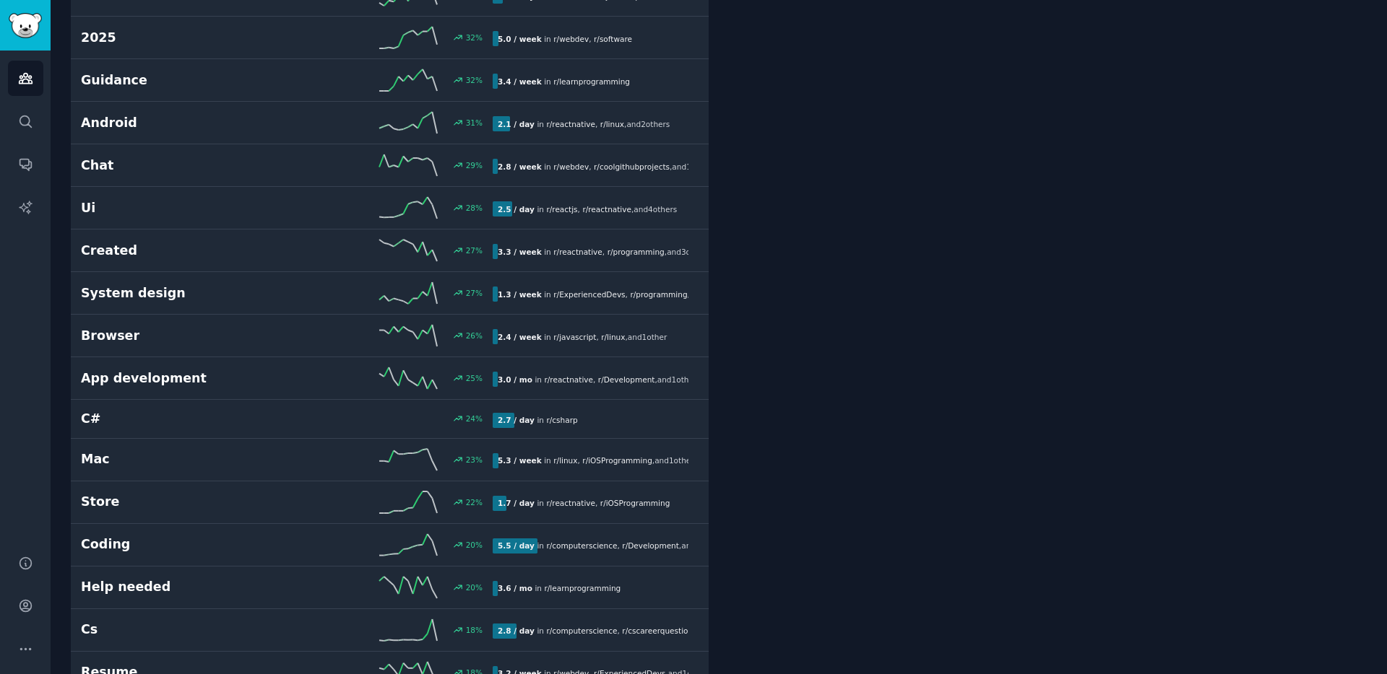
scroll to position [902, 0]
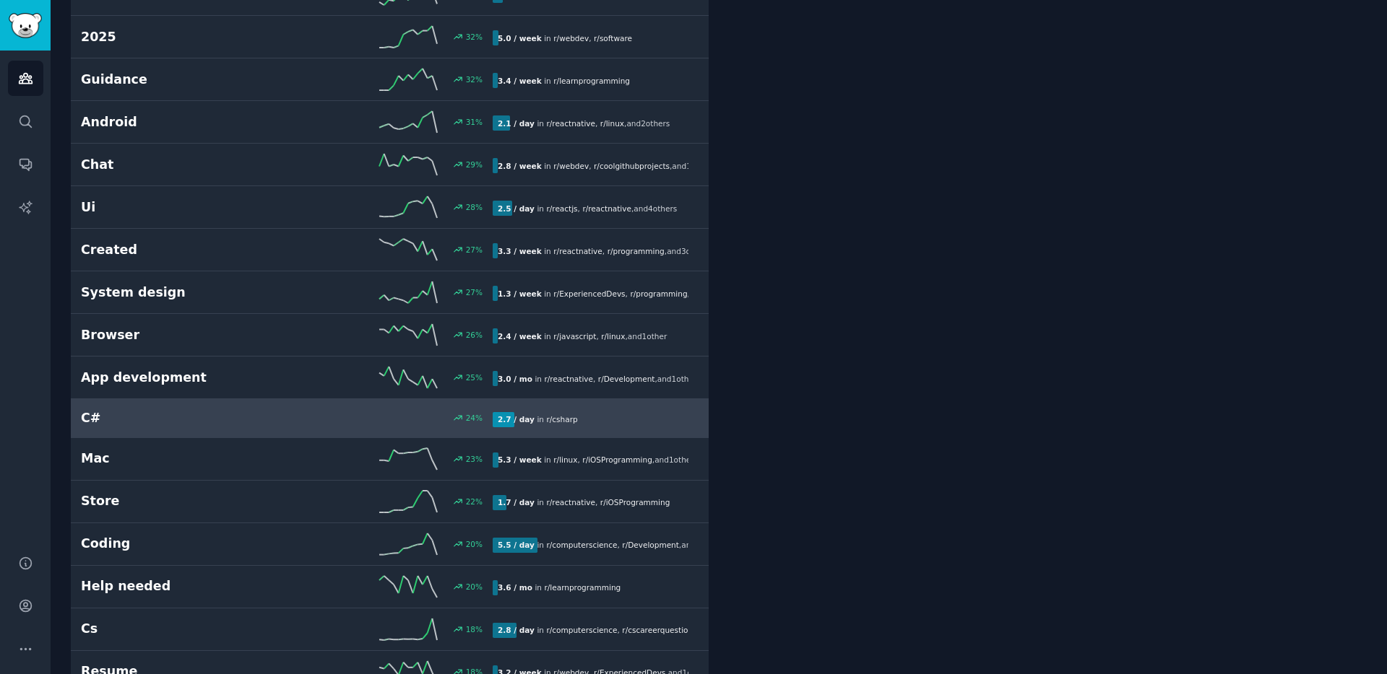
click at [273, 422] on h2 "C#" at bounding box center [184, 418] width 206 height 18
click at [587, 417] on div "2.7 / day in r/ csharp" at bounding box center [591, 419] width 196 height 15
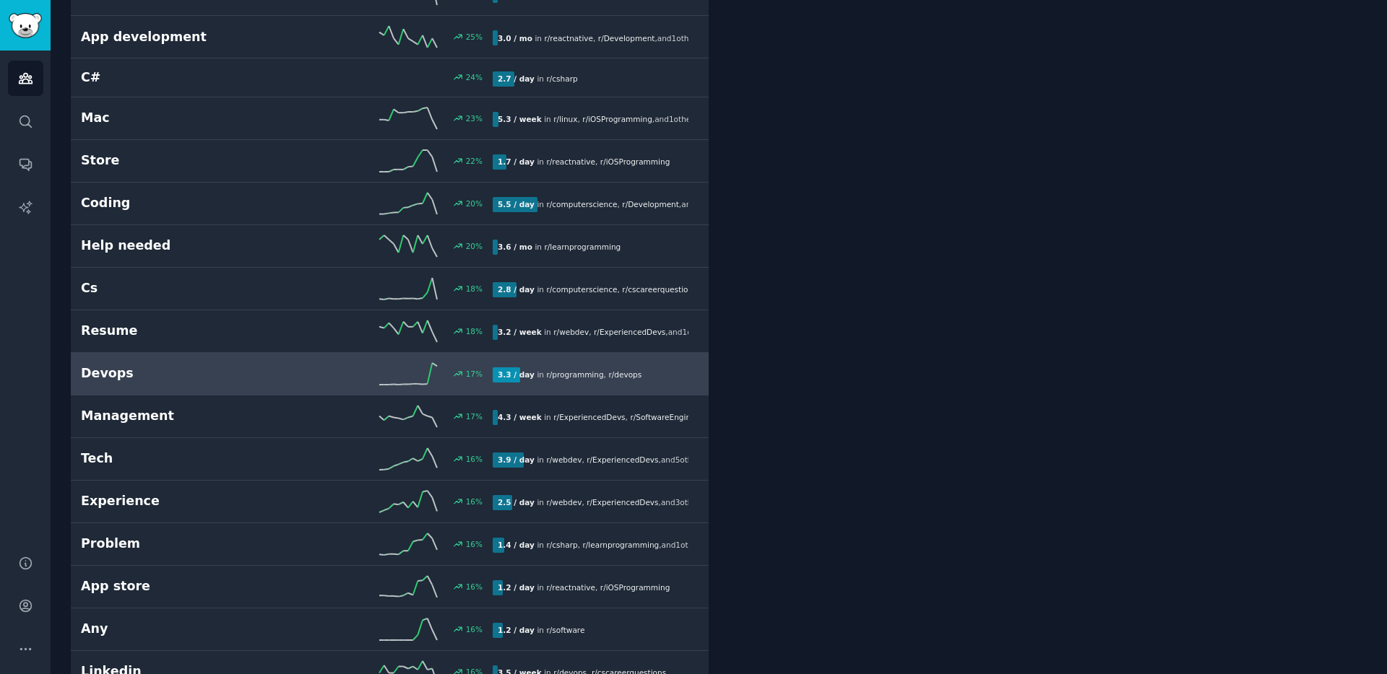
scroll to position [1245, 0]
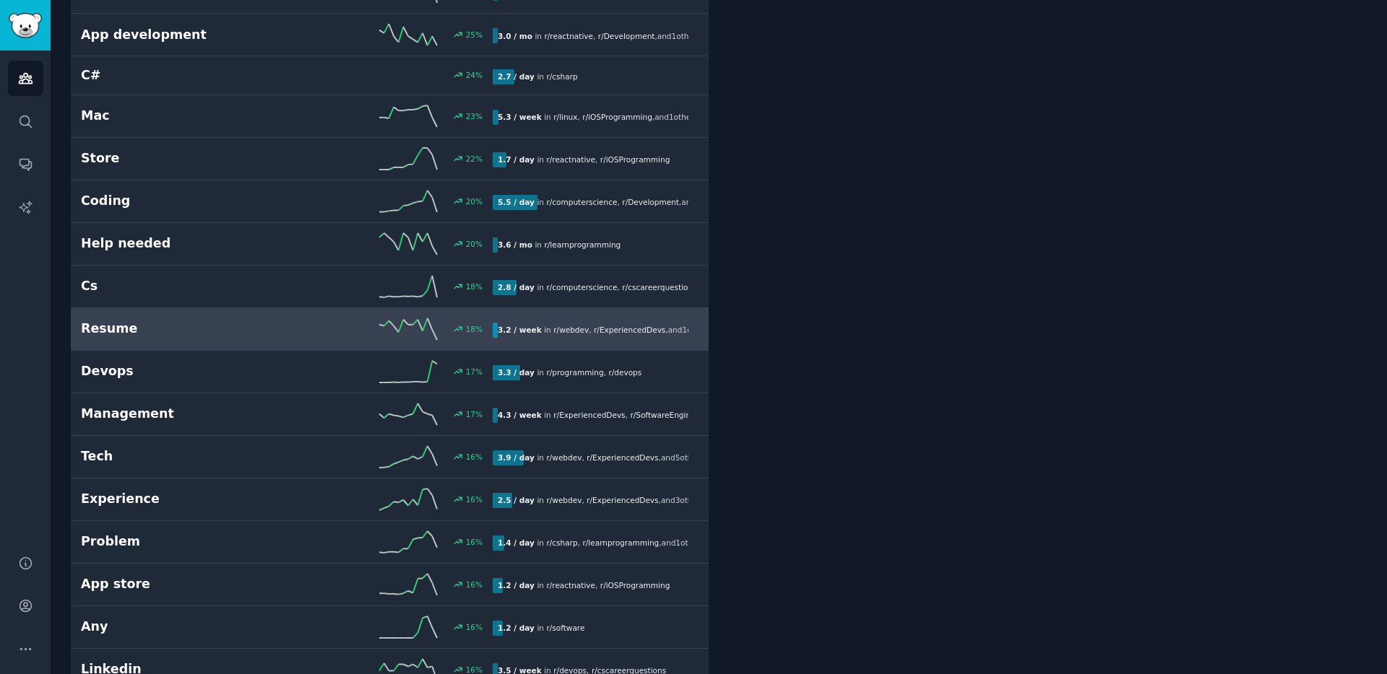
click at [155, 332] on h2 "Resume" at bounding box center [184, 329] width 206 height 18
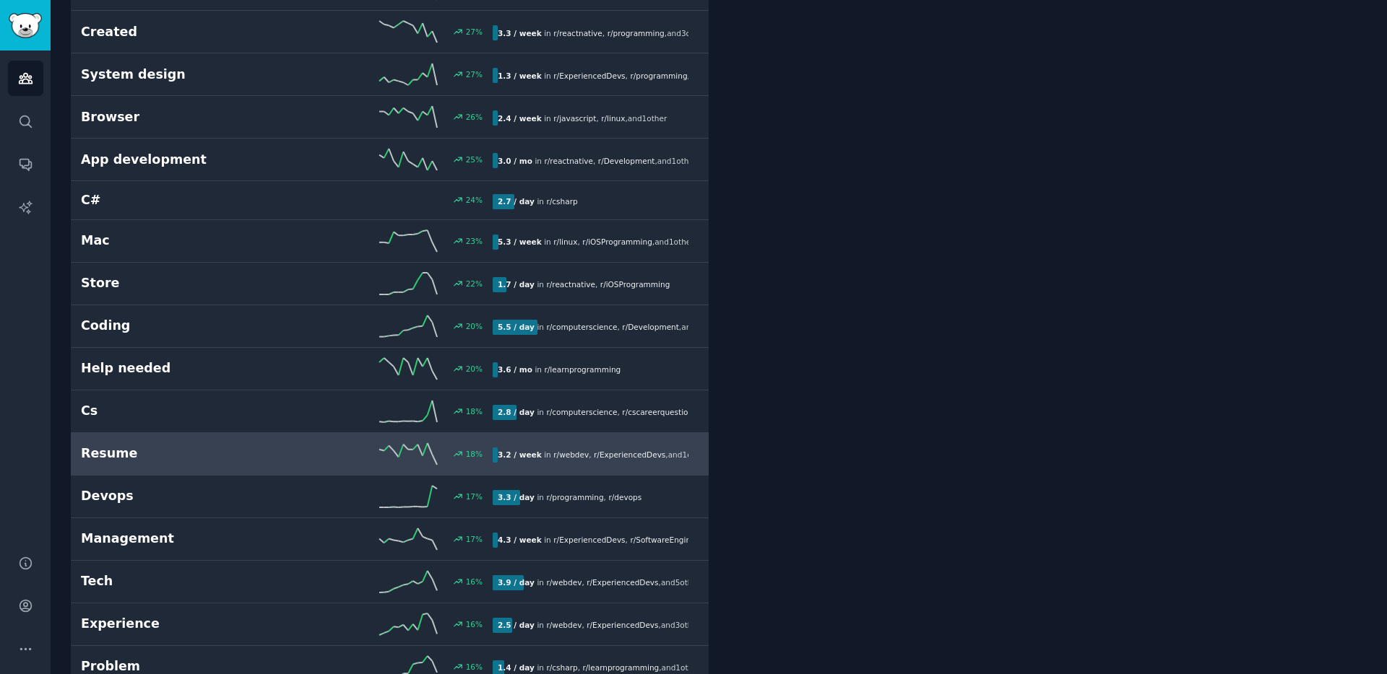
scroll to position [1420, 0]
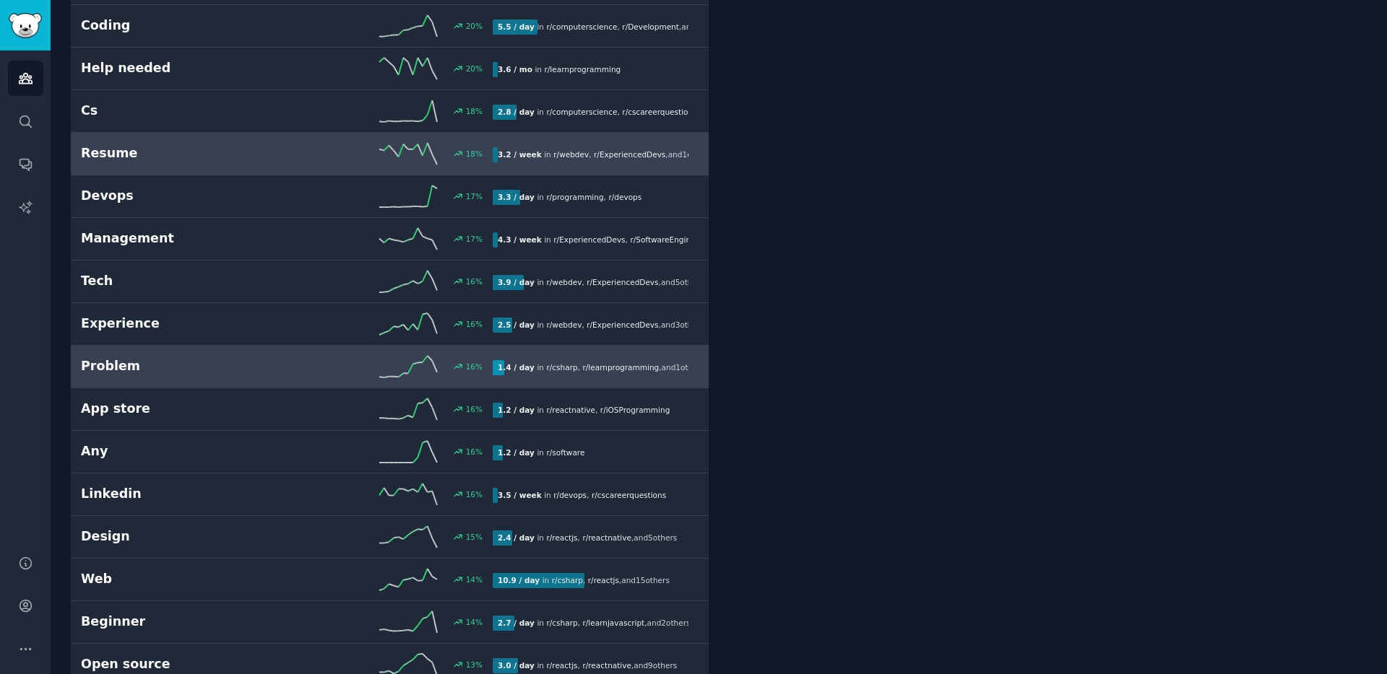
click at [218, 360] on h2 "Problem" at bounding box center [184, 366] width 206 height 18
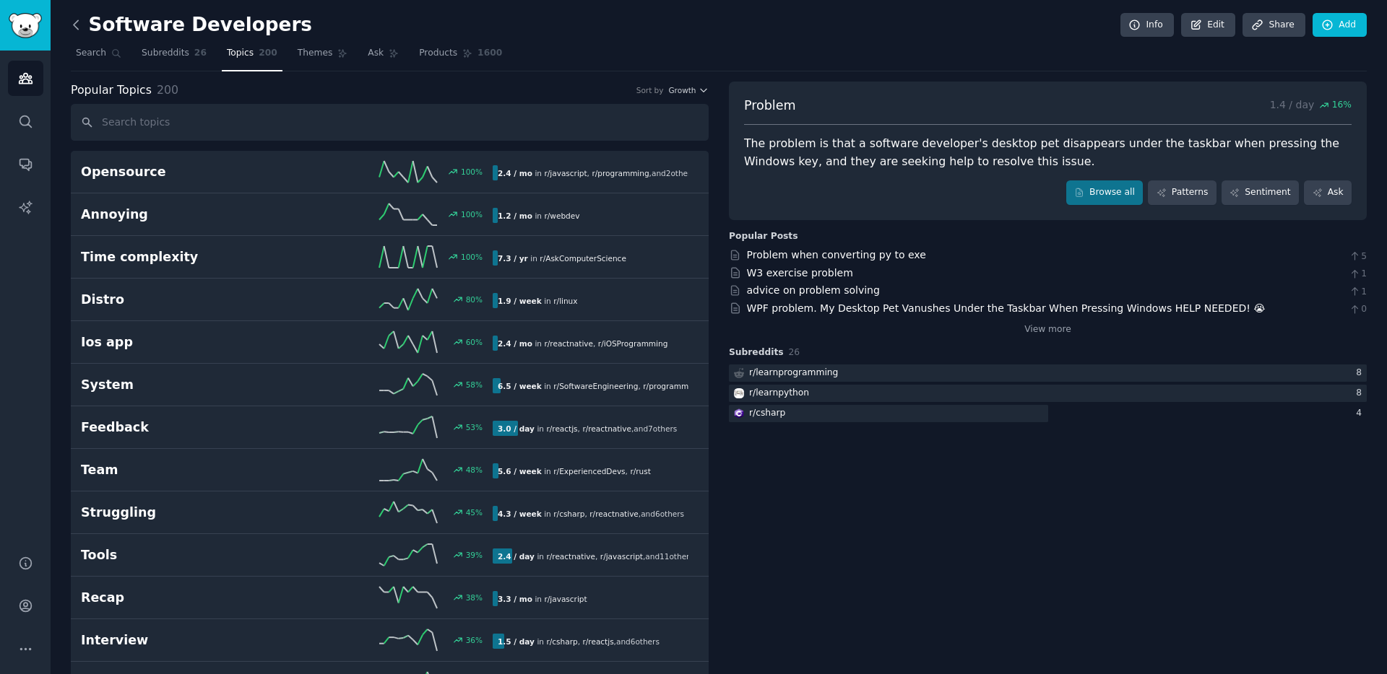
click at [79, 25] on icon at bounding box center [76, 24] width 15 height 15
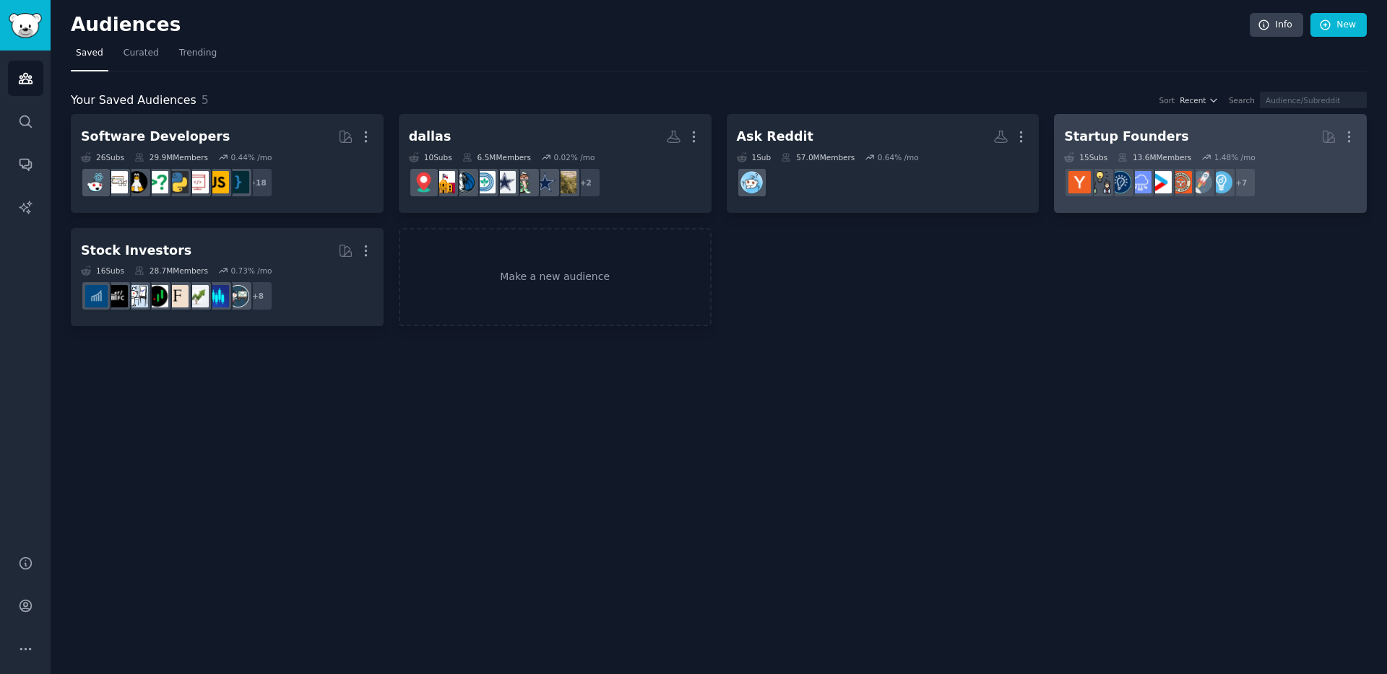
click at [1039, 133] on div "Startup Founders" at bounding box center [1126, 137] width 124 height 18
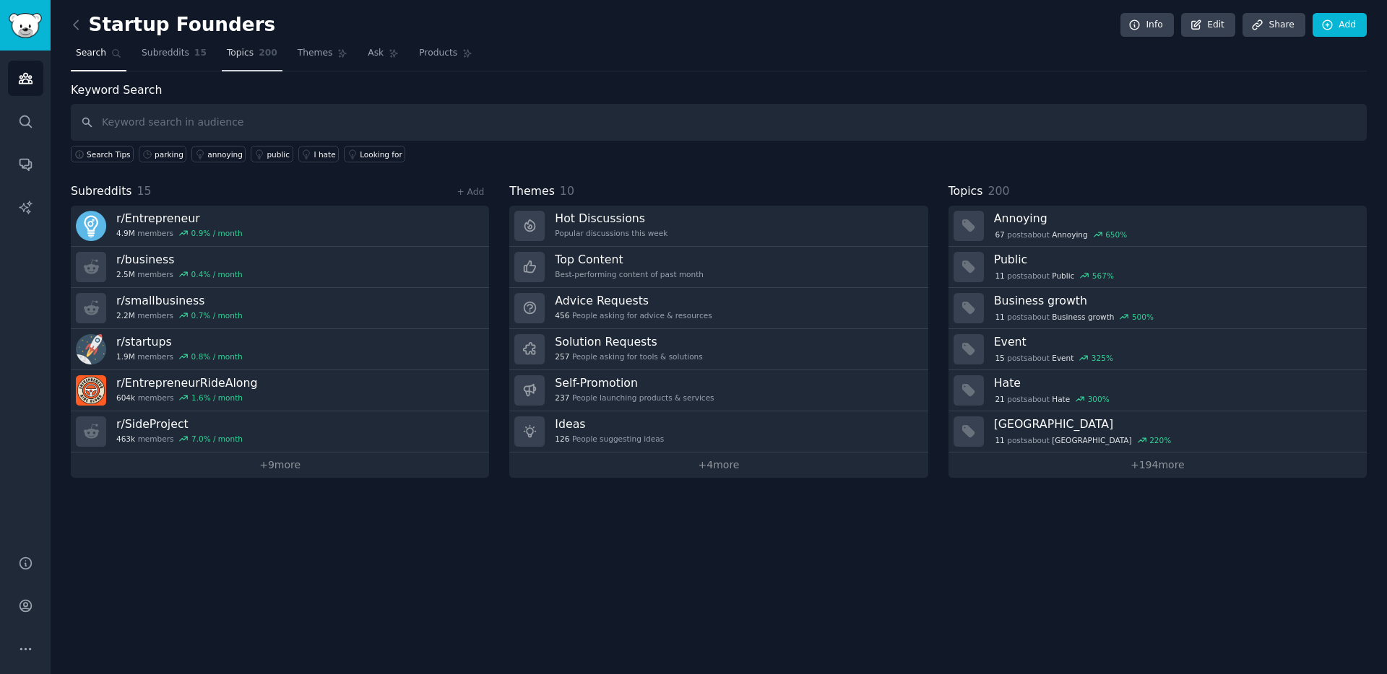
click at [246, 55] on span "Topics" at bounding box center [240, 53] width 27 height 13
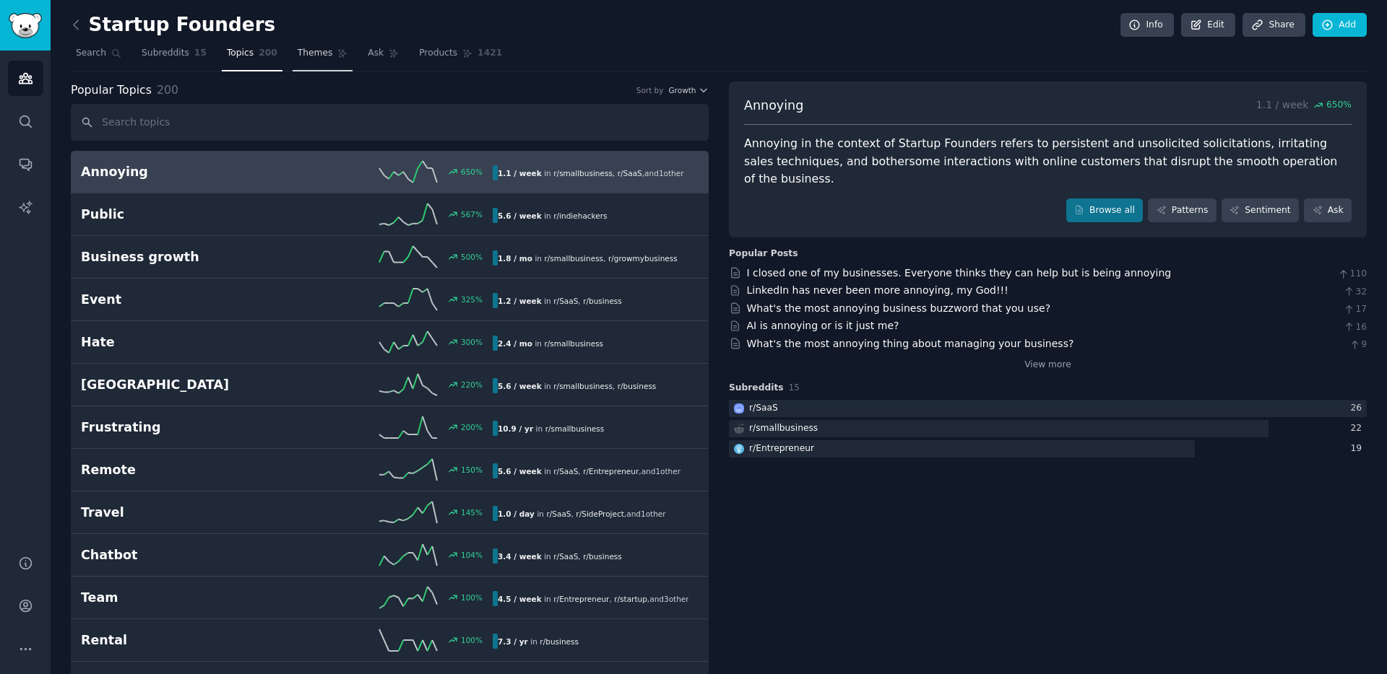
click at [307, 55] on span "Themes" at bounding box center [315, 53] width 35 height 13
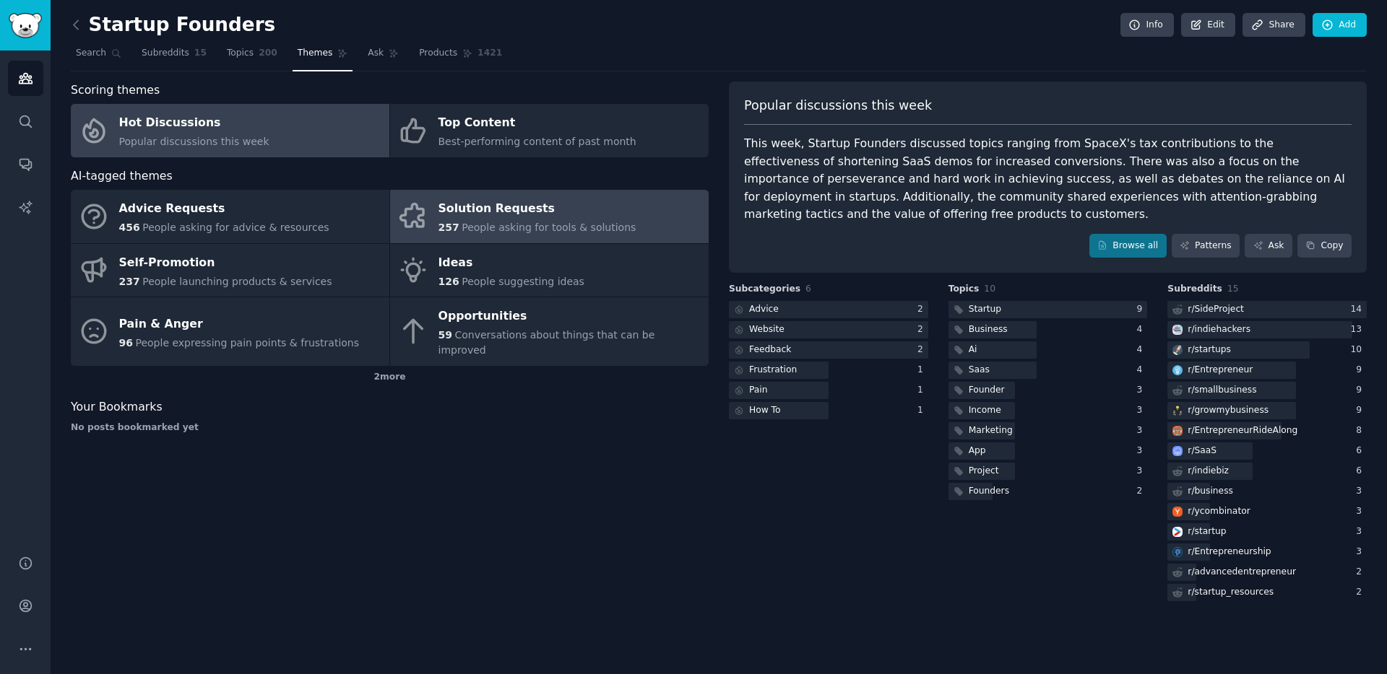
click at [541, 212] on div "Solution Requests" at bounding box center [537, 209] width 198 height 23
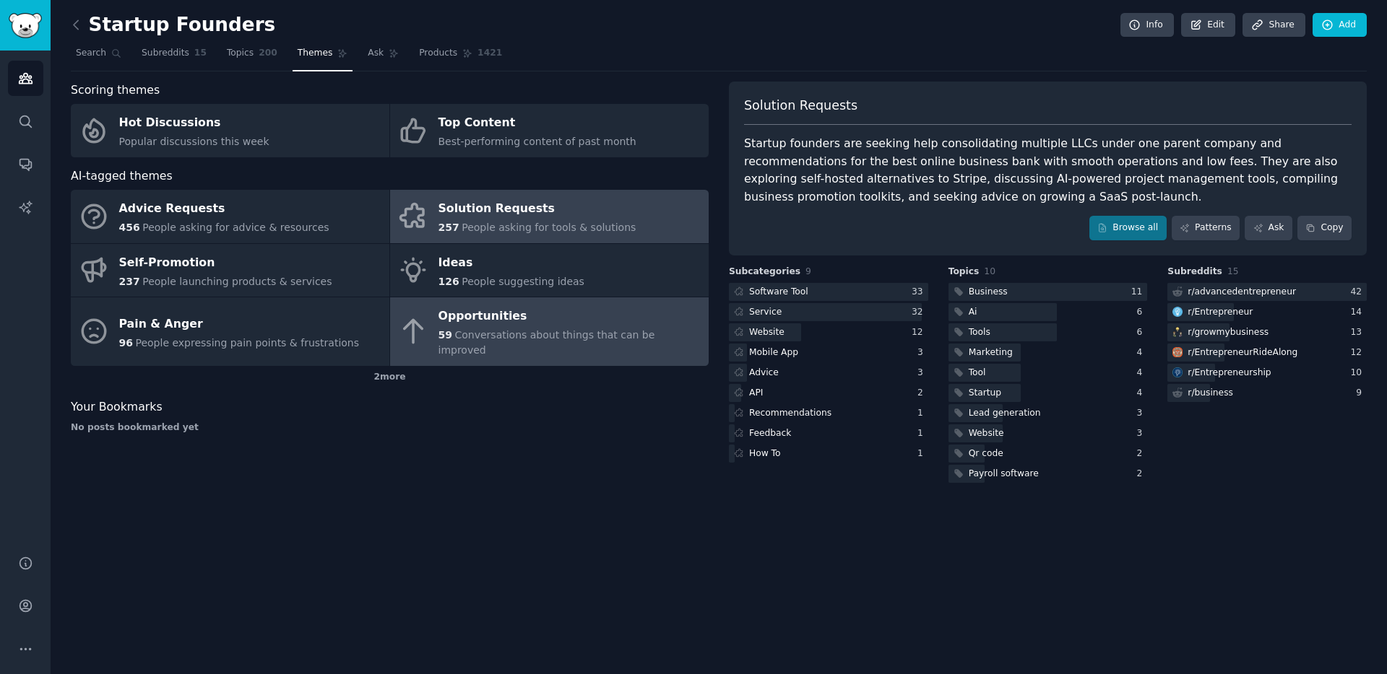
click at [511, 323] on div "Opportunities" at bounding box center [569, 316] width 263 height 23
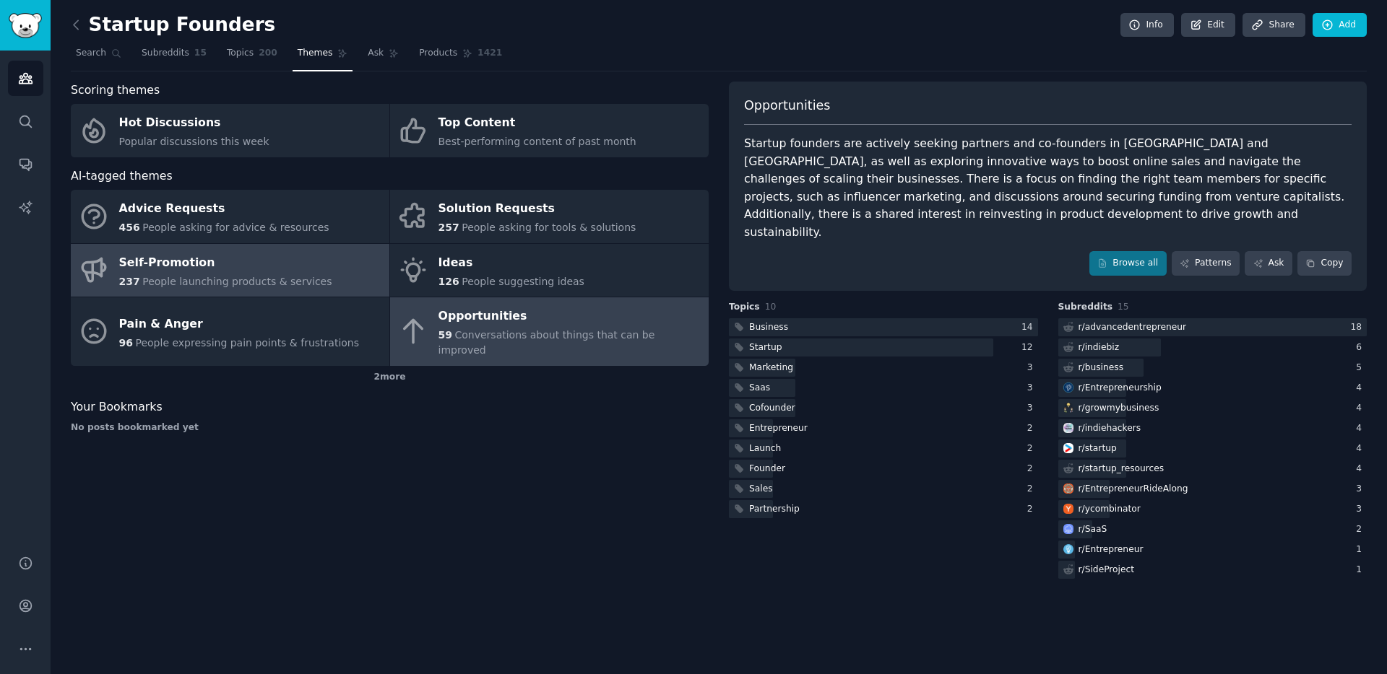
click at [260, 278] on span "People launching products & services" at bounding box center [236, 282] width 189 height 12
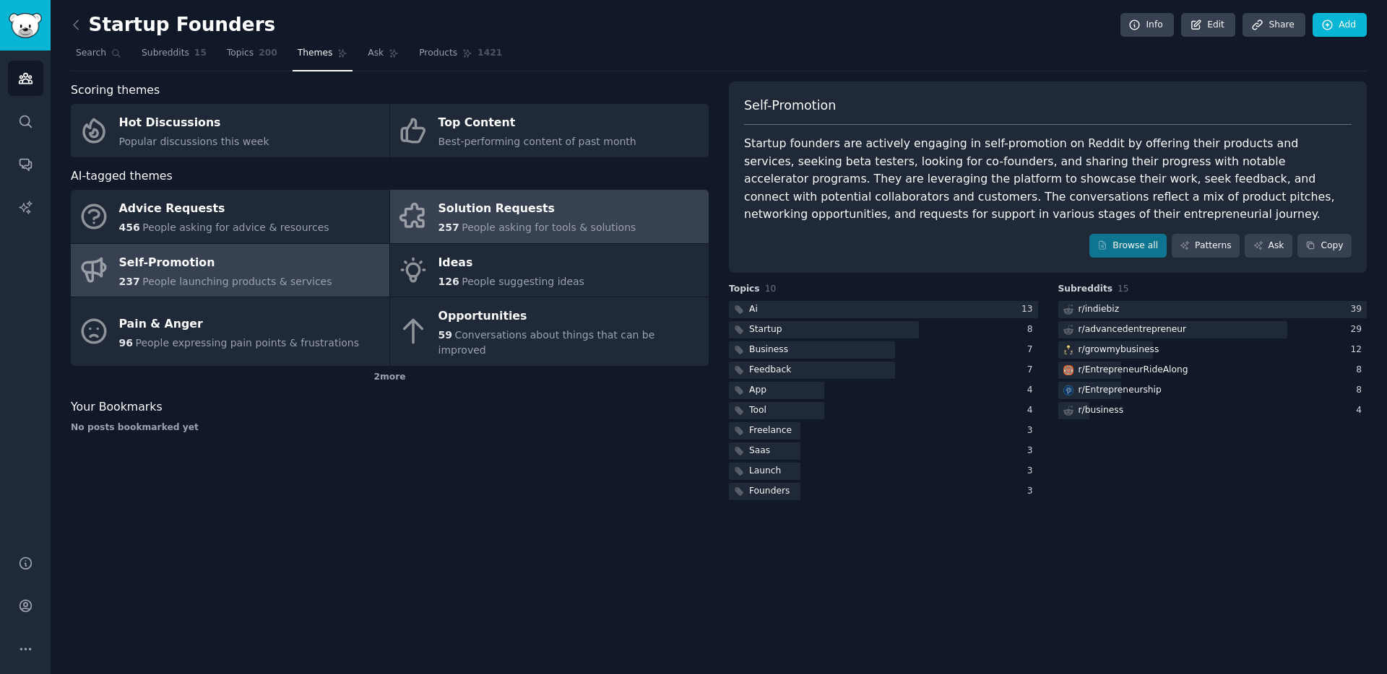
click at [555, 233] on span "People asking for tools & solutions" at bounding box center [548, 228] width 174 height 12
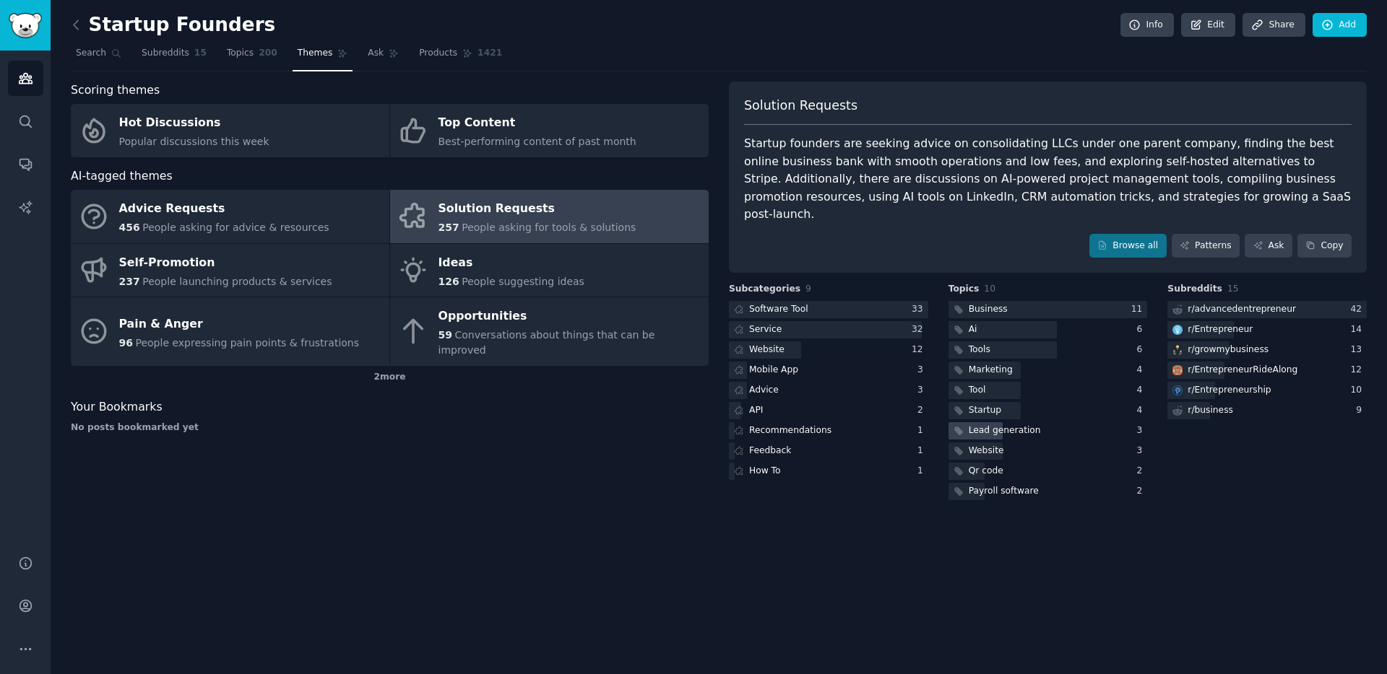
click at [1008, 425] on div "Lead generation" at bounding box center [1004, 431] width 72 height 13
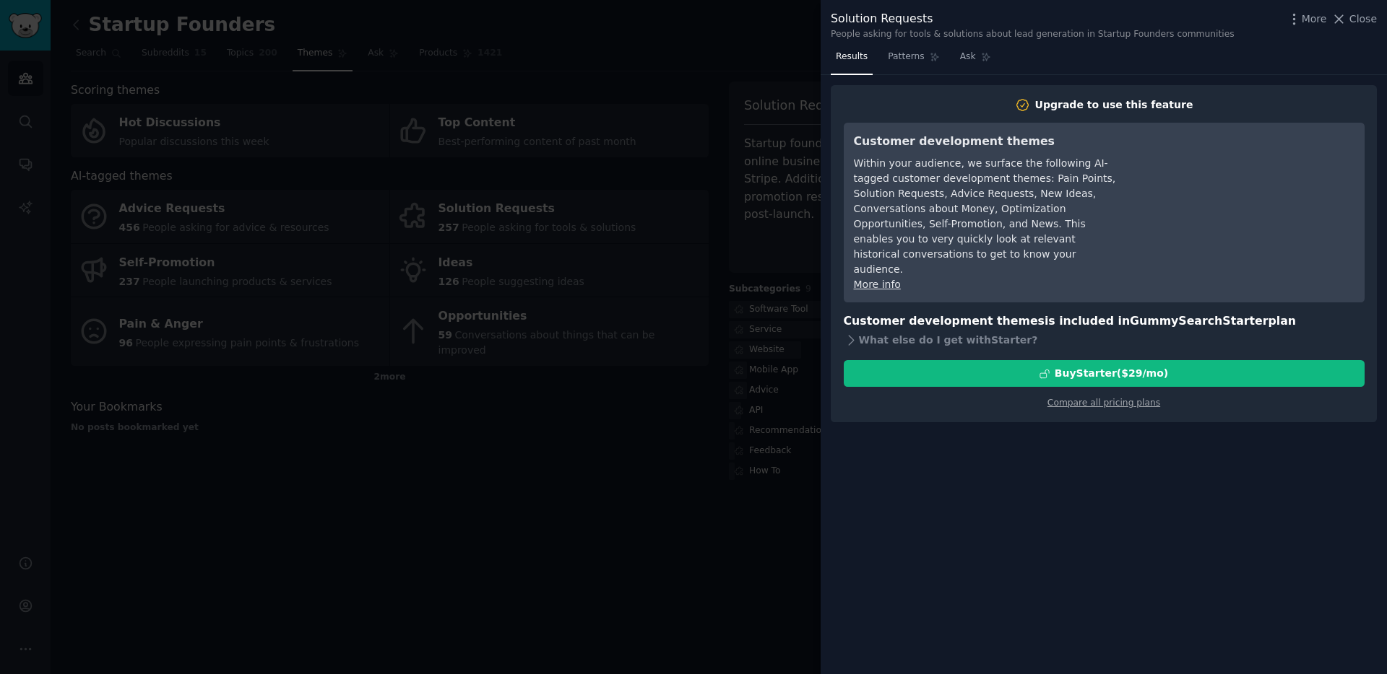
click at [669, 474] on div at bounding box center [693, 337] width 1387 height 674
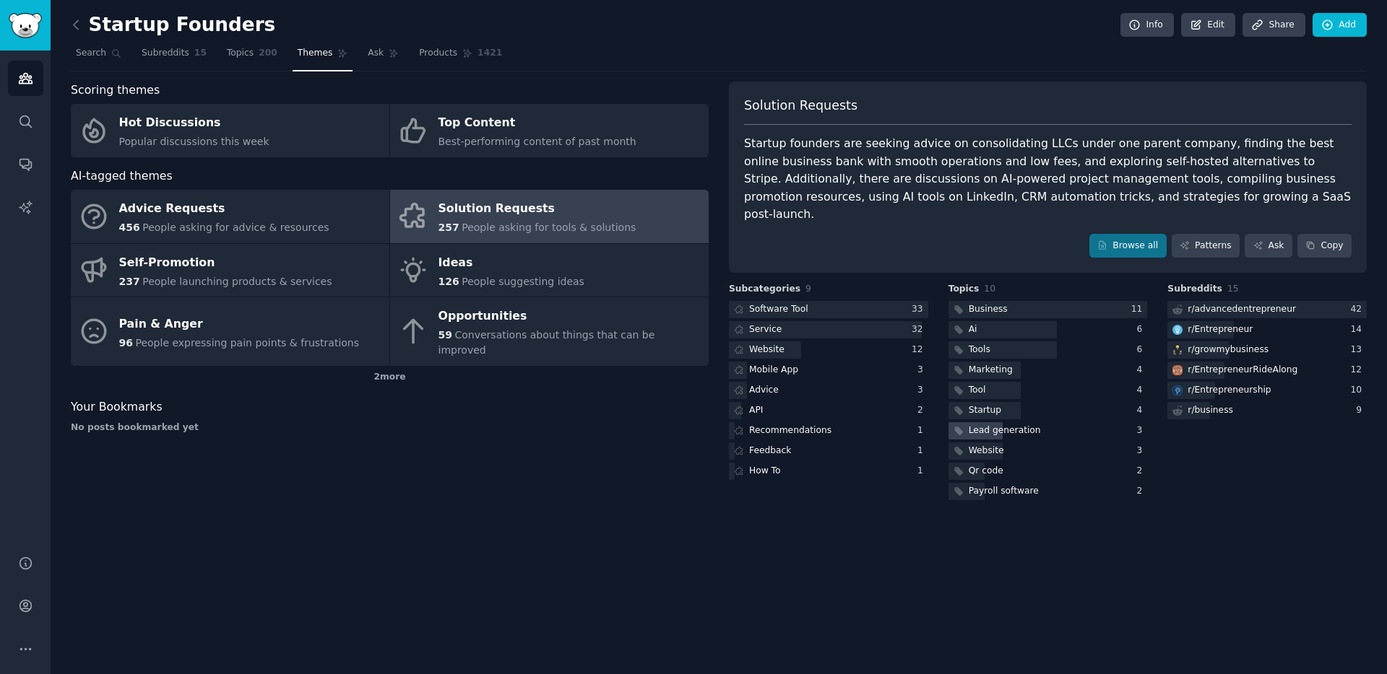
click at [1024, 425] on div "Lead generation" at bounding box center [1004, 431] width 72 height 13
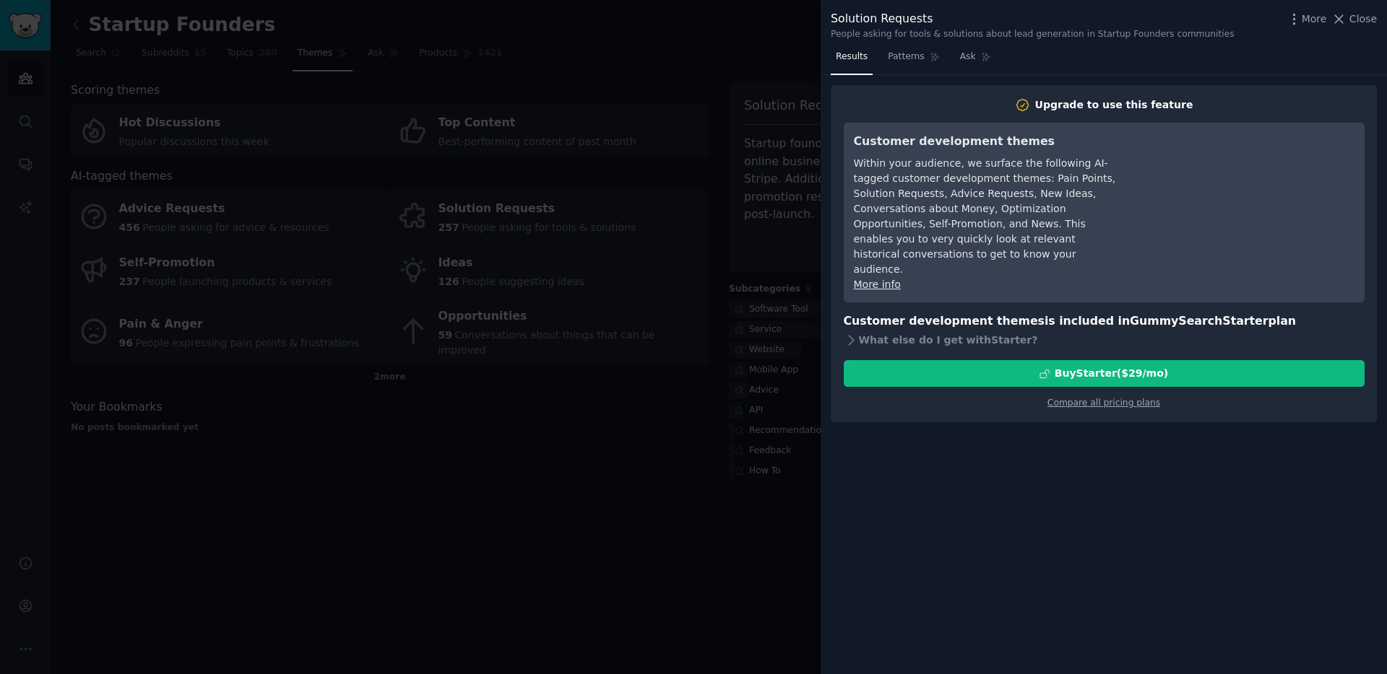
click at [685, 463] on div at bounding box center [693, 337] width 1387 height 674
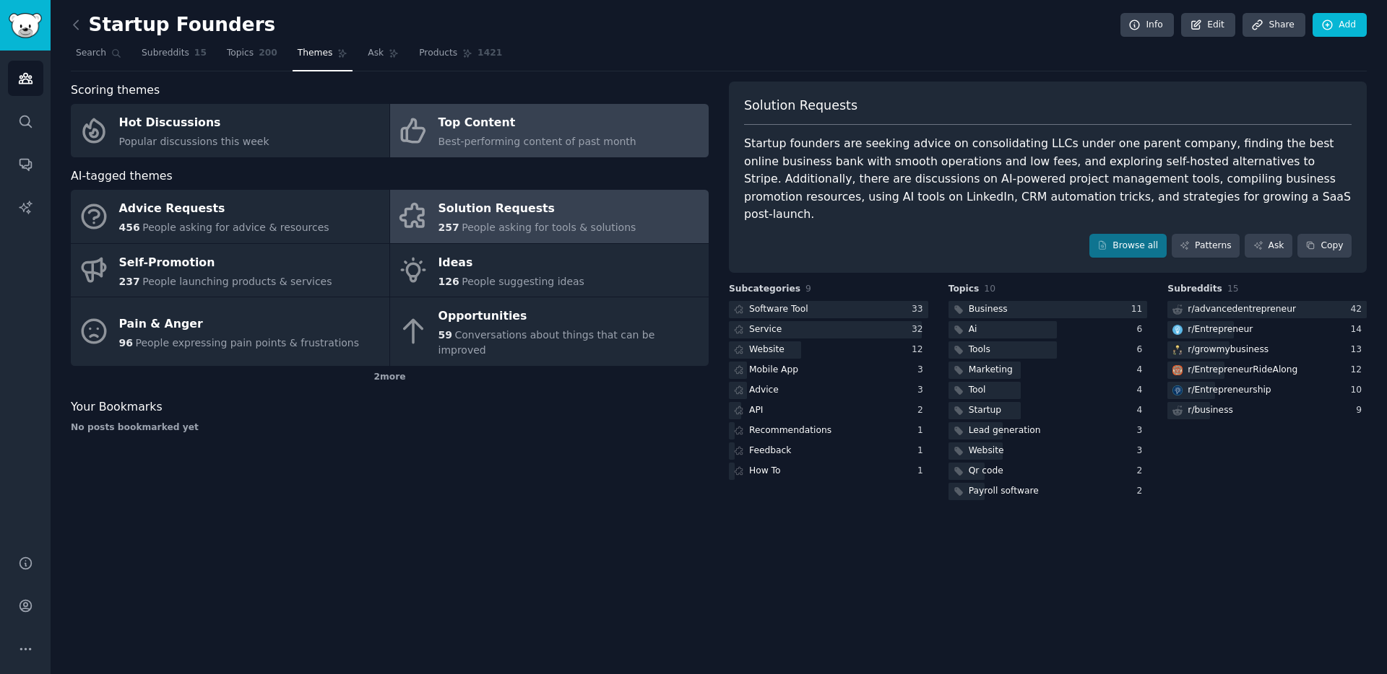
click at [467, 142] on span "Best-performing content of past month" at bounding box center [537, 142] width 198 height 12
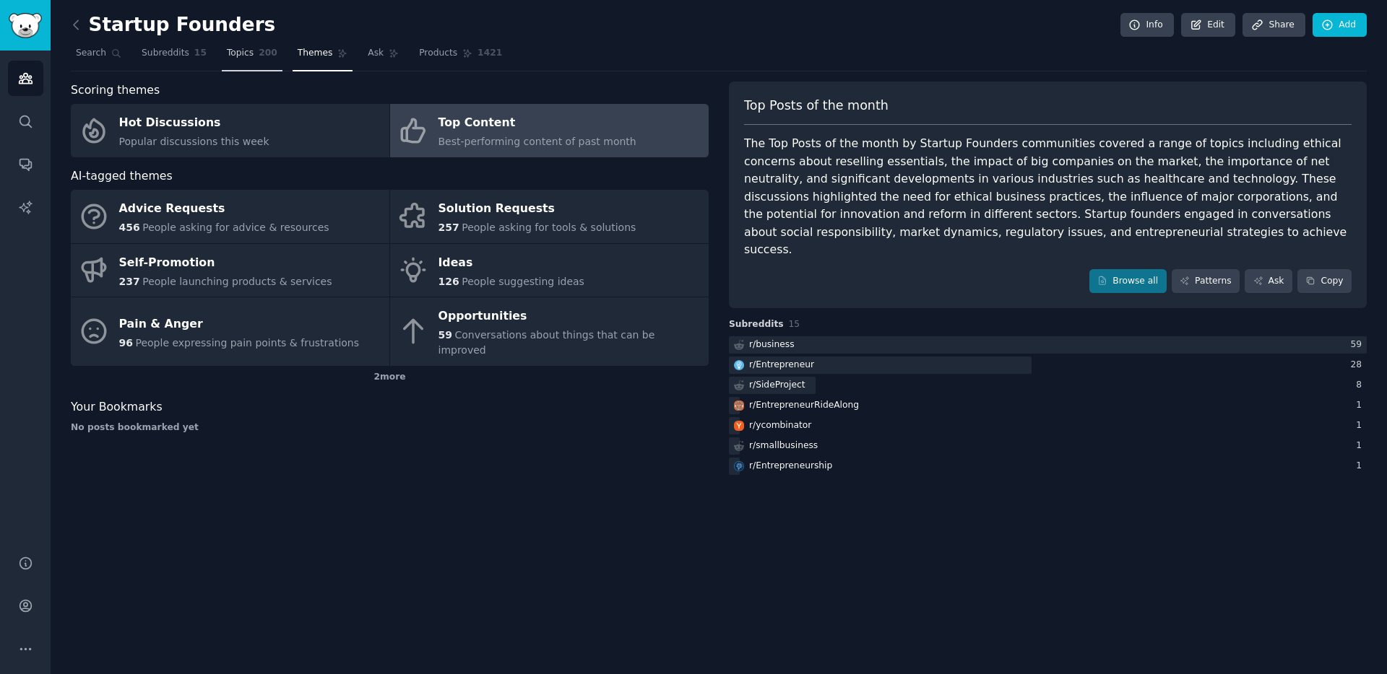
click at [246, 51] on span "Topics" at bounding box center [240, 53] width 27 height 13
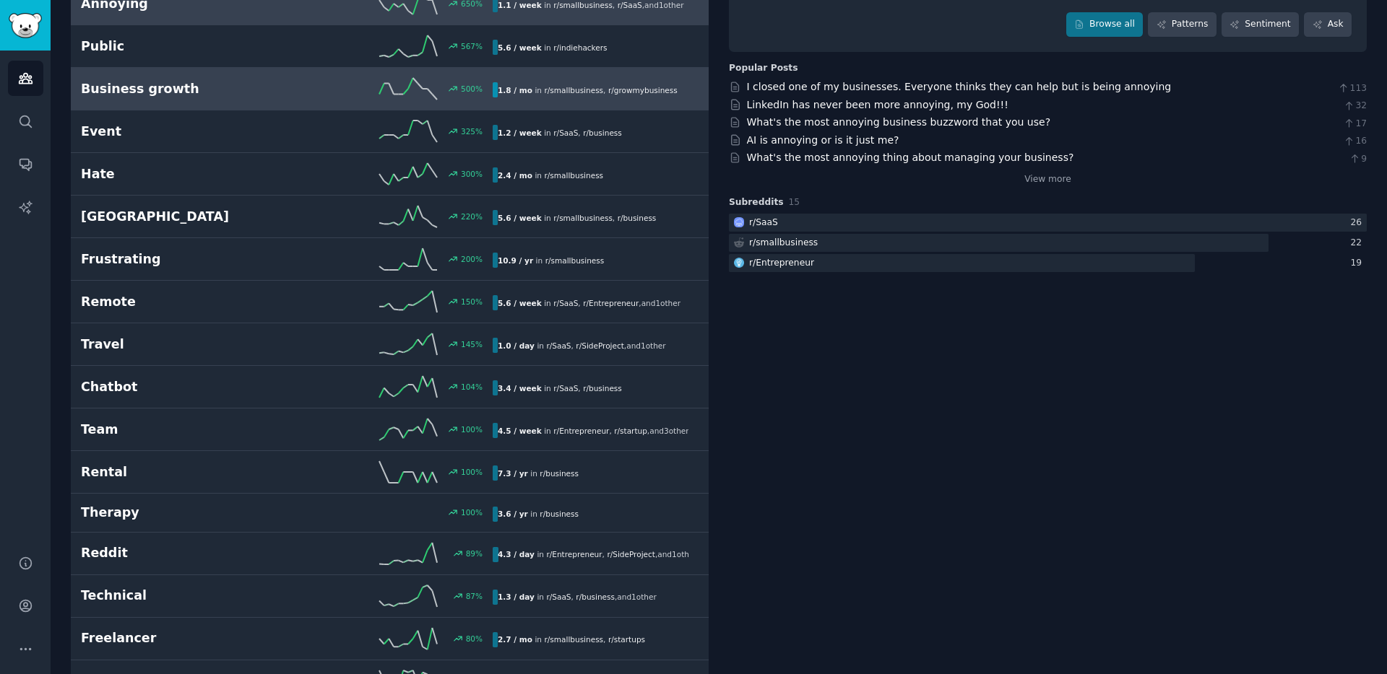
scroll to position [154, 0]
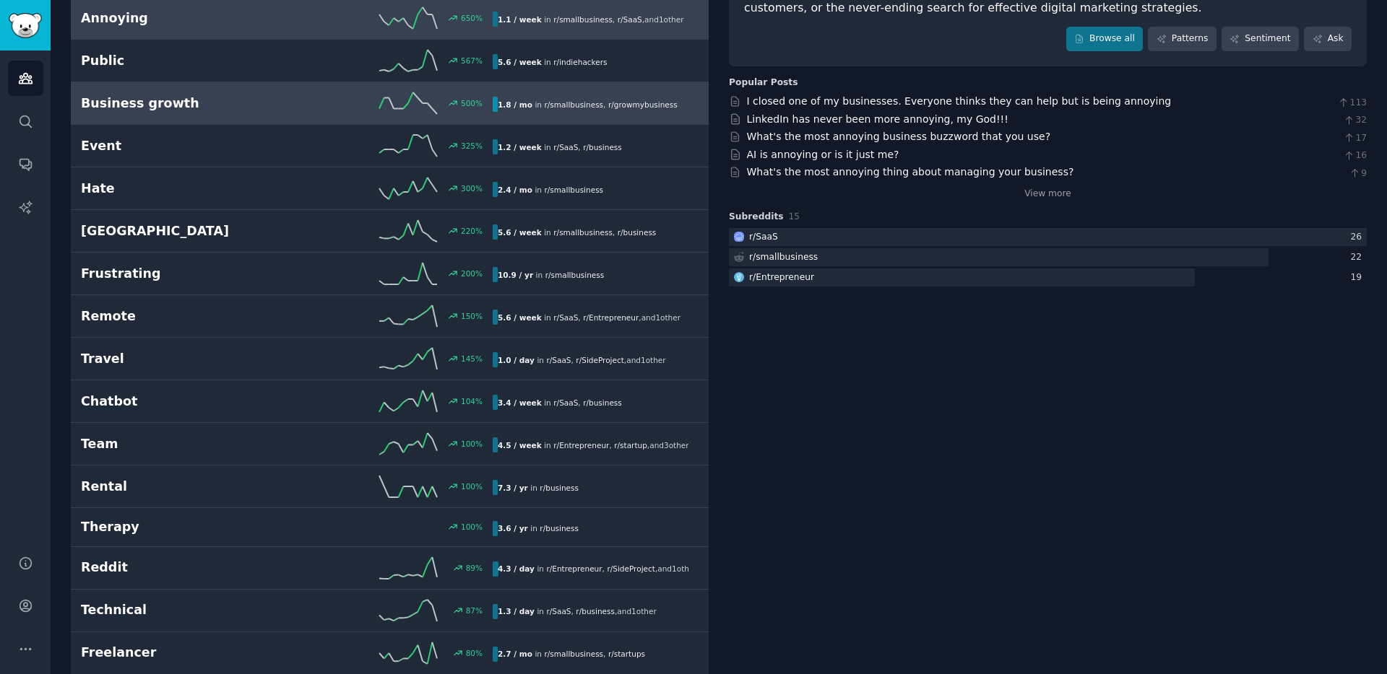
click at [235, 113] on div "Business growth 500 % 1.8 / mo in r/ smallbusiness , r/ growmybusiness" at bounding box center [389, 103] width 617 height 22
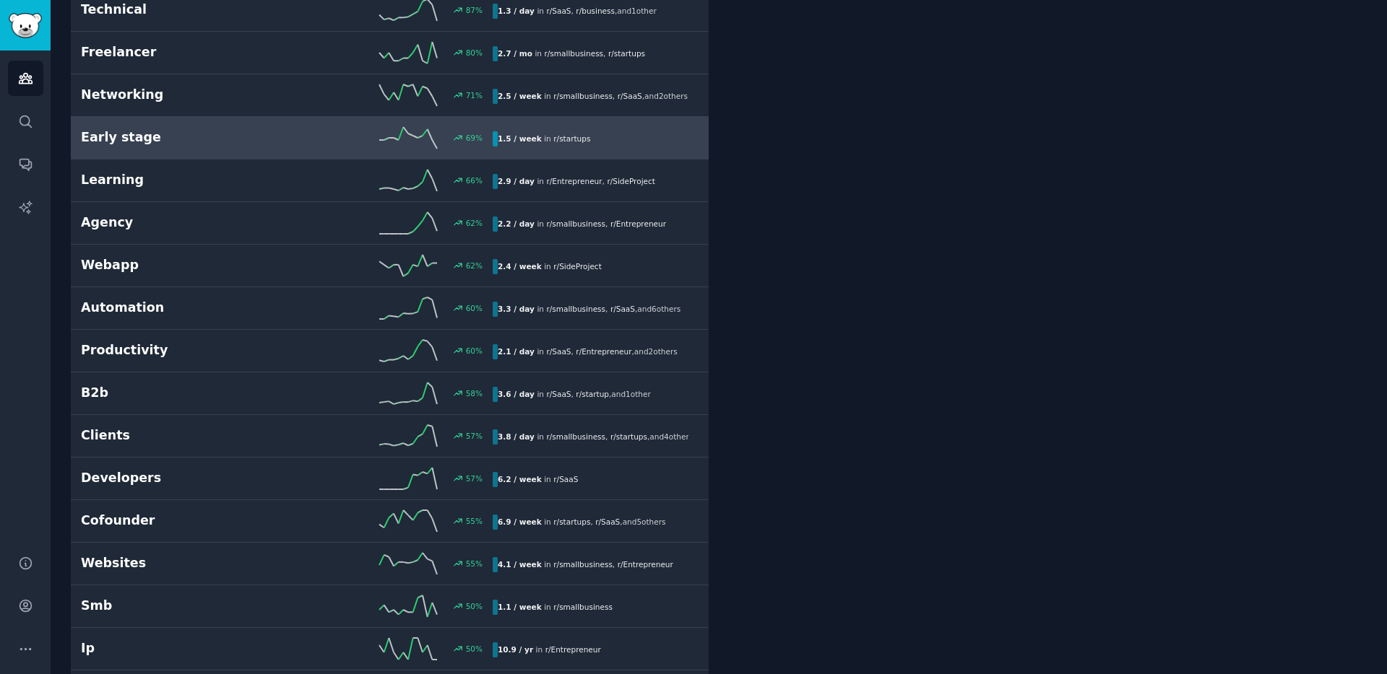
scroll to position [766, 0]
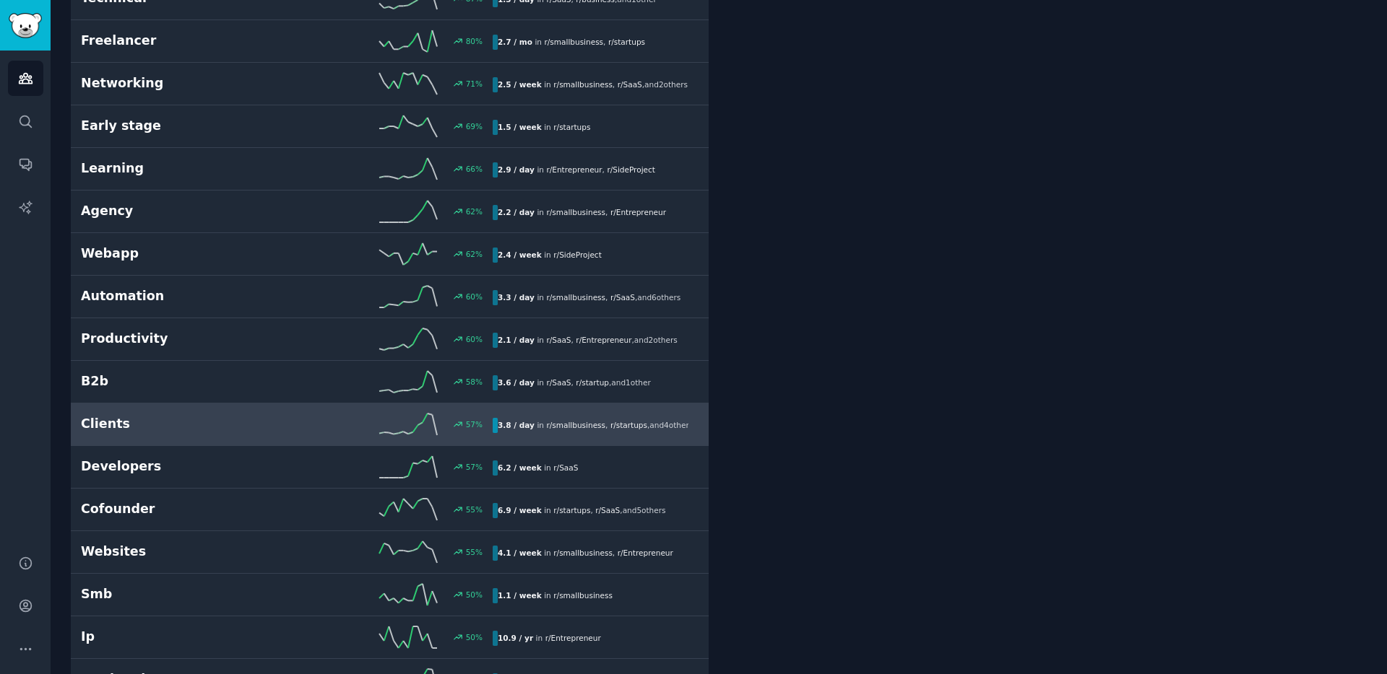
click at [315, 417] on div "57 %" at bounding box center [390, 425] width 206 height 22
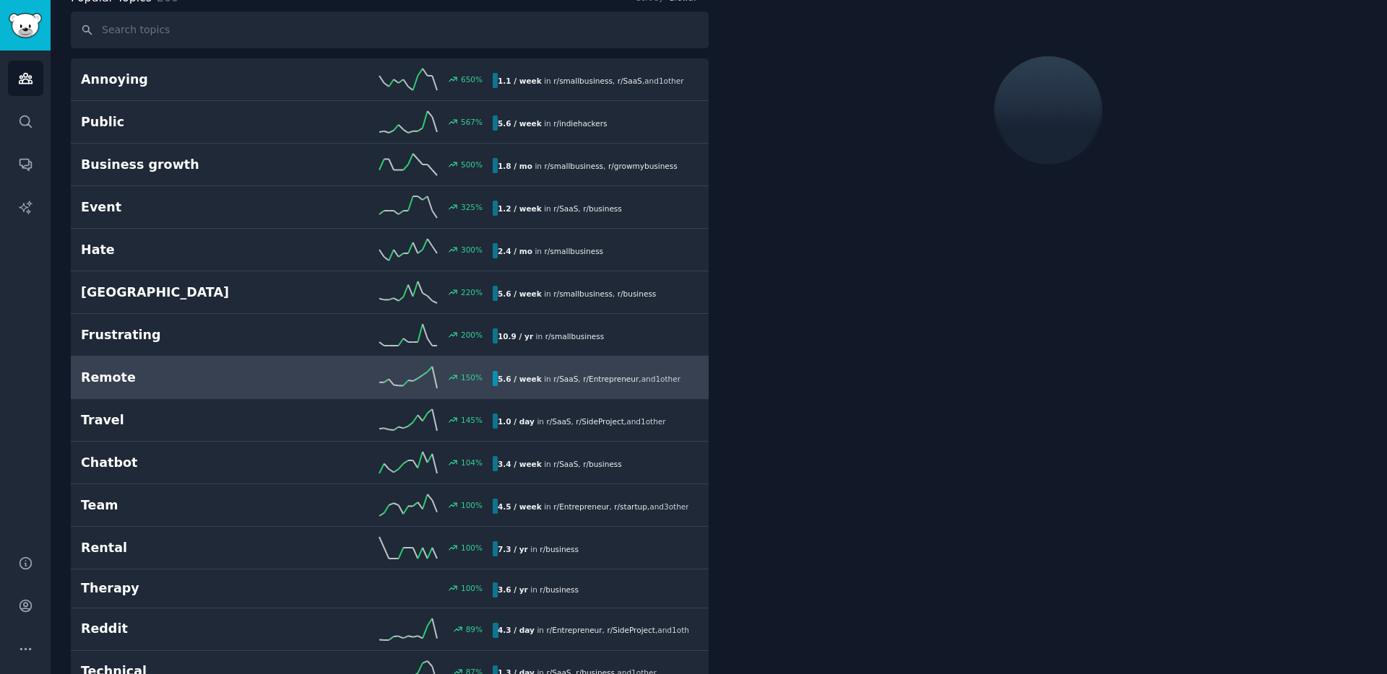
scroll to position [82, 0]
